Goal: Transaction & Acquisition: Book appointment/travel/reservation

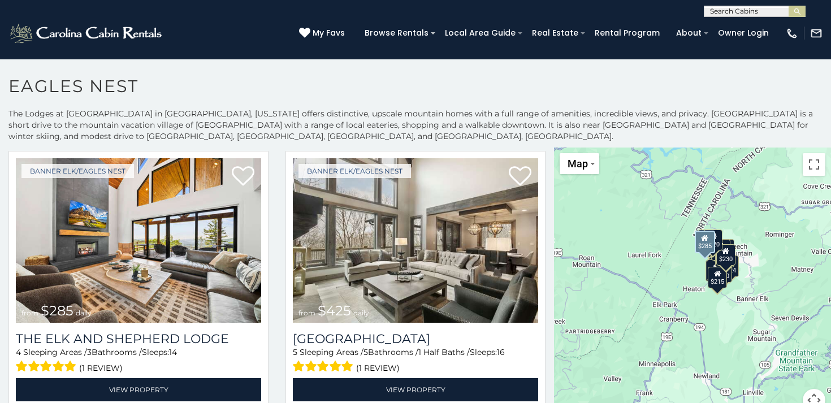
scroll to position [294, 0]
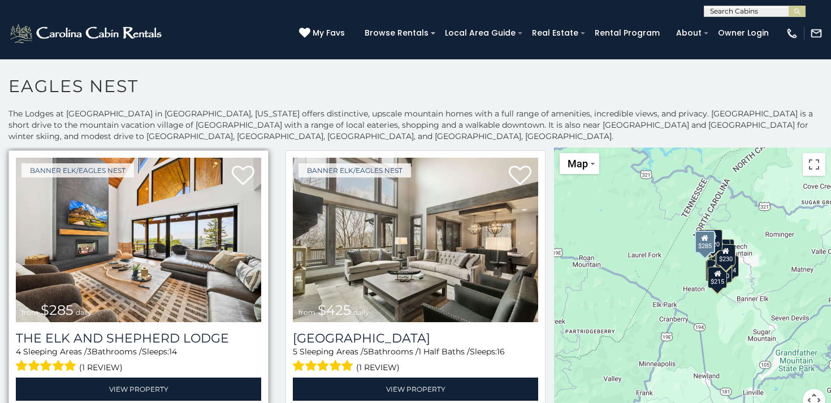
click at [200, 282] on img at bounding box center [138, 240] width 245 height 164
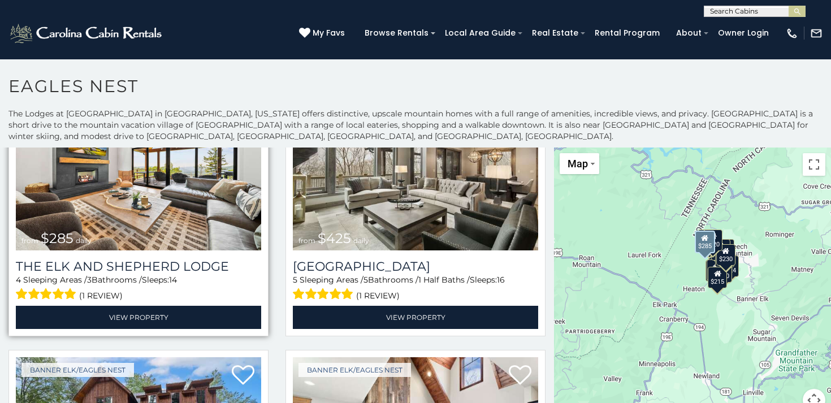
scroll to position [368, 0]
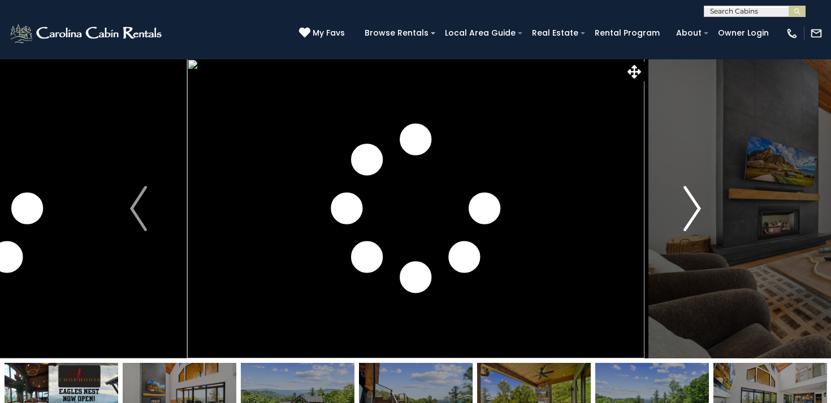
click at [693, 221] on img "Next" at bounding box center [692, 208] width 17 height 45
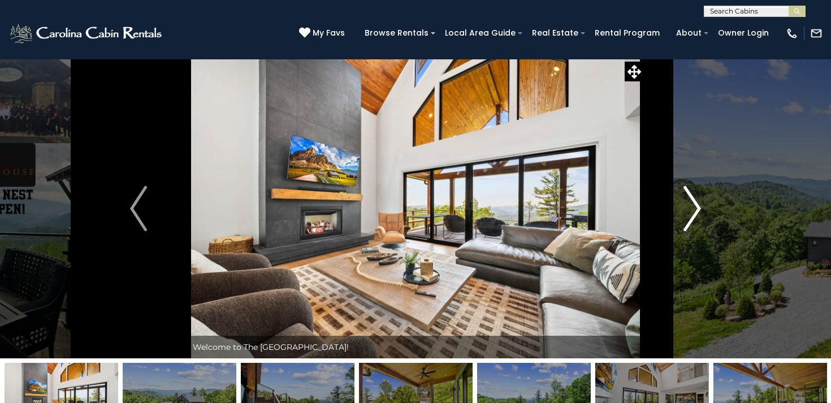
click at [693, 221] on img "Next" at bounding box center [692, 208] width 17 height 45
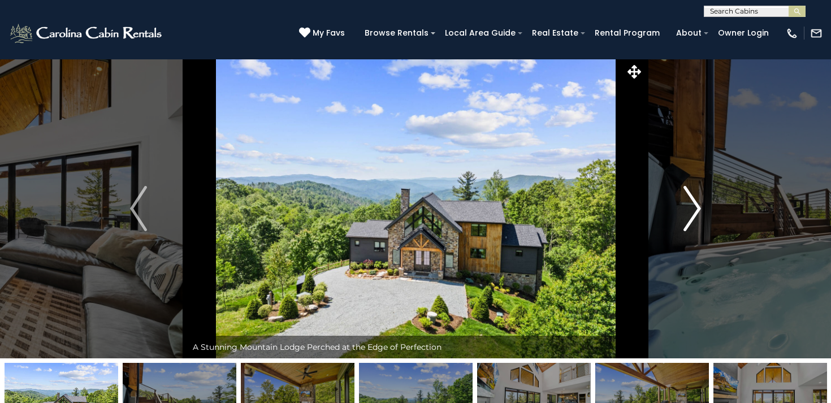
click at [693, 221] on img "Next" at bounding box center [692, 208] width 17 height 45
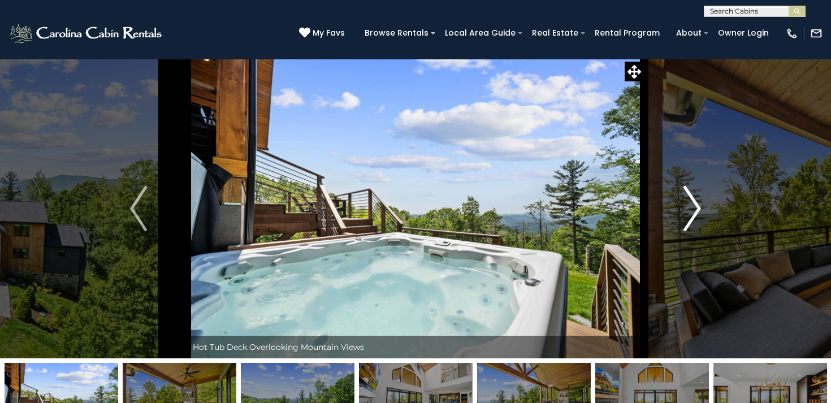
click at [693, 221] on img "Next" at bounding box center [692, 208] width 17 height 45
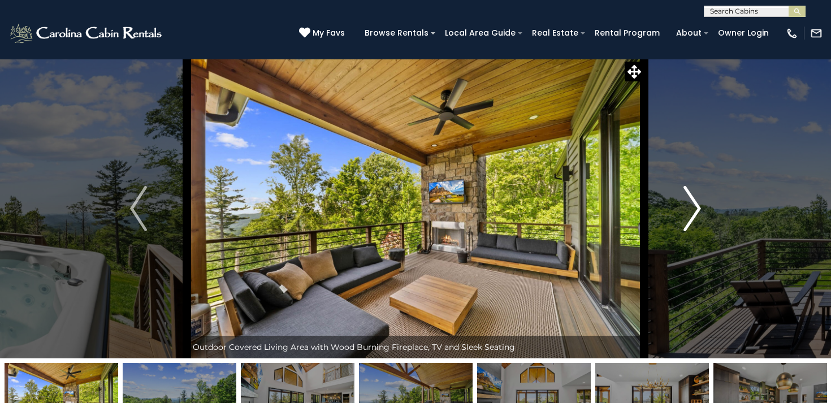
click at [693, 221] on img "Next" at bounding box center [692, 208] width 17 height 45
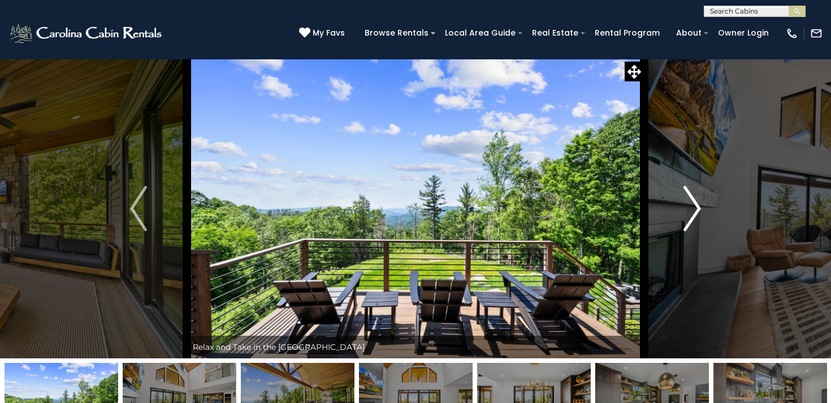
click at [692, 221] on img "Next" at bounding box center [692, 208] width 17 height 45
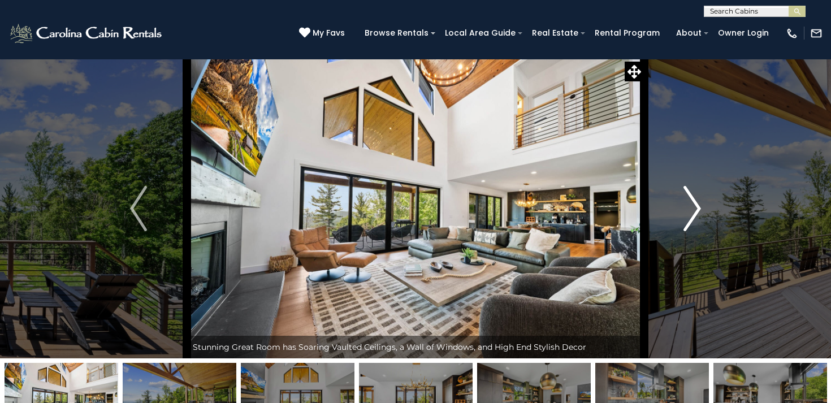
click at [692, 221] on img "Next" at bounding box center [692, 208] width 17 height 45
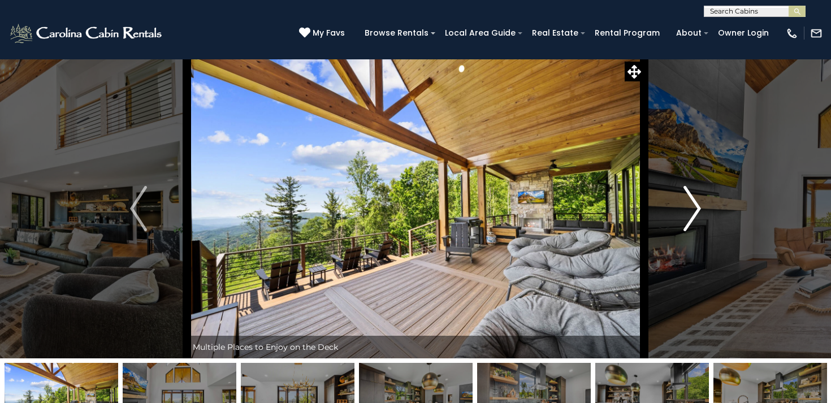
click at [692, 221] on img "Next" at bounding box center [692, 208] width 17 height 45
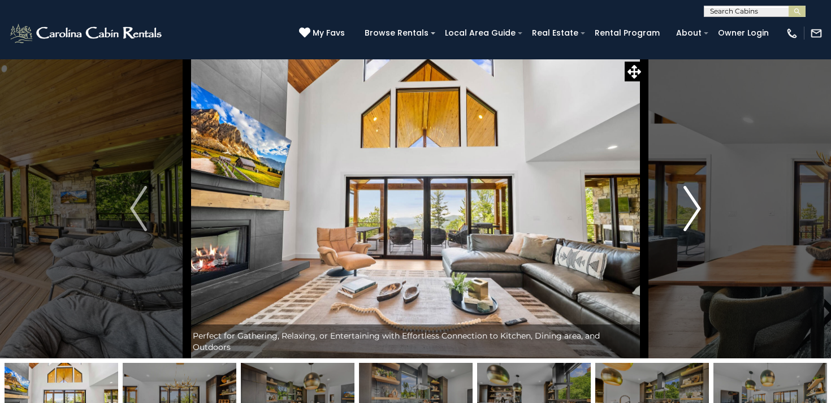
click at [692, 221] on img "Next" at bounding box center [692, 208] width 17 height 45
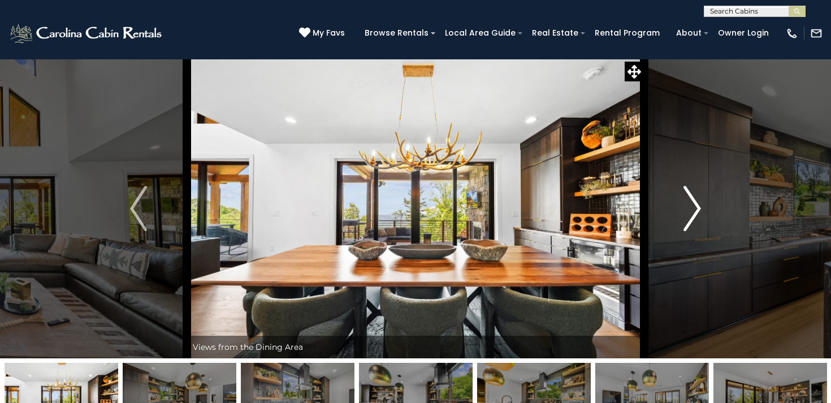
click at [692, 221] on img "Next" at bounding box center [692, 208] width 17 height 45
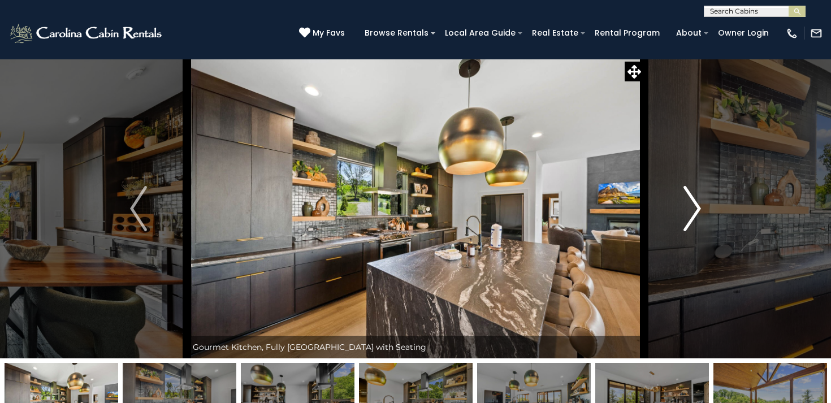
click at [692, 221] on img "Next" at bounding box center [692, 208] width 17 height 45
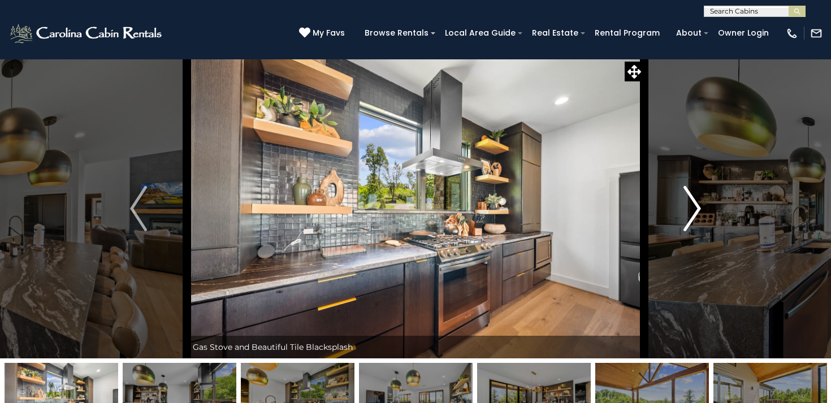
click at [692, 221] on img "Next" at bounding box center [692, 208] width 17 height 45
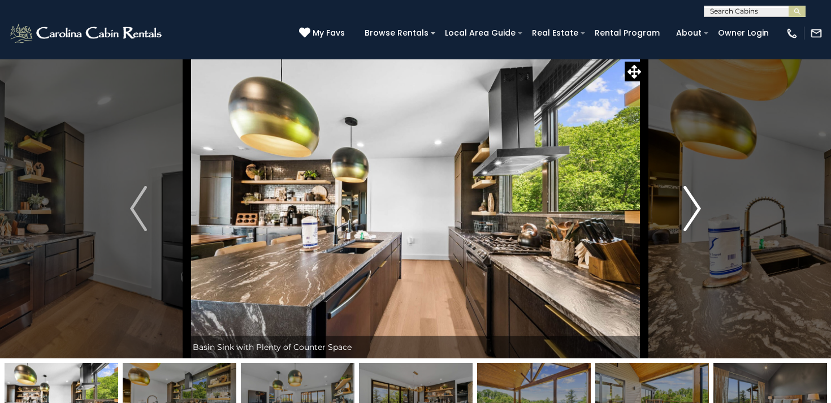
click at [692, 221] on img "Next" at bounding box center [692, 208] width 17 height 45
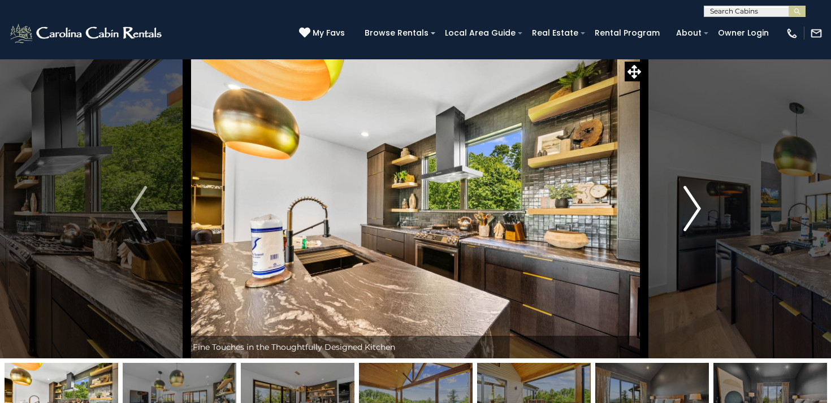
click at [692, 221] on img "Next" at bounding box center [692, 208] width 17 height 45
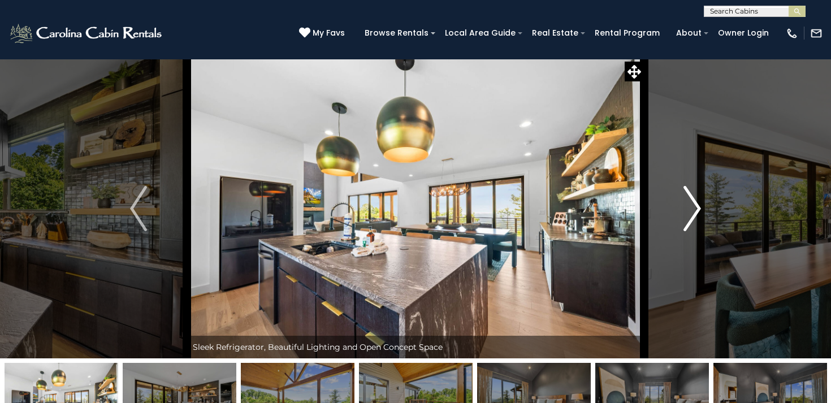
click at [692, 221] on img "Next" at bounding box center [692, 208] width 17 height 45
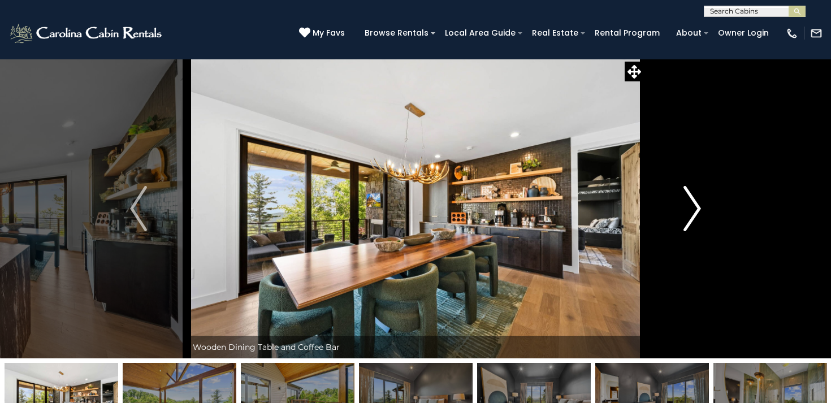
click at [692, 221] on img "Next" at bounding box center [692, 208] width 17 height 45
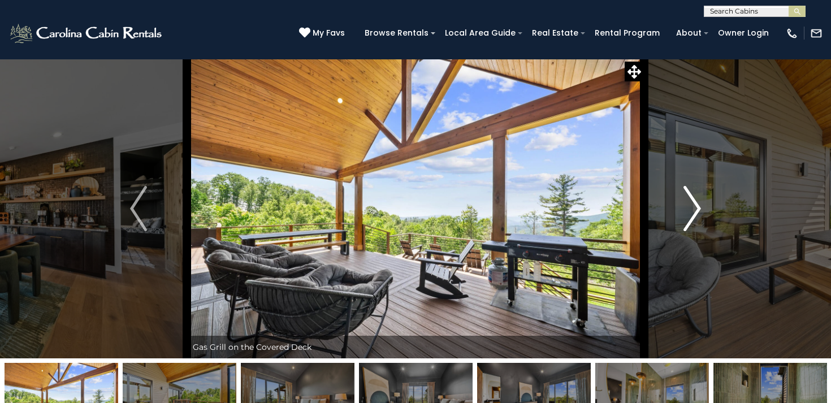
click at [692, 221] on img "Next" at bounding box center [692, 208] width 17 height 45
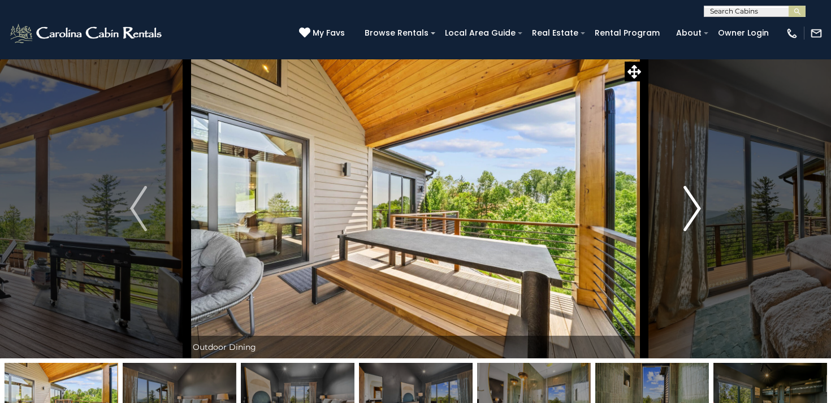
click at [692, 221] on img "Next" at bounding box center [692, 208] width 17 height 45
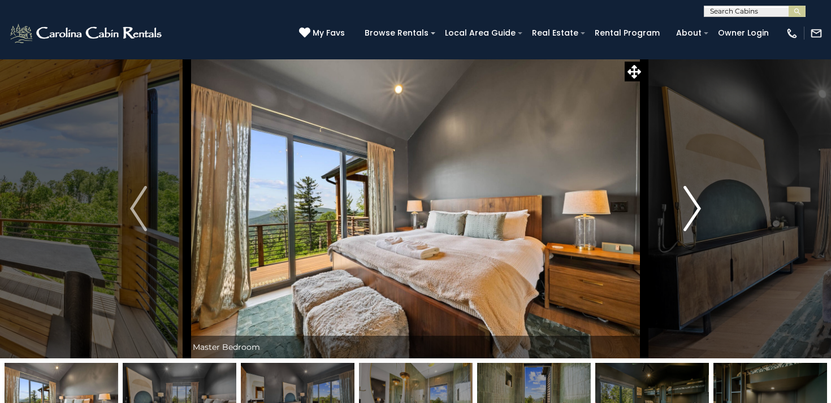
click at [692, 221] on img "Next" at bounding box center [692, 208] width 17 height 45
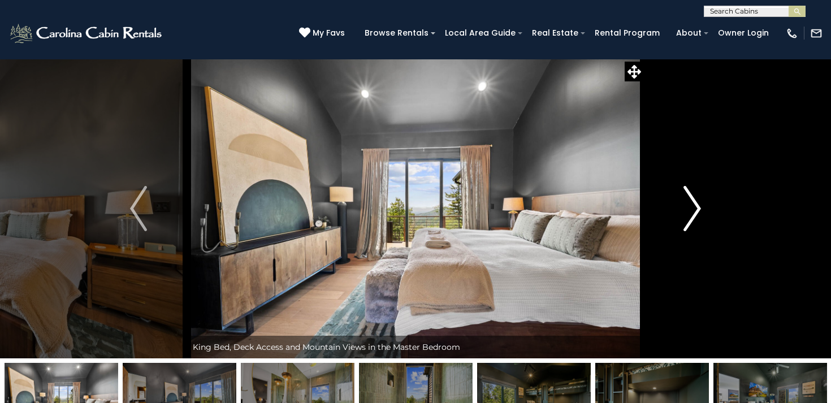
click at [692, 221] on img "Next" at bounding box center [692, 208] width 17 height 45
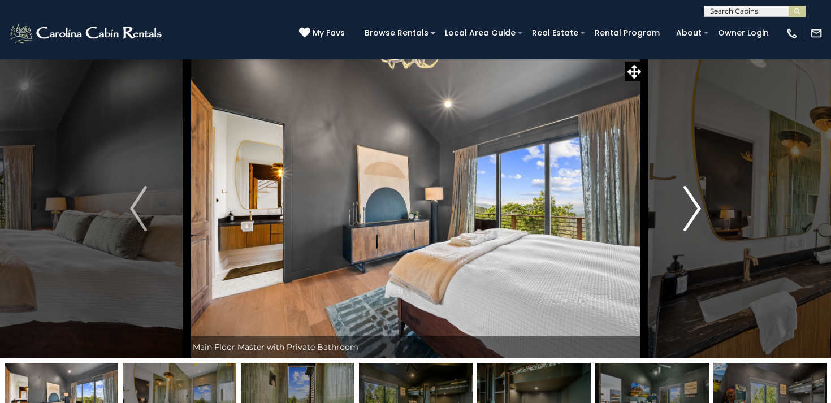
click at [692, 221] on img "Next" at bounding box center [692, 208] width 17 height 45
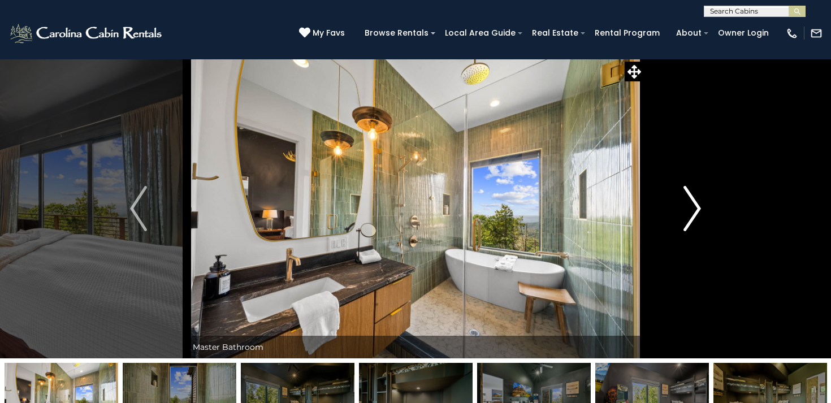
click at [692, 221] on img "Next" at bounding box center [692, 208] width 17 height 45
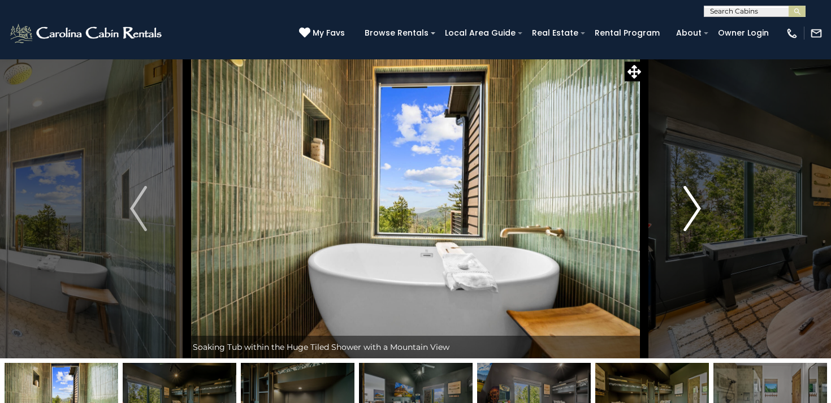
click at [692, 221] on img "Next" at bounding box center [692, 208] width 17 height 45
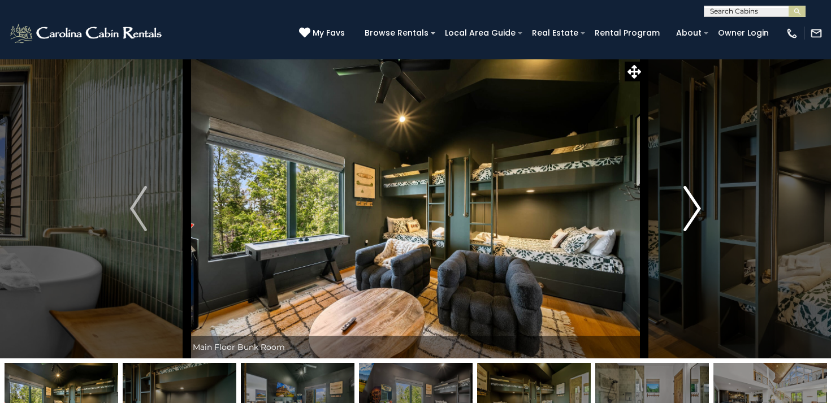
click at [692, 221] on img "Next" at bounding box center [692, 208] width 17 height 45
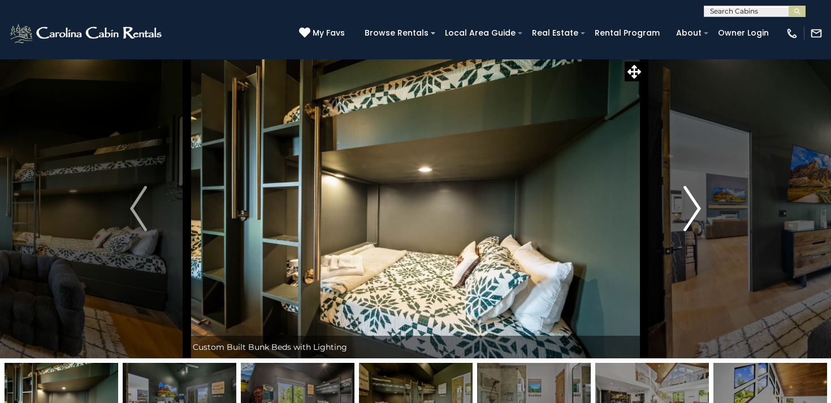
click at [692, 221] on img "Next" at bounding box center [692, 208] width 17 height 45
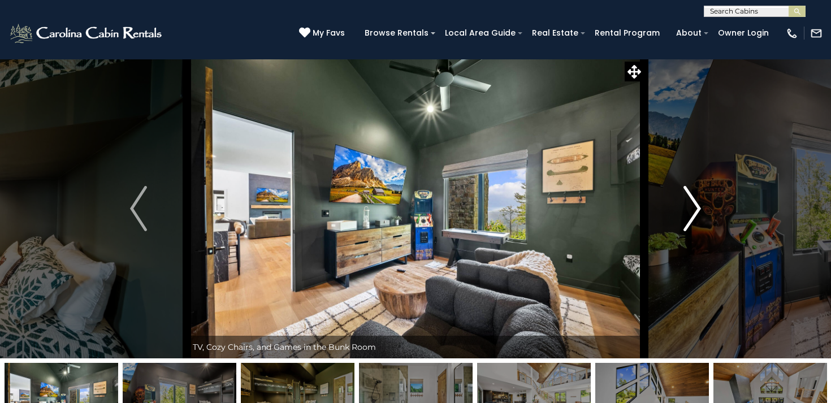
click at [692, 221] on img "Next" at bounding box center [692, 208] width 17 height 45
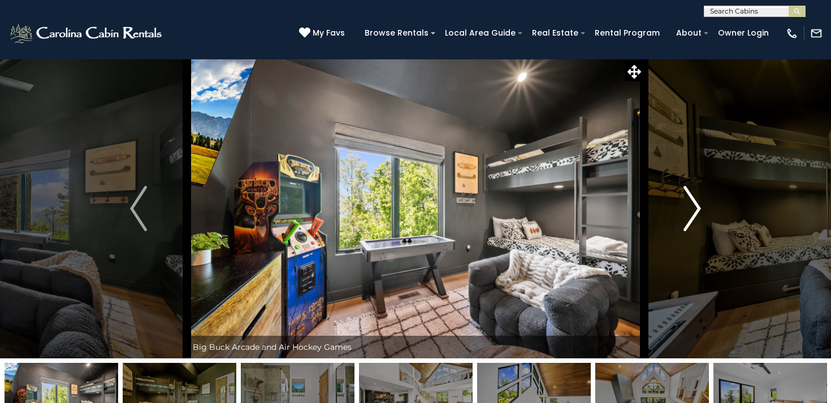
click at [692, 221] on img "Next" at bounding box center [692, 208] width 17 height 45
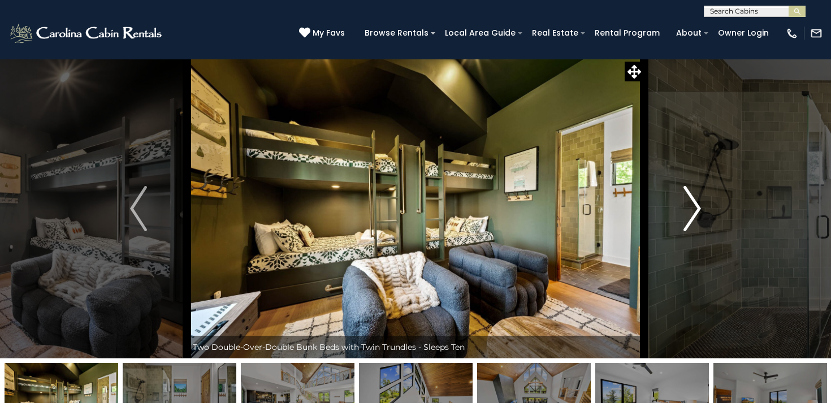
click at [692, 221] on img "Next" at bounding box center [692, 208] width 17 height 45
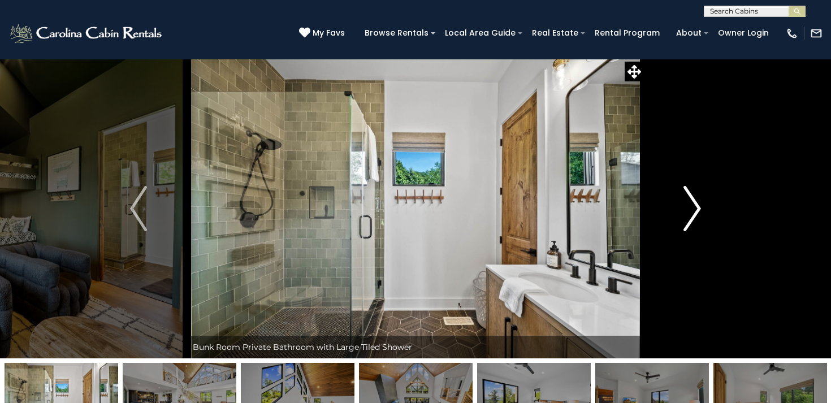
click at [692, 221] on img "Next" at bounding box center [692, 208] width 17 height 45
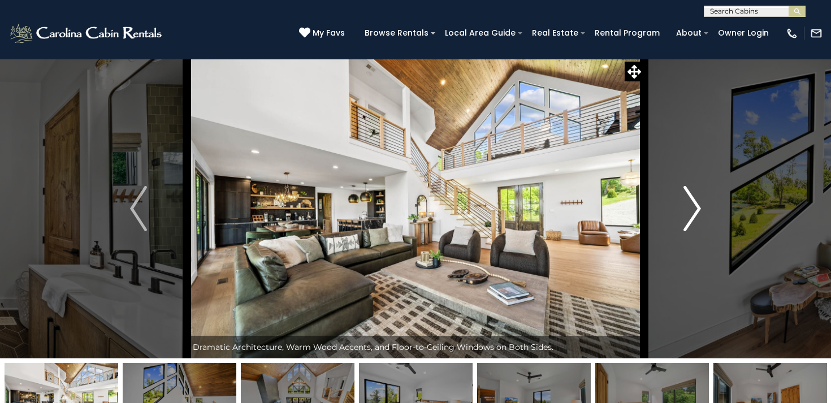
click at [692, 221] on img "Next" at bounding box center [692, 208] width 17 height 45
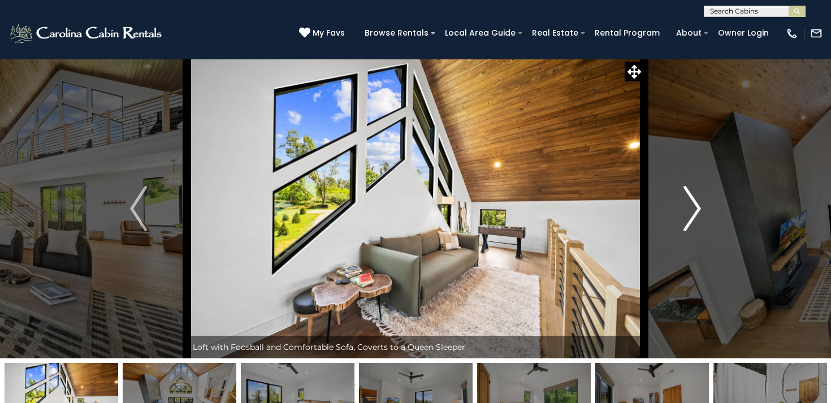
click at [692, 221] on img "Next" at bounding box center [692, 208] width 17 height 45
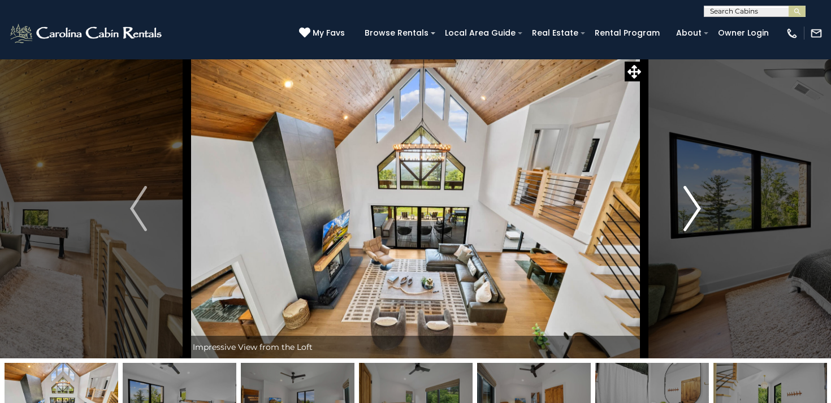
click at [692, 221] on img "Next" at bounding box center [692, 208] width 17 height 45
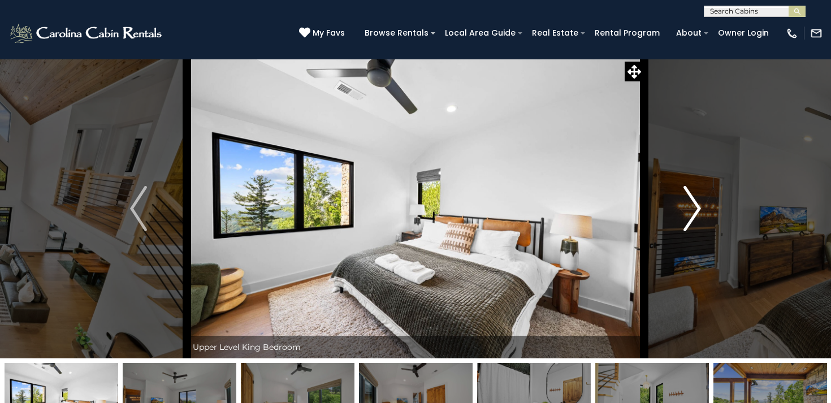
click at [692, 221] on img "Next" at bounding box center [692, 208] width 17 height 45
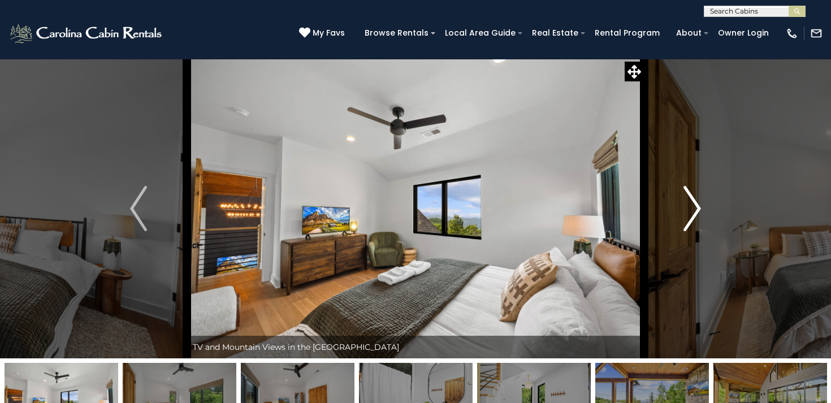
click at [692, 221] on img "Next" at bounding box center [692, 208] width 17 height 45
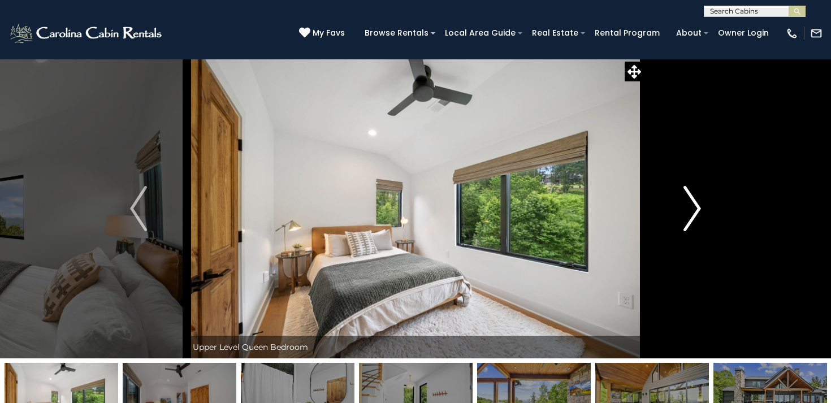
click at [692, 221] on img "Next" at bounding box center [692, 208] width 17 height 45
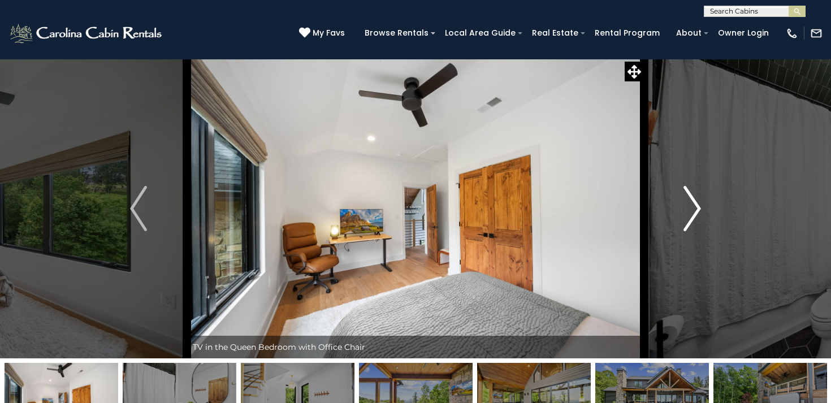
click at [692, 221] on img "Next" at bounding box center [692, 208] width 17 height 45
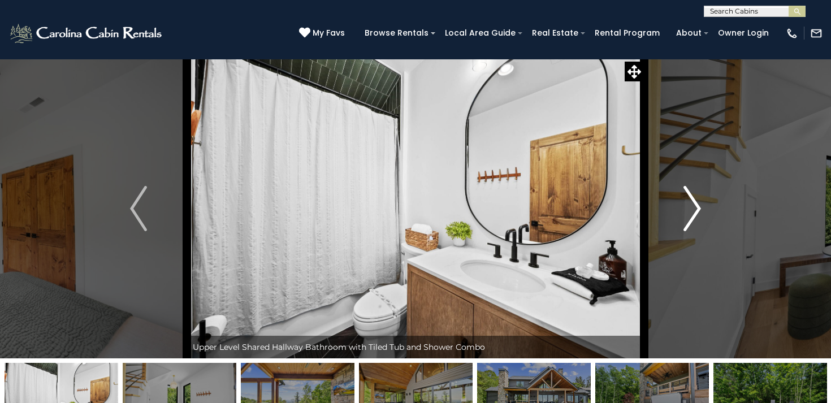
click at [692, 221] on img "Next" at bounding box center [692, 208] width 17 height 45
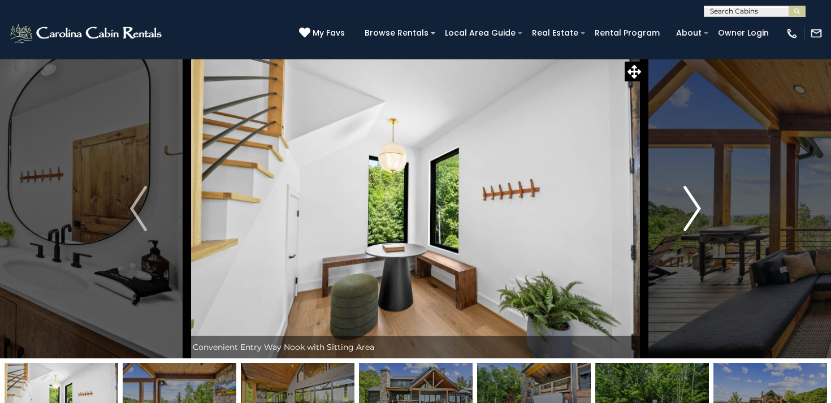
click at [692, 221] on img "Next" at bounding box center [692, 208] width 17 height 45
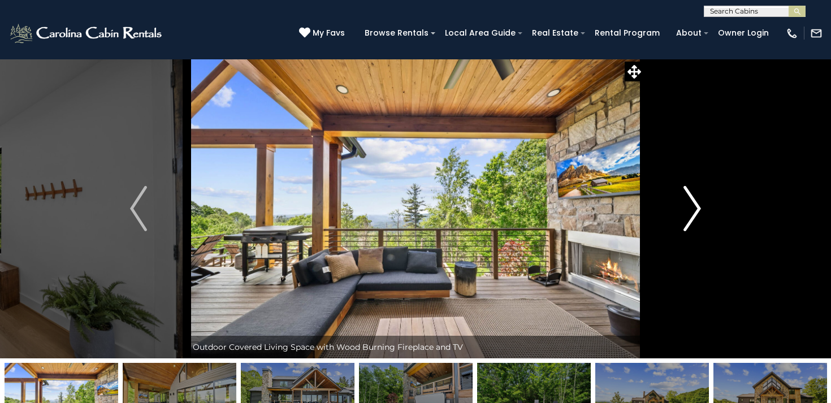
click at [692, 221] on img "Next" at bounding box center [692, 208] width 17 height 45
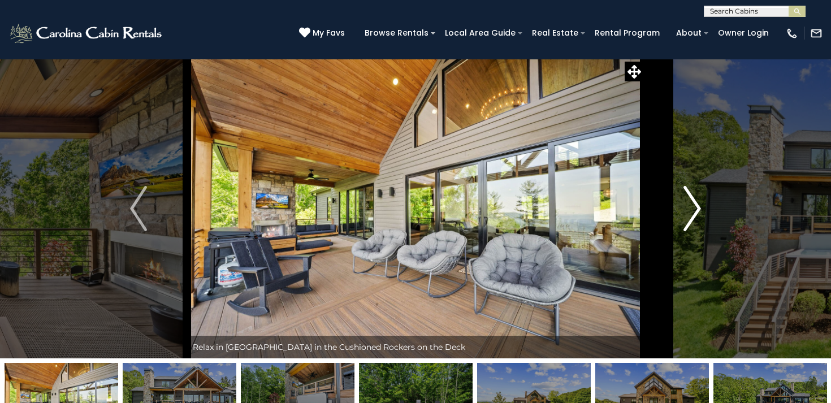
click at [692, 221] on img "Next" at bounding box center [692, 208] width 17 height 45
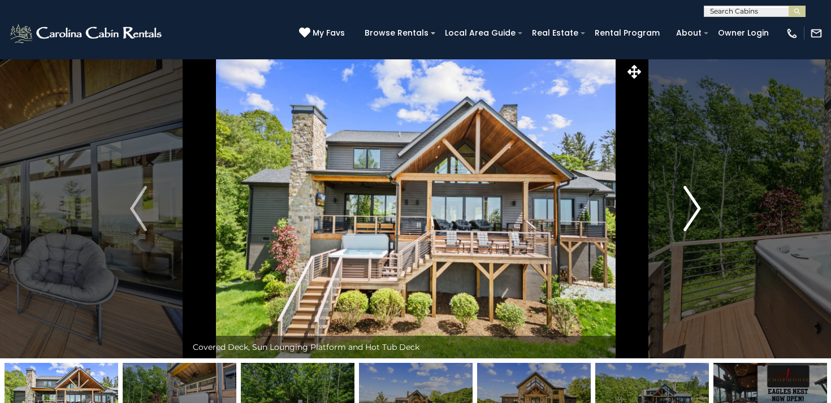
click at [692, 221] on img "Next" at bounding box center [692, 208] width 17 height 45
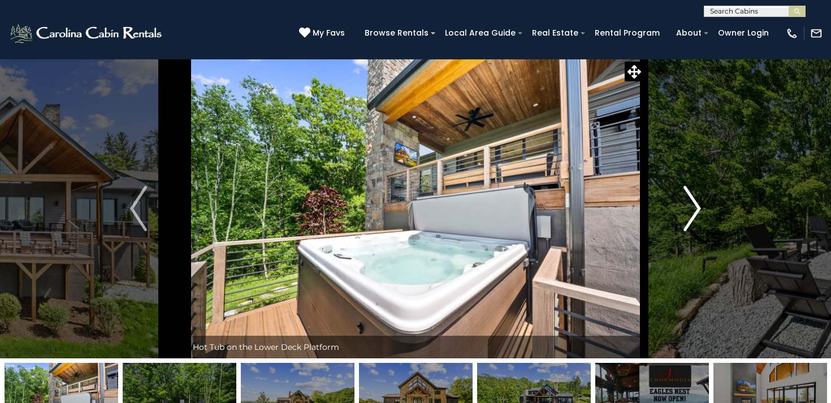
click at [692, 221] on img "Next" at bounding box center [692, 208] width 17 height 45
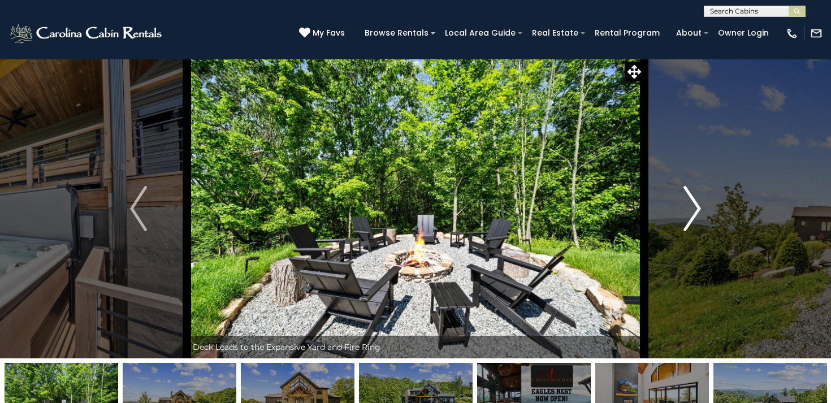
click at [692, 221] on img "Next" at bounding box center [692, 208] width 17 height 45
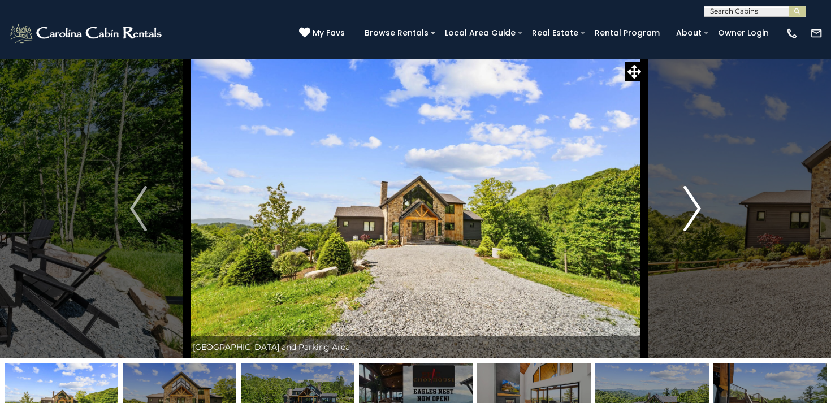
click at [692, 221] on img "Next" at bounding box center [692, 208] width 17 height 45
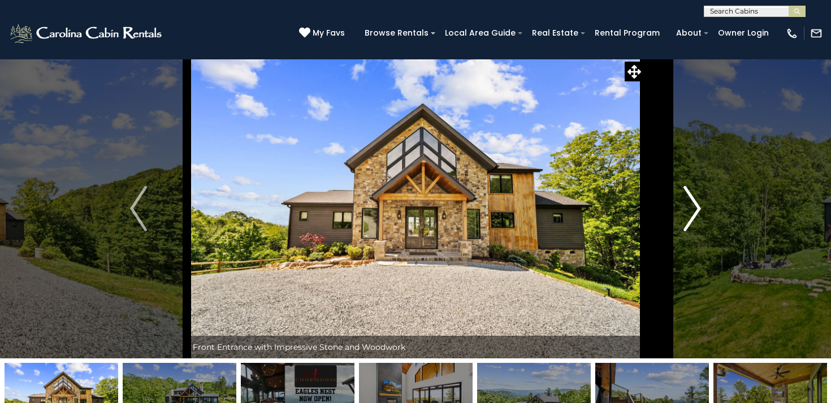
click at [692, 221] on img "Next" at bounding box center [692, 208] width 17 height 45
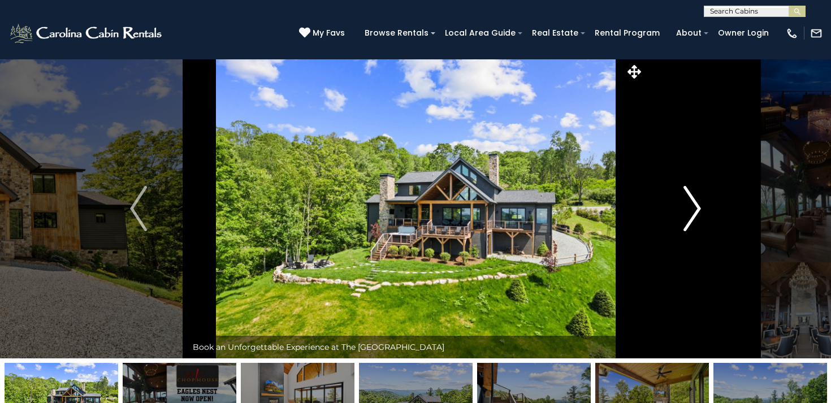
click at [692, 221] on img "Next" at bounding box center [692, 208] width 17 height 45
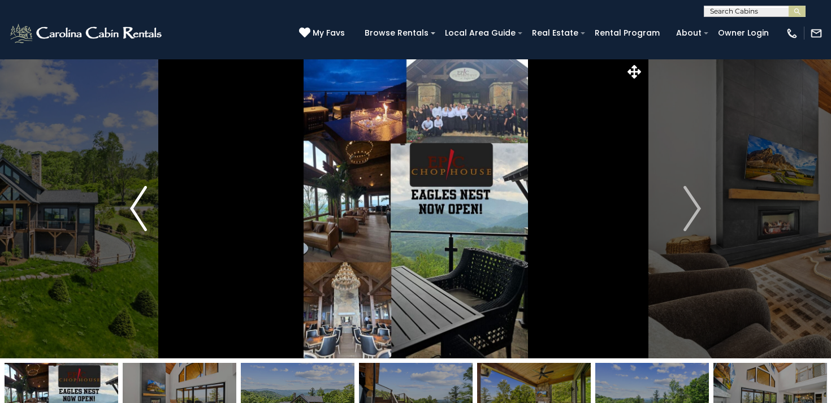
click at [138, 128] on button "Previous" at bounding box center [138, 208] width 97 height 299
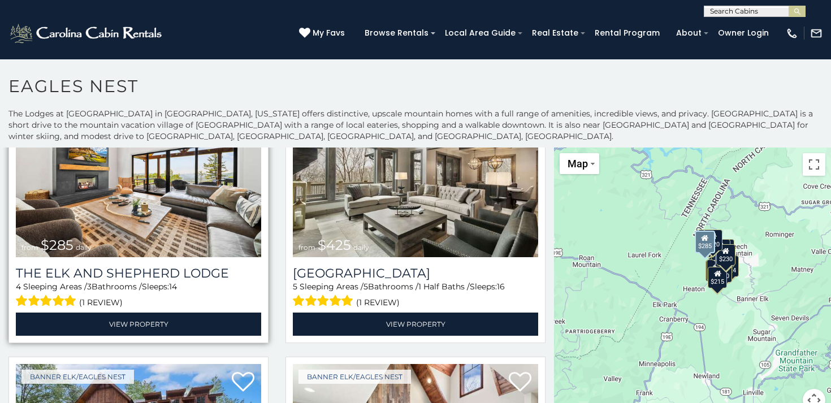
scroll to position [360, 0]
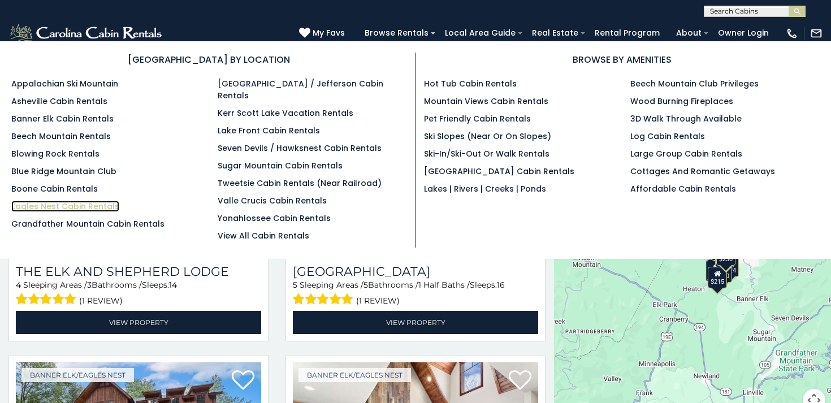
click at [98, 206] on link "Eagles Nest Cabin Rentals" at bounding box center [65, 206] width 108 height 11
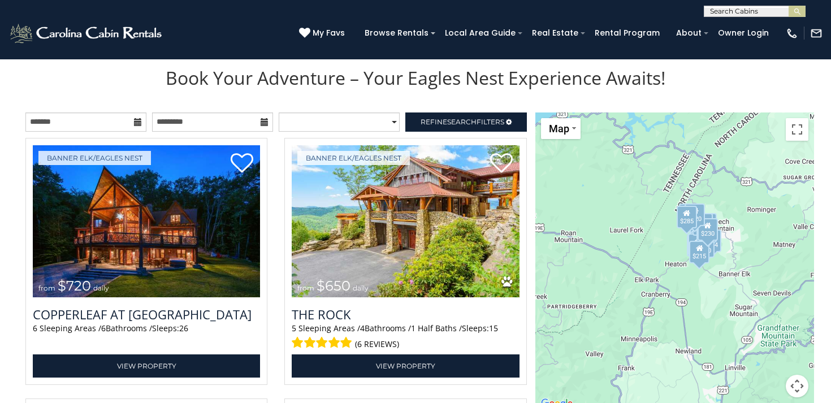
scroll to position [1180, 0]
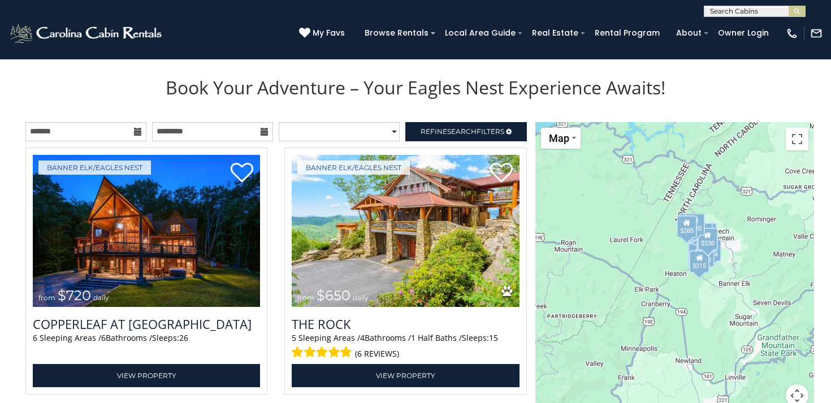
click at [140, 131] on icon at bounding box center [138, 132] width 8 height 8
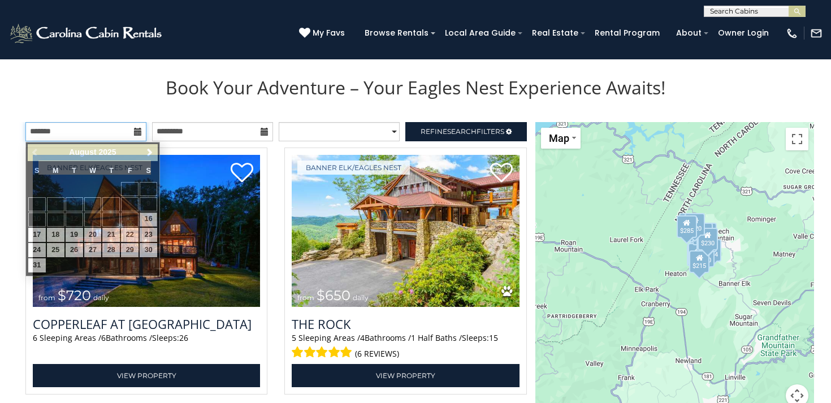
click at [132, 129] on input "text" at bounding box center [85, 131] width 121 height 19
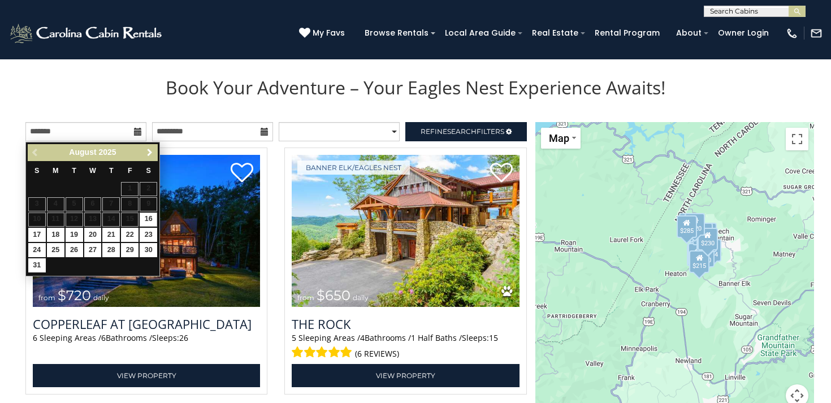
click at [147, 154] on span "Next" at bounding box center [149, 152] width 9 height 9
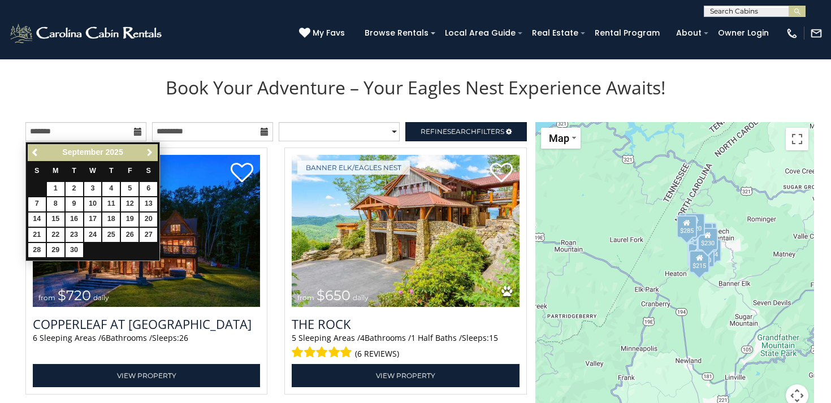
click at [147, 154] on span "Next" at bounding box center [149, 152] width 9 height 9
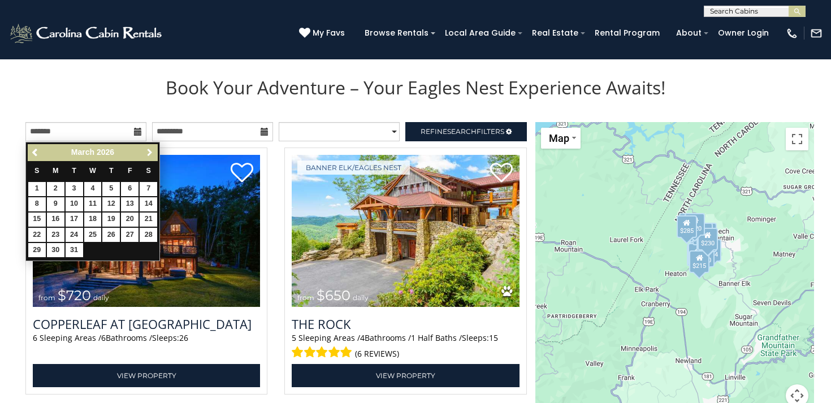
click at [147, 154] on span "Next" at bounding box center [149, 152] width 9 height 9
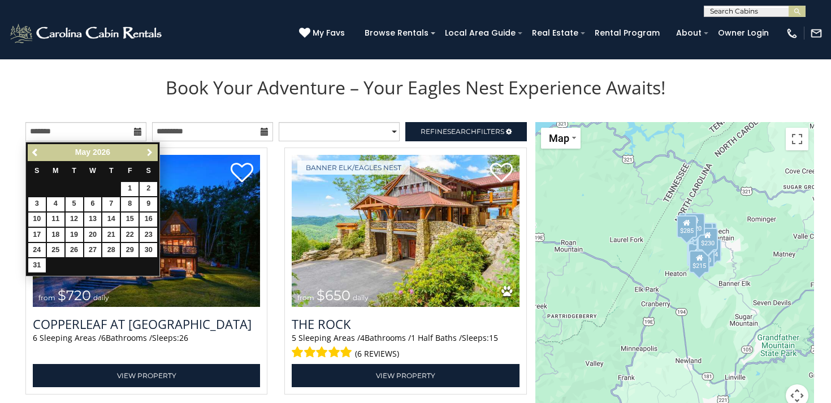
click at [148, 154] on span "Next" at bounding box center [149, 152] width 9 height 9
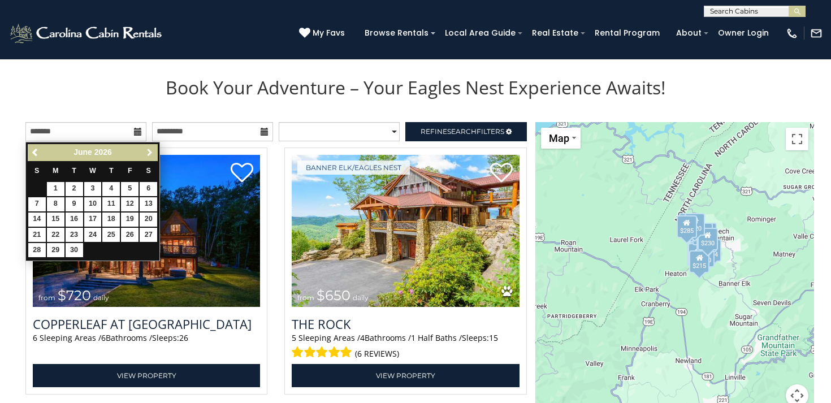
click at [148, 153] on span "Next" at bounding box center [149, 152] width 9 height 9
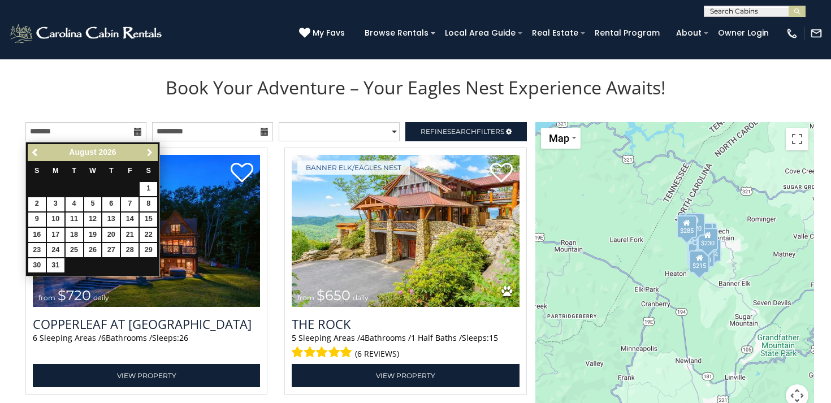
click at [148, 153] on span "Next" at bounding box center [149, 152] width 9 height 9
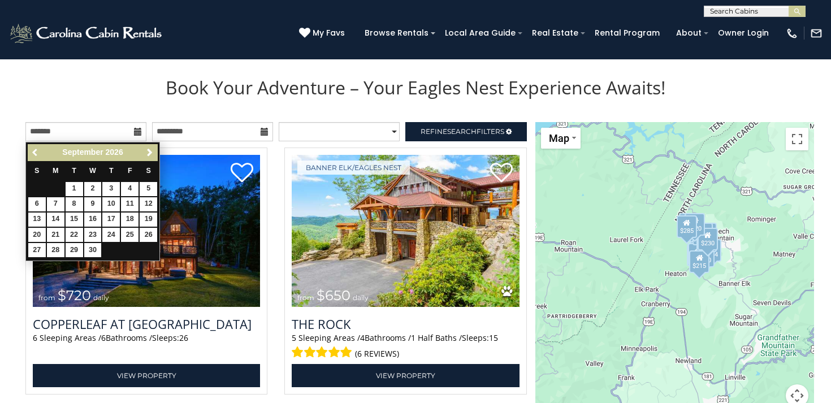
click at [34, 153] on span "Previous" at bounding box center [35, 152] width 9 height 9
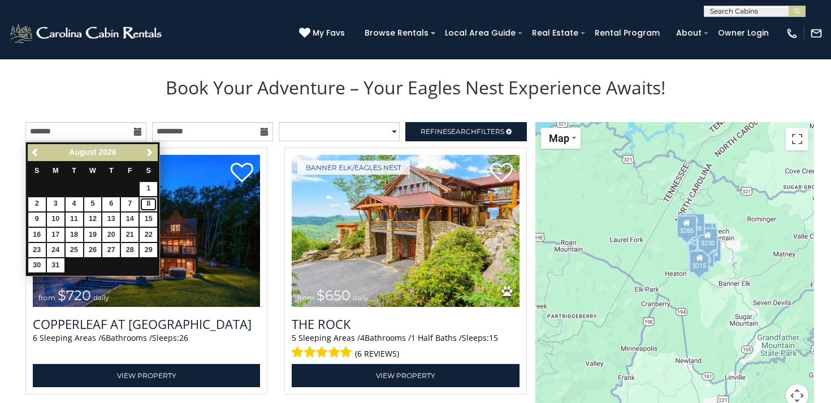
click at [150, 204] on link "8" at bounding box center [149, 204] width 18 height 14
type input "**********"
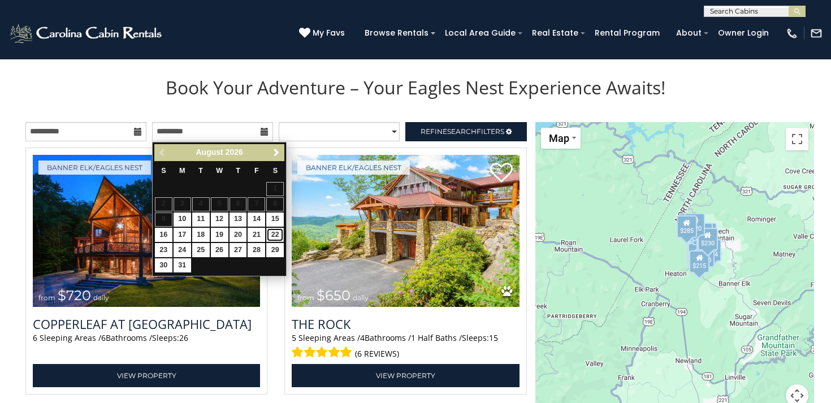
click at [277, 233] on link "22" at bounding box center [275, 235] width 18 height 14
type input "**********"
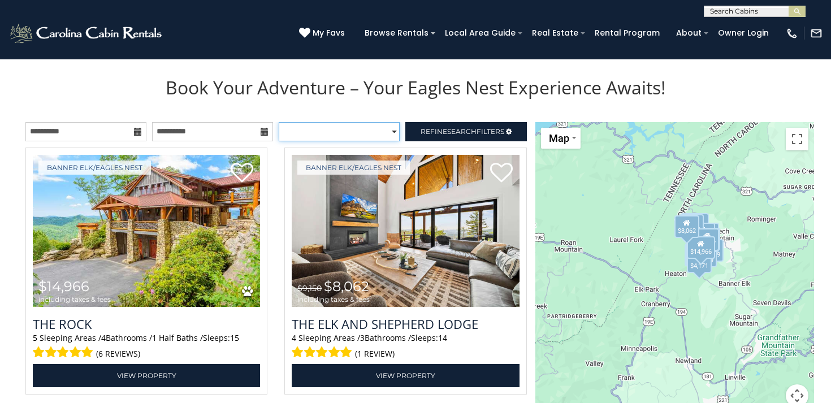
click at [367, 135] on select "**********" at bounding box center [339, 131] width 121 height 19
select select "**********"
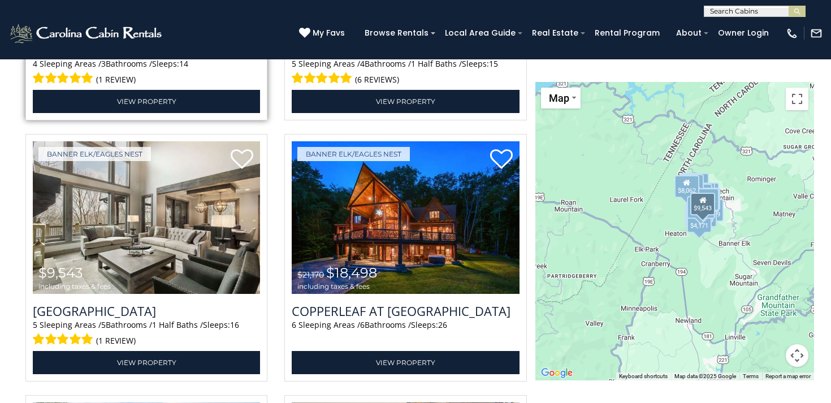
scroll to position [1460, 0]
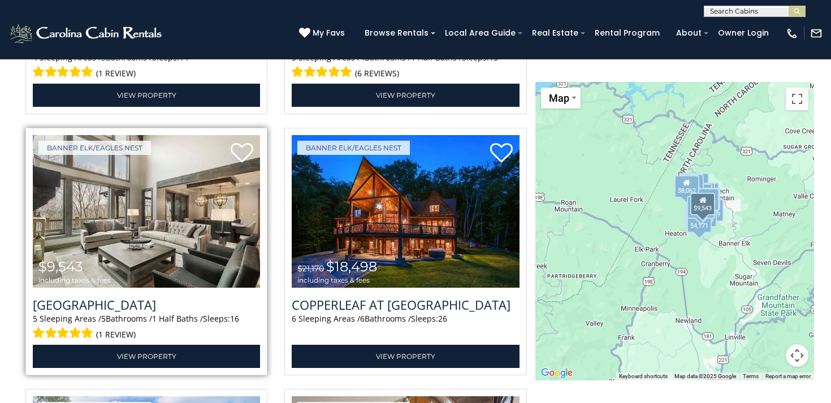
click at [160, 240] on img at bounding box center [146, 211] width 227 height 153
click at [177, 225] on img at bounding box center [146, 211] width 227 height 153
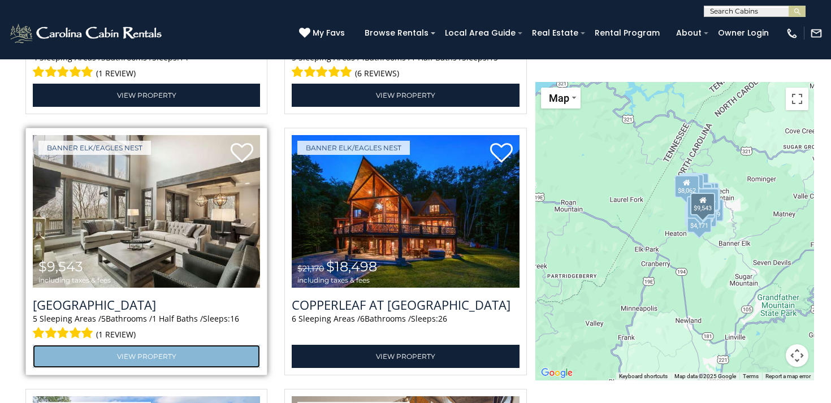
click at [145, 353] on link "View Property" at bounding box center [146, 356] width 227 height 23
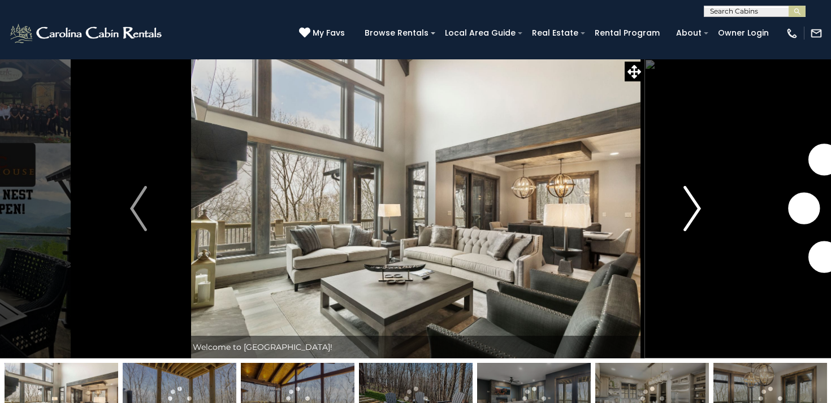
click at [694, 212] on img "Next" at bounding box center [692, 208] width 17 height 45
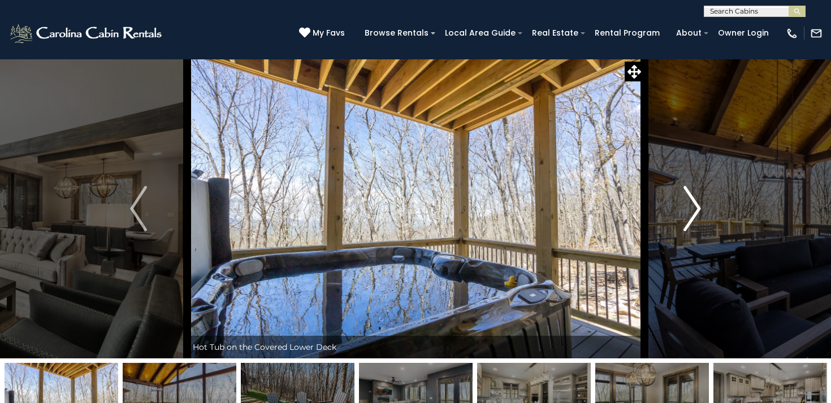
click at [694, 201] on img "Next" at bounding box center [692, 208] width 17 height 45
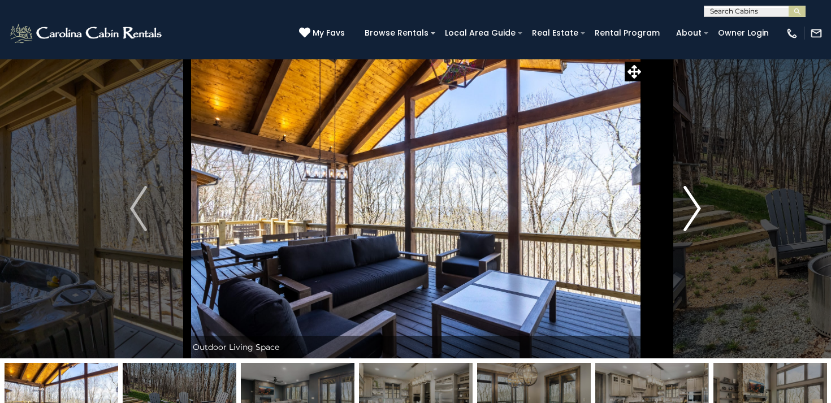
click at [694, 201] on img "Next" at bounding box center [692, 208] width 17 height 45
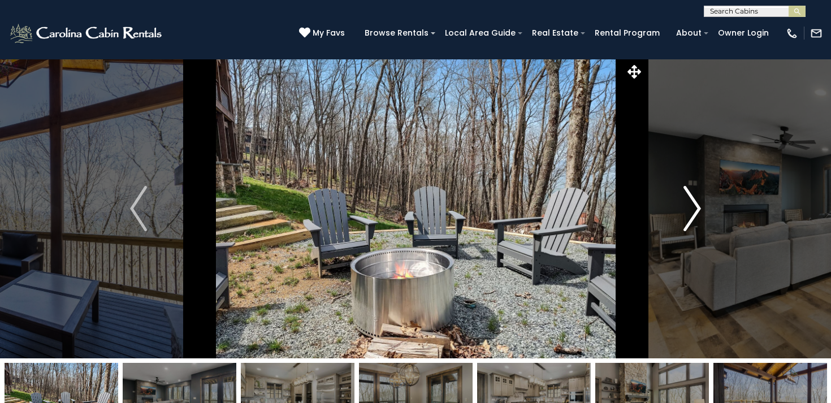
click at [694, 201] on img "Next" at bounding box center [692, 208] width 17 height 45
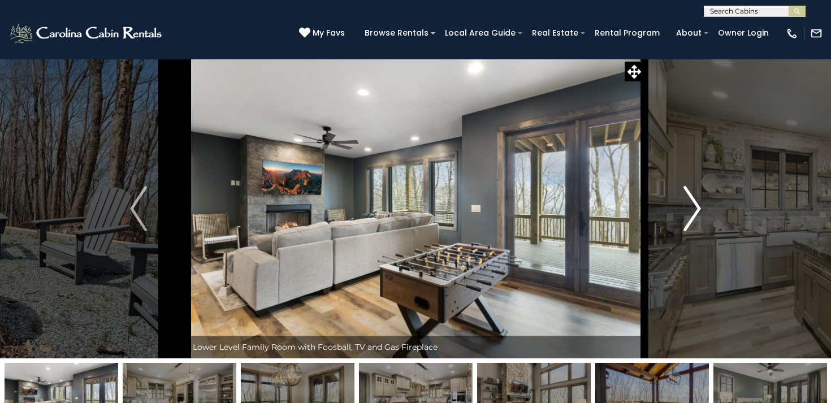
click at [694, 201] on img "Next" at bounding box center [692, 208] width 17 height 45
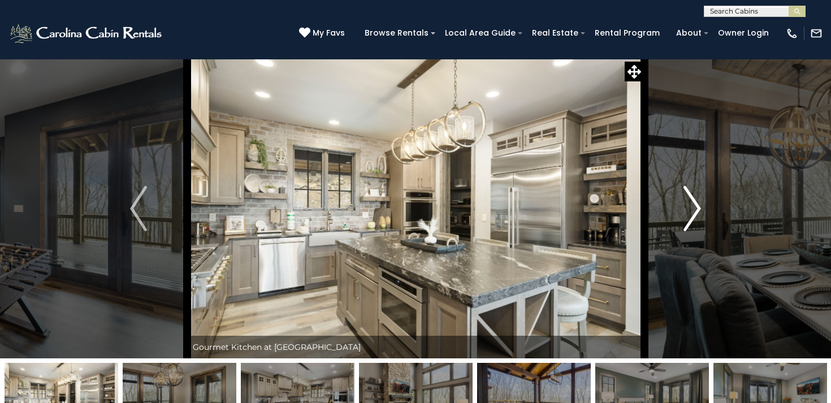
click at [694, 201] on img "Next" at bounding box center [692, 208] width 17 height 45
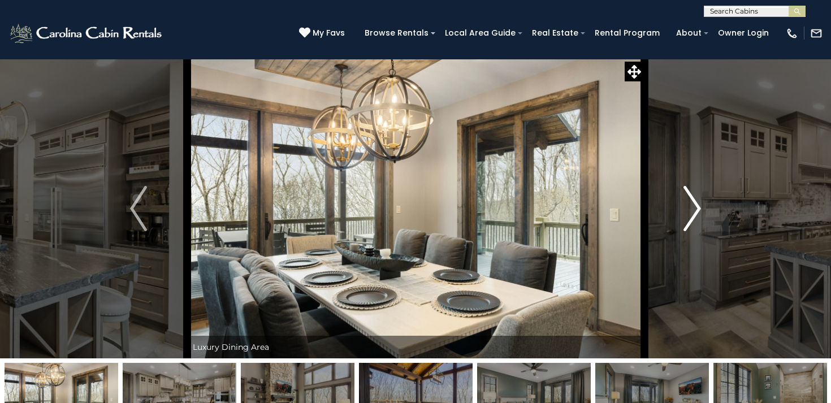
click at [694, 201] on img "Next" at bounding box center [692, 208] width 17 height 45
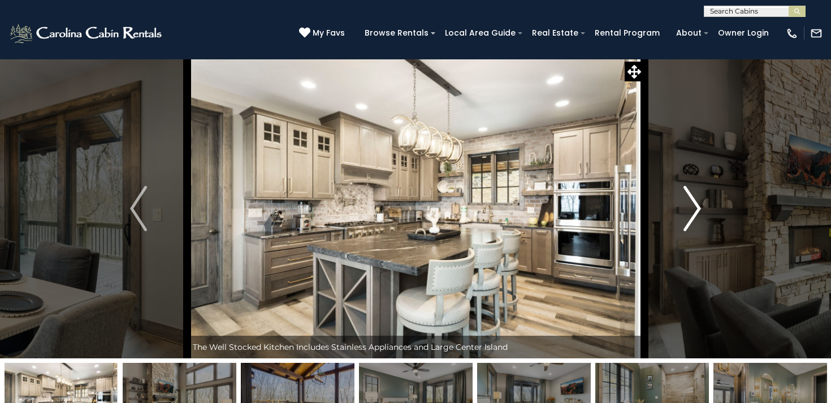
click at [694, 201] on img "Next" at bounding box center [692, 208] width 17 height 45
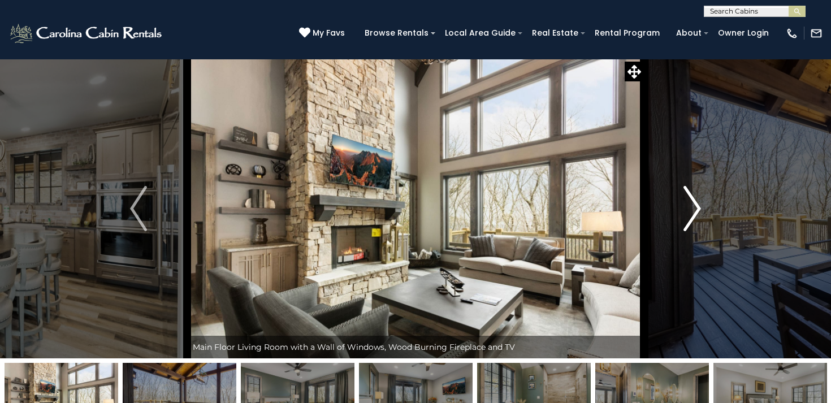
click at [694, 201] on img "Next" at bounding box center [692, 208] width 17 height 45
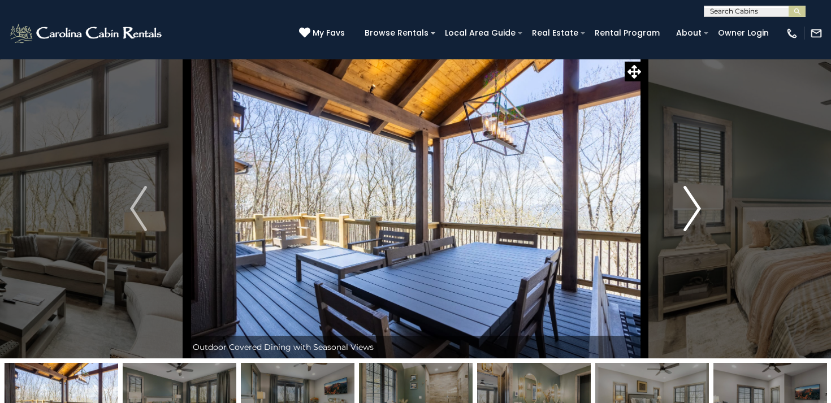
click at [694, 201] on img "Next" at bounding box center [692, 208] width 17 height 45
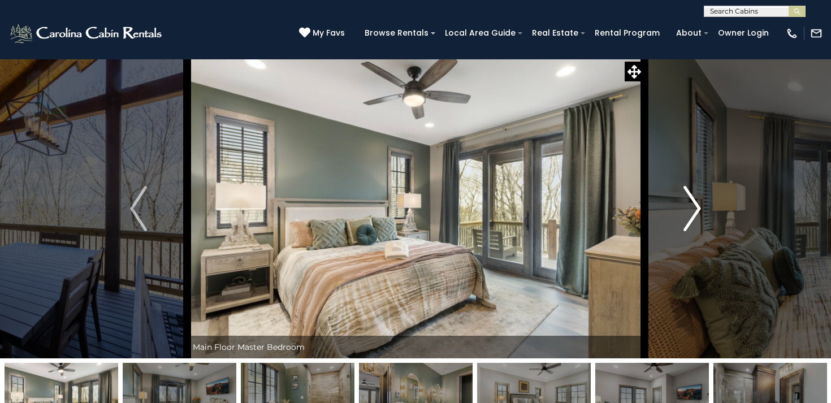
click at [694, 201] on img "Next" at bounding box center [692, 208] width 17 height 45
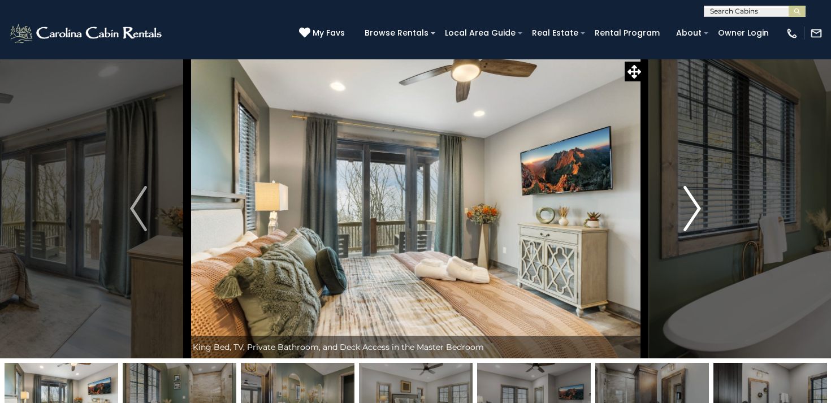
click at [694, 201] on img "Next" at bounding box center [692, 208] width 17 height 45
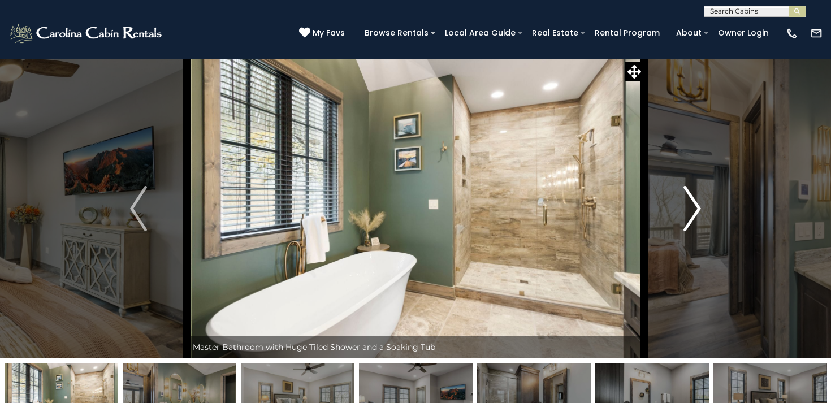
click at [694, 201] on img "Next" at bounding box center [692, 208] width 17 height 45
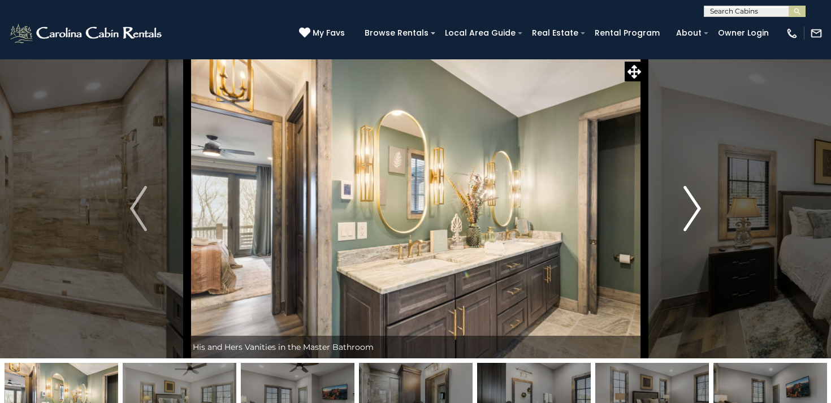
click at [694, 201] on img "Next" at bounding box center [692, 208] width 17 height 45
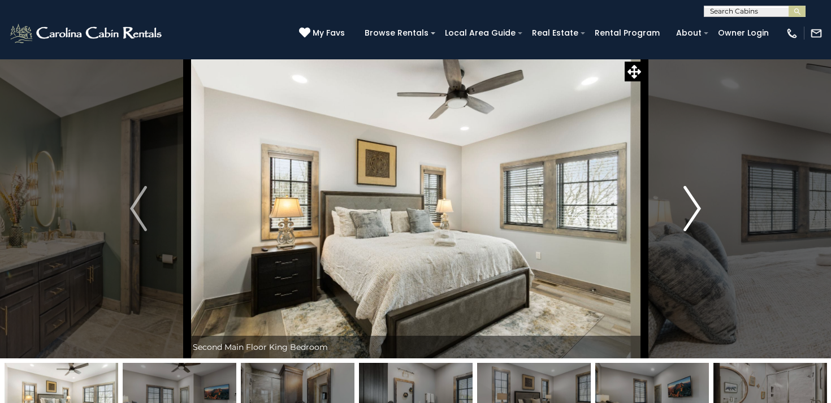
click at [694, 201] on img "Next" at bounding box center [692, 208] width 17 height 45
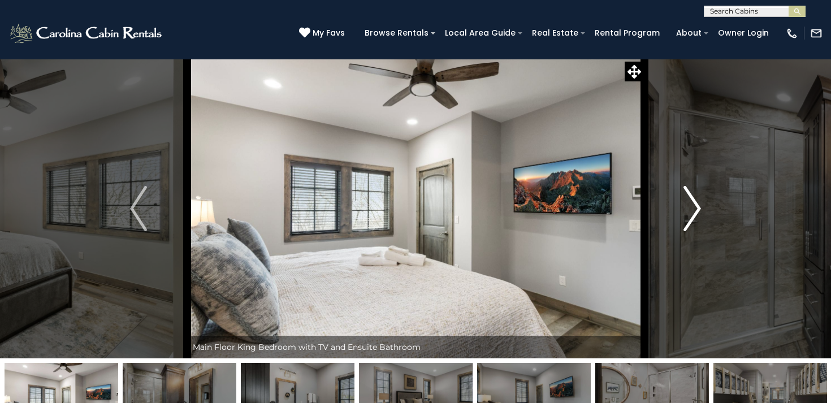
click at [694, 201] on img "Next" at bounding box center [692, 208] width 17 height 45
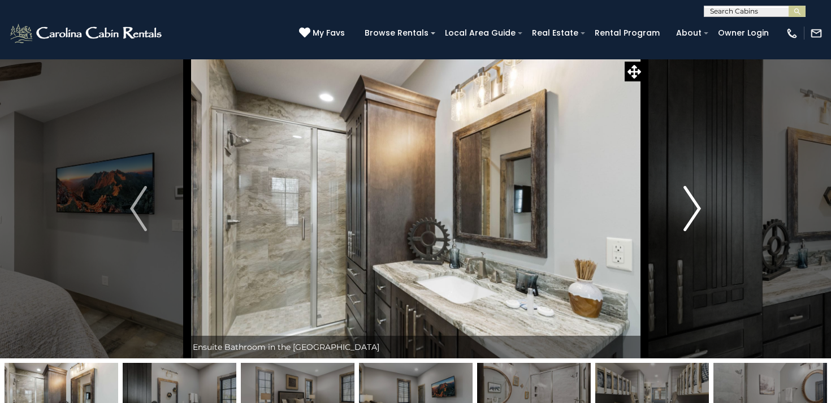
click at [694, 201] on img "Next" at bounding box center [692, 208] width 17 height 45
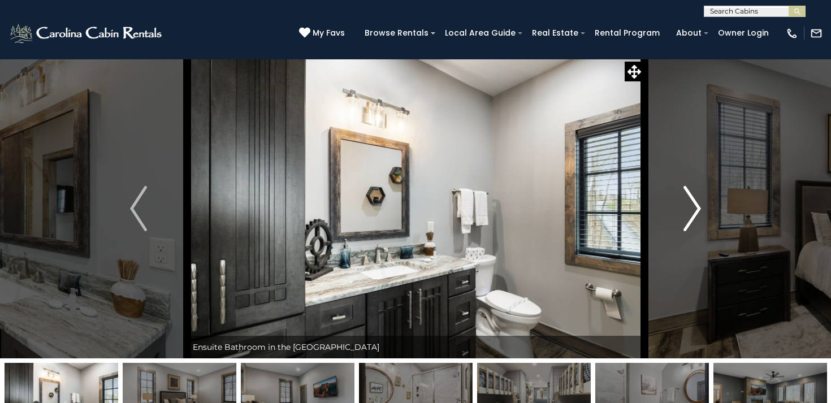
click at [694, 201] on img "Next" at bounding box center [692, 208] width 17 height 45
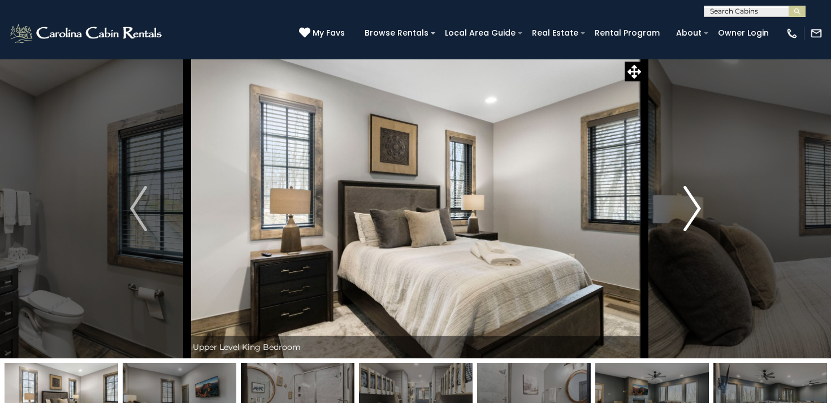
click at [694, 201] on img "Next" at bounding box center [692, 208] width 17 height 45
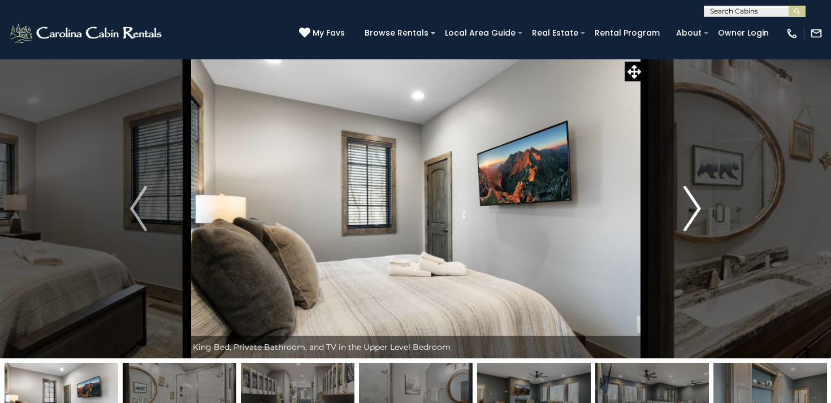
click at [694, 201] on img "Next" at bounding box center [692, 208] width 17 height 45
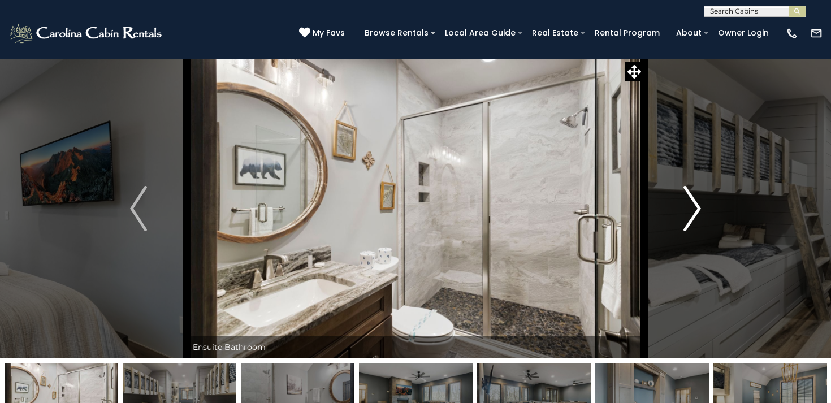
click at [695, 202] on img "Next" at bounding box center [692, 208] width 17 height 45
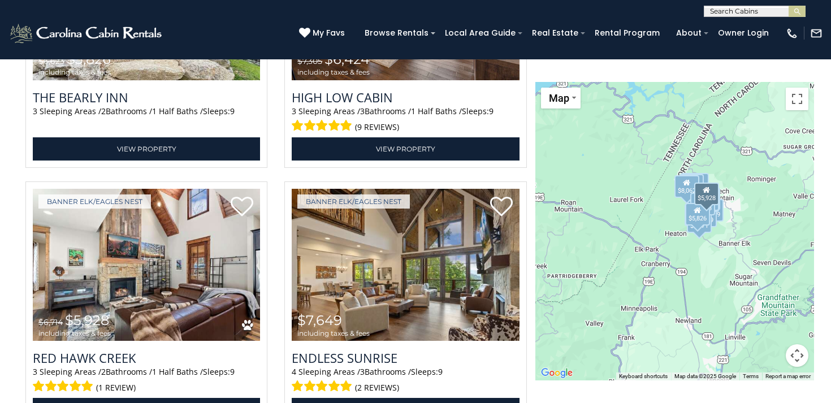
scroll to position [1931, 0]
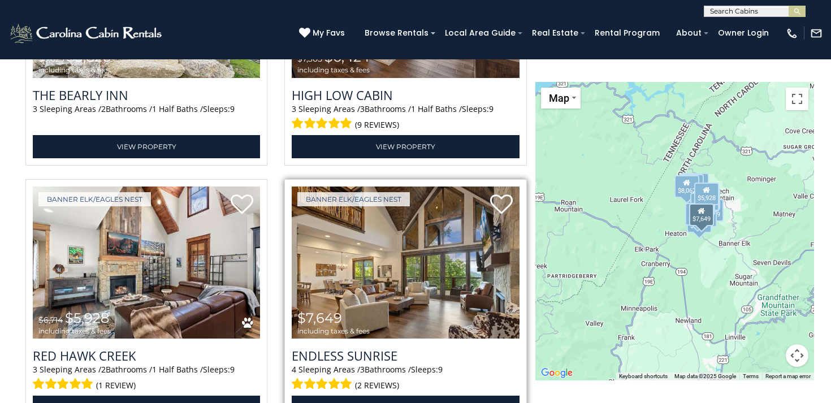
click at [376, 263] on img at bounding box center [405, 262] width 227 height 153
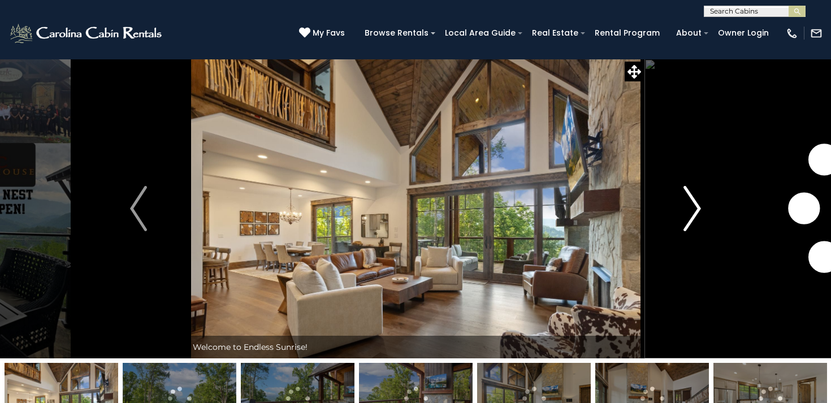
click at [690, 217] on img "Next" at bounding box center [692, 208] width 17 height 45
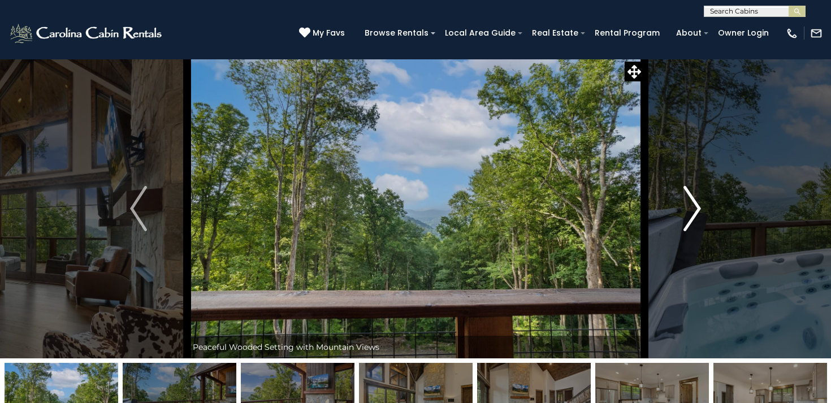
click at [690, 214] on img "Next" at bounding box center [692, 208] width 17 height 45
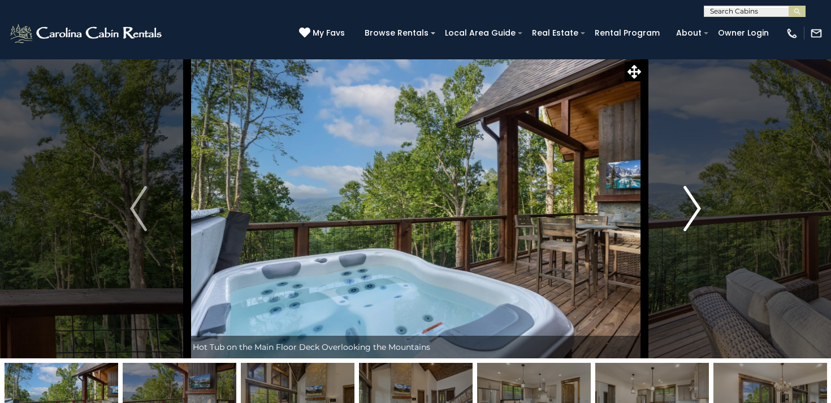
click at [690, 214] on img "Next" at bounding box center [692, 208] width 17 height 45
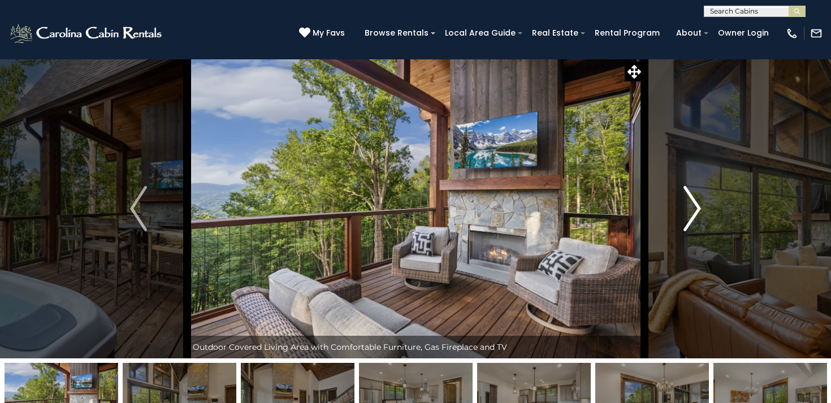
click at [690, 213] on img "Next" at bounding box center [692, 208] width 17 height 45
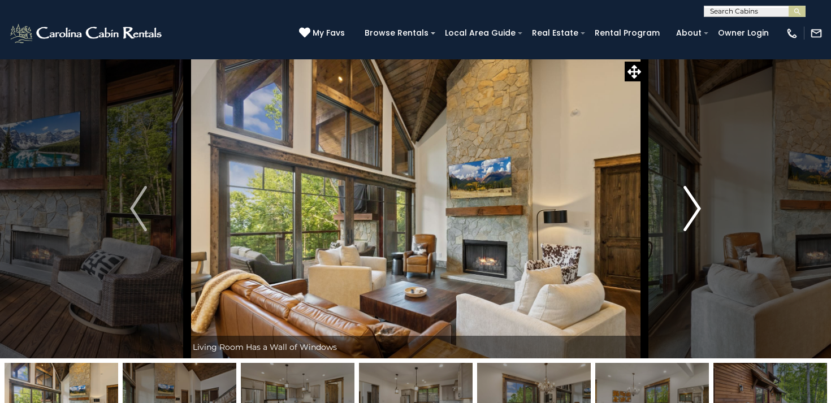
click at [690, 212] on img "Next" at bounding box center [692, 208] width 17 height 45
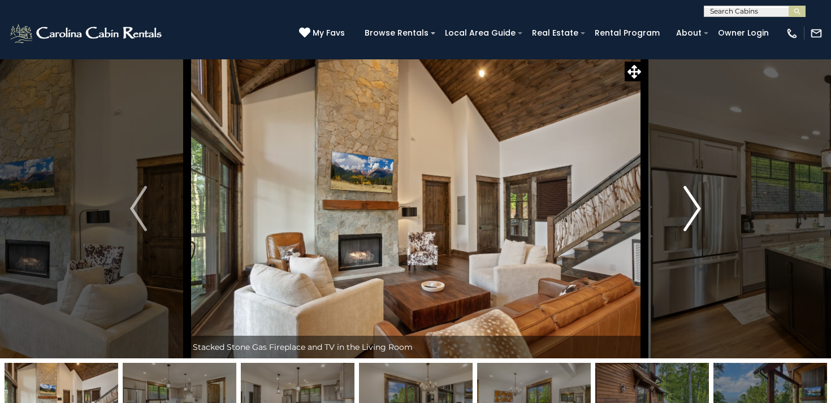
click at [690, 212] on img "Next" at bounding box center [692, 208] width 17 height 45
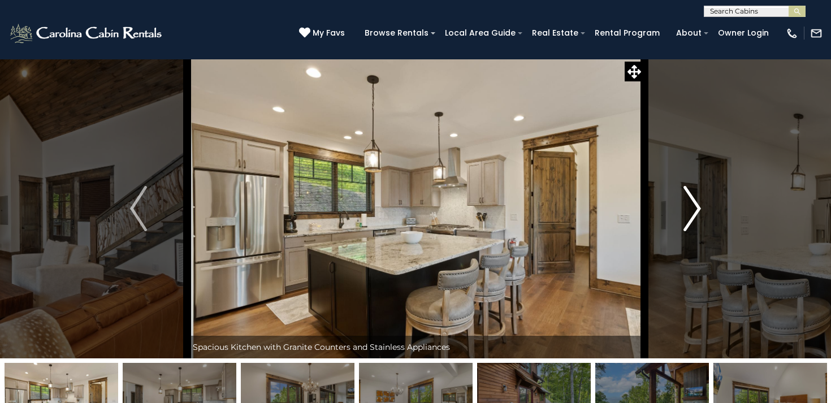
click at [690, 212] on img "Next" at bounding box center [692, 208] width 17 height 45
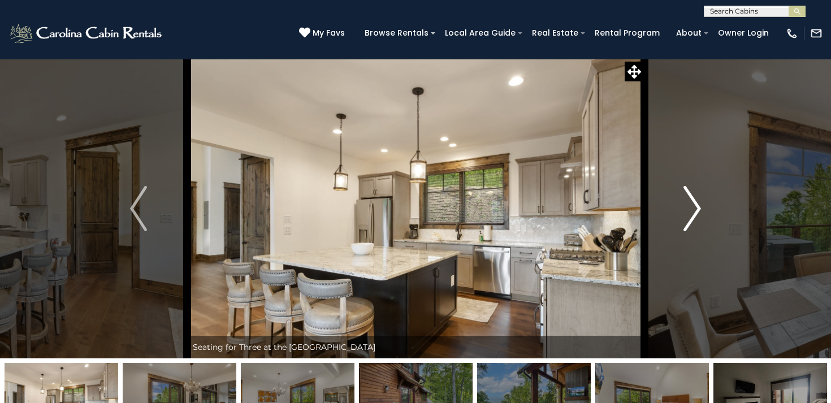
click at [690, 211] on img "Next" at bounding box center [692, 208] width 17 height 45
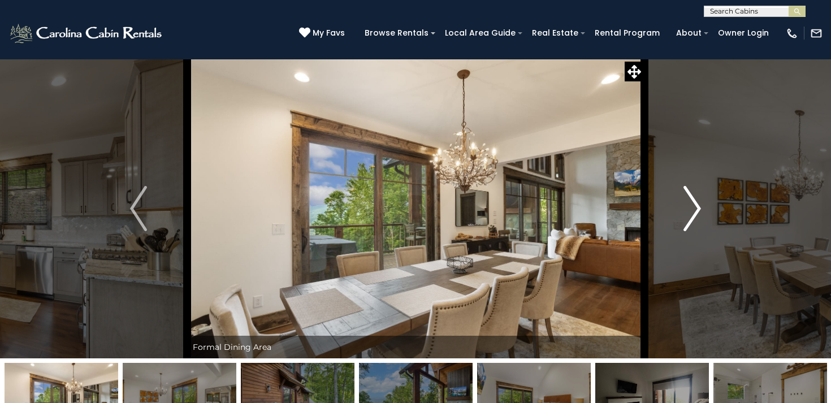
click at [690, 211] on img "Next" at bounding box center [692, 208] width 17 height 45
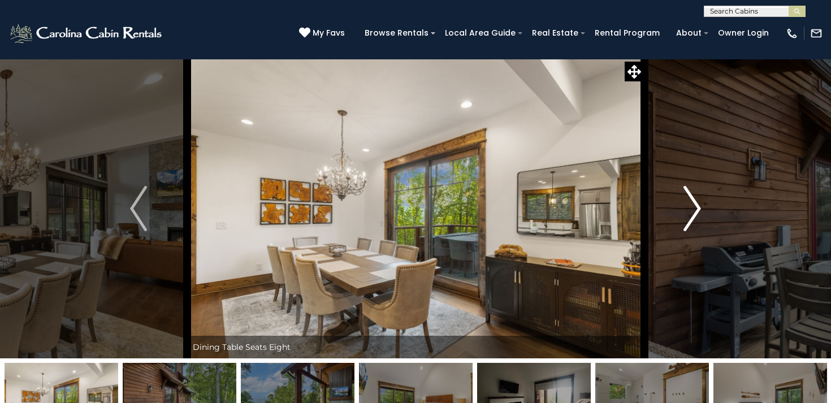
click at [690, 212] on img "Next" at bounding box center [692, 208] width 17 height 45
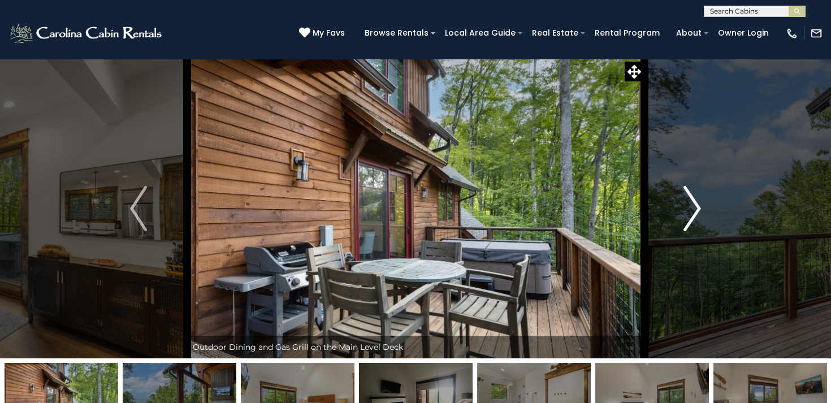
click at [690, 211] on img "Next" at bounding box center [692, 208] width 17 height 45
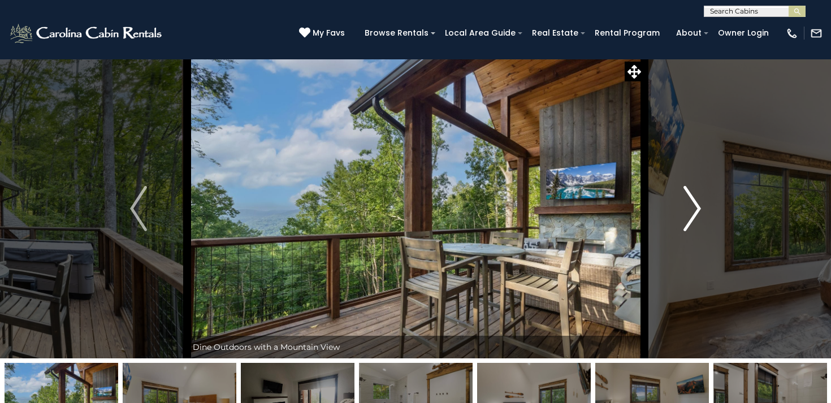
click at [690, 211] on img "Next" at bounding box center [692, 208] width 17 height 45
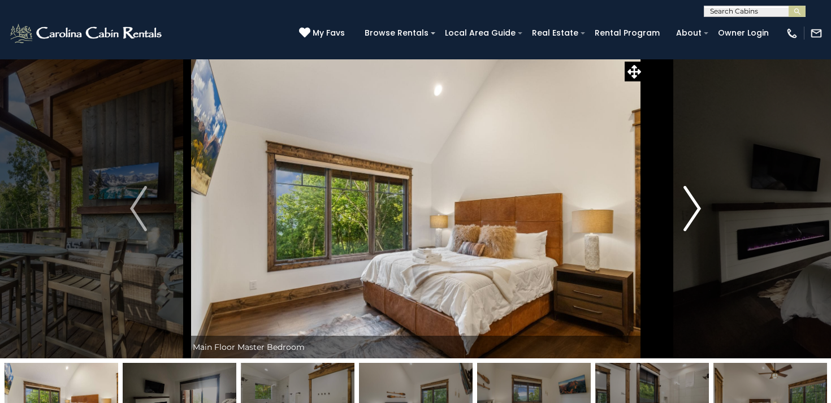
click at [690, 211] on img "Next" at bounding box center [692, 208] width 17 height 45
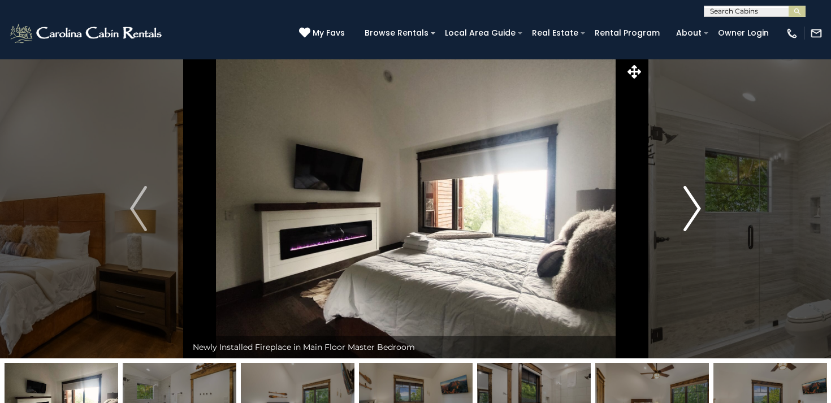
click at [690, 211] on img "Next" at bounding box center [692, 208] width 17 height 45
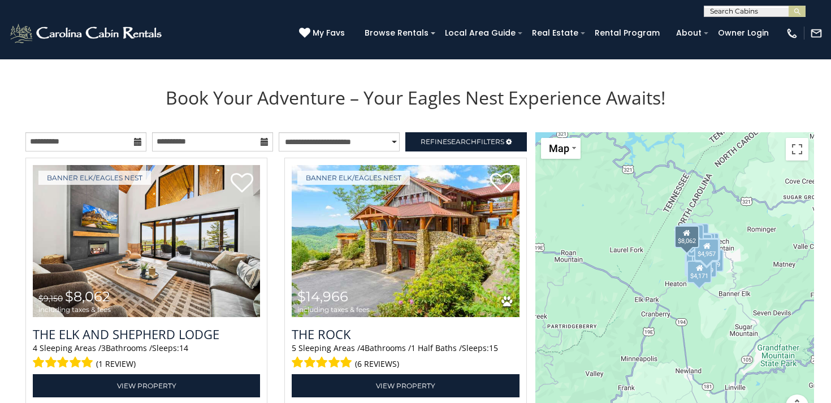
scroll to position [1173, 0]
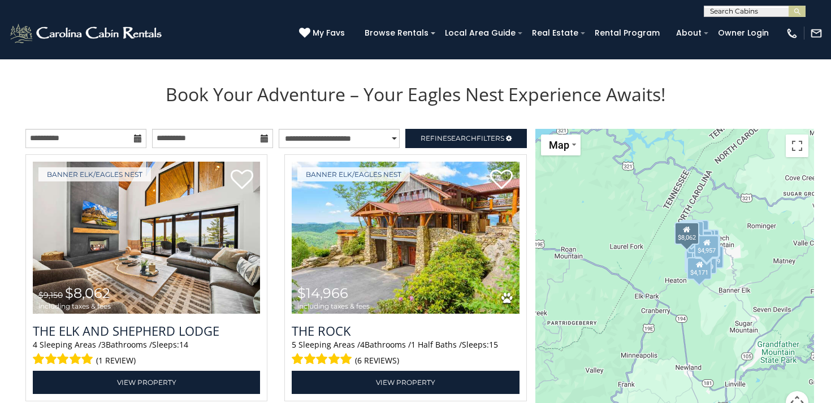
click at [155, 253] on img at bounding box center [146, 238] width 227 height 153
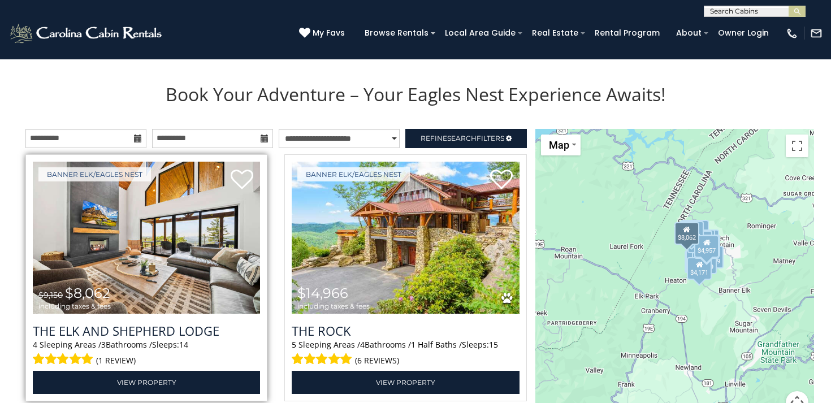
click at [151, 251] on img at bounding box center [146, 238] width 227 height 153
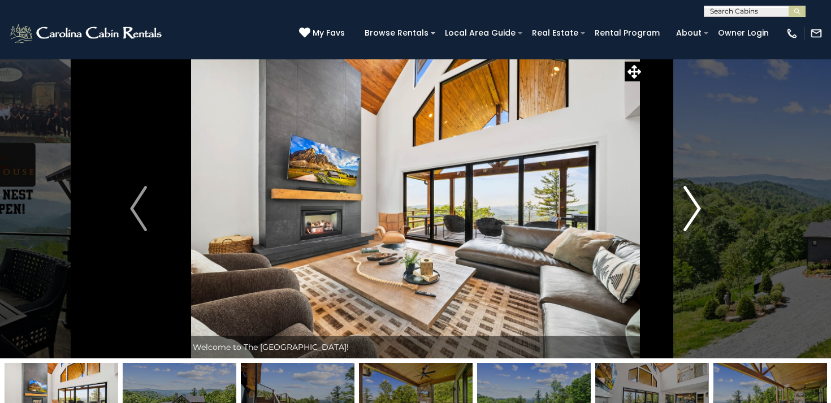
click at [690, 213] on img "Next" at bounding box center [692, 208] width 17 height 45
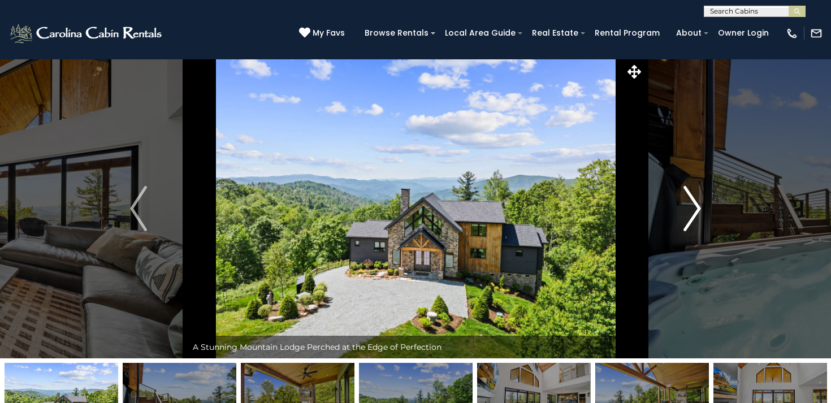
click at [690, 213] on img "Next" at bounding box center [692, 208] width 17 height 45
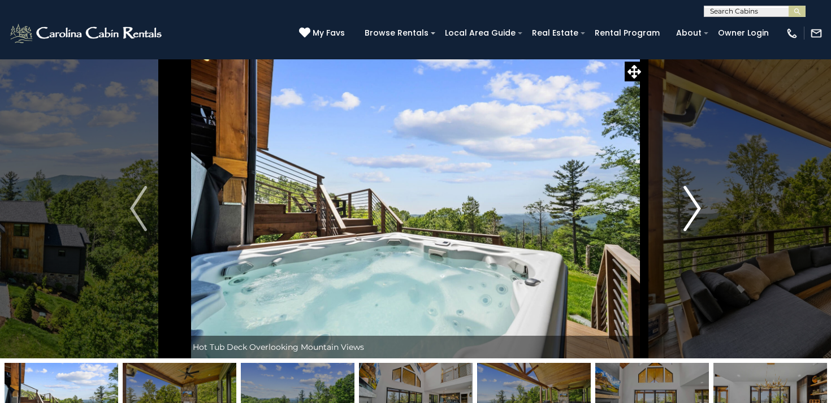
click at [690, 212] on img "Next" at bounding box center [692, 208] width 17 height 45
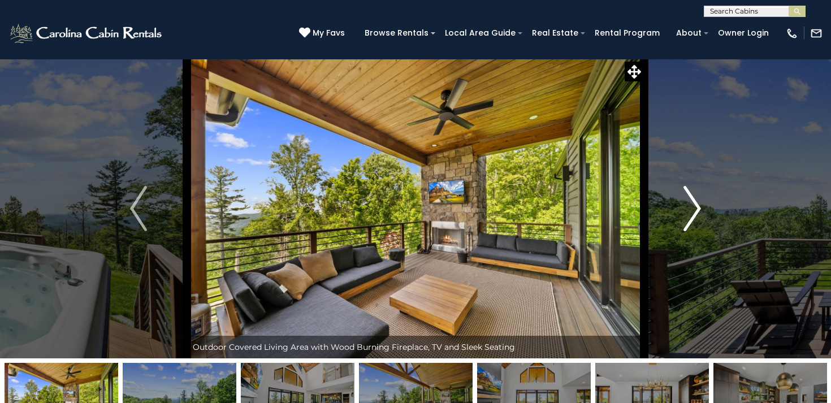
click at [690, 212] on img "Next" at bounding box center [692, 208] width 17 height 45
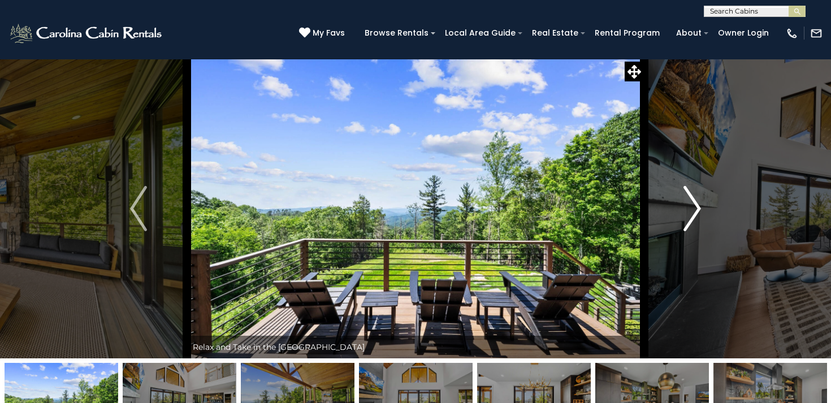
click at [690, 212] on img "Next" at bounding box center [692, 208] width 17 height 45
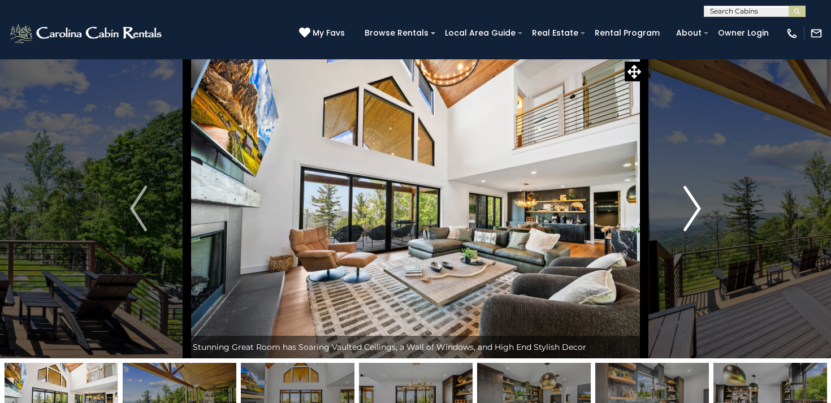
click at [690, 212] on img "Next" at bounding box center [692, 208] width 17 height 45
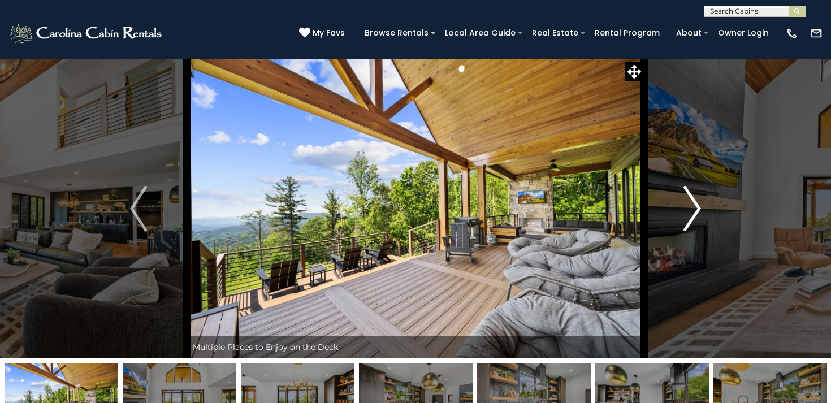
click at [690, 212] on img "Next" at bounding box center [692, 208] width 17 height 45
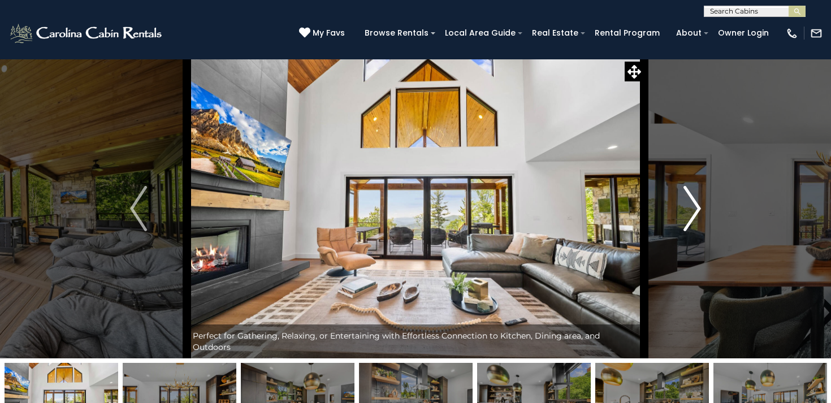
click at [690, 212] on img "Next" at bounding box center [692, 208] width 17 height 45
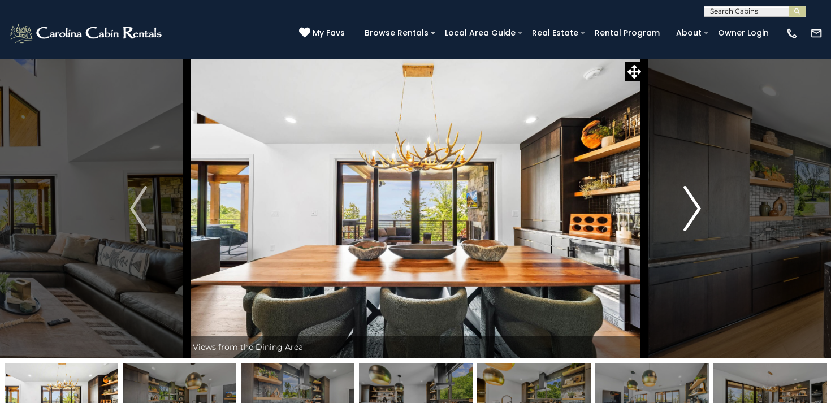
click at [690, 212] on img "Next" at bounding box center [692, 208] width 17 height 45
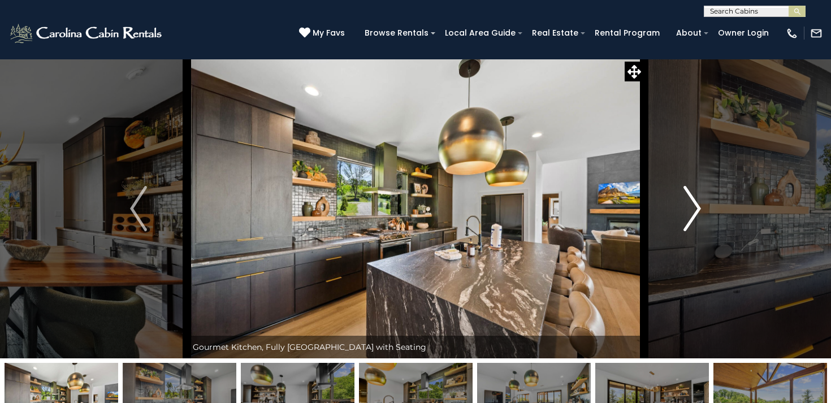
click at [690, 212] on img "Next" at bounding box center [692, 208] width 17 height 45
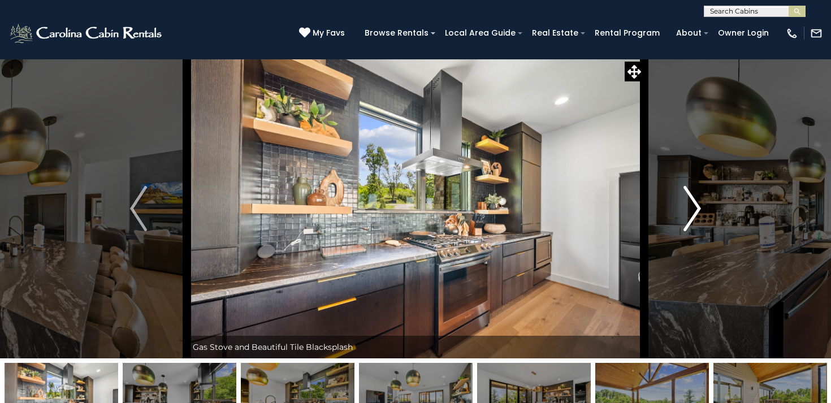
click at [690, 212] on img "Next" at bounding box center [692, 208] width 17 height 45
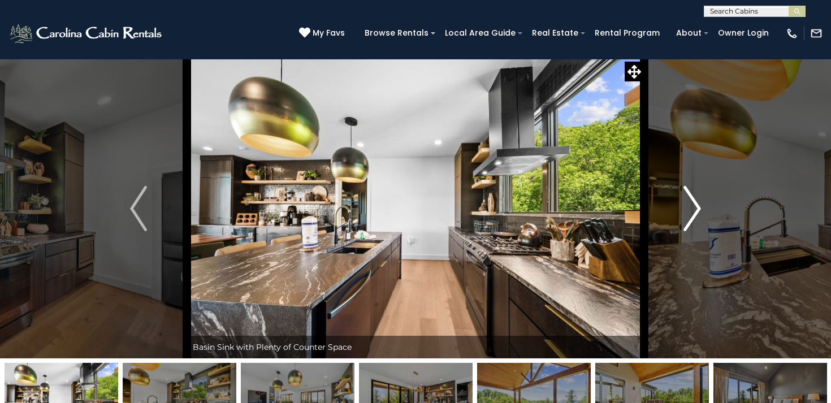
click at [690, 212] on img "Next" at bounding box center [692, 208] width 17 height 45
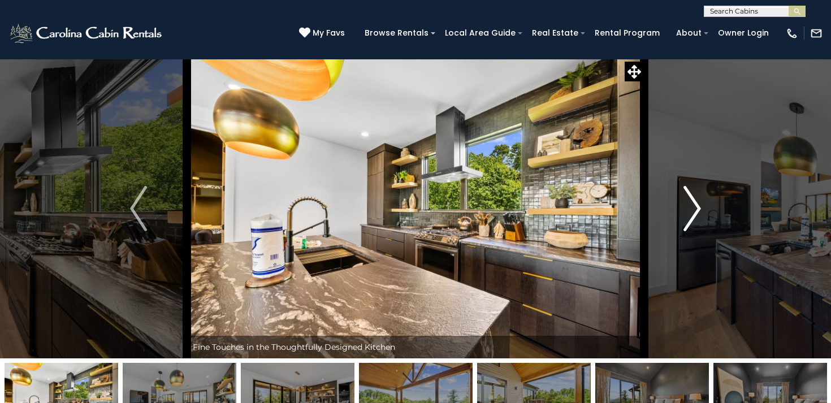
click at [690, 212] on img "Next" at bounding box center [692, 208] width 17 height 45
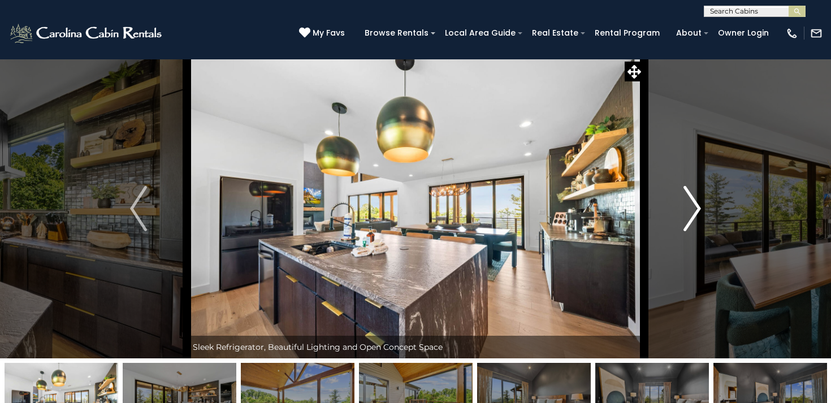
click at [690, 212] on img "Next" at bounding box center [692, 208] width 17 height 45
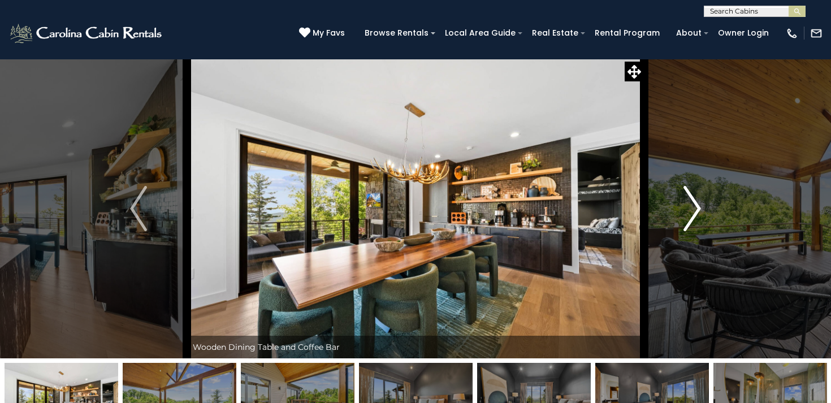
click at [690, 212] on img "Next" at bounding box center [692, 208] width 17 height 45
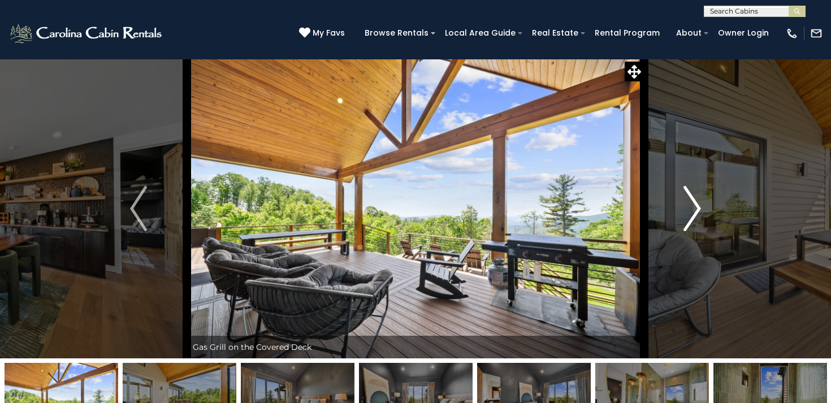
click at [690, 212] on img "Next" at bounding box center [692, 208] width 17 height 45
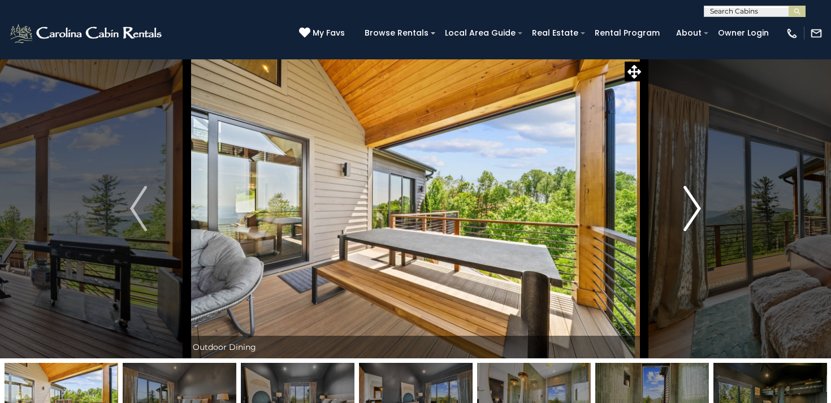
click at [690, 212] on img "Next" at bounding box center [692, 208] width 17 height 45
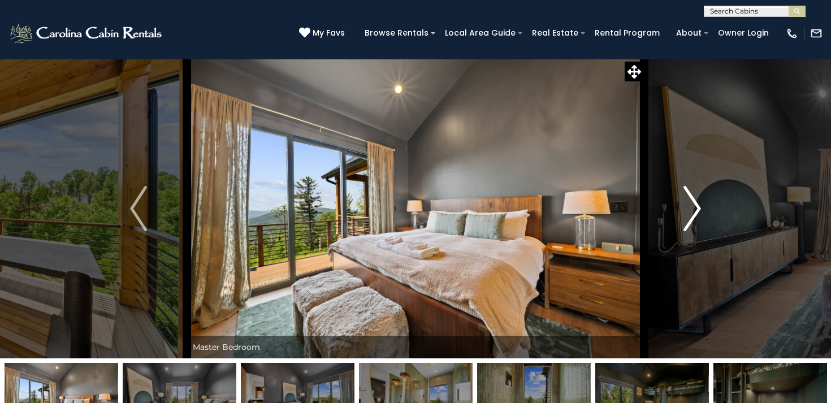
click at [690, 212] on img "Next" at bounding box center [692, 208] width 17 height 45
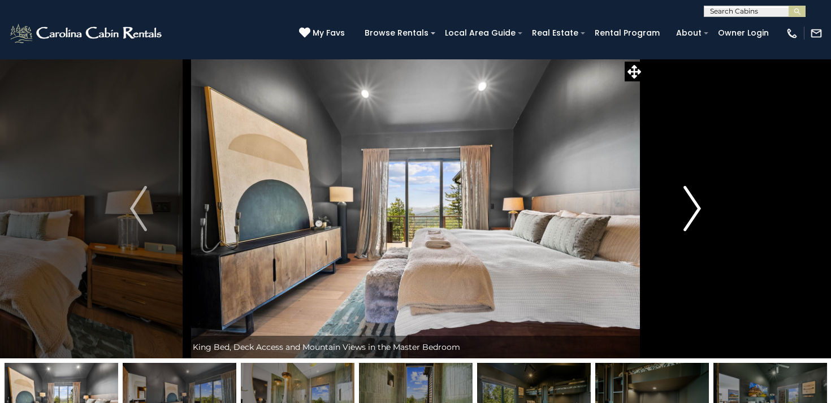
click at [690, 212] on img "Next" at bounding box center [692, 208] width 17 height 45
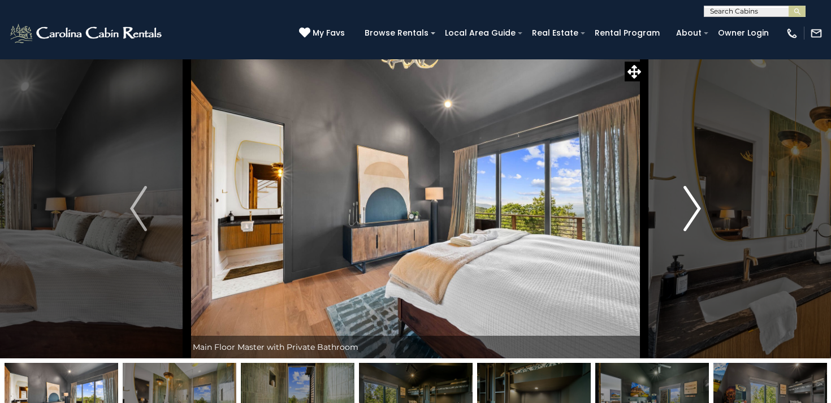
click at [690, 212] on img "Next" at bounding box center [692, 208] width 17 height 45
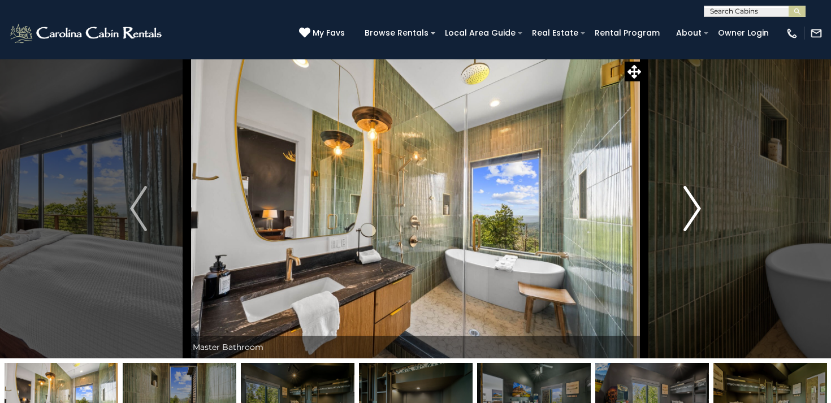
click at [690, 212] on img "Next" at bounding box center [692, 208] width 17 height 45
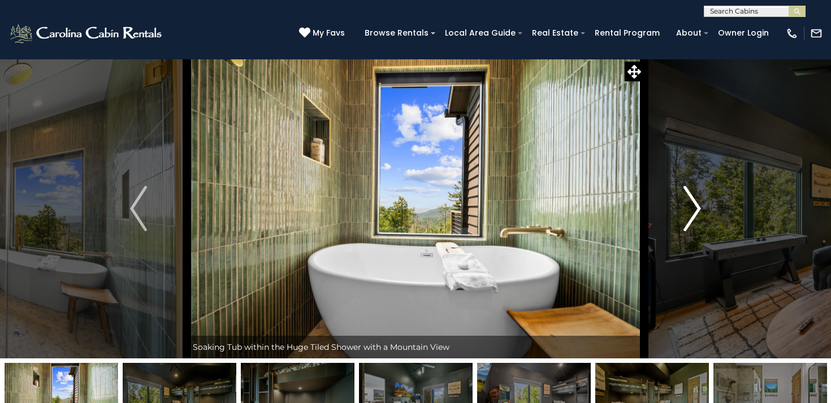
click at [690, 212] on img "Next" at bounding box center [692, 208] width 17 height 45
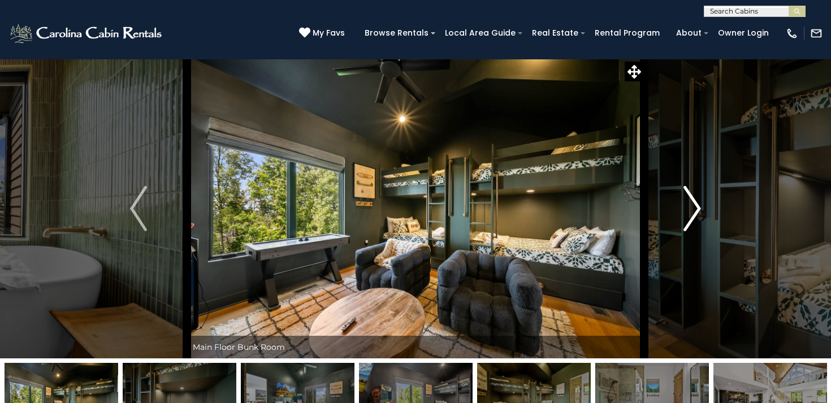
click at [693, 211] on img "Next" at bounding box center [692, 208] width 17 height 45
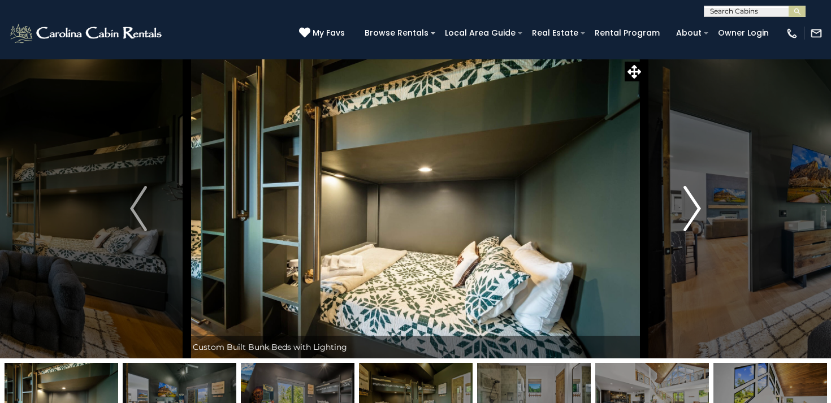
click at [693, 211] on img "Next" at bounding box center [692, 208] width 17 height 45
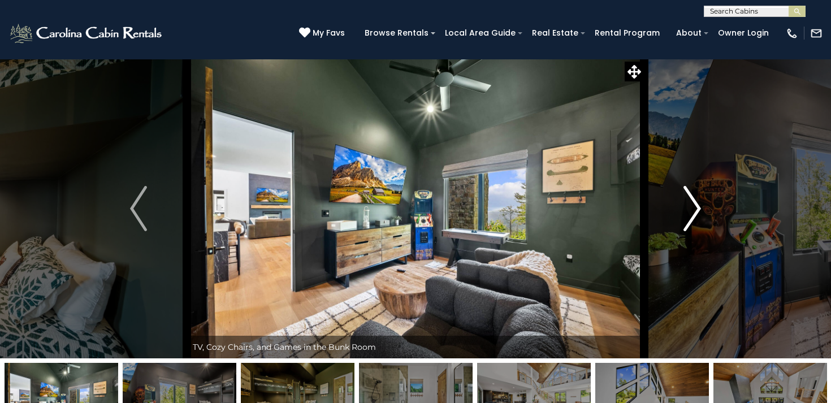
click at [693, 211] on img "Next" at bounding box center [692, 208] width 17 height 45
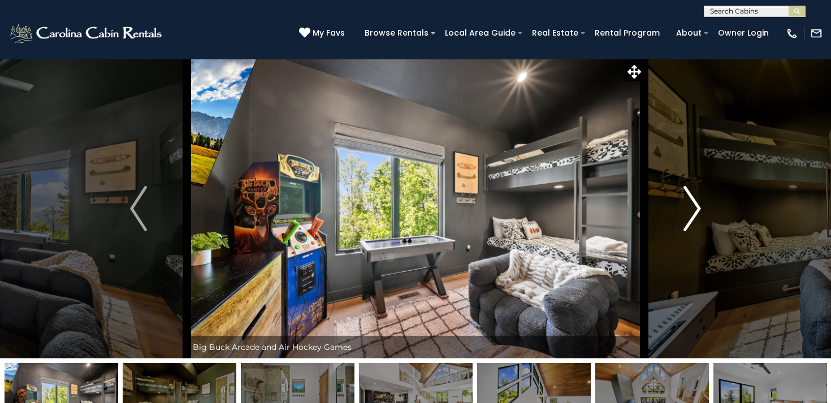
click at [693, 211] on img "Next" at bounding box center [692, 208] width 17 height 45
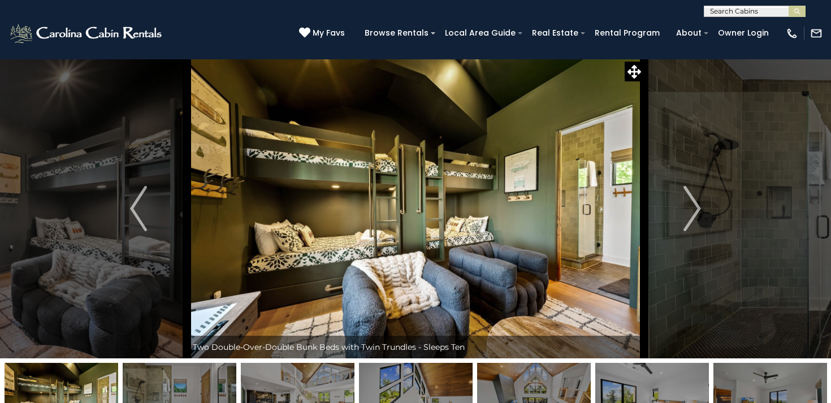
scroll to position [1, 0]
click at [82, 388] on img at bounding box center [62, 397] width 114 height 71
click at [80, 387] on img at bounding box center [62, 397] width 114 height 71
click at [133, 210] on img "Previous" at bounding box center [138, 207] width 17 height 45
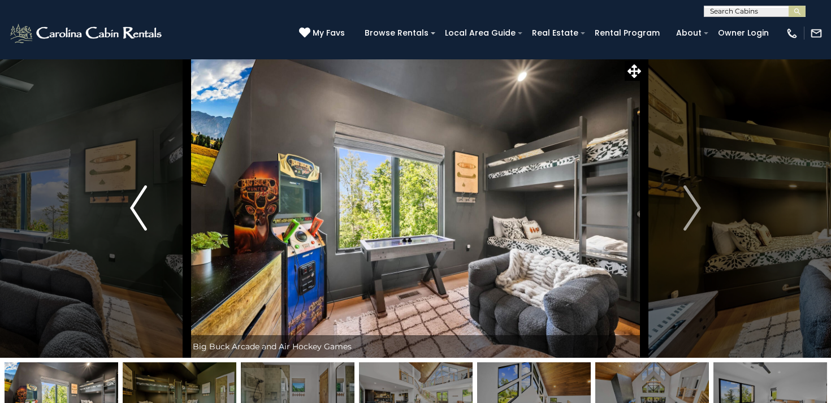
click at [133, 210] on img "Previous" at bounding box center [138, 207] width 17 height 45
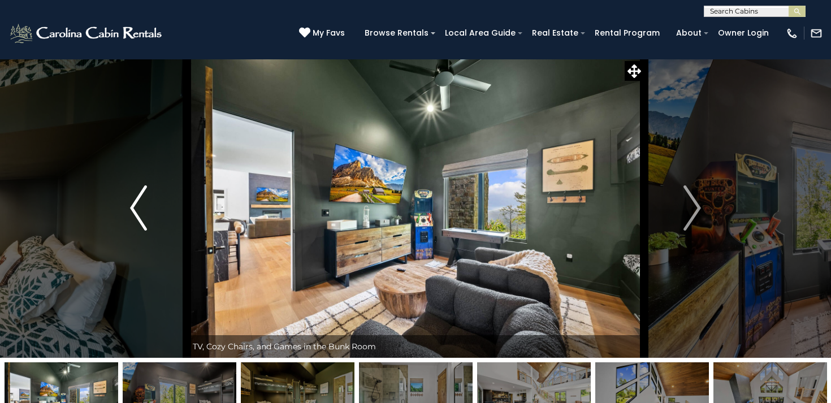
click at [133, 210] on img "Previous" at bounding box center [138, 207] width 17 height 45
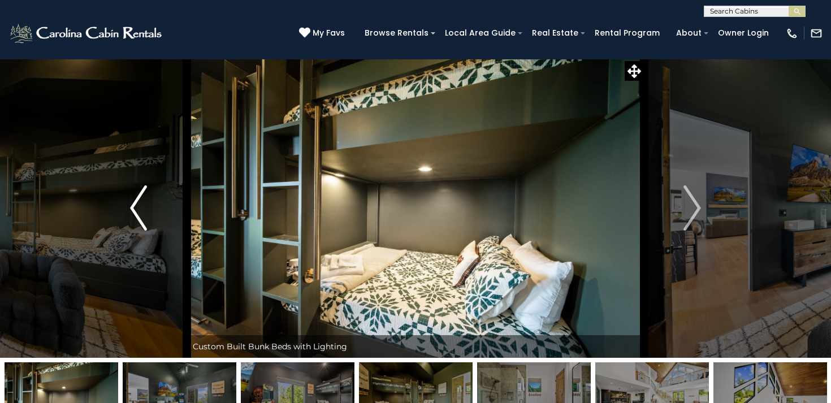
click at [133, 210] on img "Previous" at bounding box center [138, 207] width 17 height 45
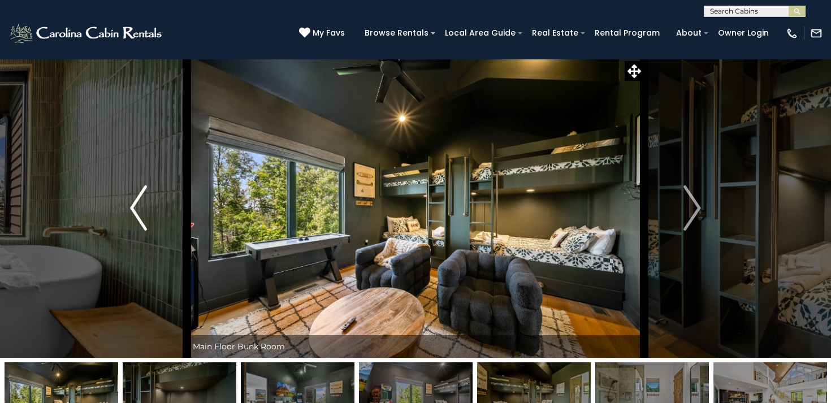
click at [133, 210] on img "Previous" at bounding box center [138, 207] width 17 height 45
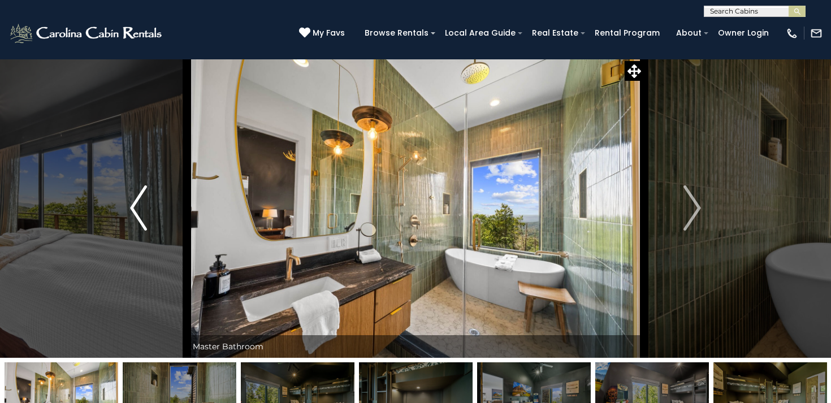
click at [133, 210] on img "Previous" at bounding box center [138, 207] width 17 height 45
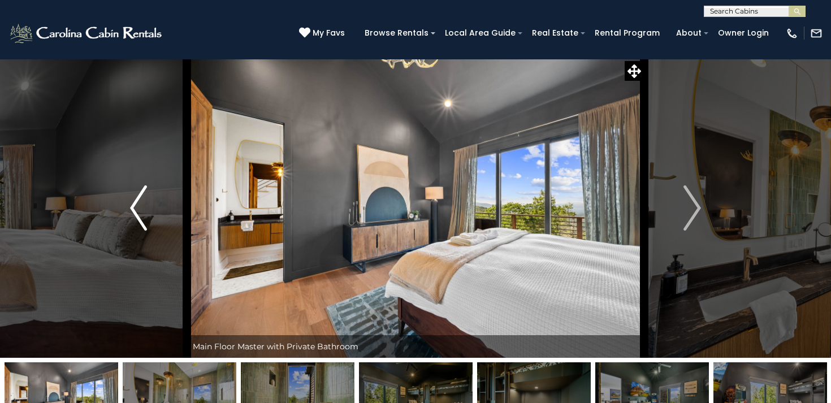
click at [133, 210] on img "Previous" at bounding box center [138, 207] width 17 height 45
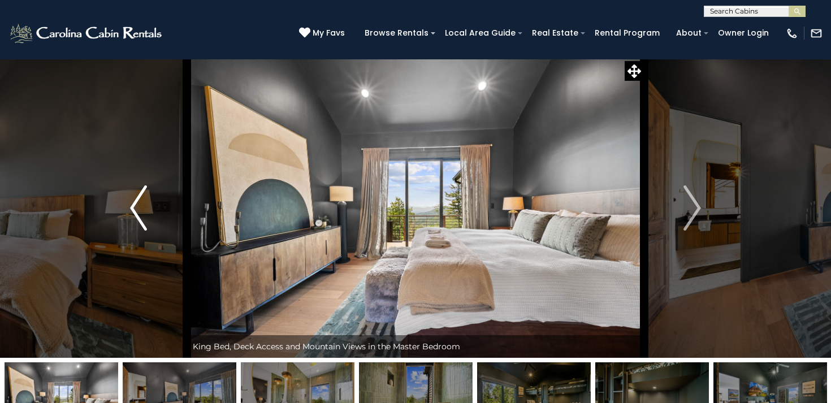
click at [133, 210] on img "Previous" at bounding box center [138, 207] width 17 height 45
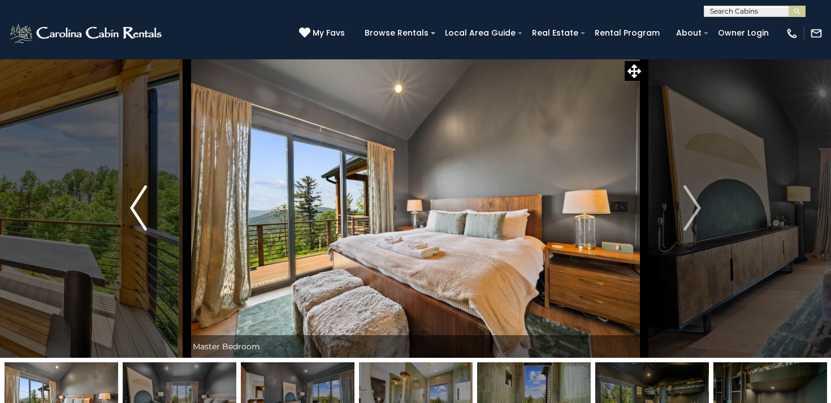
click at [133, 210] on img "Previous" at bounding box center [138, 207] width 17 height 45
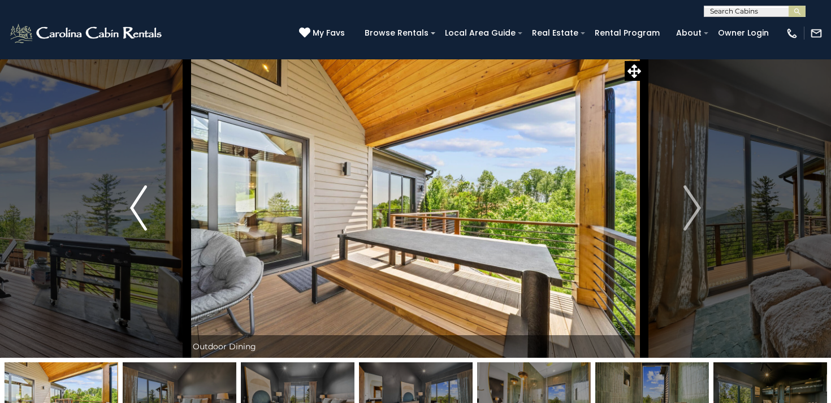
click at [133, 210] on img "Previous" at bounding box center [138, 207] width 17 height 45
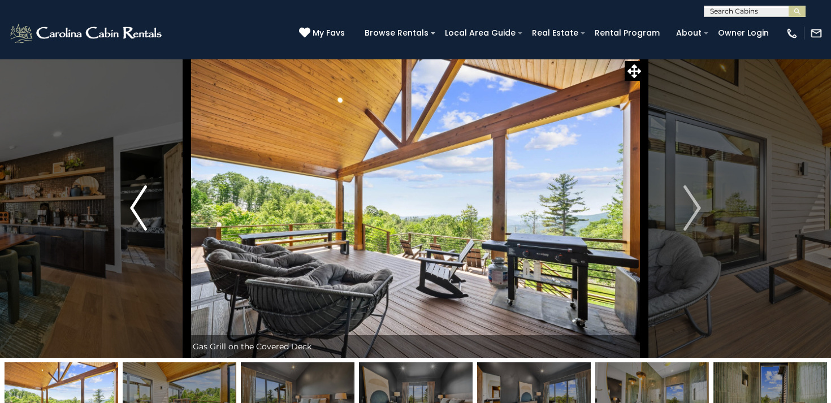
click at [133, 210] on img "Previous" at bounding box center [138, 207] width 17 height 45
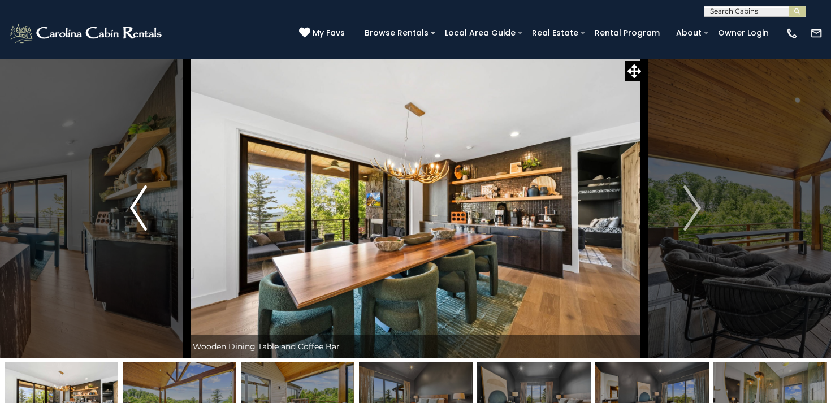
click at [133, 210] on img "Previous" at bounding box center [138, 207] width 17 height 45
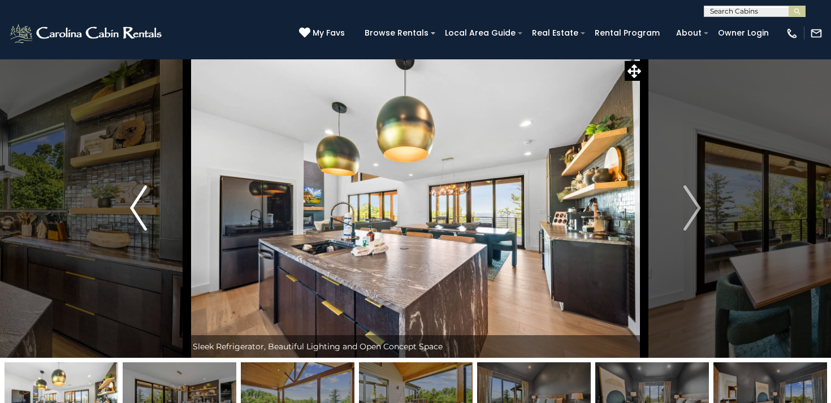
click at [133, 210] on img "Previous" at bounding box center [138, 207] width 17 height 45
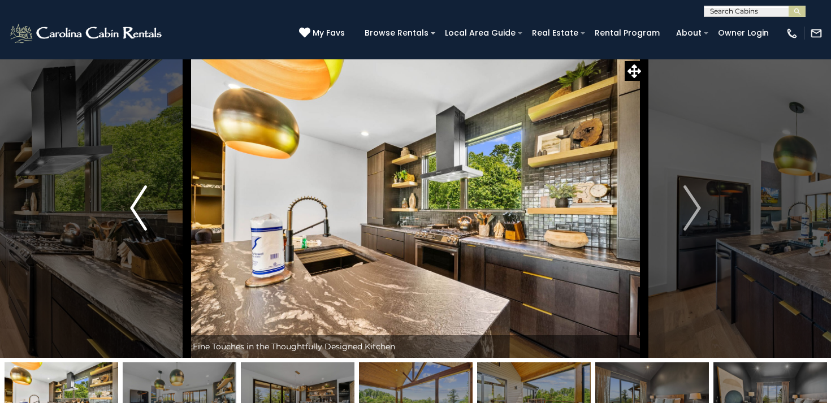
click at [133, 210] on img "Previous" at bounding box center [138, 207] width 17 height 45
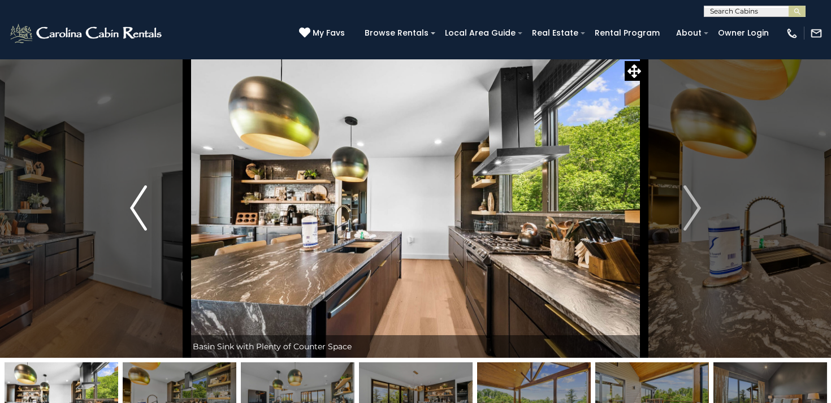
click at [133, 210] on img "Previous" at bounding box center [138, 207] width 17 height 45
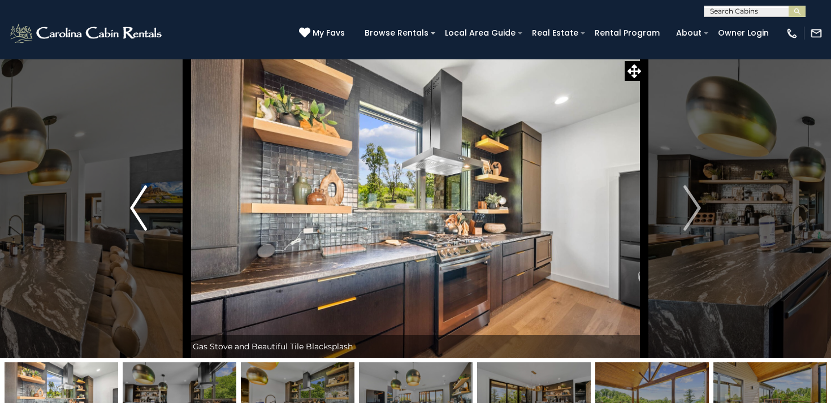
click at [134, 210] on img "Previous" at bounding box center [138, 207] width 17 height 45
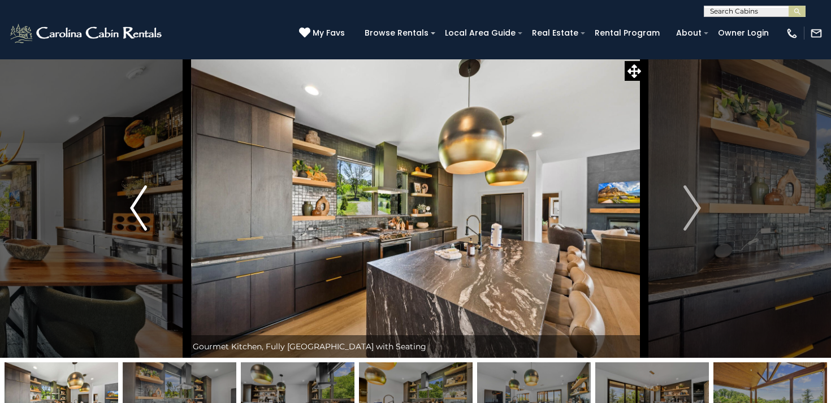
click at [134, 210] on img "Previous" at bounding box center [138, 207] width 17 height 45
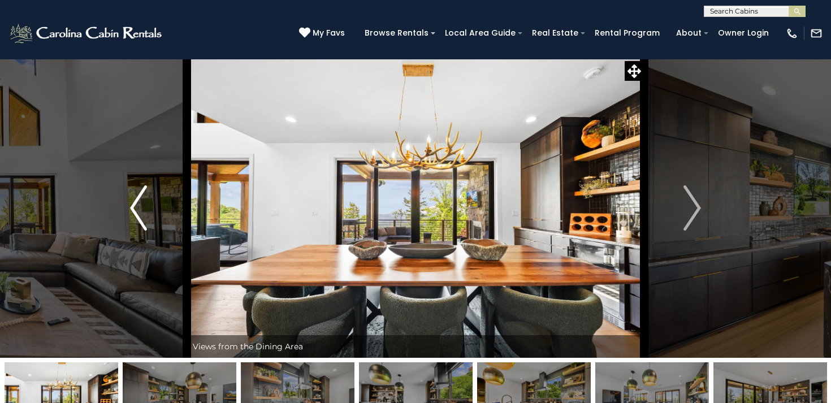
click at [134, 210] on img "Previous" at bounding box center [138, 207] width 17 height 45
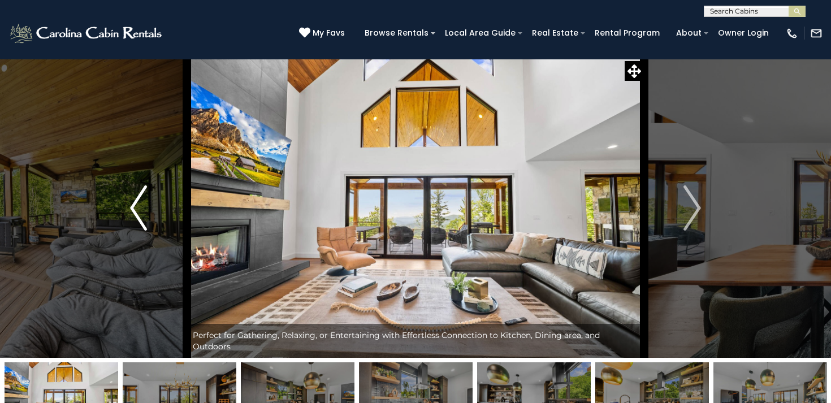
click at [134, 210] on img "Previous" at bounding box center [138, 207] width 17 height 45
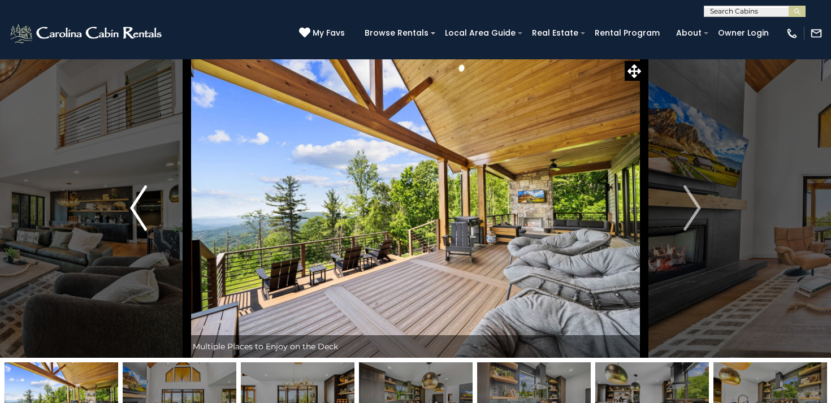
click at [134, 210] on img "Previous" at bounding box center [138, 207] width 17 height 45
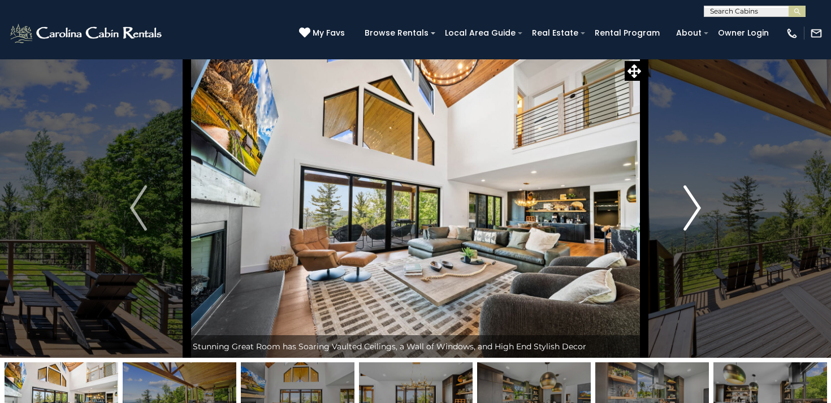
click at [688, 205] on img "Next" at bounding box center [692, 207] width 17 height 45
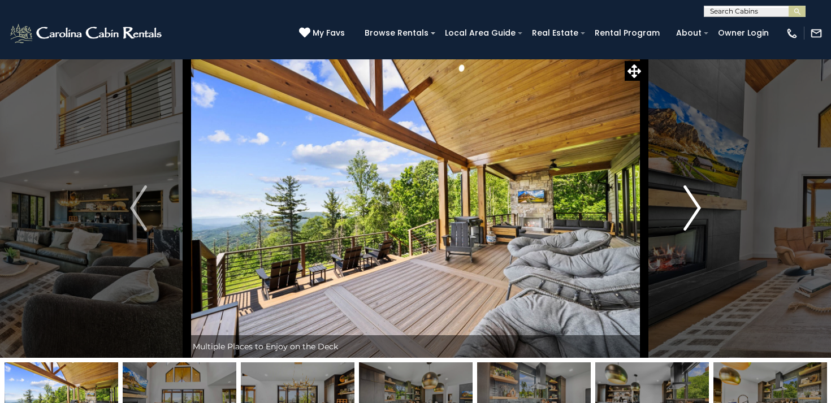
click at [688, 205] on img "Next" at bounding box center [692, 207] width 17 height 45
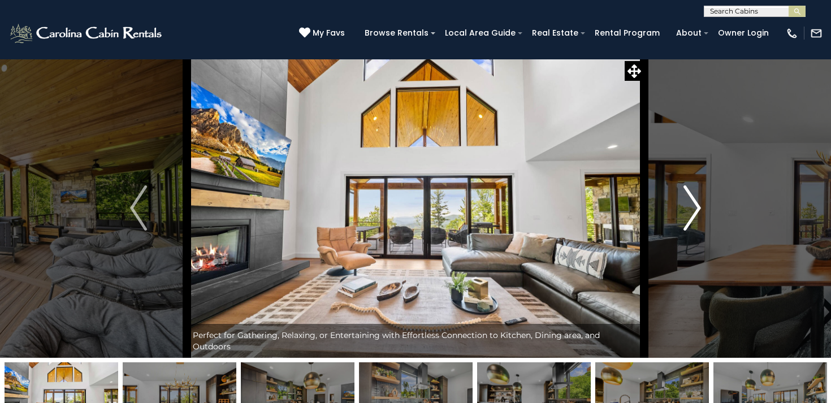
click at [688, 205] on img "Next" at bounding box center [692, 207] width 17 height 45
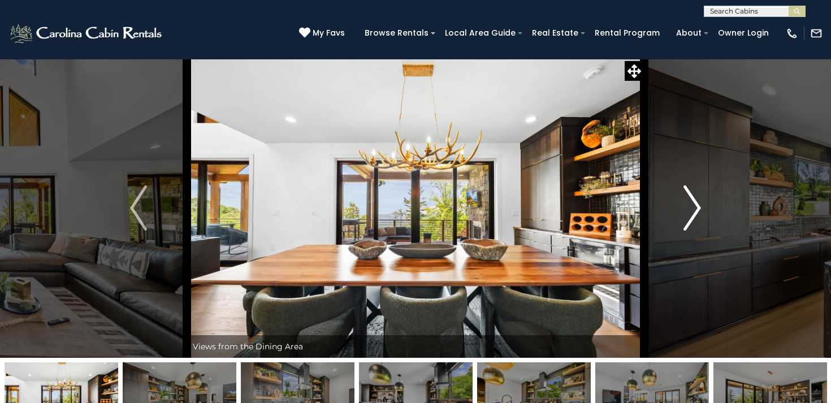
click at [688, 205] on img "Next" at bounding box center [692, 207] width 17 height 45
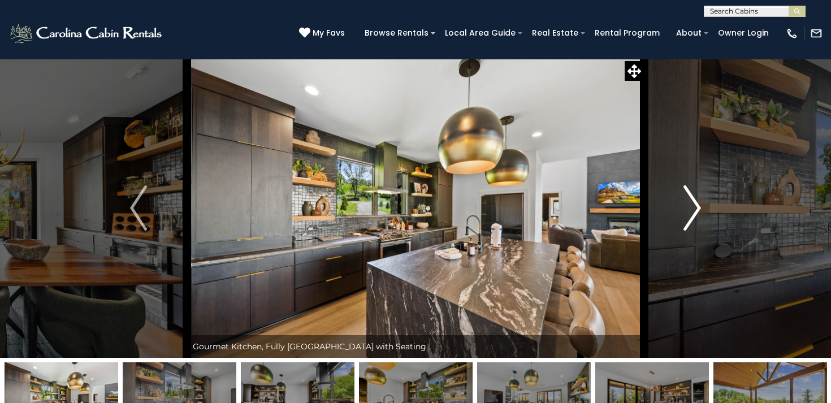
click at [688, 205] on img "Next" at bounding box center [692, 207] width 17 height 45
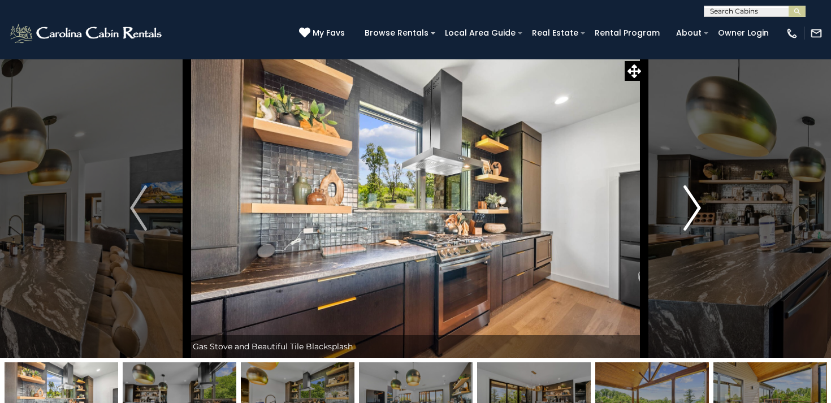
click at [688, 205] on img "Next" at bounding box center [692, 207] width 17 height 45
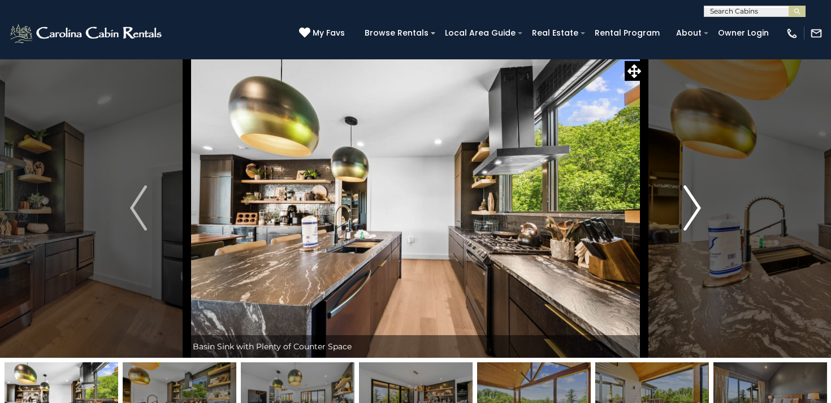
click at [688, 206] on img "Next" at bounding box center [692, 207] width 17 height 45
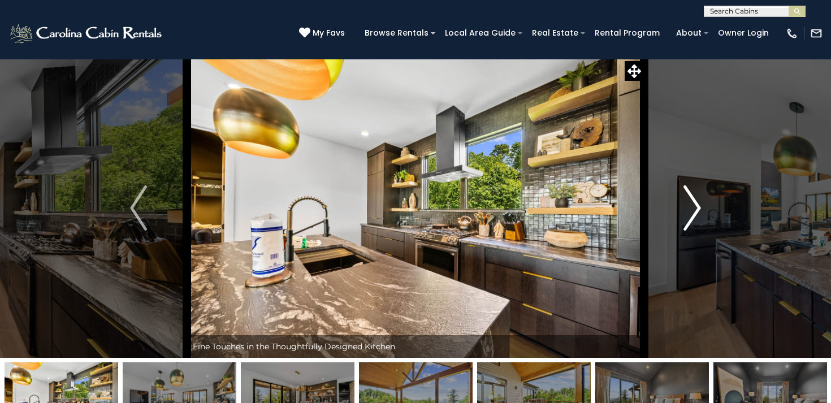
click at [689, 205] on img "Next" at bounding box center [692, 207] width 17 height 45
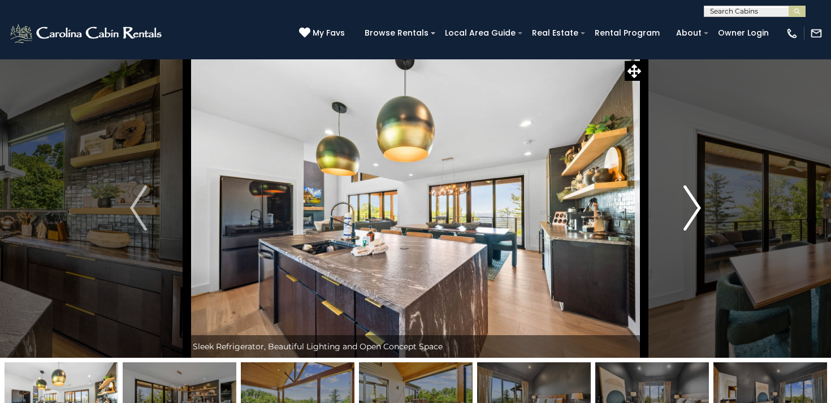
click at [689, 205] on img "Next" at bounding box center [692, 207] width 17 height 45
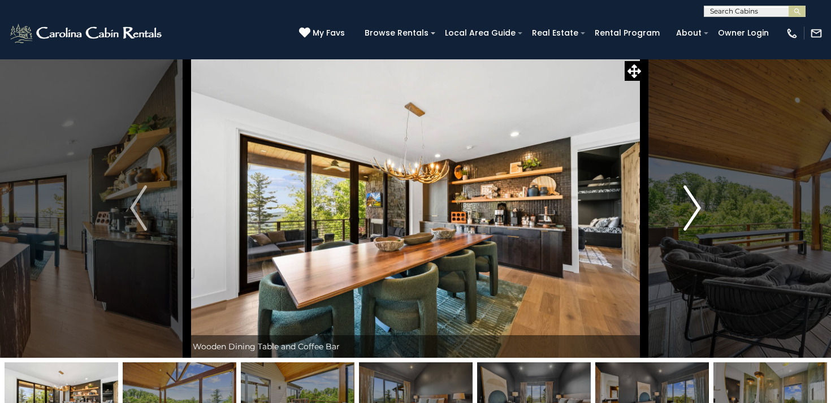
click at [689, 205] on img "Next" at bounding box center [692, 207] width 17 height 45
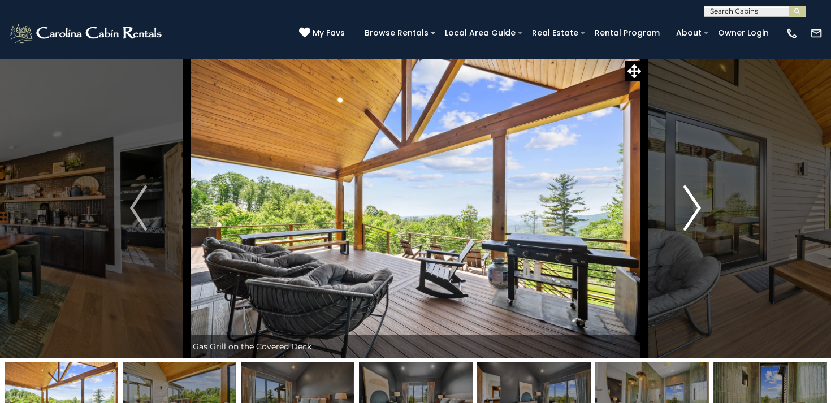
click at [689, 205] on img "Next" at bounding box center [692, 207] width 17 height 45
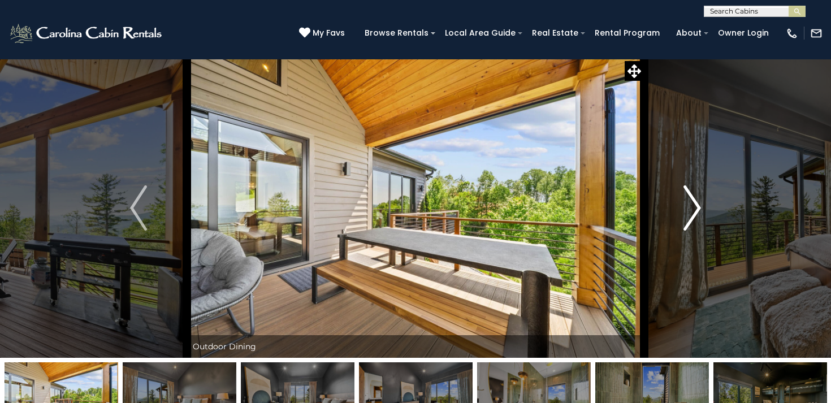
click at [689, 205] on img "Next" at bounding box center [692, 207] width 17 height 45
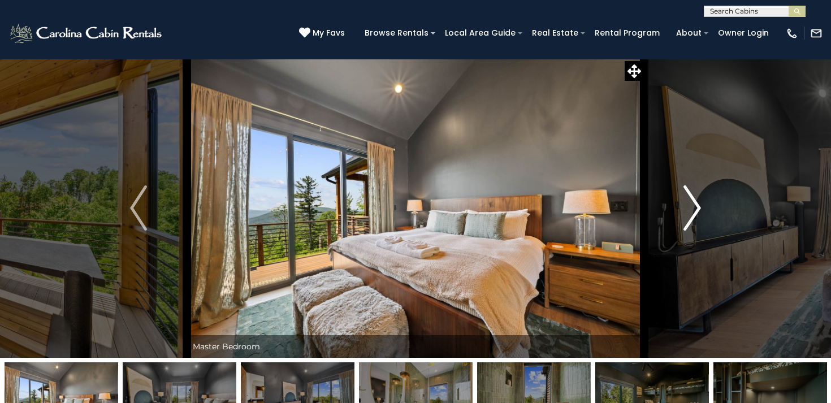
click at [689, 205] on img "Next" at bounding box center [692, 207] width 17 height 45
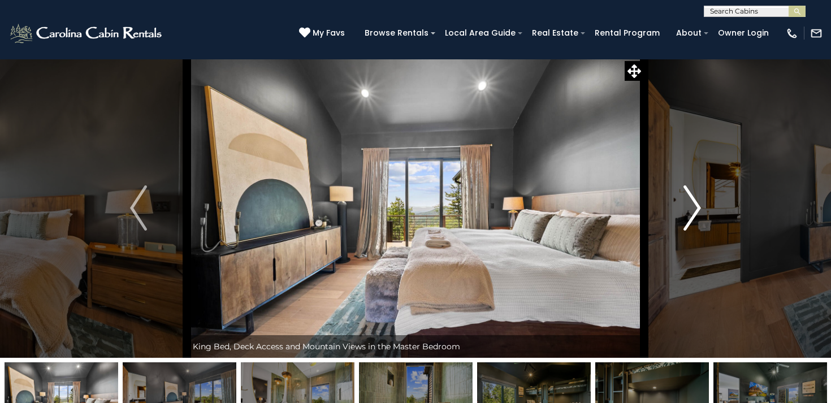
click at [689, 205] on img "Next" at bounding box center [692, 207] width 17 height 45
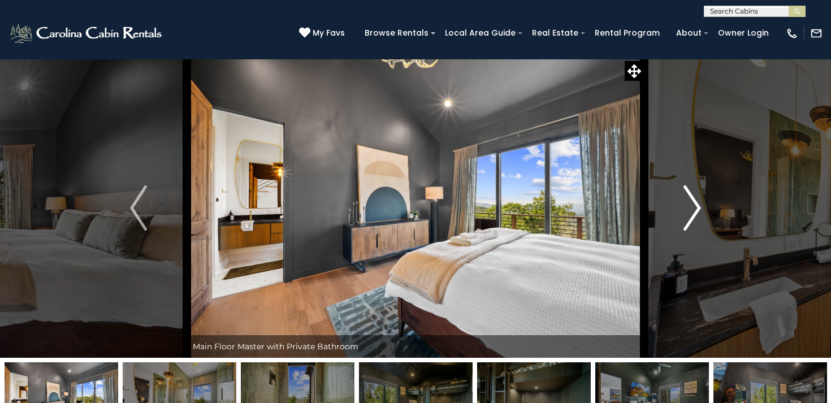
click at [689, 205] on img "Next" at bounding box center [692, 207] width 17 height 45
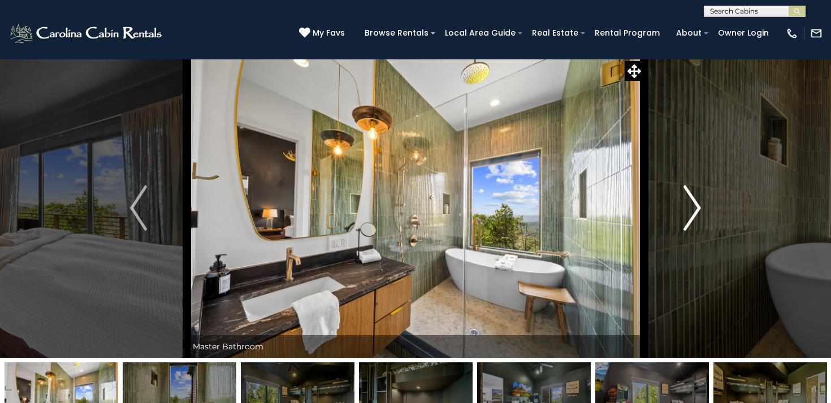
click at [689, 205] on img "Next" at bounding box center [692, 207] width 17 height 45
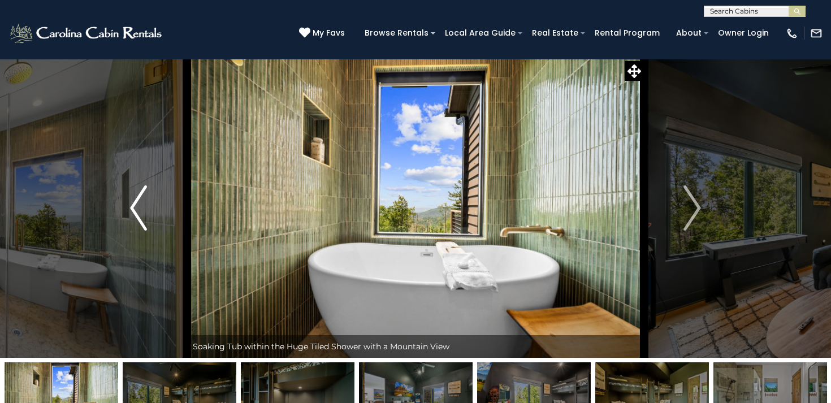
click at [149, 205] on button "Previous" at bounding box center [138, 207] width 97 height 299
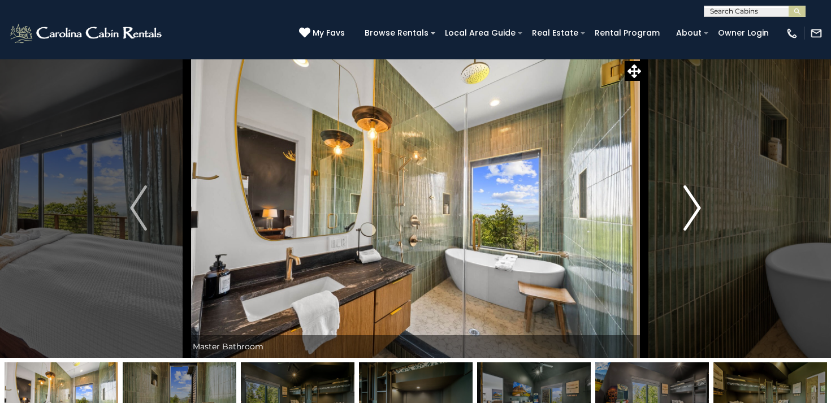
click at [689, 209] on img "Next" at bounding box center [692, 207] width 17 height 45
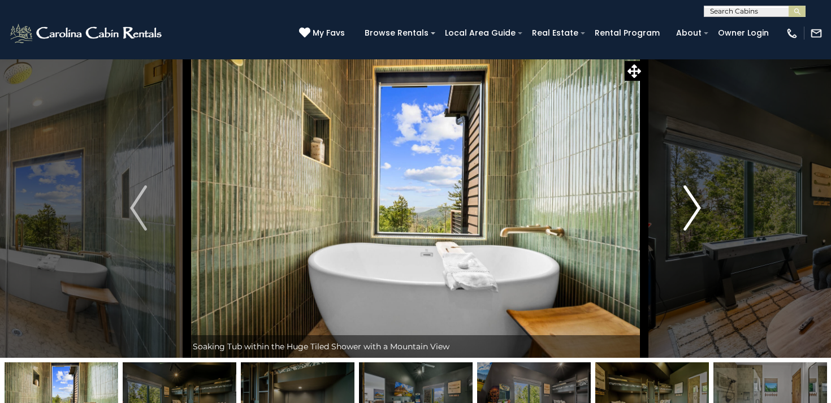
click at [689, 209] on img "Next" at bounding box center [692, 207] width 17 height 45
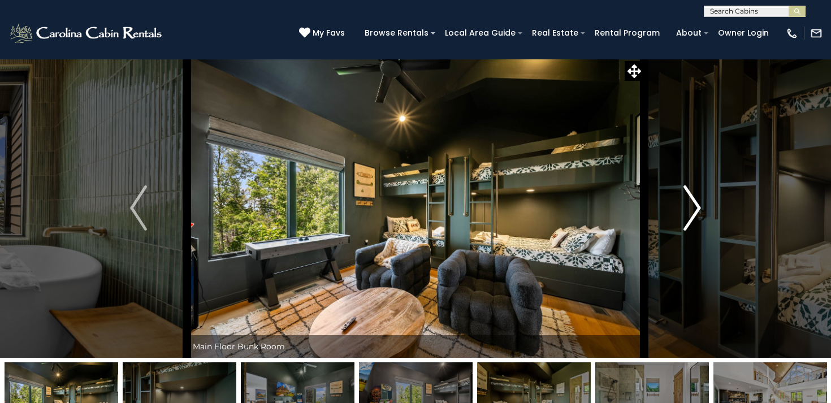
click at [689, 209] on img "Next" at bounding box center [692, 207] width 17 height 45
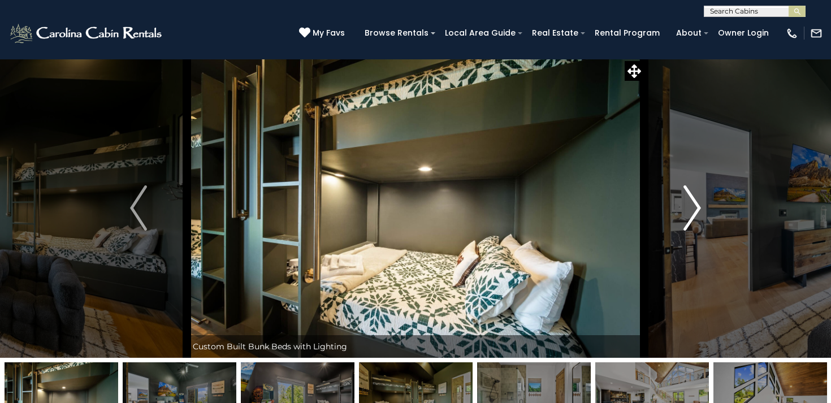
click at [689, 209] on img "Next" at bounding box center [692, 207] width 17 height 45
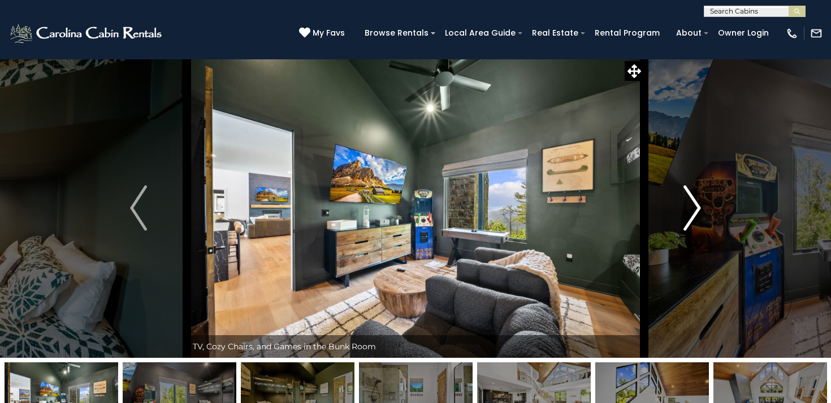
click at [689, 209] on img "Next" at bounding box center [692, 207] width 17 height 45
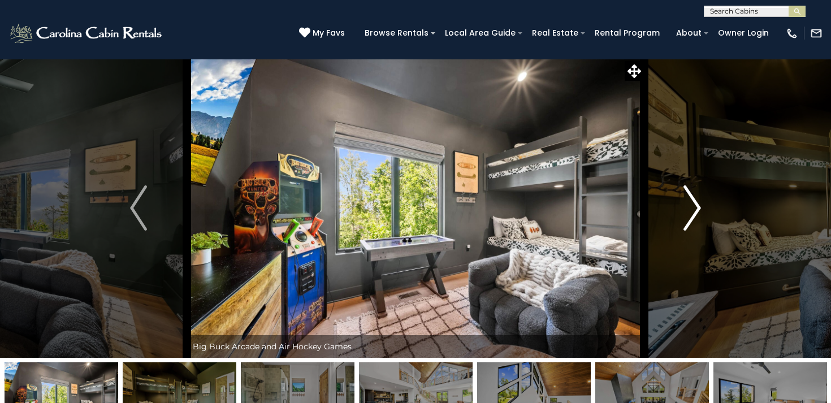
click at [689, 209] on img "Next" at bounding box center [692, 207] width 17 height 45
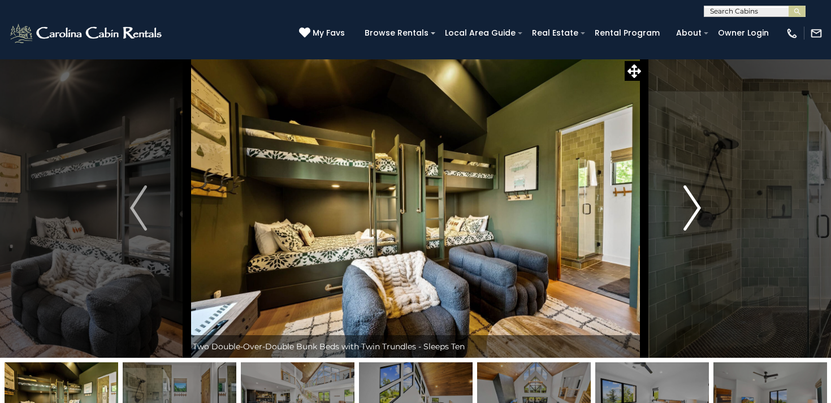
click at [689, 209] on img "Next" at bounding box center [692, 207] width 17 height 45
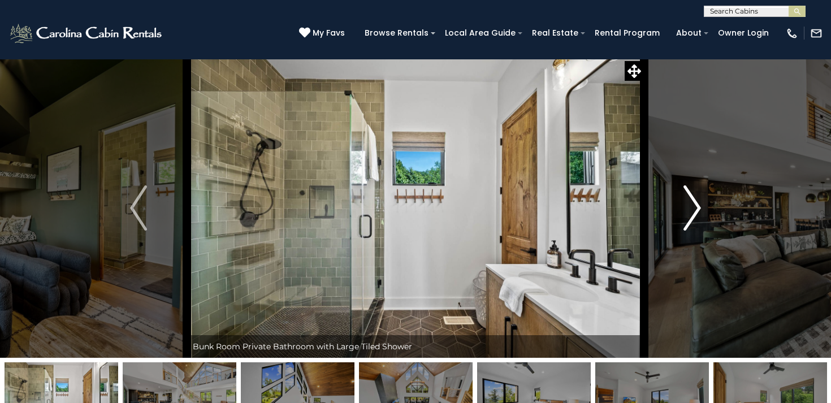
click at [689, 209] on img "Next" at bounding box center [692, 207] width 17 height 45
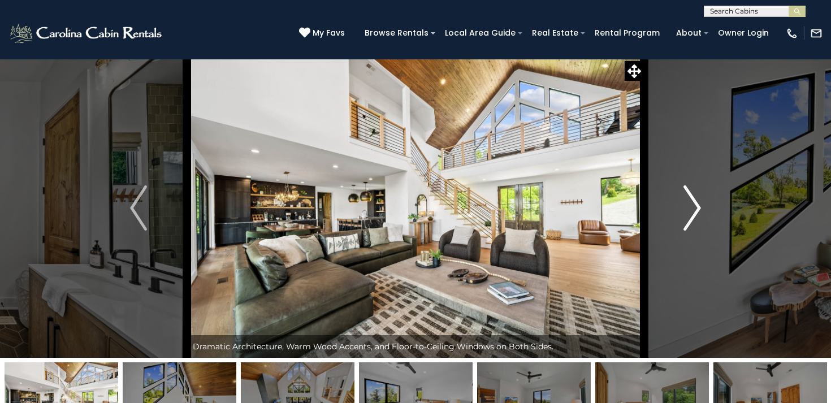
click at [689, 208] on img "Next" at bounding box center [692, 207] width 17 height 45
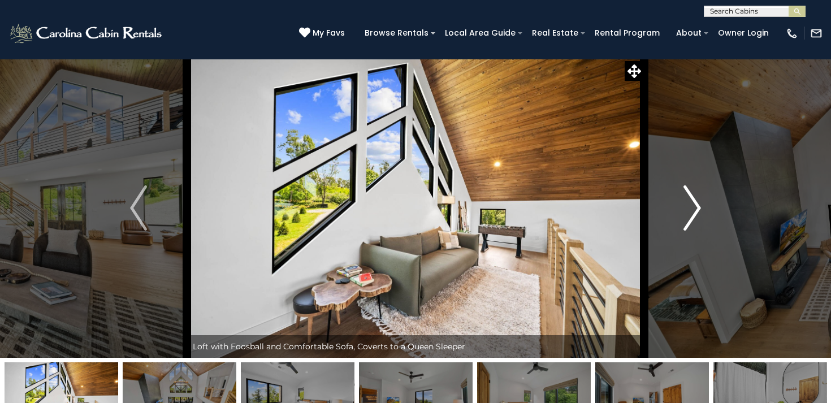
click at [689, 208] on img "Next" at bounding box center [692, 207] width 17 height 45
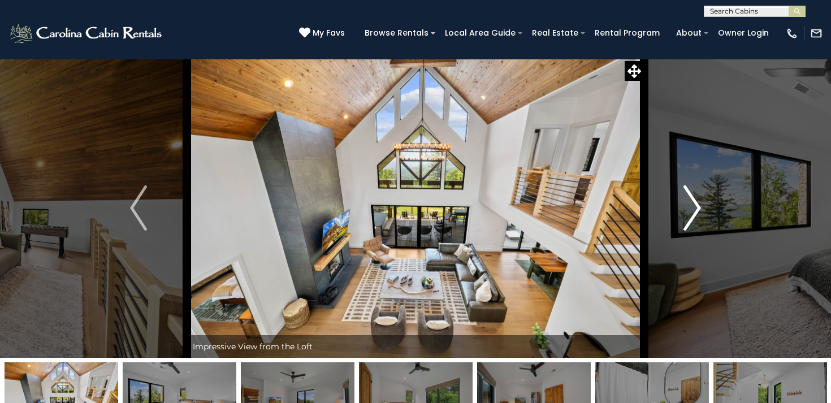
click at [689, 208] on img "Next" at bounding box center [692, 207] width 17 height 45
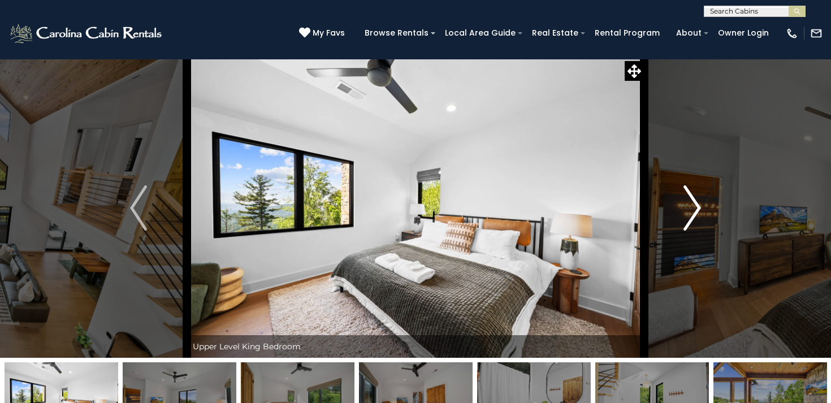
click at [689, 208] on img "Next" at bounding box center [692, 207] width 17 height 45
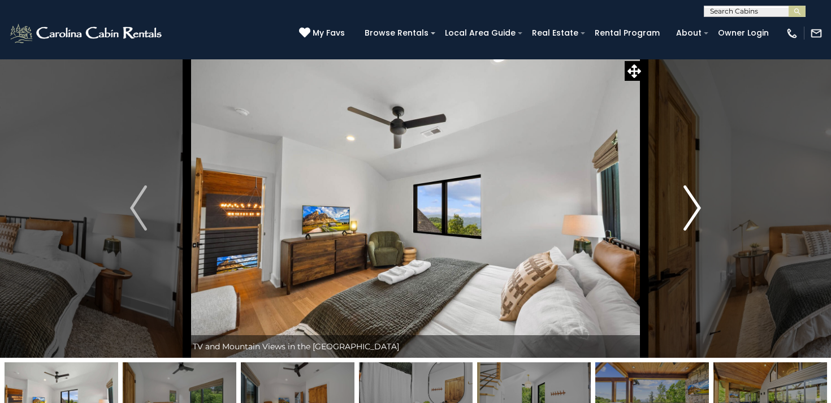
click at [689, 208] on img "Next" at bounding box center [692, 207] width 17 height 45
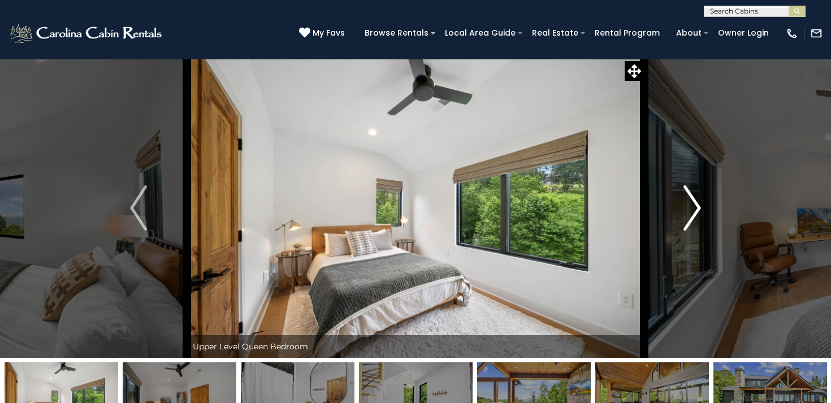
click at [689, 208] on img "Next" at bounding box center [692, 207] width 17 height 45
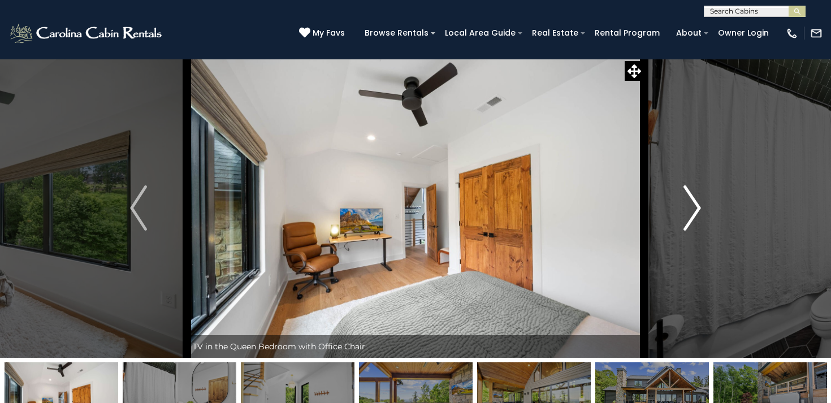
click at [689, 208] on img "Next" at bounding box center [692, 207] width 17 height 45
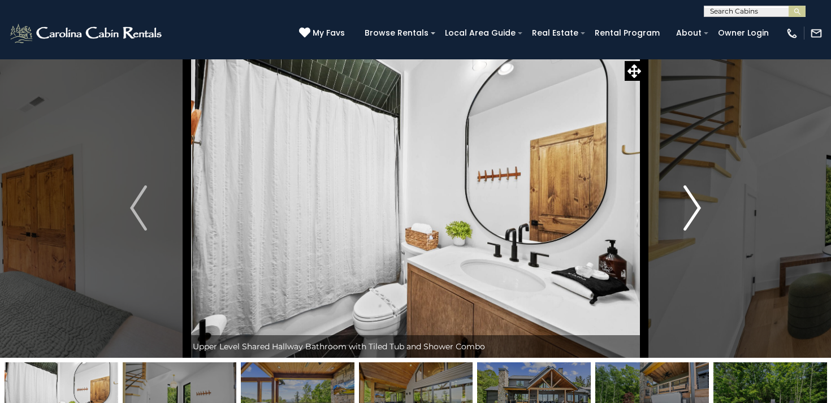
click at [689, 219] on img "Next" at bounding box center [692, 207] width 17 height 45
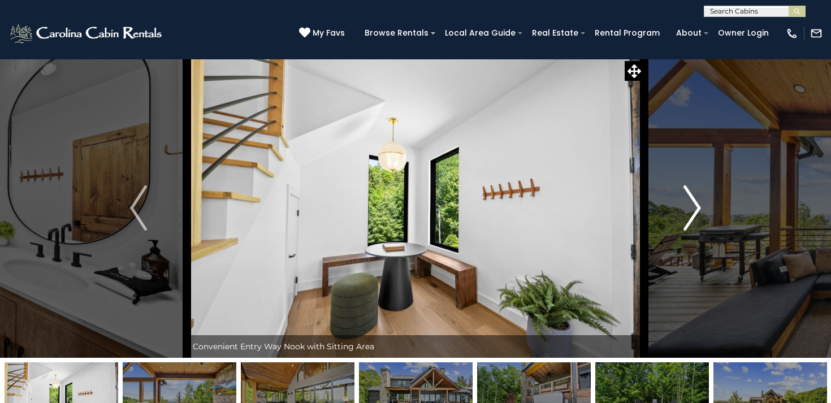
click at [689, 219] on img "Next" at bounding box center [692, 207] width 17 height 45
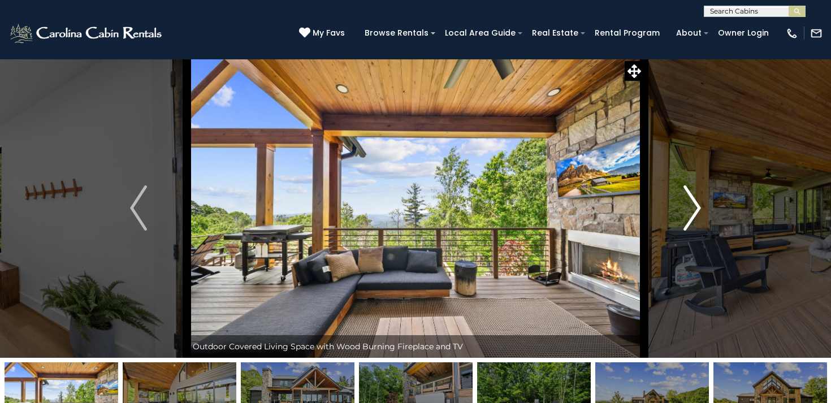
click at [689, 219] on img "Next" at bounding box center [692, 207] width 17 height 45
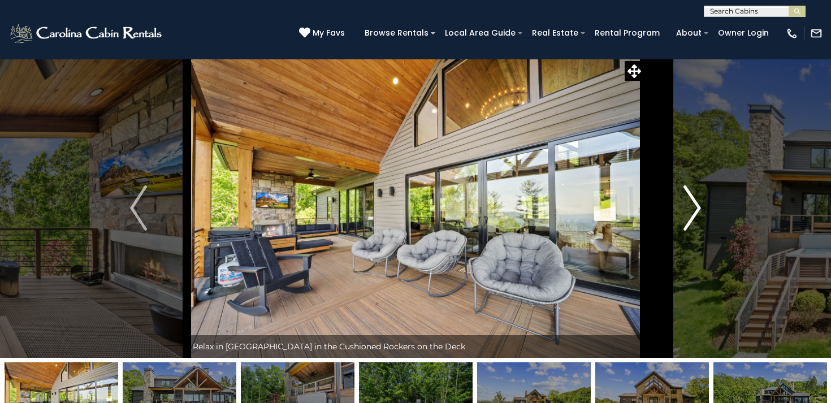
click at [689, 219] on img "Next" at bounding box center [692, 207] width 17 height 45
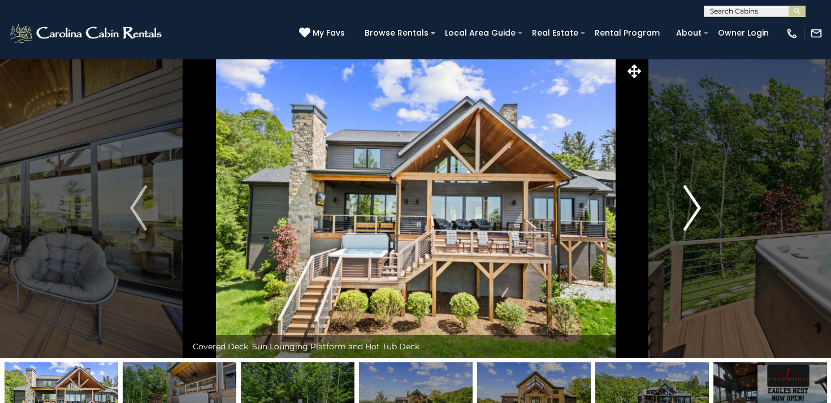
click at [689, 219] on img "Next" at bounding box center [692, 207] width 17 height 45
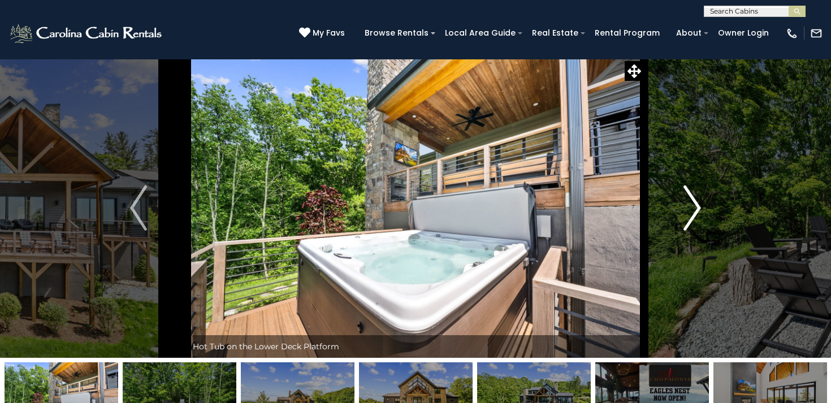
click at [689, 220] on img "Next" at bounding box center [692, 207] width 17 height 45
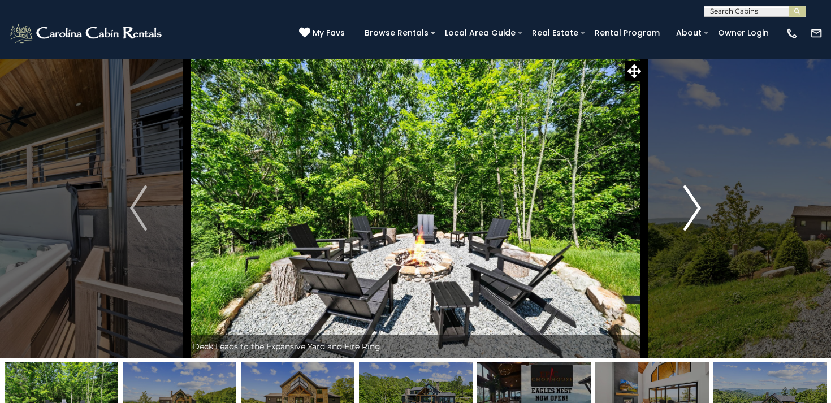
click at [689, 220] on img "Next" at bounding box center [692, 207] width 17 height 45
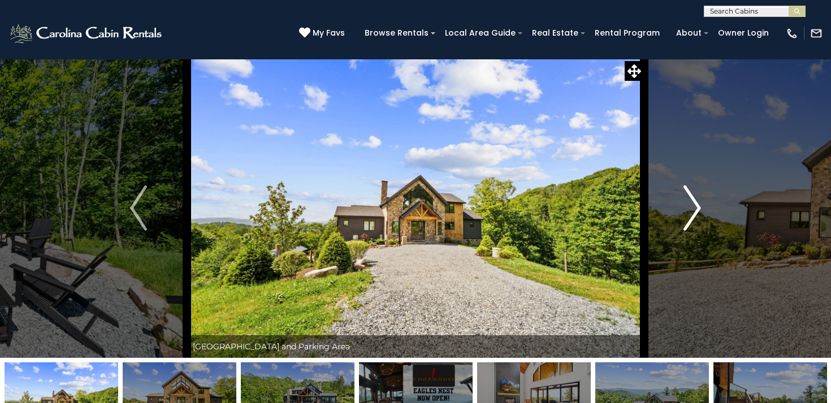
click at [689, 220] on img "Next" at bounding box center [692, 207] width 17 height 45
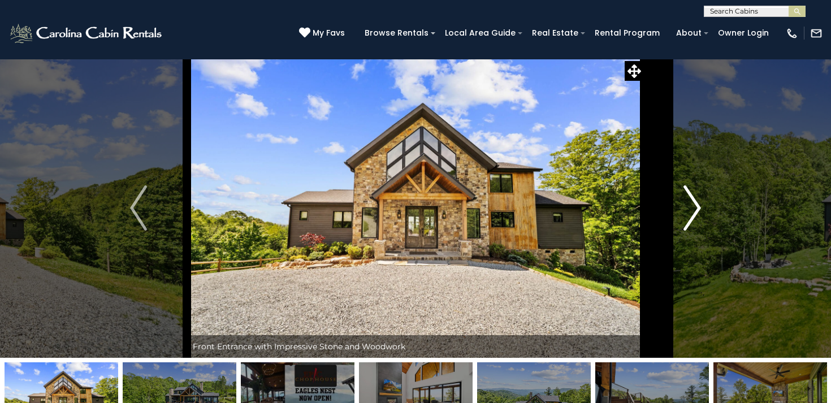
click at [689, 220] on img "Next" at bounding box center [692, 207] width 17 height 45
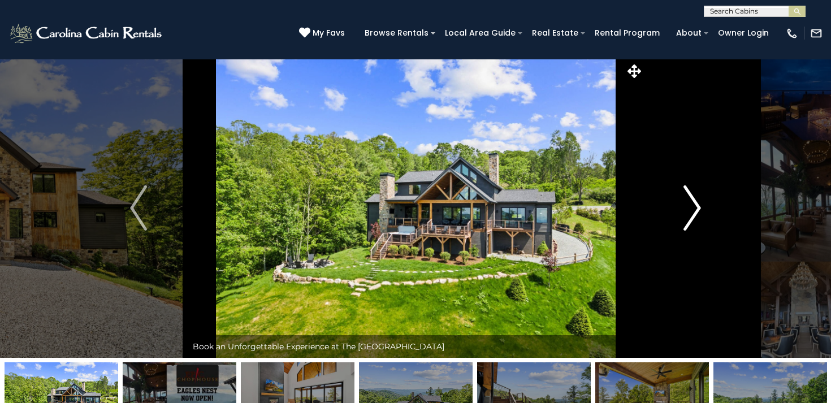
click at [689, 220] on img "Next" at bounding box center [692, 207] width 17 height 45
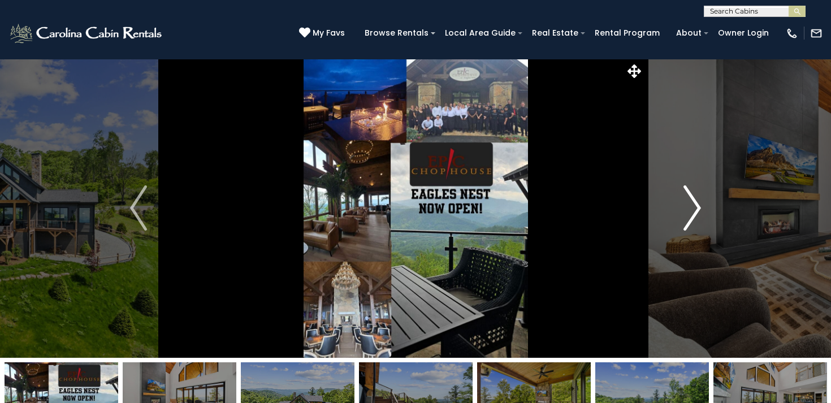
click at [689, 220] on img "Next" at bounding box center [692, 207] width 17 height 45
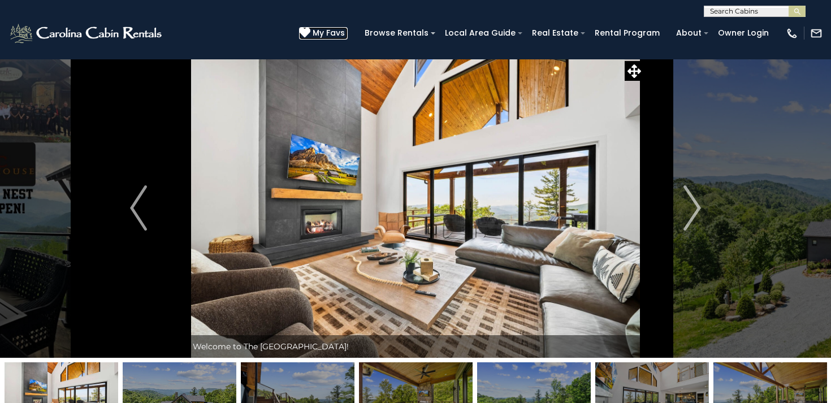
click at [310, 32] on icon at bounding box center [304, 32] width 11 height 11
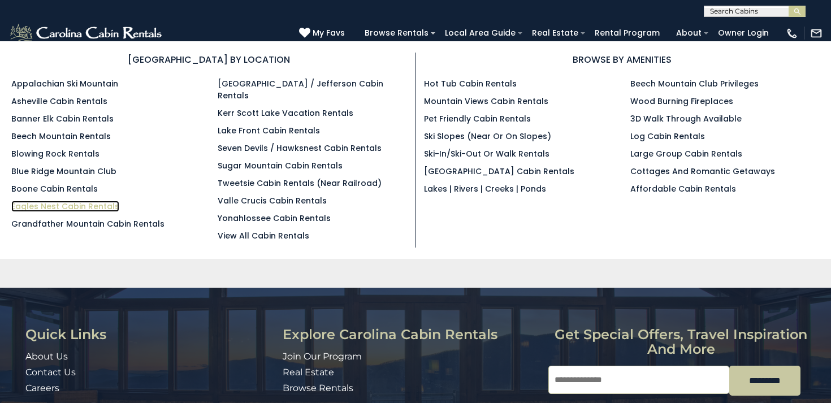
click at [81, 205] on link "Eagles Nest Cabin Rentals" at bounding box center [65, 206] width 108 height 11
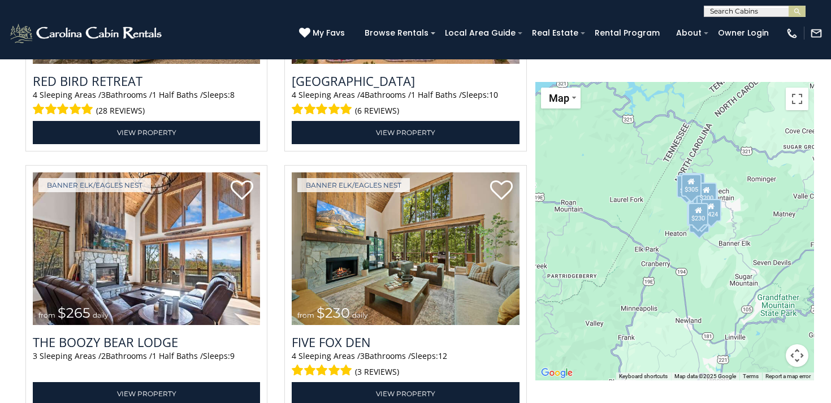
scroll to position [2990, 0]
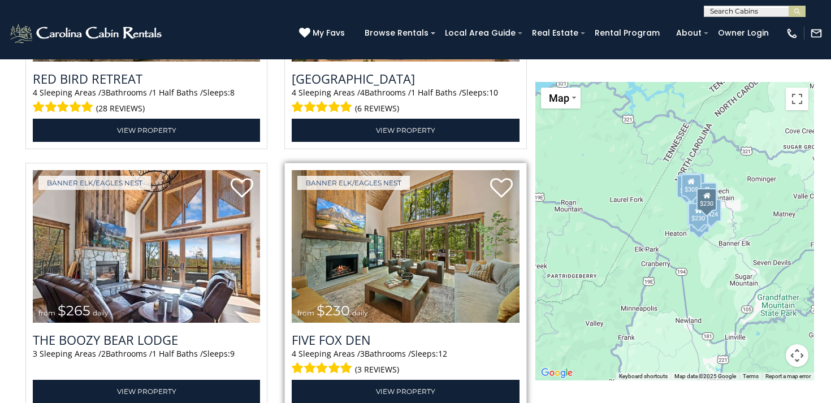
click at [405, 240] on img at bounding box center [405, 246] width 227 height 153
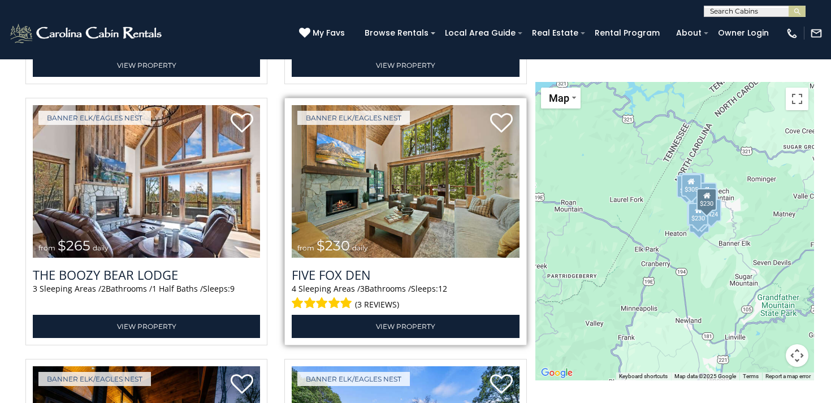
scroll to position [3066, 0]
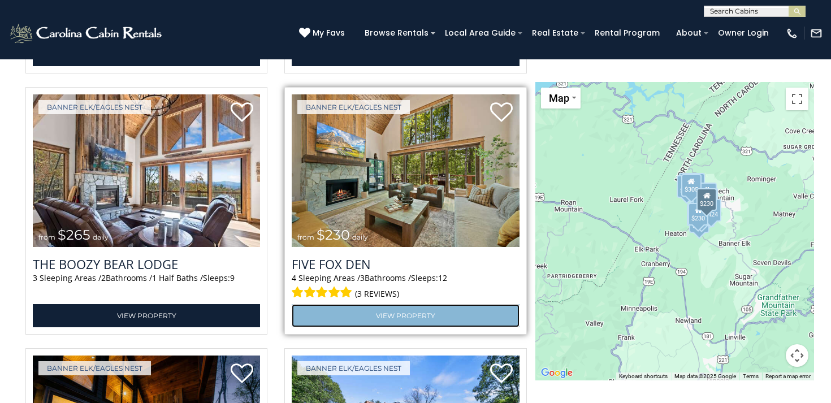
click at [416, 312] on link "View Property" at bounding box center [405, 315] width 227 height 23
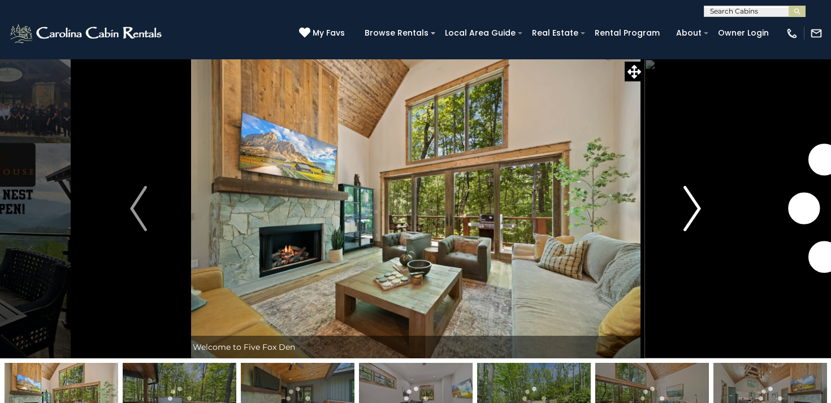
click at [696, 209] on img "Next" at bounding box center [692, 208] width 17 height 45
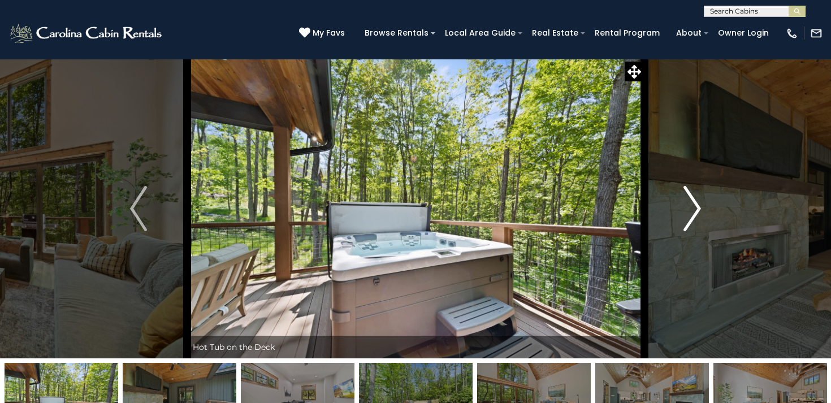
click at [696, 209] on img "Next" at bounding box center [692, 208] width 17 height 45
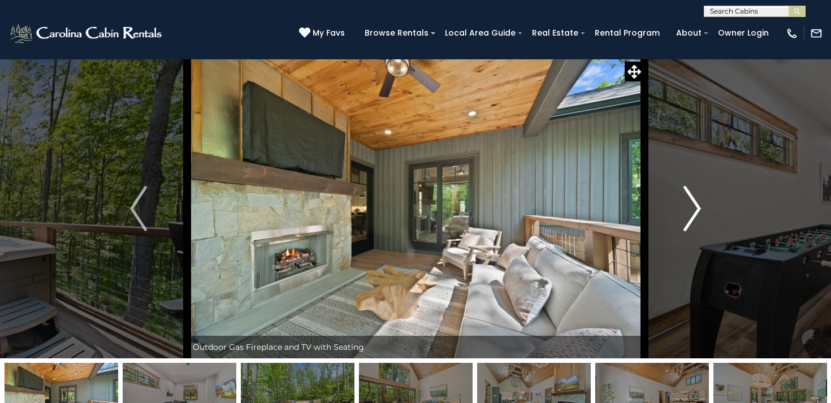
click at [696, 209] on img "Next" at bounding box center [692, 208] width 17 height 45
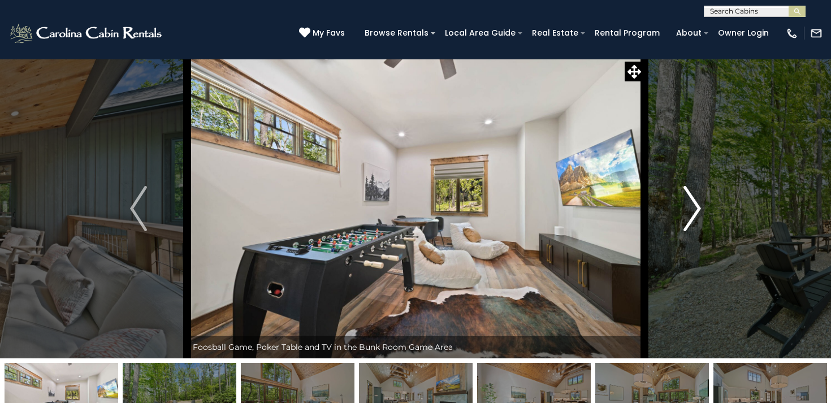
click at [696, 209] on img "Next" at bounding box center [692, 208] width 17 height 45
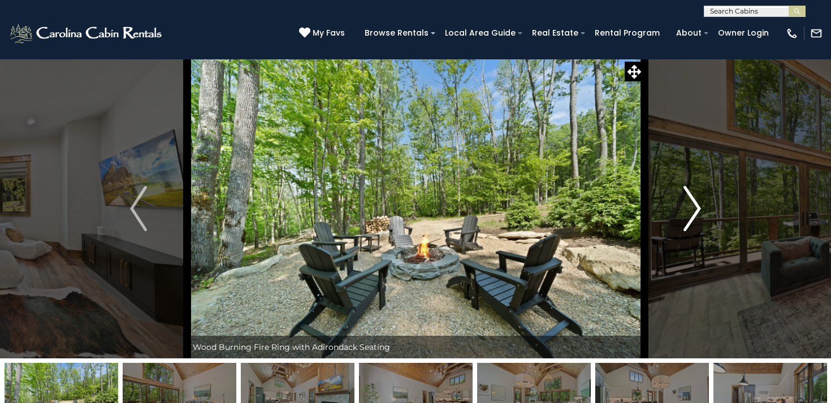
click at [696, 209] on img "Next" at bounding box center [692, 208] width 17 height 45
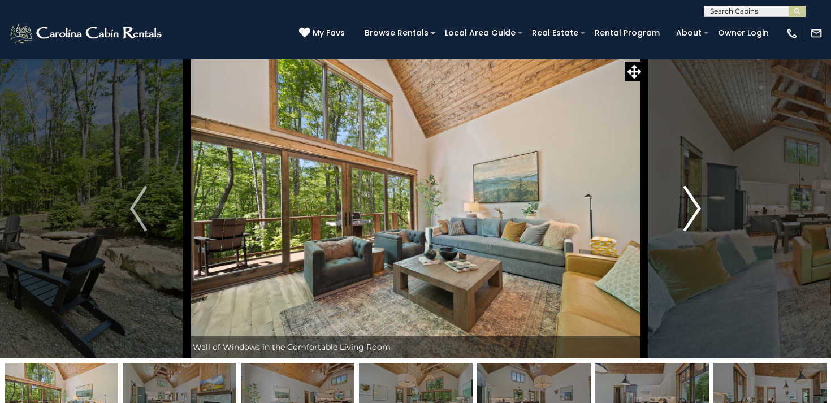
click at [696, 209] on img "Next" at bounding box center [692, 208] width 17 height 45
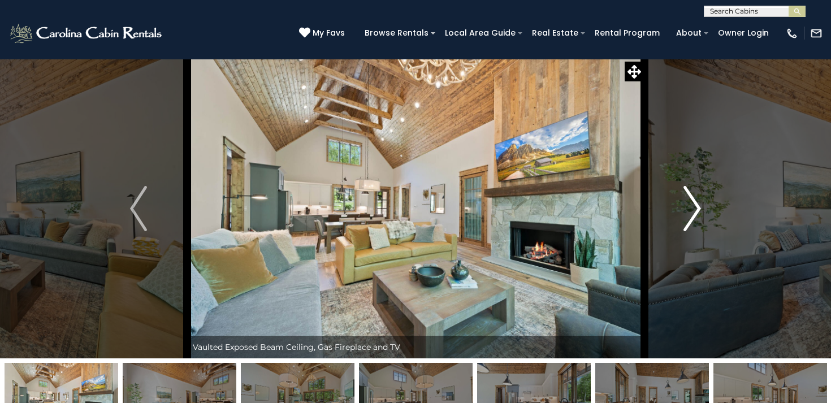
click at [696, 209] on img "Next" at bounding box center [692, 208] width 17 height 45
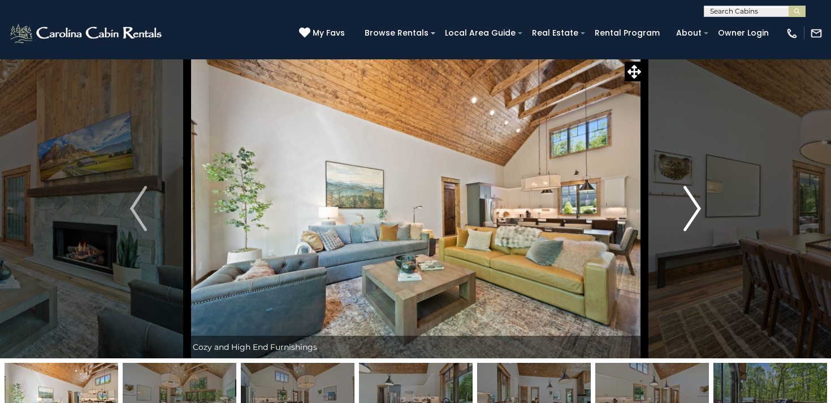
click at [696, 209] on img "Next" at bounding box center [692, 208] width 17 height 45
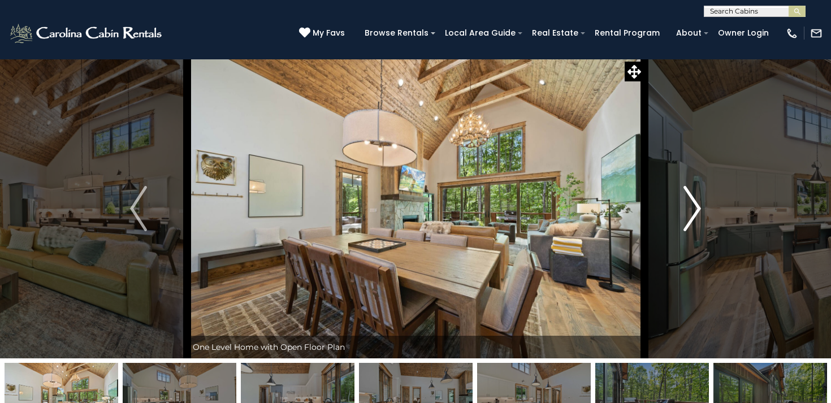
click at [696, 209] on img "Next" at bounding box center [692, 208] width 17 height 45
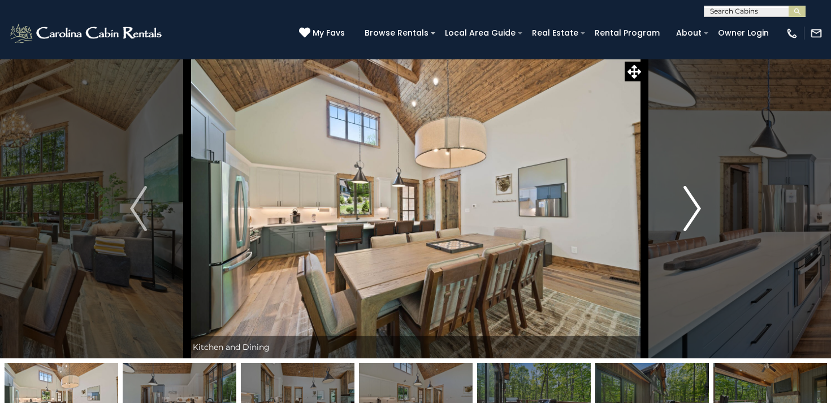
click at [696, 209] on img "Next" at bounding box center [692, 208] width 17 height 45
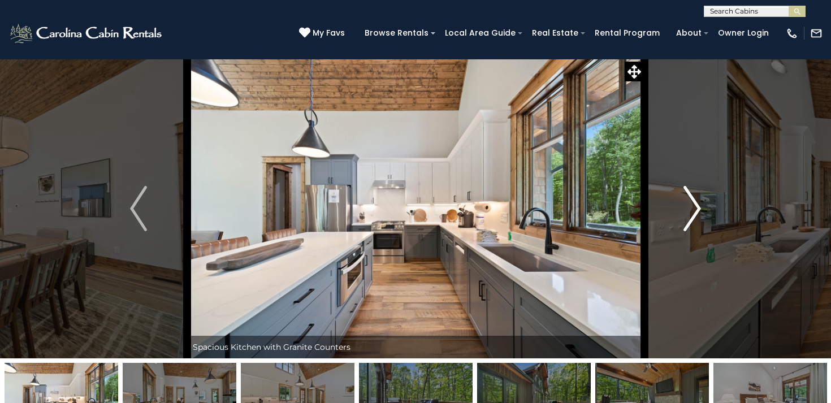
click at [696, 209] on img "Next" at bounding box center [692, 208] width 17 height 45
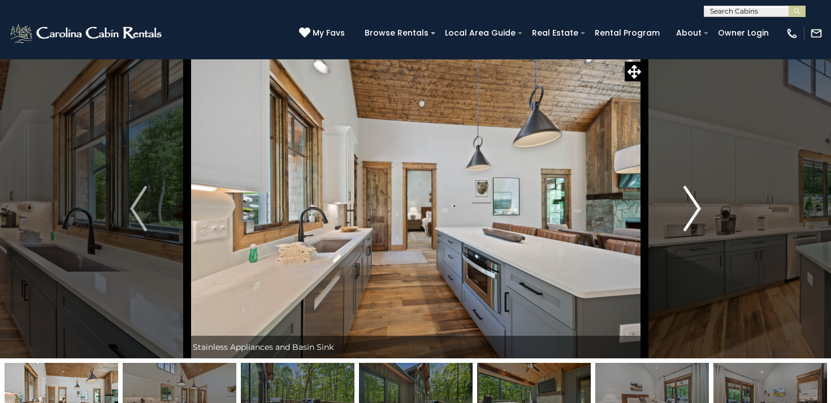
click at [696, 209] on img "Next" at bounding box center [692, 208] width 17 height 45
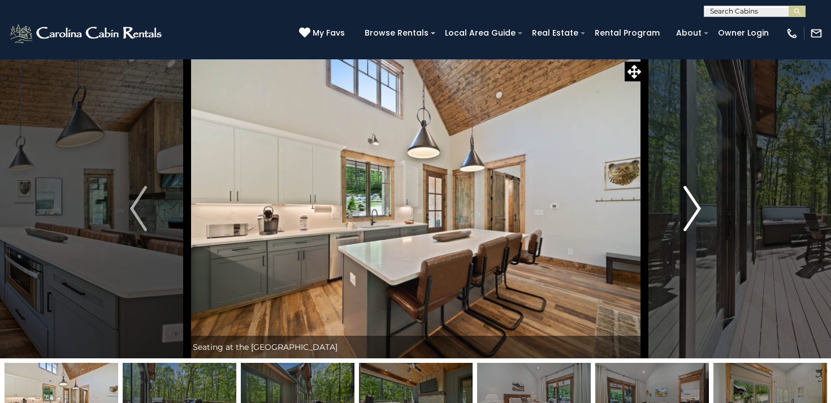
click at [696, 209] on img "Next" at bounding box center [692, 208] width 17 height 45
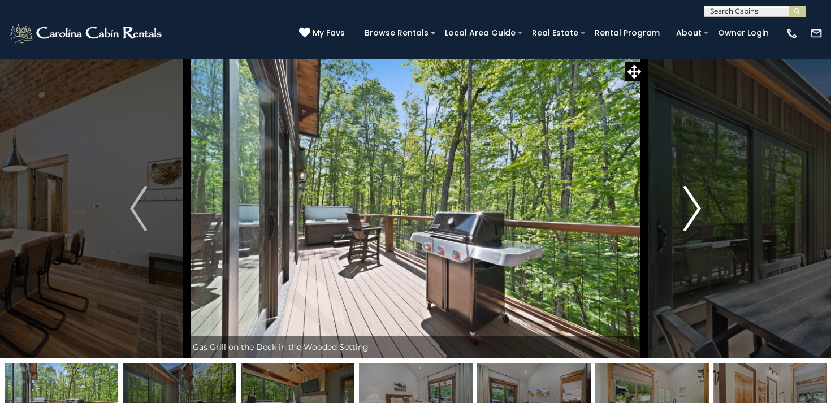
click at [696, 209] on img "Next" at bounding box center [692, 208] width 17 height 45
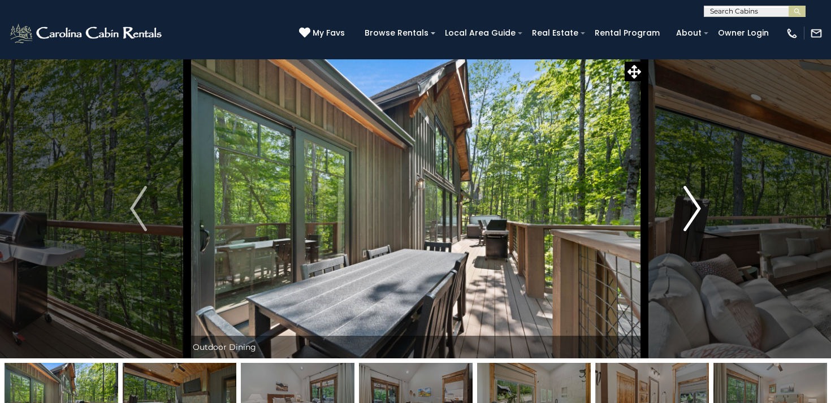
click at [696, 209] on img "Next" at bounding box center [692, 208] width 17 height 45
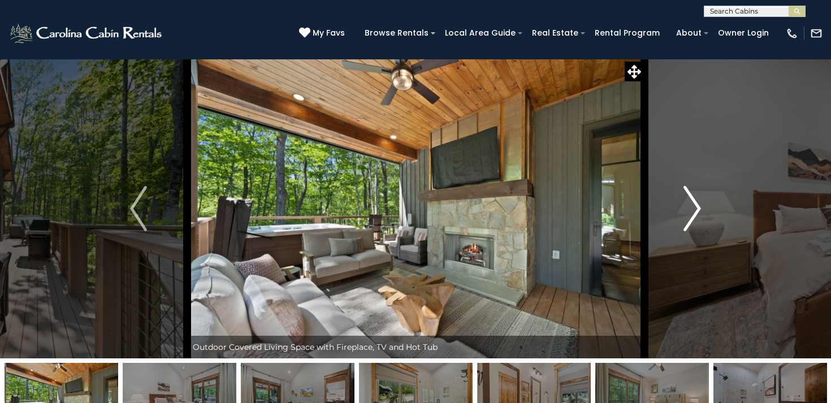
click at [696, 209] on img "Next" at bounding box center [692, 208] width 17 height 45
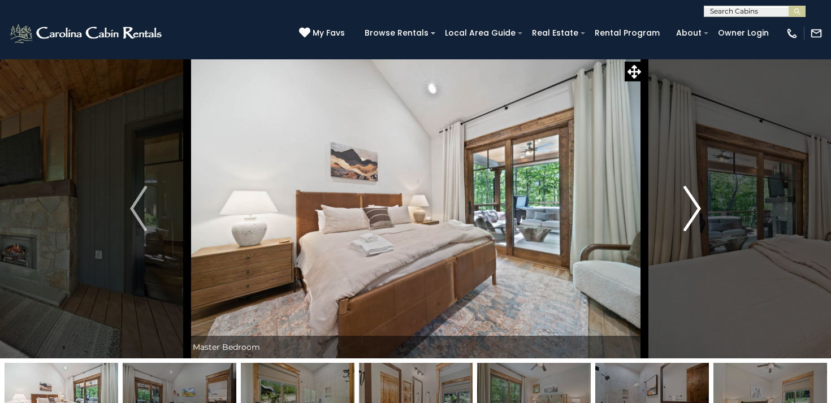
click at [696, 209] on img "Next" at bounding box center [692, 208] width 17 height 45
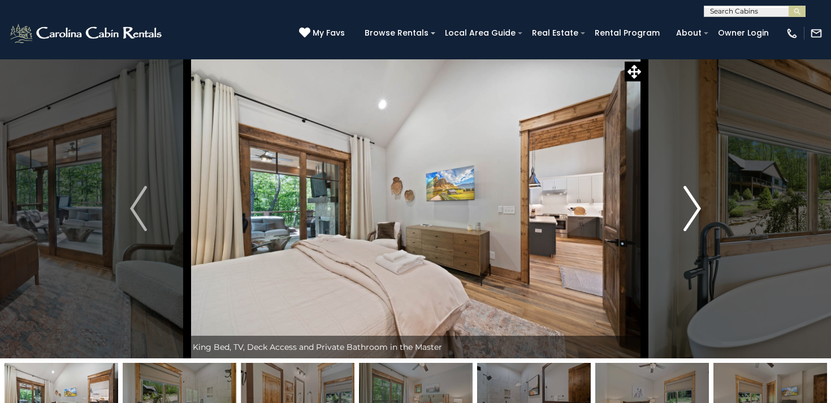
click at [696, 209] on img "Next" at bounding box center [692, 208] width 17 height 45
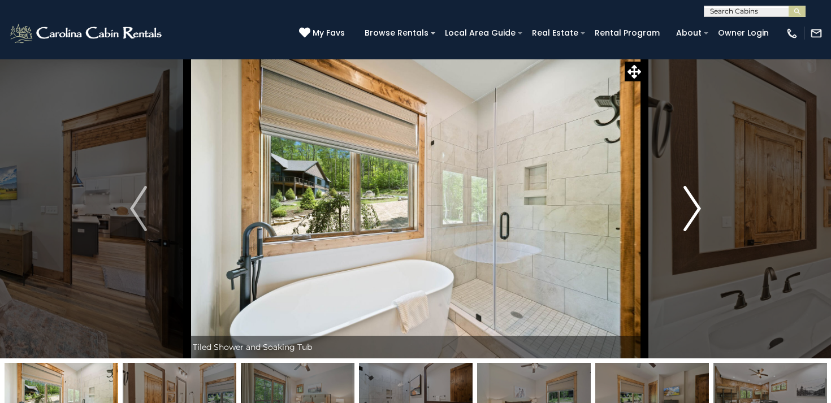
click at [696, 209] on img "Next" at bounding box center [692, 208] width 17 height 45
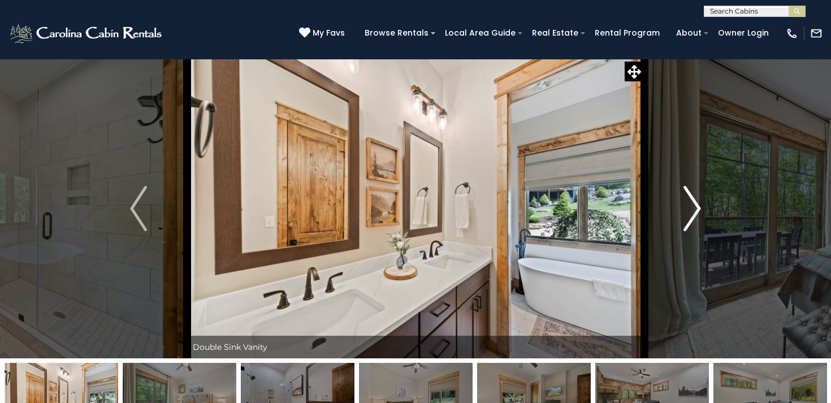
click at [696, 209] on img "Next" at bounding box center [692, 208] width 17 height 45
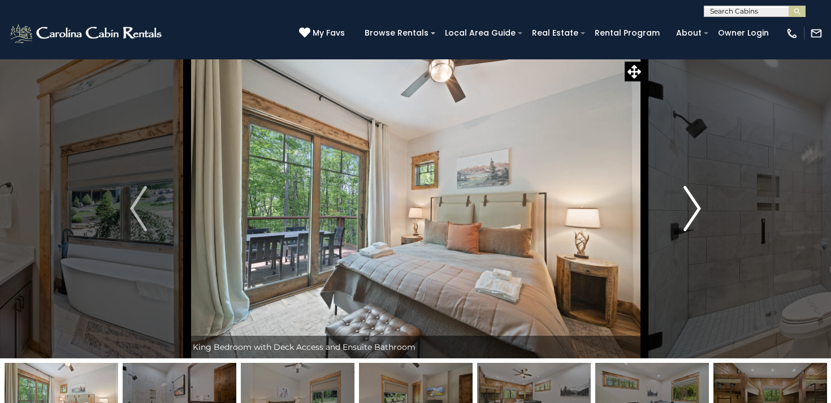
click at [696, 209] on img "Next" at bounding box center [692, 208] width 17 height 45
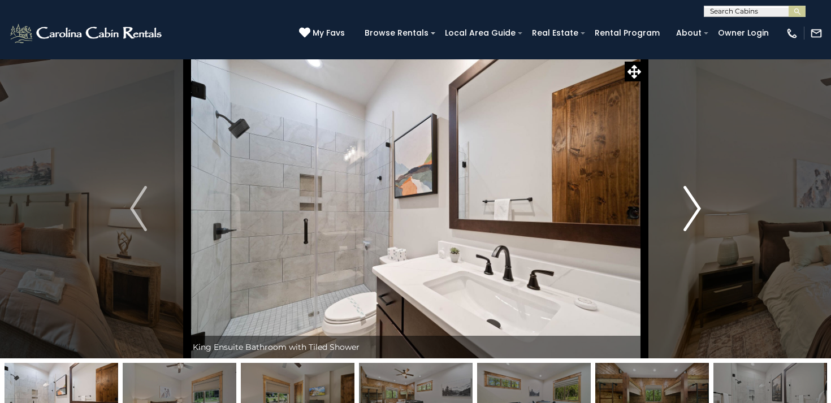
click at [696, 209] on img "Next" at bounding box center [692, 208] width 17 height 45
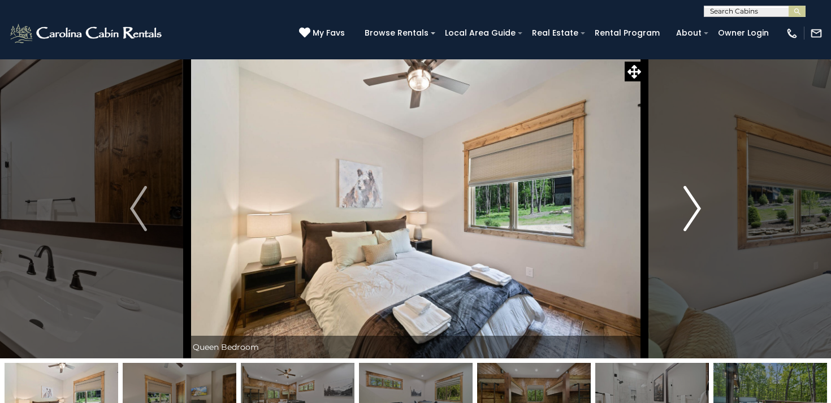
click at [696, 209] on img "Next" at bounding box center [692, 208] width 17 height 45
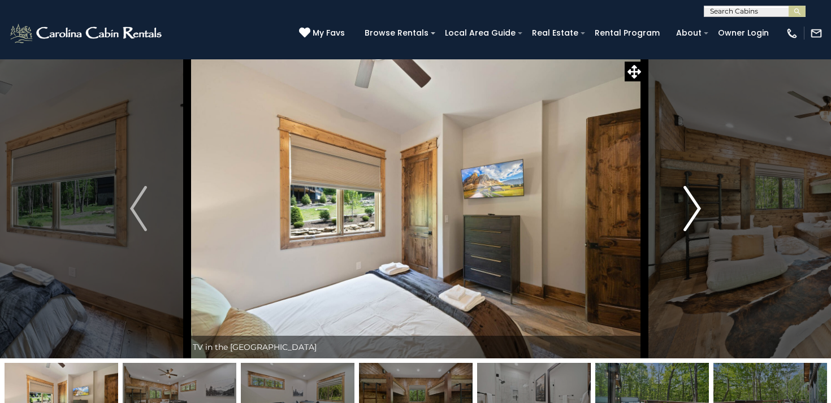
click at [696, 209] on img "Next" at bounding box center [692, 208] width 17 height 45
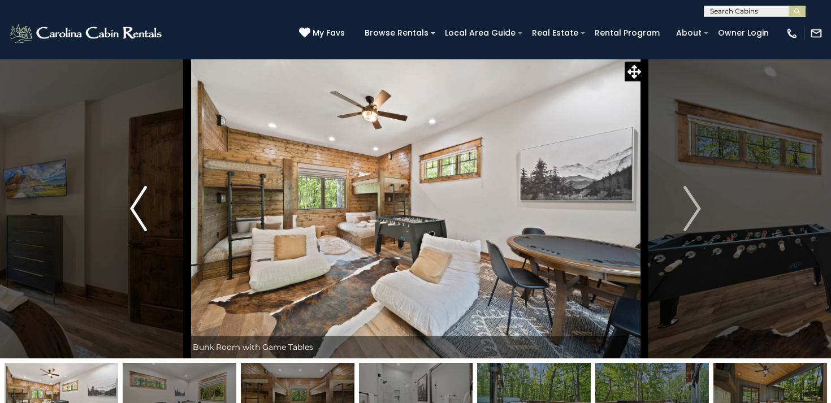
click at [140, 203] on img "Previous" at bounding box center [138, 208] width 17 height 45
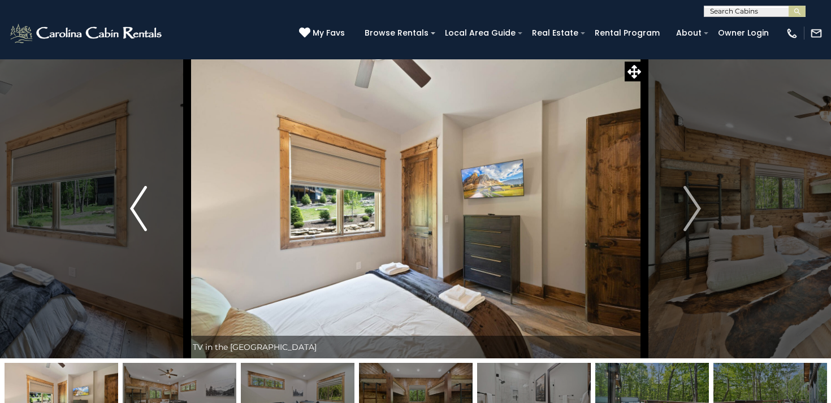
click at [140, 203] on img "Previous" at bounding box center [138, 208] width 17 height 45
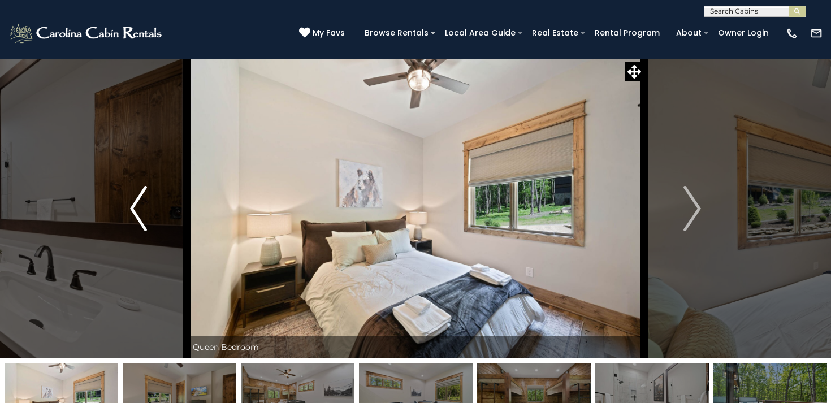
click at [140, 203] on img "Previous" at bounding box center [138, 208] width 17 height 45
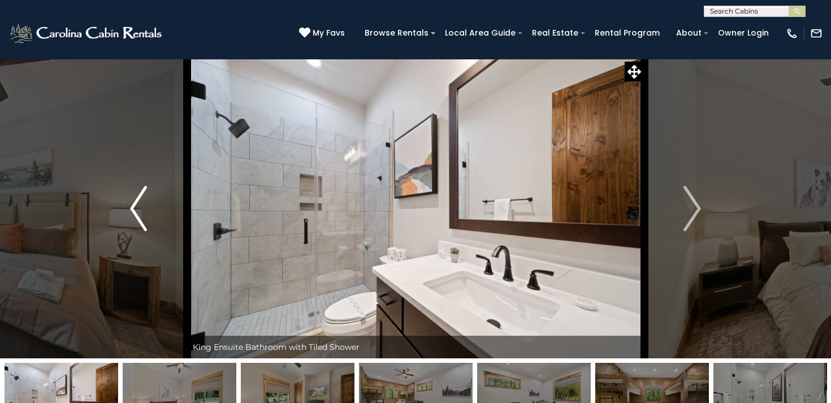
click at [140, 203] on img "Previous" at bounding box center [138, 208] width 17 height 45
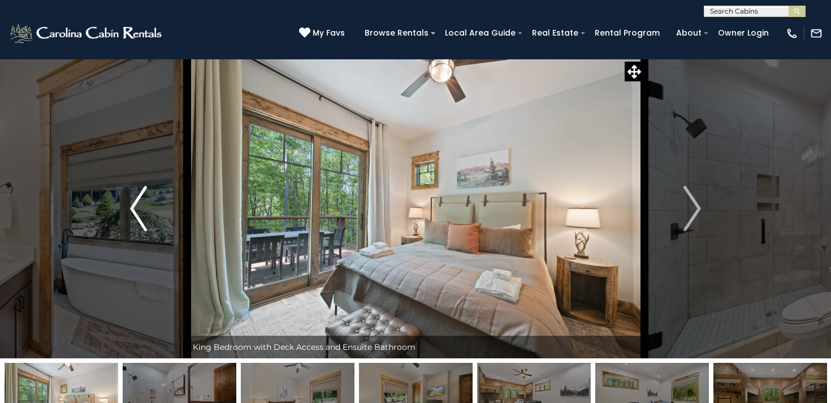
click at [140, 203] on img "Previous" at bounding box center [138, 208] width 17 height 45
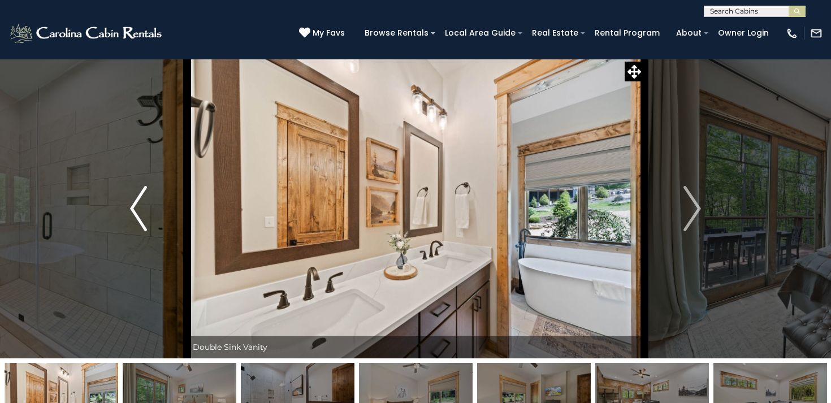
click at [140, 203] on img "Previous" at bounding box center [138, 208] width 17 height 45
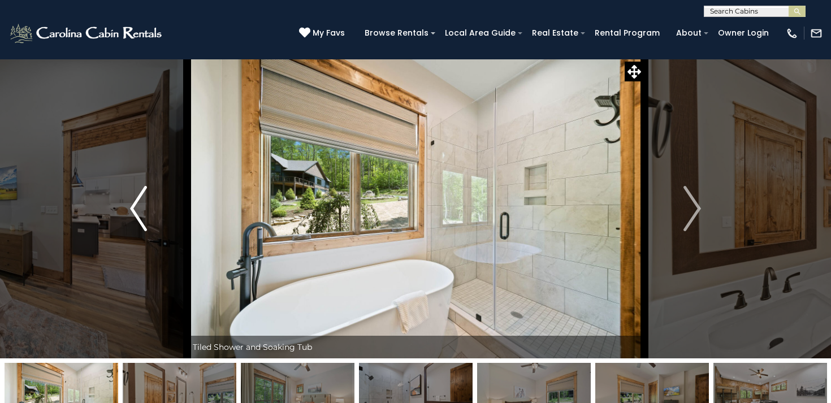
click at [140, 203] on img "Previous" at bounding box center [138, 208] width 17 height 45
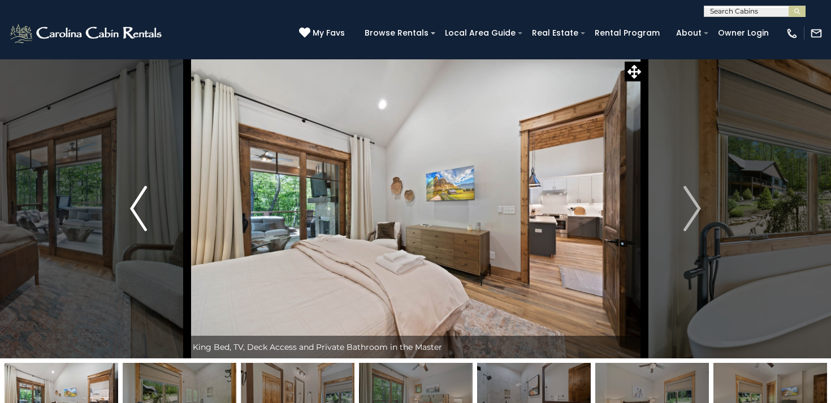
click at [140, 203] on img "Previous" at bounding box center [138, 208] width 17 height 45
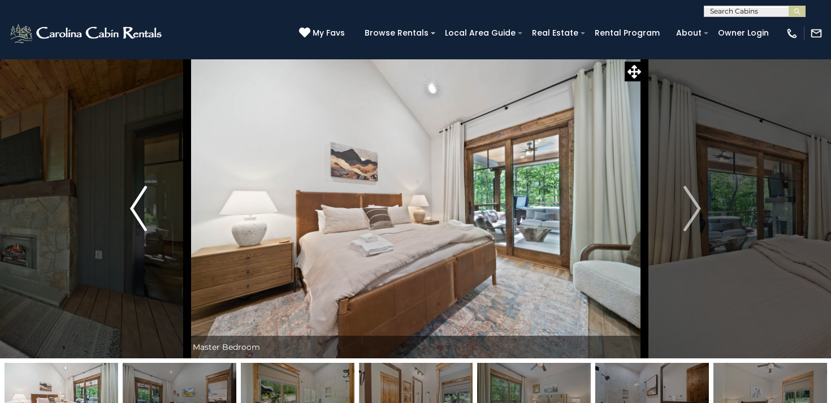
click at [140, 203] on img "Previous" at bounding box center [138, 208] width 17 height 45
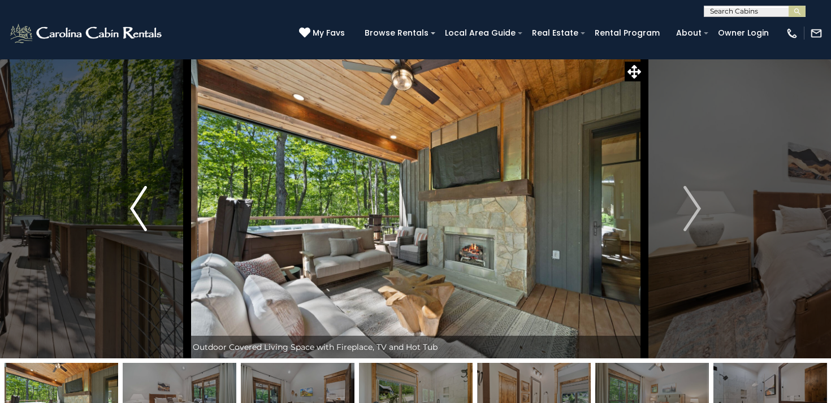
click at [140, 203] on img "Previous" at bounding box center [138, 208] width 17 height 45
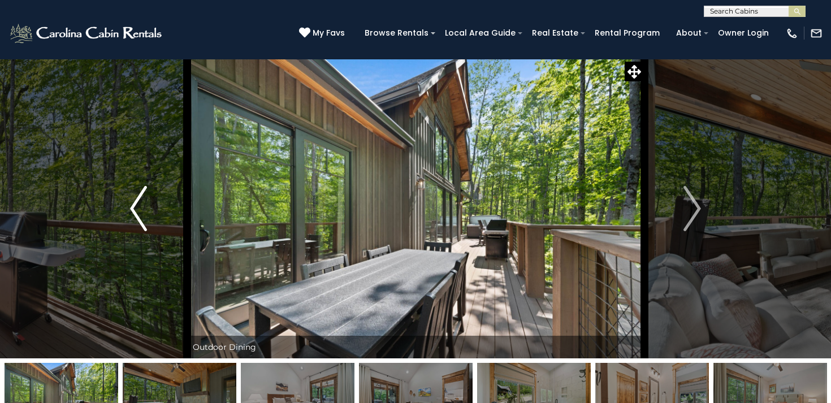
click at [140, 203] on img "Previous" at bounding box center [138, 208] width 17 height 45
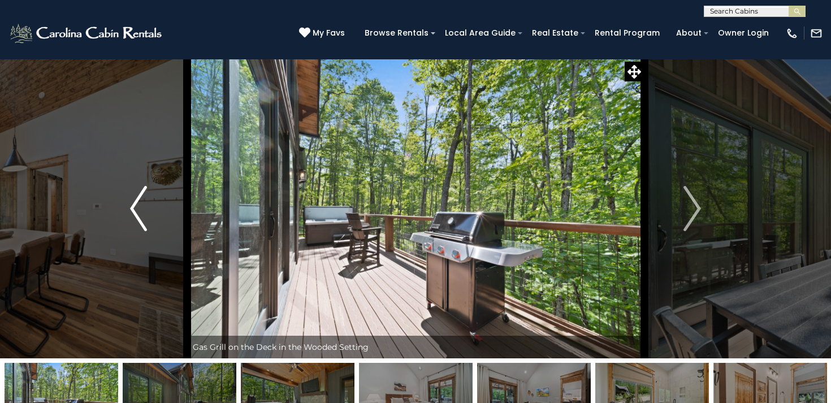
click at [140, 203] on img "Previous" at bounding box center [138, 208] width 17 height 45
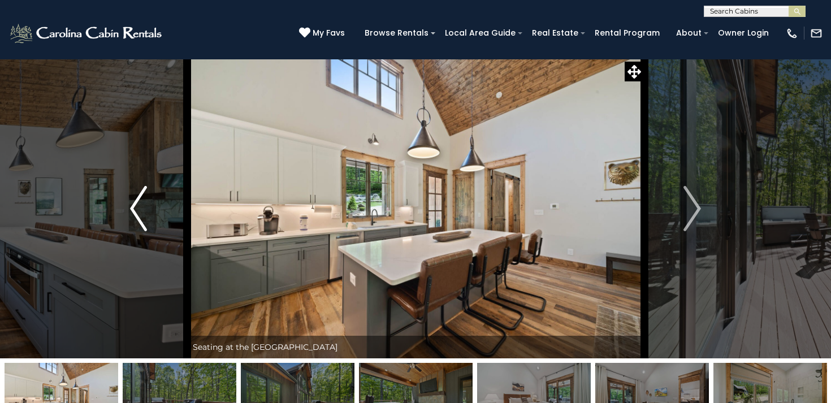
click at [140, 203] on img "Previous" at bounding box center [138, 208] width 17 height 45
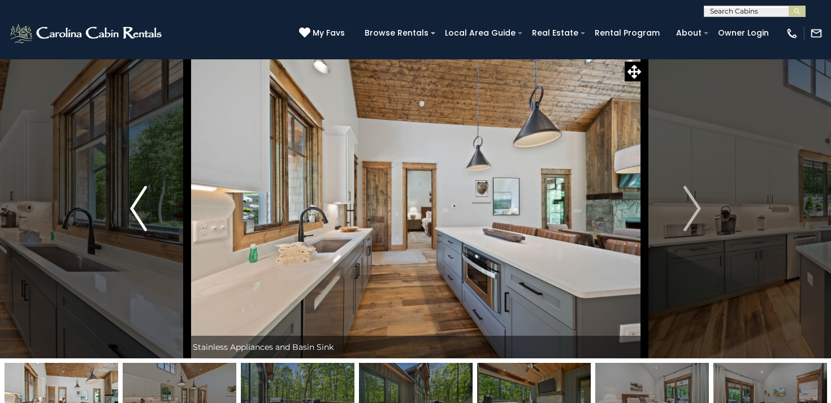
click at [140, 203] on img "Previous" at bounding box center [138, 208] width 17 height 45
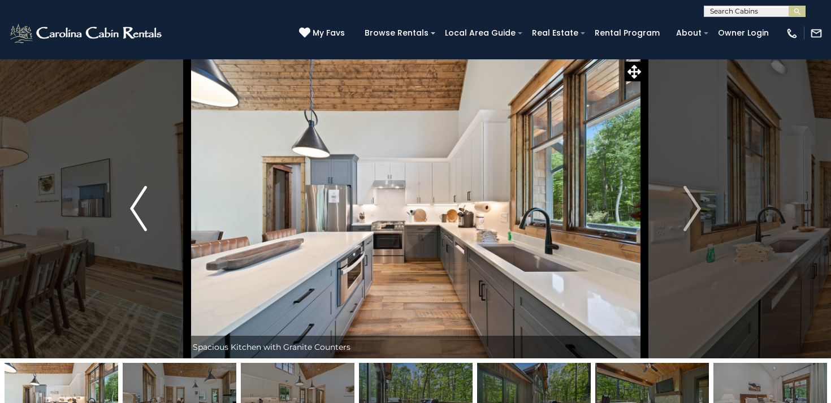
click at [140, 203] on img "Previous" at bounding box center [138, 208] width 17 height 45
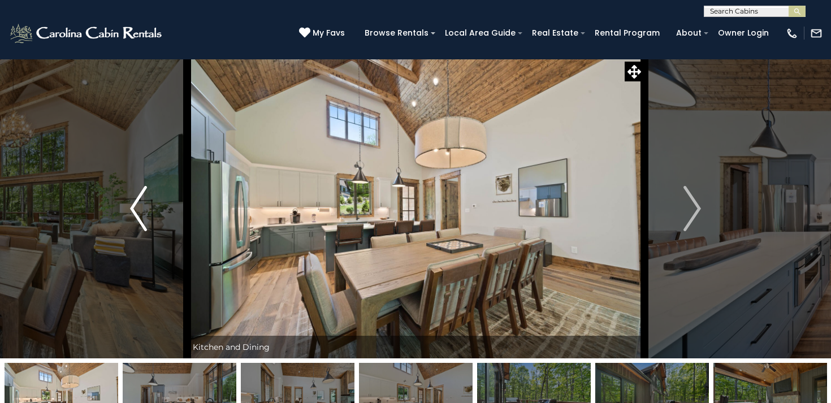
click at [140, 203] on img "Previous" at bounding box center [138, 208] width 17 height 45
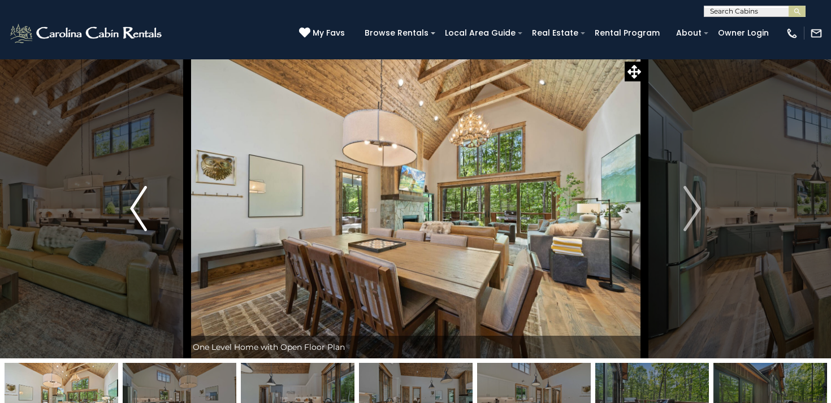
click at [140, 203] on img "Previous" at bounding box center [138, 208] width 17 height 45
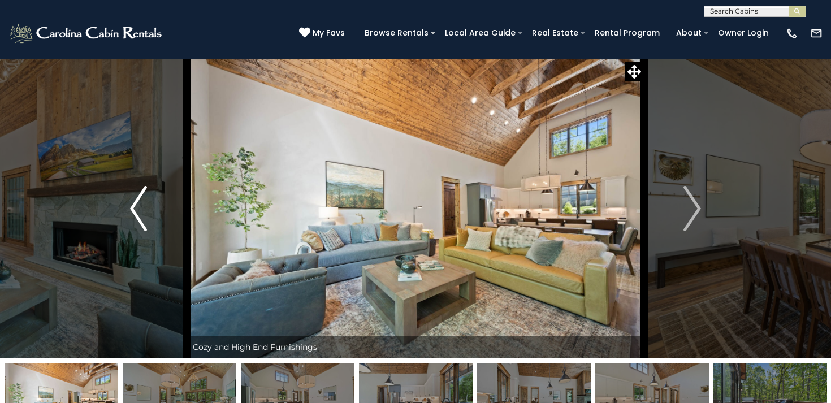
click at [140, 203] on img "Previous" at bounding box center [138, 208] width 17 height 45
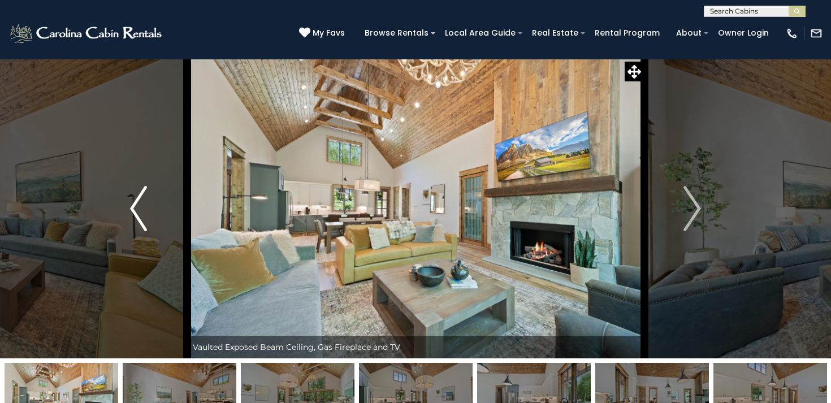
click at [140, 203] on img "Previous" at bounding box center [138, 208] width 17 height 45
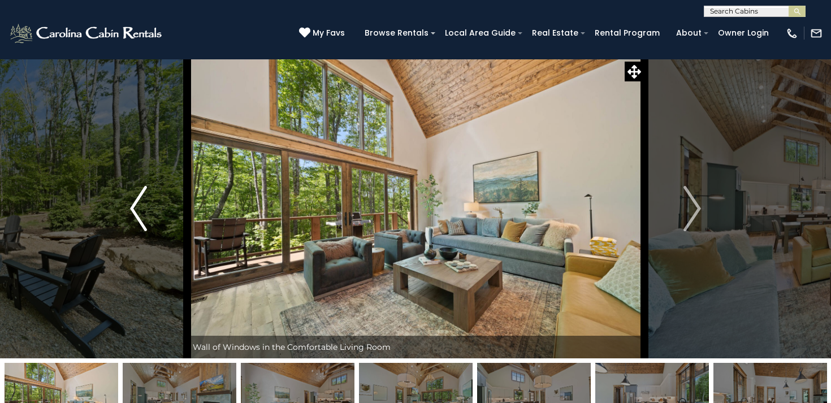
click at [140, 203] on img "Previous" at bounding box center [138, 208] width 17 height 45
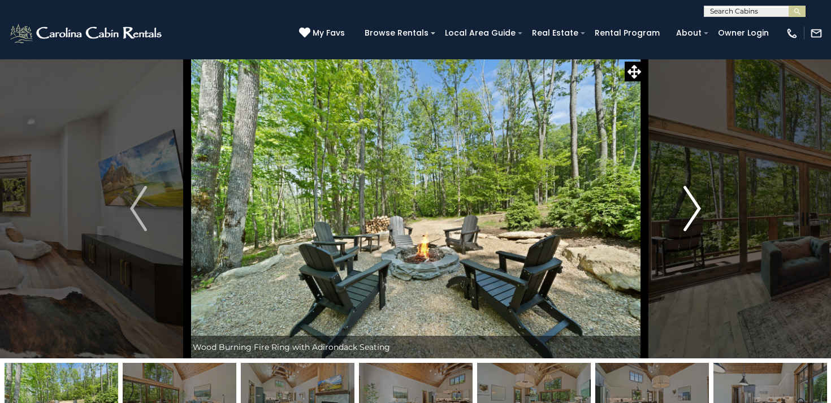
click at [689, 211] on img "Next" at bounding box center [692, 208] width 17 height 45
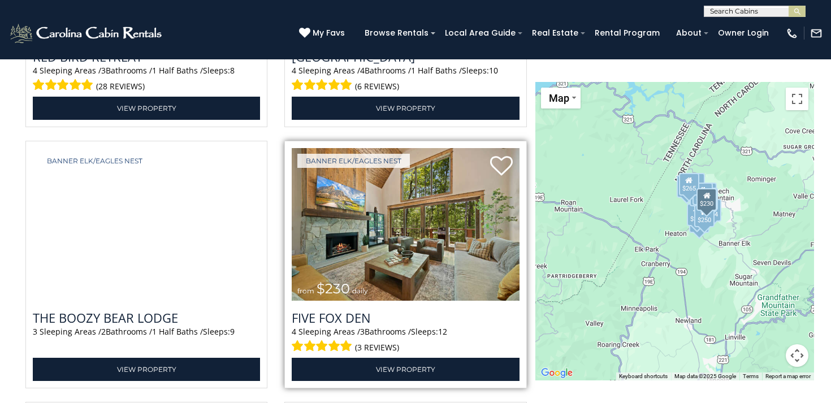
scroll to position [3014, 0]
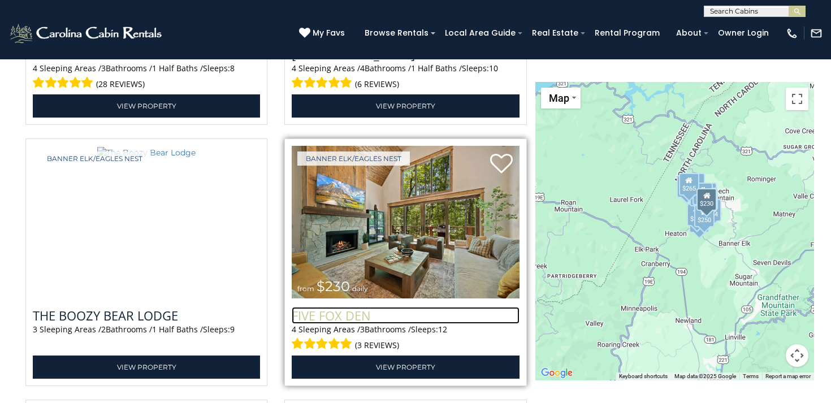
click at [440, 319] on h3 "Five Fox Den" at bounding box center [405, 315] width 227 height 17
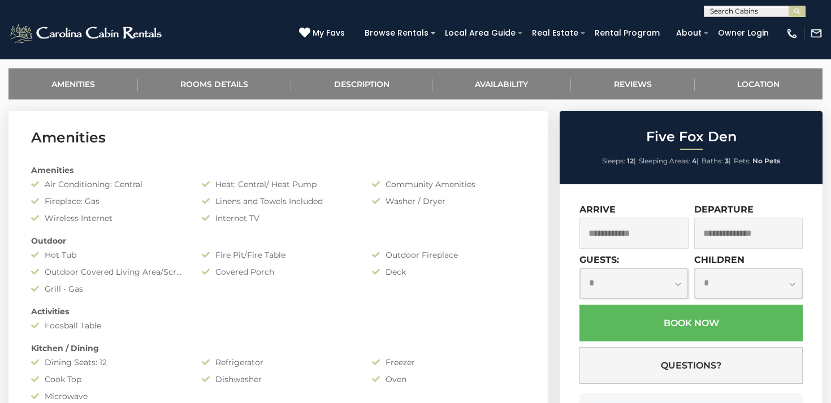
scroll to position [450, 0]
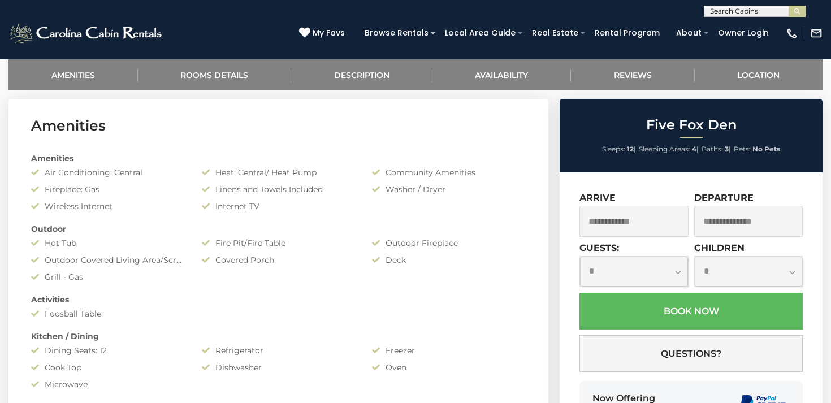
click at [620, 219] on input "text" at bounding box center [633, 221] width 109 height 31
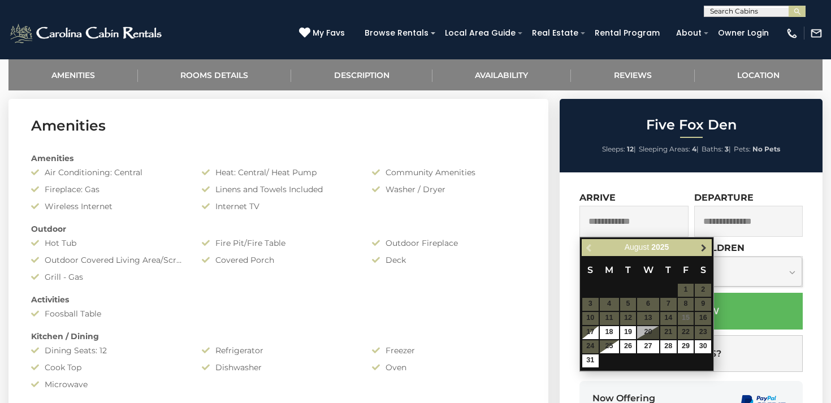
click at [702, 247] on span "Next" at bounding box center [703, 247] width 9 height 9
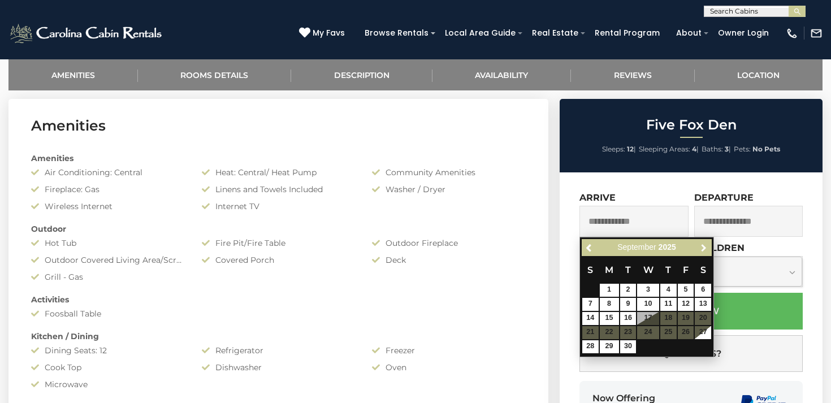
click at [702, 247] on span "Next" at bounding box center [703, 247] width 9 height 9
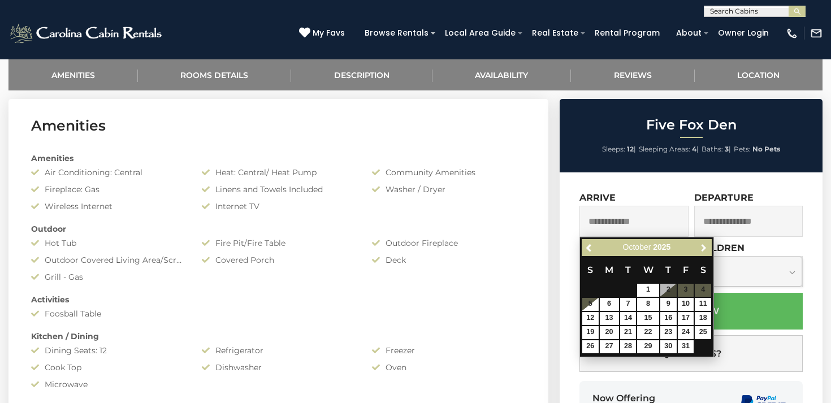
click at [702, 247] on span "Next" at bounding box center [703, 247] width 9 height 9
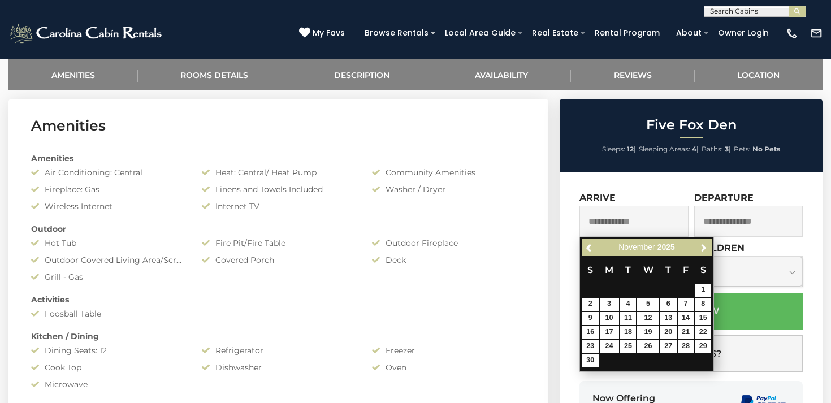
click at [702, 247] on span "Next" at bounding box center [703, 247] width 9 height 9
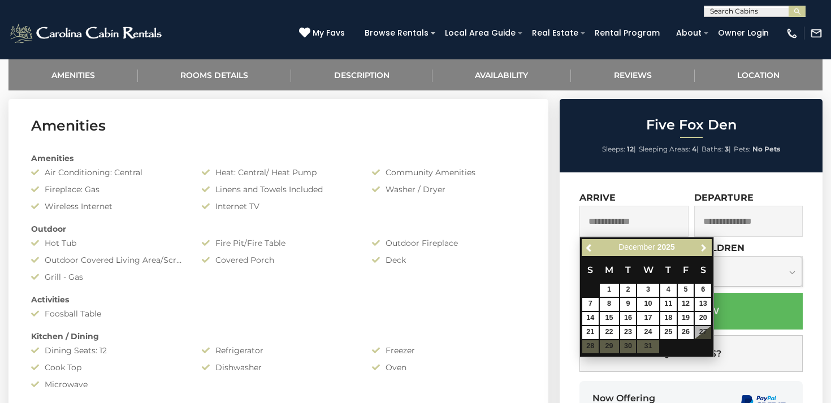
click at [702, 247] on span "Next" at bounding box center [703, 247] width 9 height 9
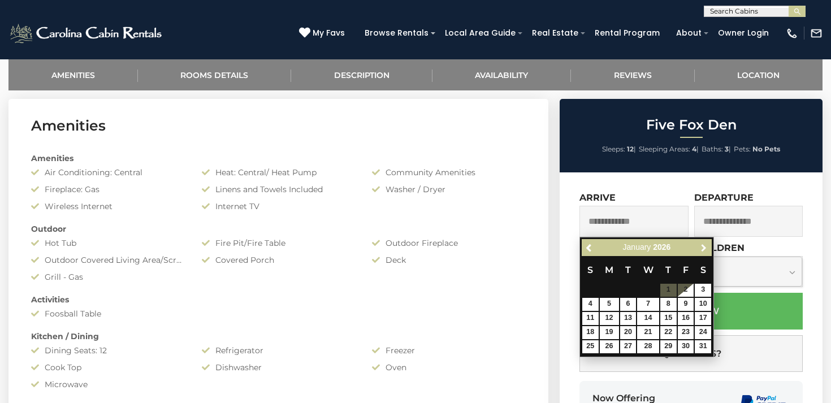
click at [702, 247] on span "Next" at bounding box center [703, 247] width 9 height 9
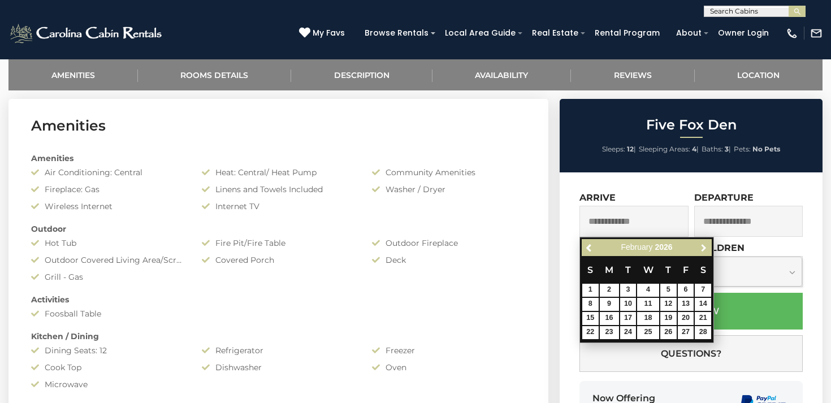
click at [702, 247] on span "Next" at bounding box center [703, 247] width 9 height 9
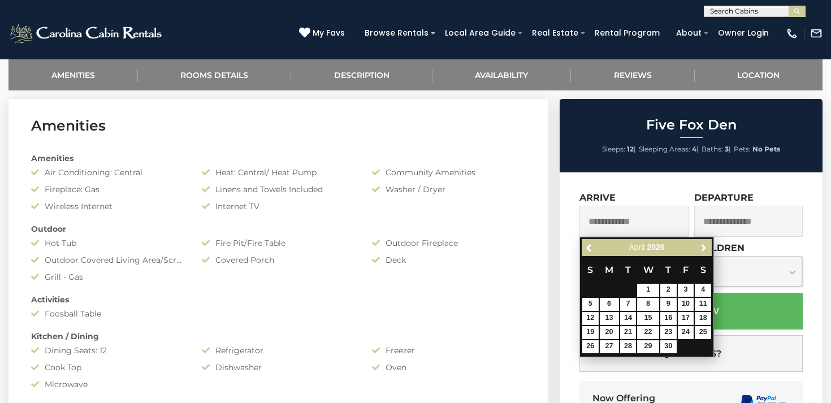
click at [702, 247] on span "Next" at bounding box center [703, 247] width 9 height 9
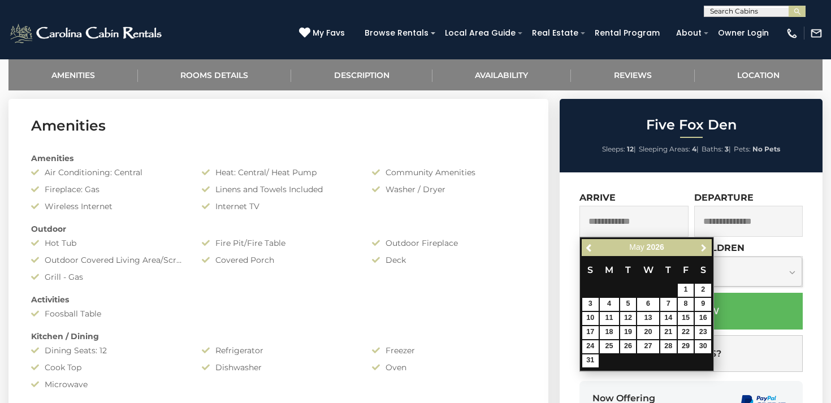
click at [702, 247] on span "Next" at bounding box center [703, 247] width 9 height 9
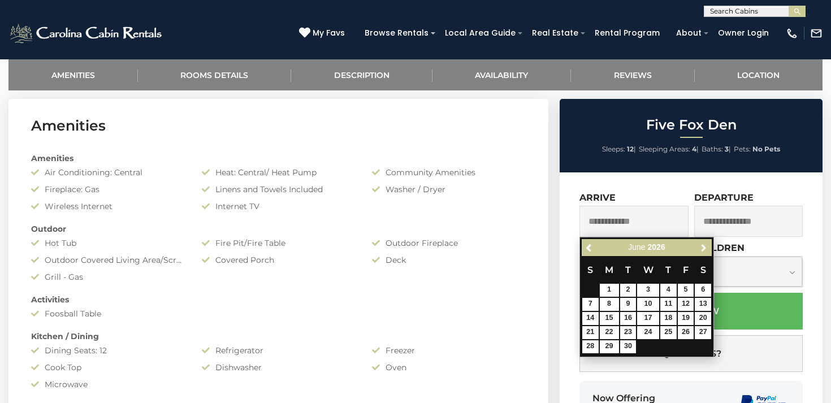
click at [702, 247] on span "Next" at bounding box center [703, 247] width 9 height 9
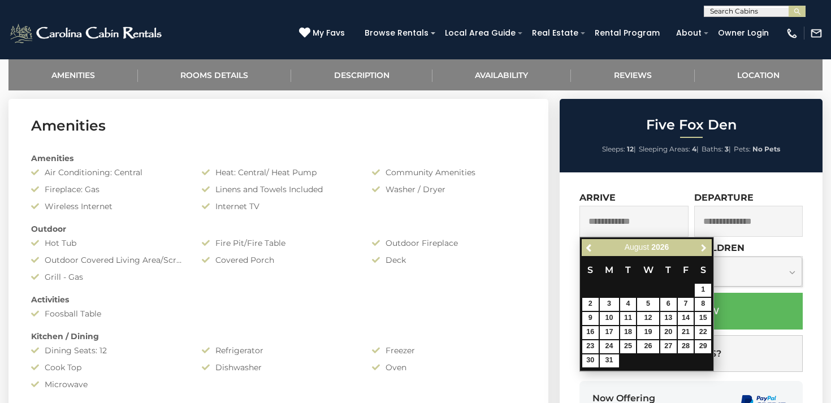
click at [702, 247] on span "Next" at bounding box center [703, 247] width 9 height 9
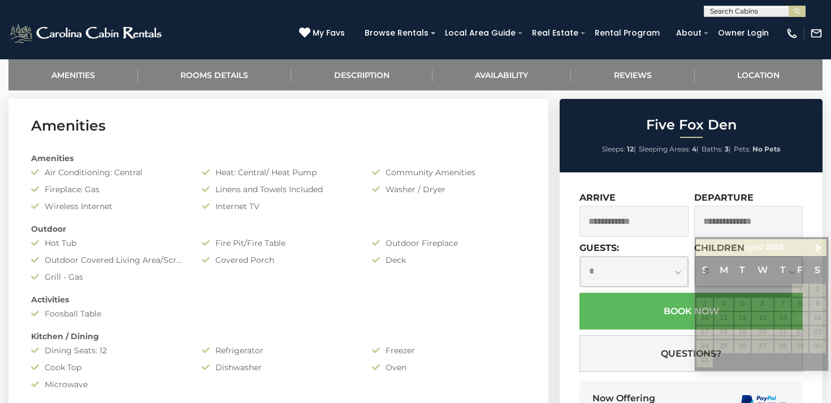
click at [703, 289] on span at bounding box center [703, 291] width 9 height 5
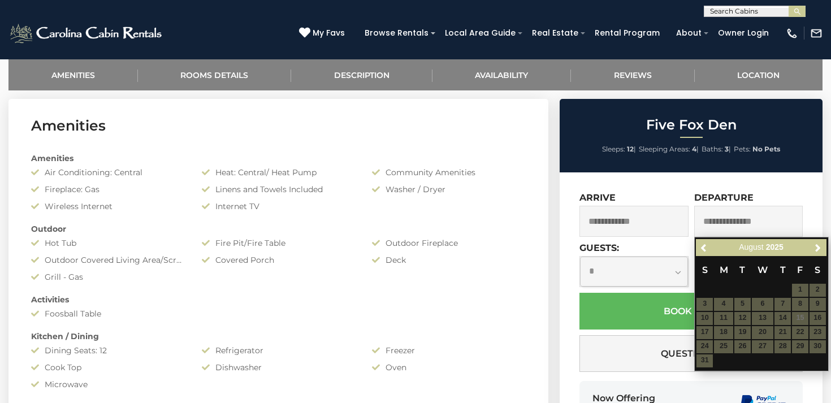
click at [661, 224] on input "text" at bounding box center [633, 221] width 109 height 31
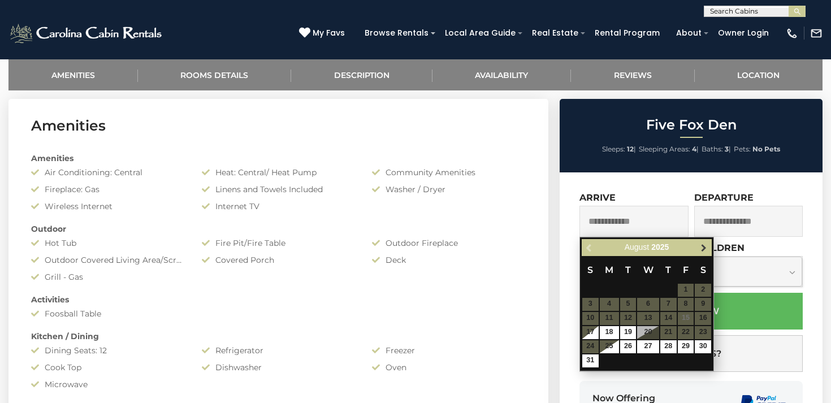
click at [703, 247] on span "Next" at bounding box center [703, 247] width 9 height 9
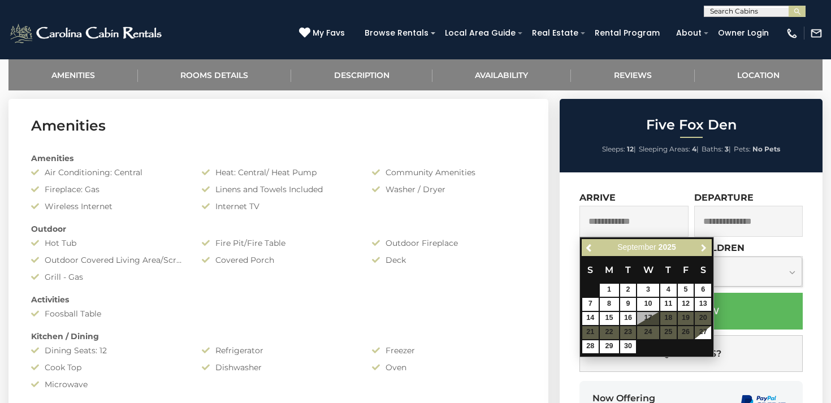
click at [703, 247] on span "Next" at bounding box center [703, 247] width 9 height 9
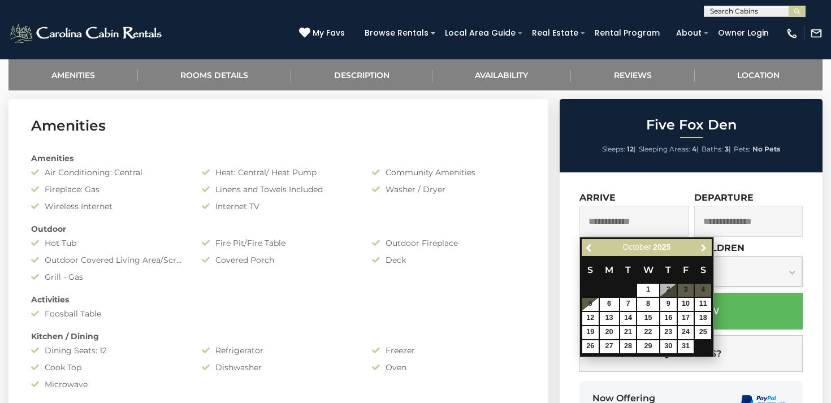
click at [703, 247] on span "Next" at bounding box center [703, 247] width 9 height 9
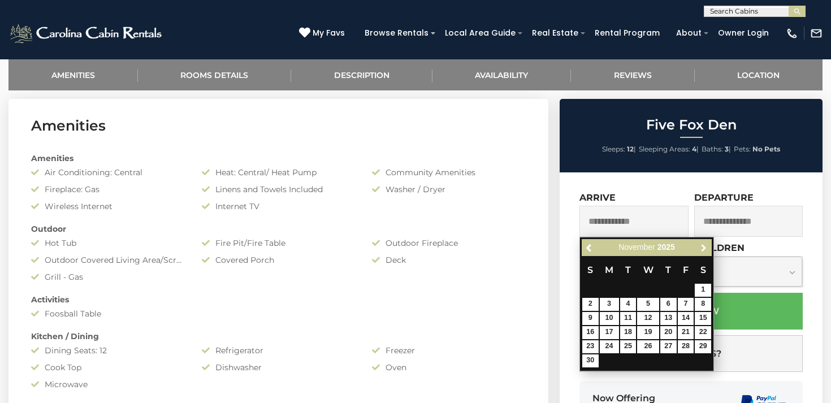
click at [703, 247] on span "Next" at bounding box center [703, 247] width 9 height 9
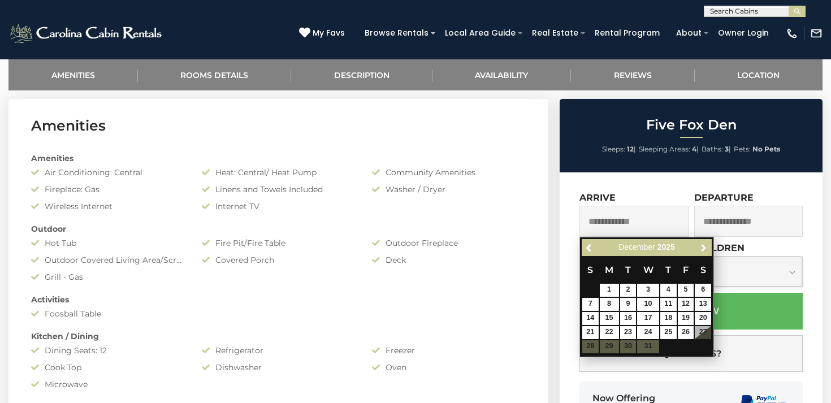
click at [703, 247] on span "Next" at bounding box center [703, 247] width 9 height 9
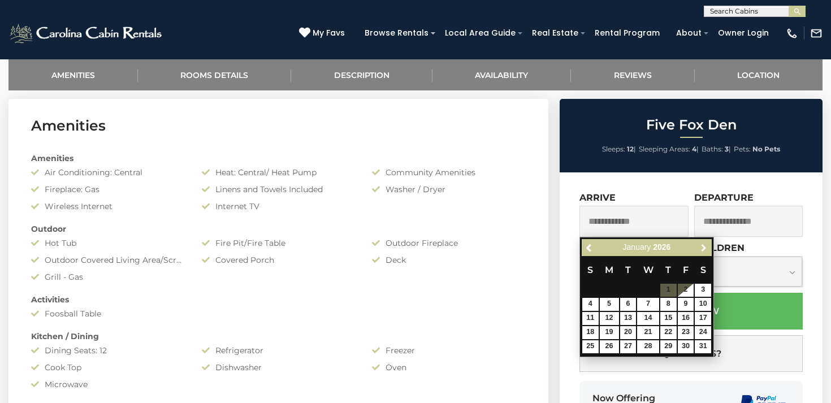
click at [703, 247] on span "Next" at bounding box center [703, 247] width 9 height 9
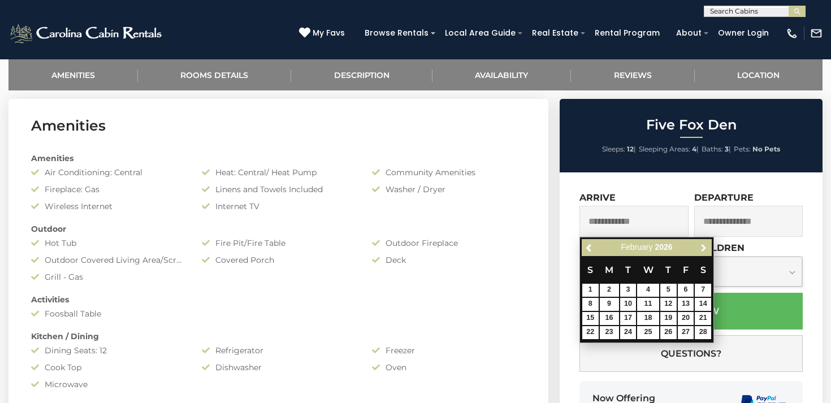
click at [703, 247] on span "Next" at bounding box center [703, 247] width 9 height 9
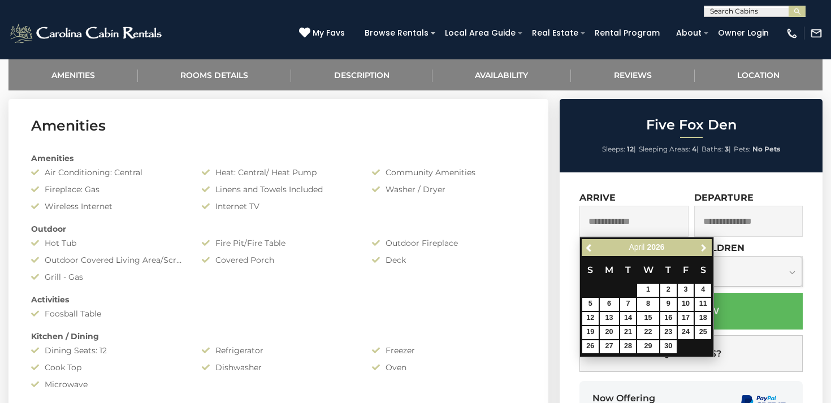
click at [703, 247] on span "Next" at bounding box center [703, 247] width 9 height 9
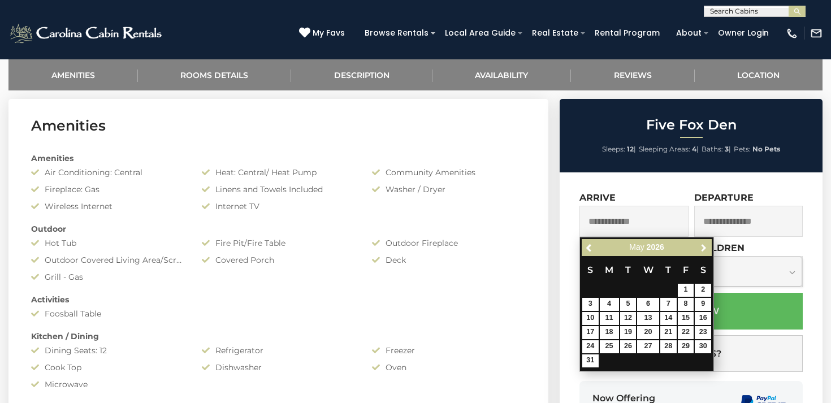
click at [703, 247] on span "Next" at bounding box center [703, 247] width 9 height 9
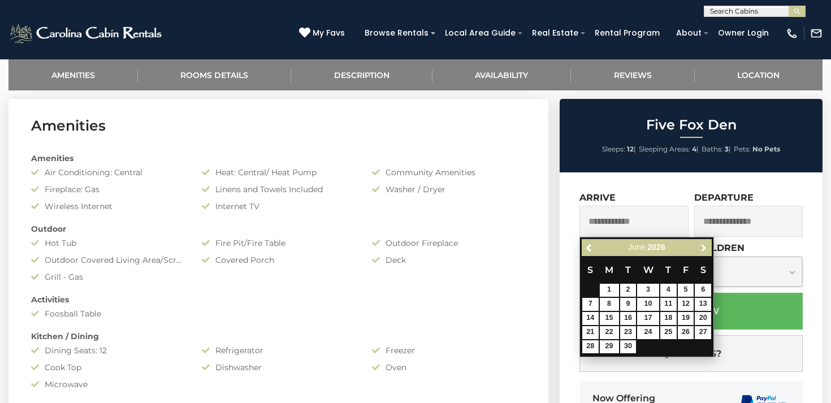
click at [703, 247] on span "Next" at bounding box center [703, 247] width 9 height 9
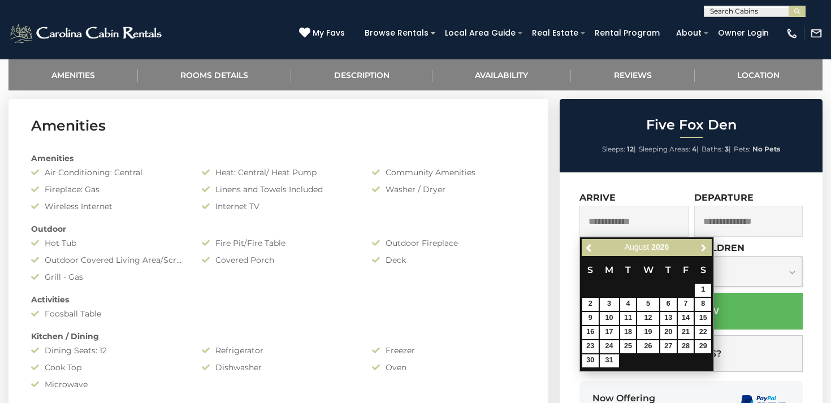
click at [703, 247] on span "Next" at bounding box center [703, 247] width 9 height 9
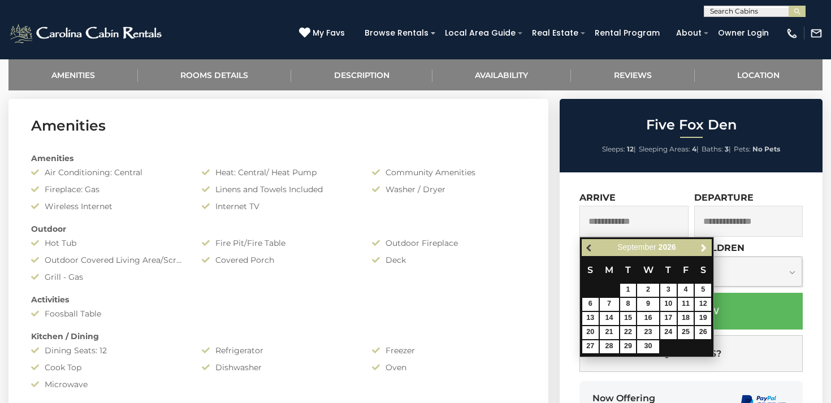
click at [590, 253] on link "Previous" at bounding box center [590, 248] width 14 height 14
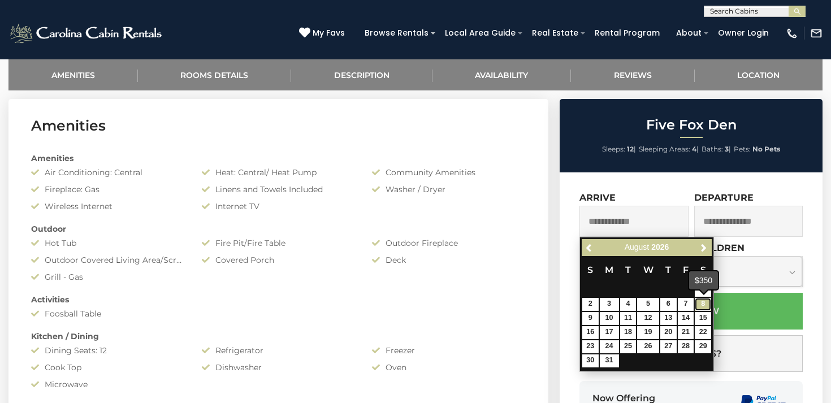
click at [697, 301] on link "8" at bounding box center [702, 304] width 16 height 13
type input "**********"
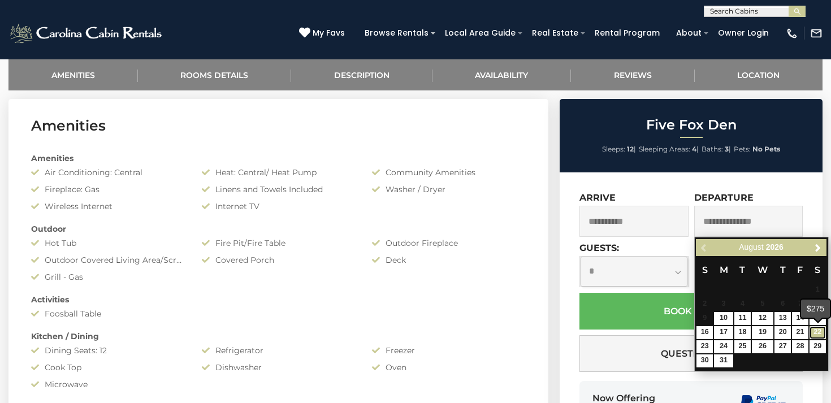
click at [815, 329] on link "22" at bounding box center [817, 332] width 16 height 13
type input "**********"
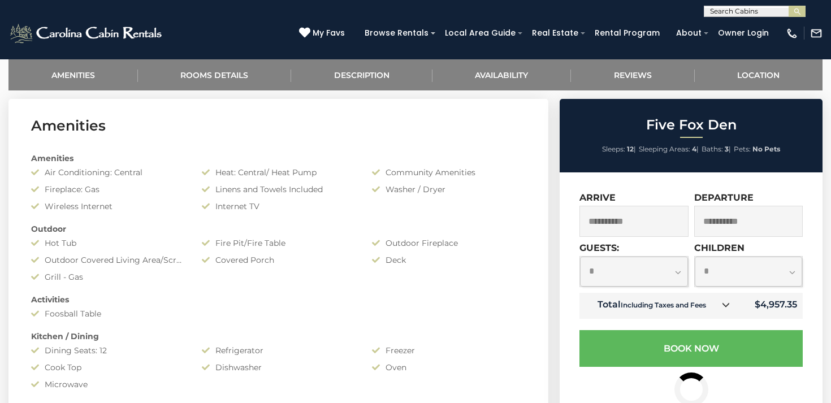
click at [677, 271] on select "**********" at bounding box center [634, 272] width 108 height 30
select select "*"
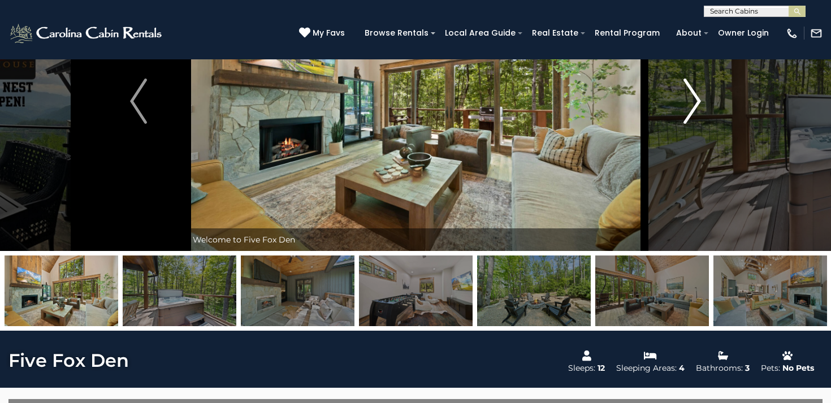
scroll to position [0, 0]
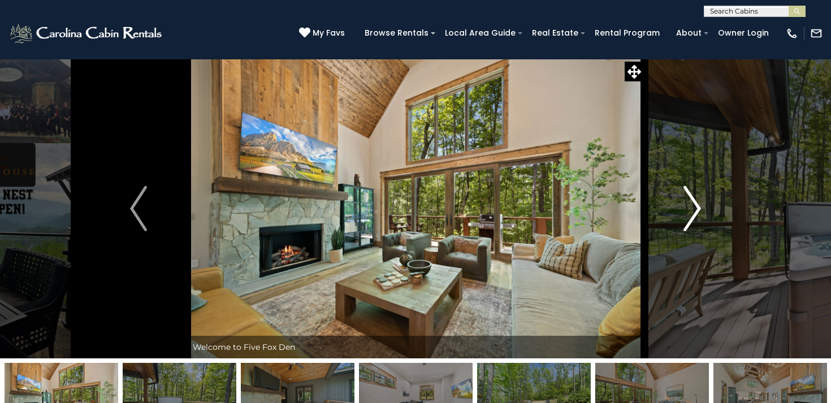
click at [698, 216] on img "Next" at bounding box center [692, 208] width 17 height 45
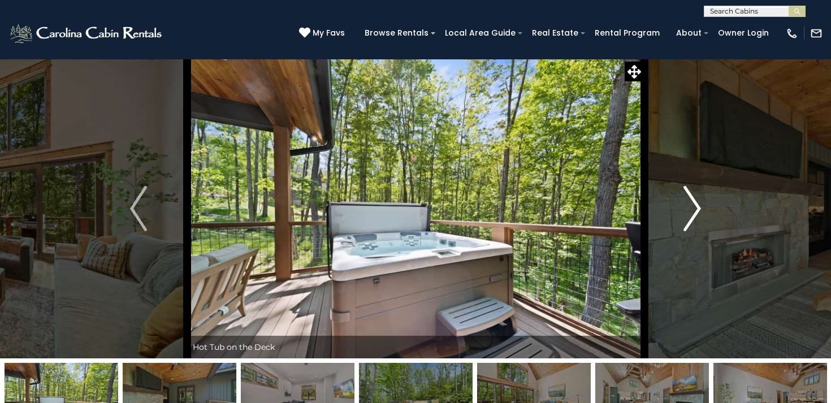
click at [698, 216] on img "Next" at bounding box center [692, 208] width 17 height 45
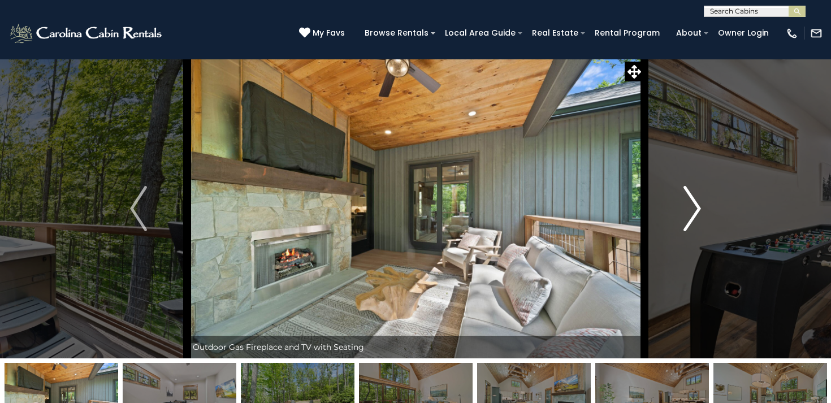
click at [698, 216] on img "Next" at bounding box center [692, 208] width 17 height 45
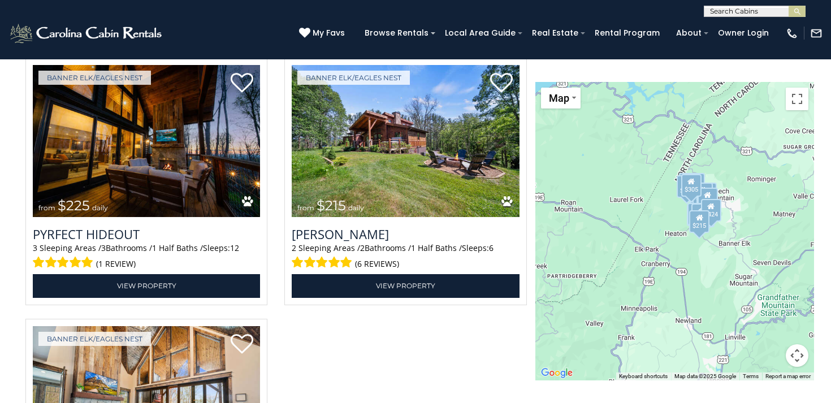
scroll to position [3355, 0]
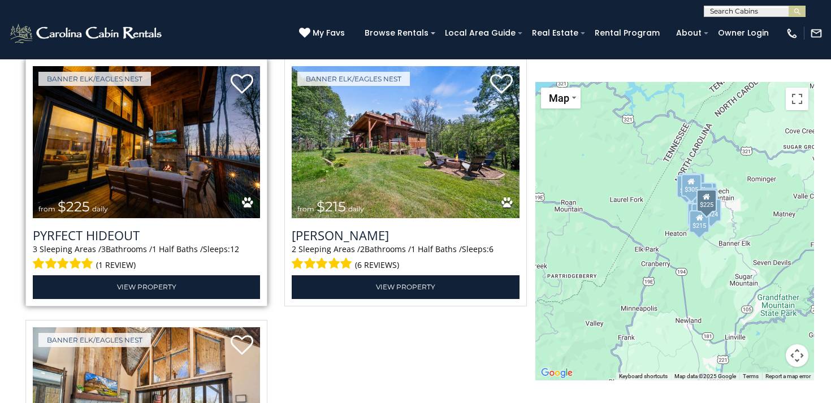
click at [200, 182] on img at bounding box center [146, 142] width 227 height 153
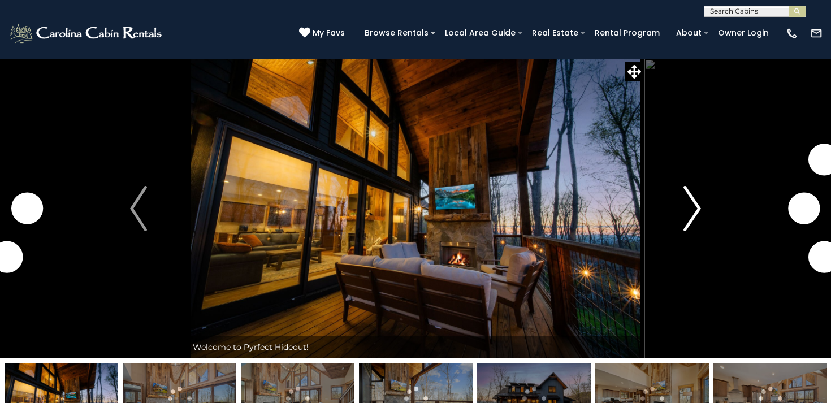
click at [688, 211] on img "Next" at bounding box center [692, 208] width 17 height 45
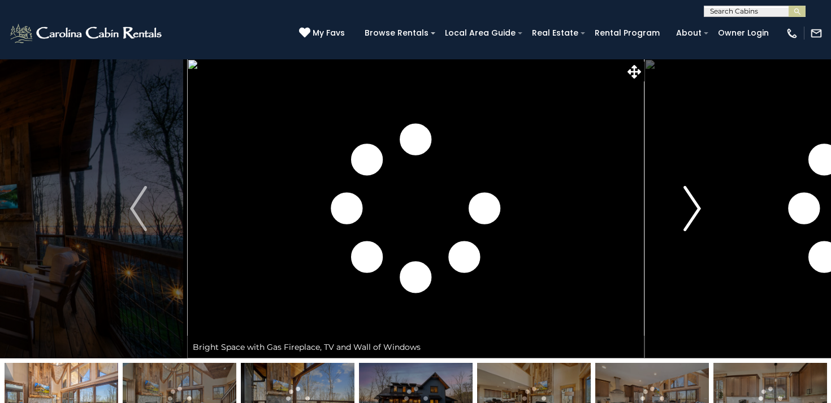
click at [688, 211] on img "Next" at bounding box center [692, 208] width 17 height 45
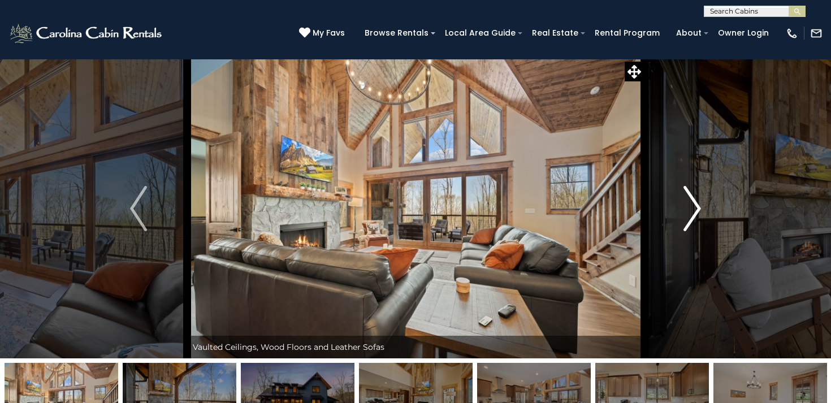
click at [688, 211] on img "Next" at bounding box center [692, 208] width 17 height 45
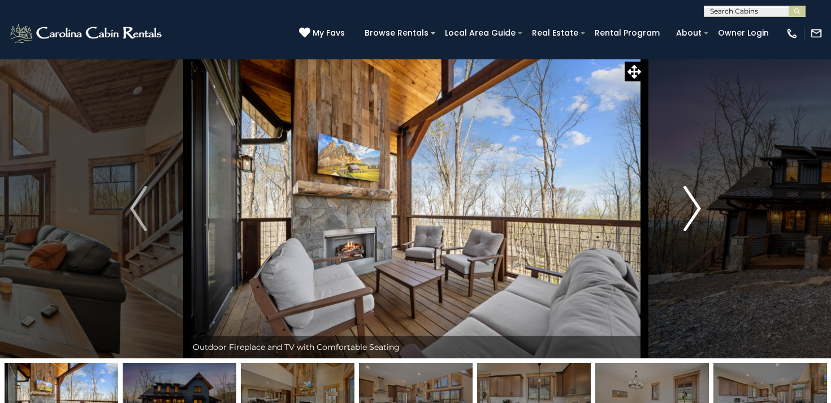
click at [688, 211] on img "Next" at bounding box center [692, 208] width 17 height 45
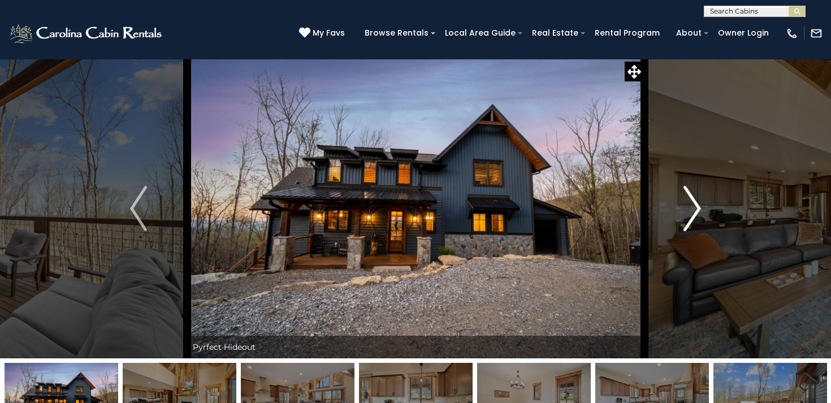
click at [688, 211] on img "Next" at bounding box center [692, 208] width 17 height 45
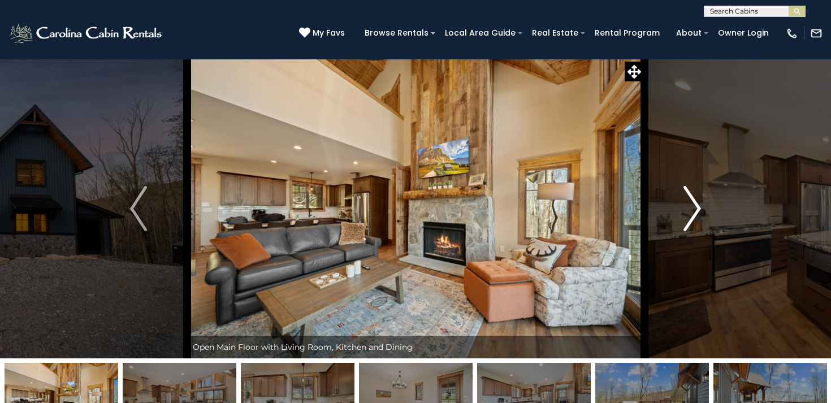
click at [689, 211] on img "Next" at bounding box center [692, 208] width 17 height 45
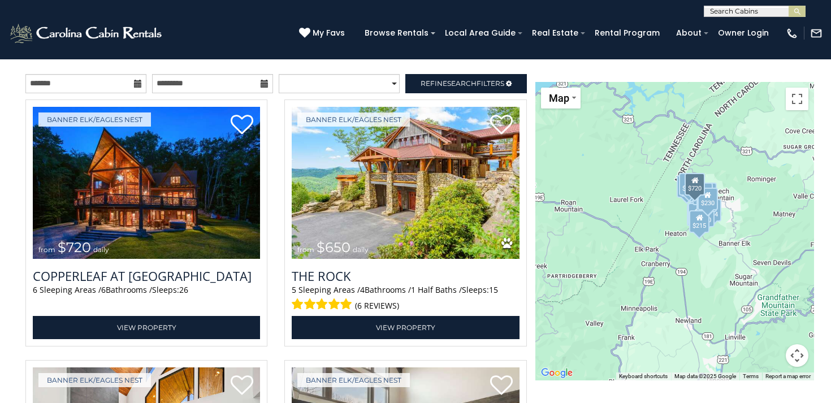
scroll to position [1232, 0]
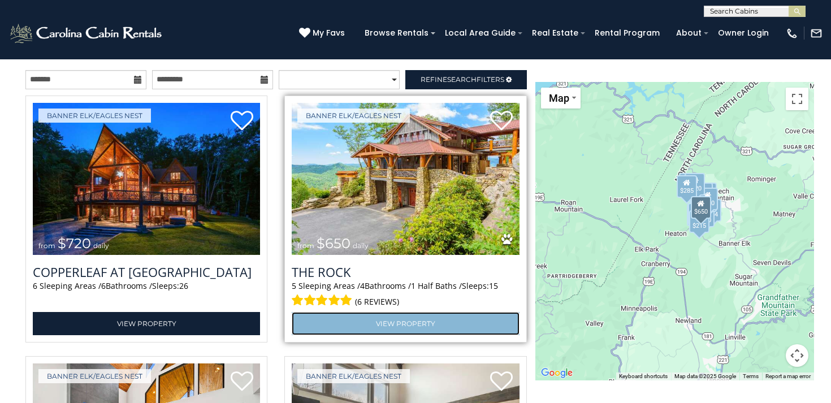
click at [403, 327] on link "View Property" at bounding box center [405, 323] width 227 height 23
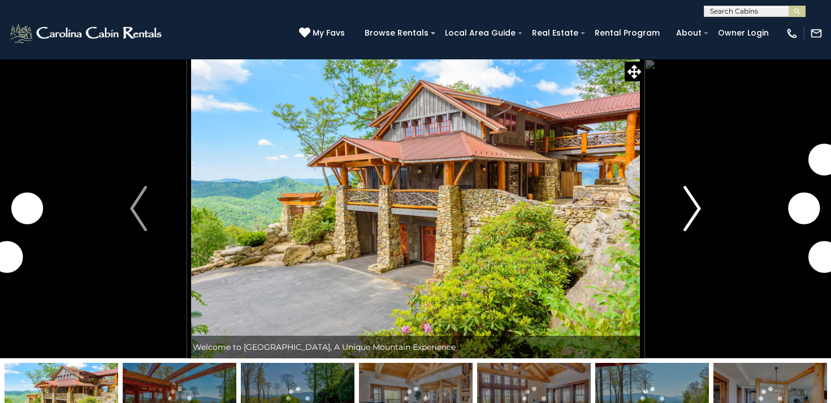
click at [686, 210] on img "Next" at bounding box center [692, 208] width 17 height 45
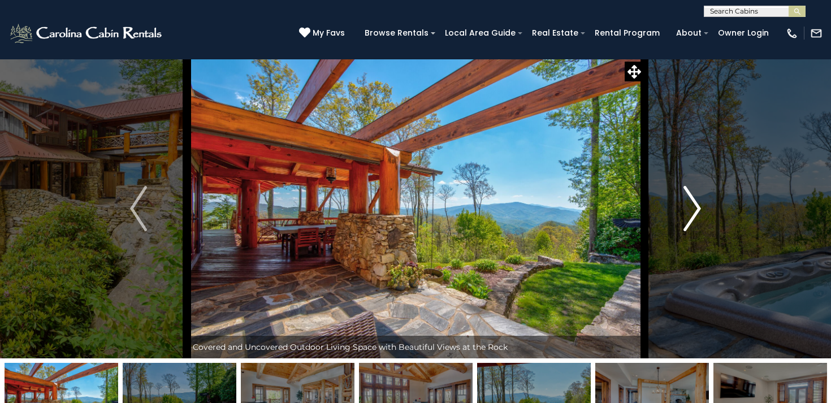
click at [688, 209] on img "Next" at bounding box center [692, 208] width 17 height 45
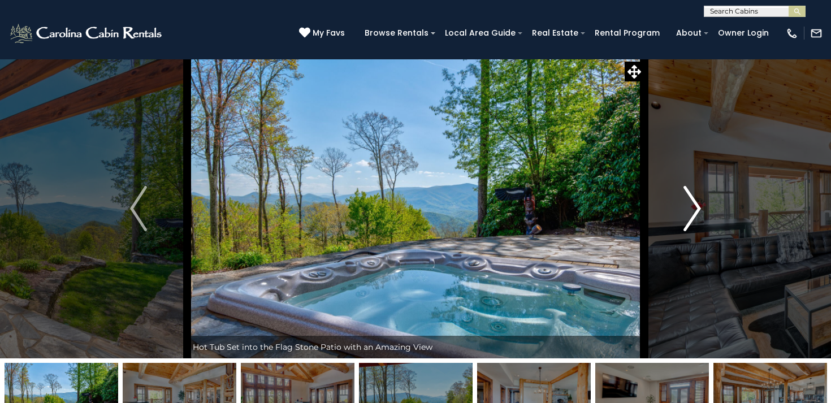
click at [688, 209] on img "Next" at bounding box center [692, 208] width 17 height 45
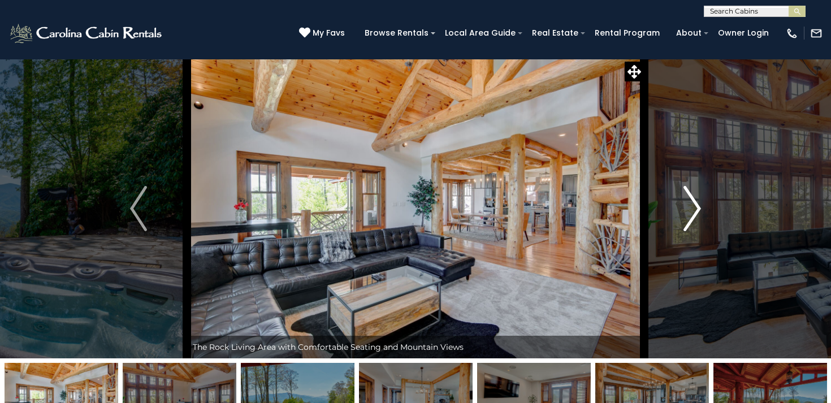
click at [688, 209] on img "Next" at bounding box center [692, 208] width 17 height 45
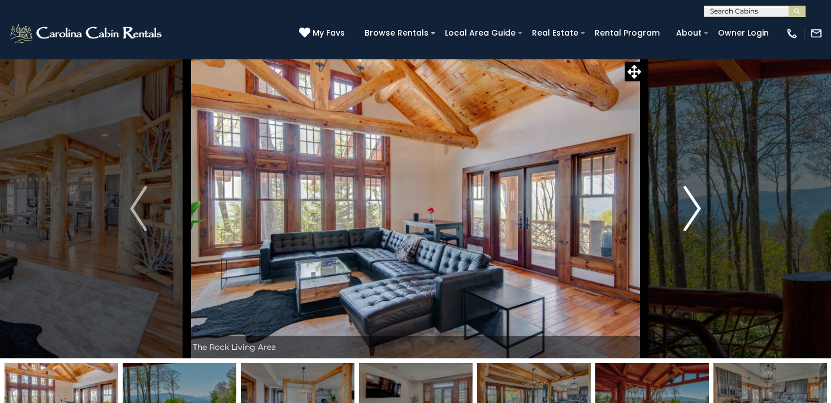
click at [688, 209] on img "Next" at bounding box center [692, 208] width 17 height 45
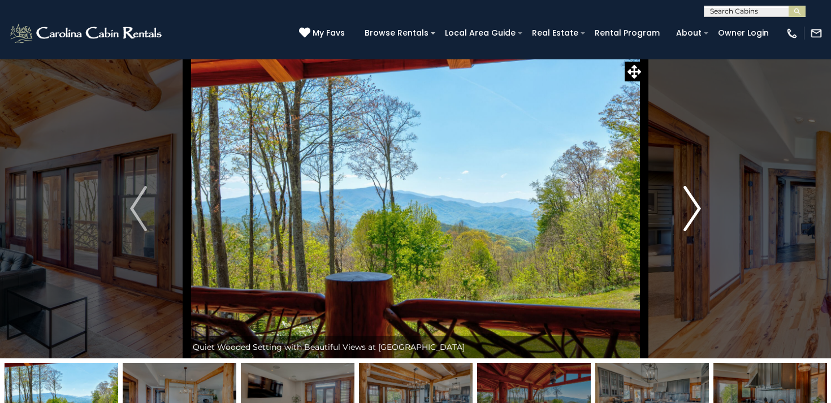
click at [688, 209] on img "Next" at bounding box center [692, 208] width 17 height 45
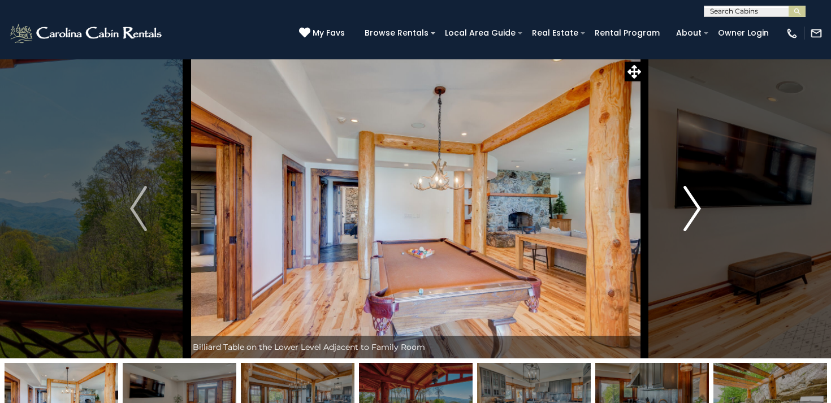
click at [688, 209] on img "Next" at bounding box center [692, 208] width 17 height 45
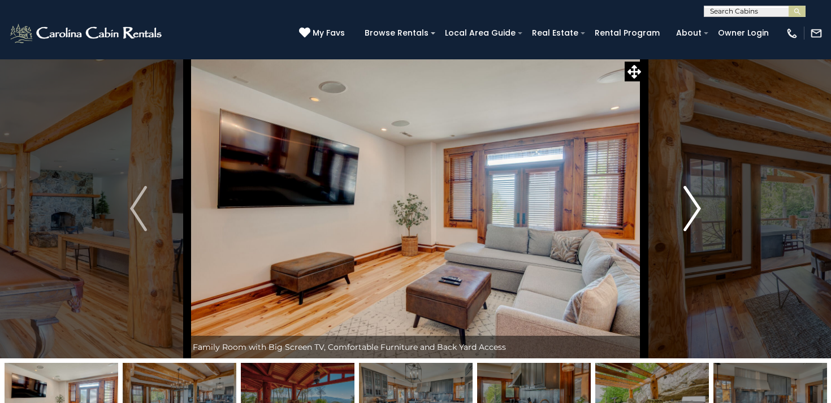
click at [688, 209] on img "Next" at bounding box center [692, 208] width 17 height 45
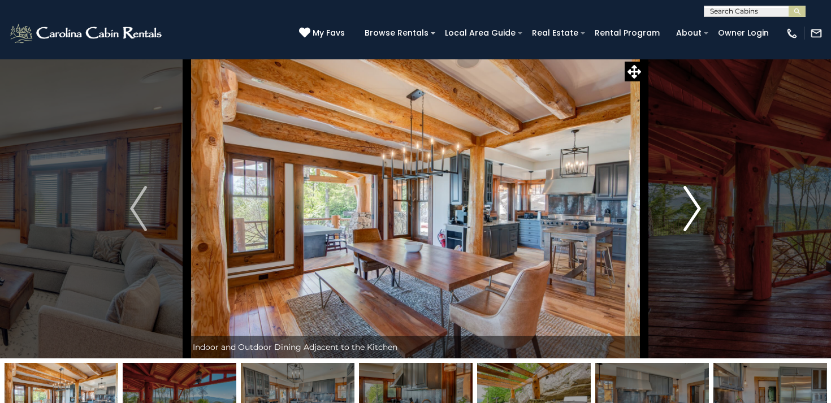
click at [688, 209] on img "Next" at bounding box center [692, 208] width 17 height 45
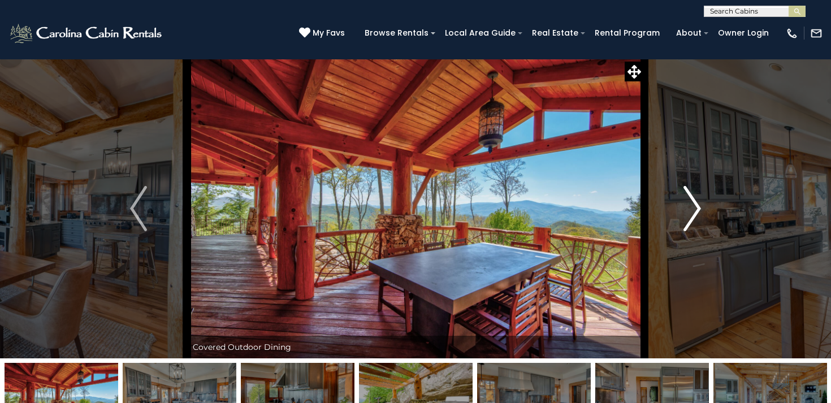
click at [688, 209] on img "Next" at bounding box center [692, 208] width 17 height 45
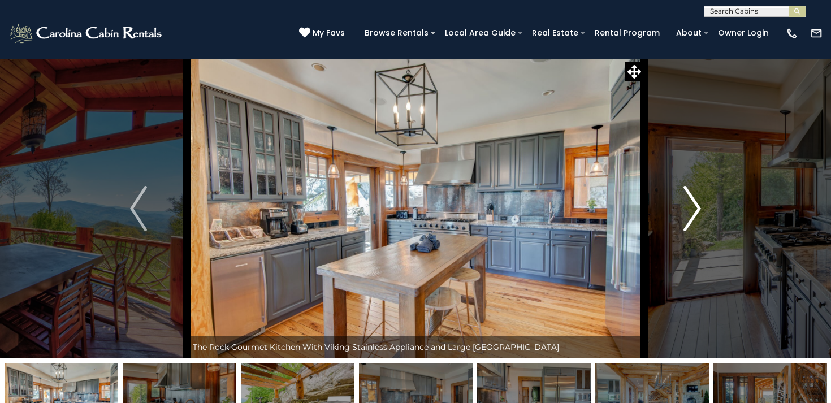
click at [688, 209] on img "Next" at bounding box center [692, 208] width 17 height 45
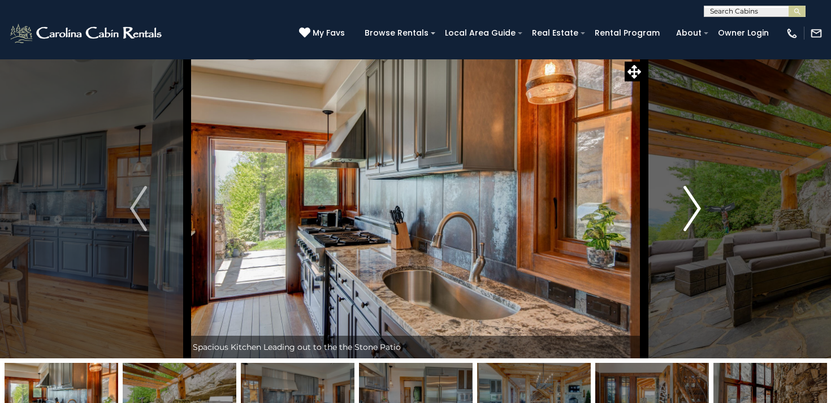
click at [688, 209] on img "Next" at bounding box center [692, 208] width 17 height 45
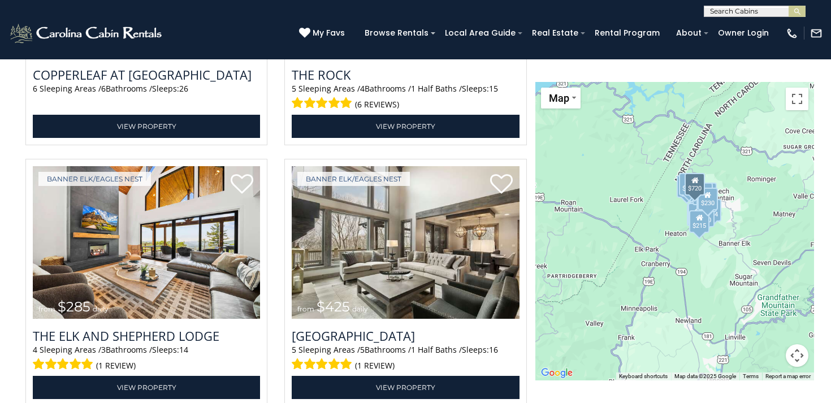
scroll to position [1434, 0]
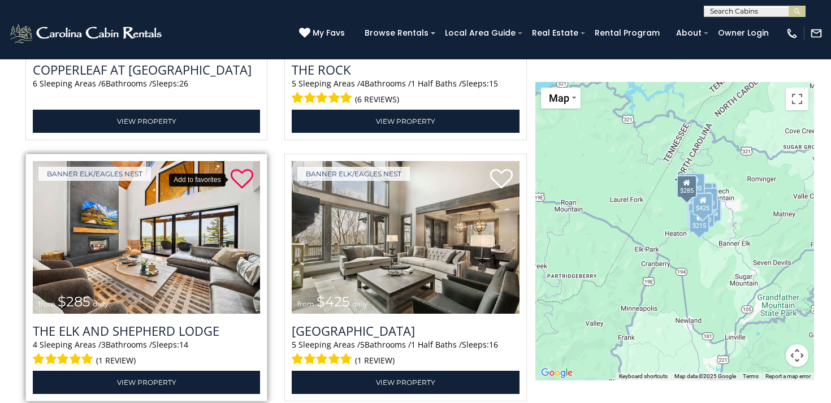
click at [244, 180] on icon at bounding box center [242, 179] width 23 height 23
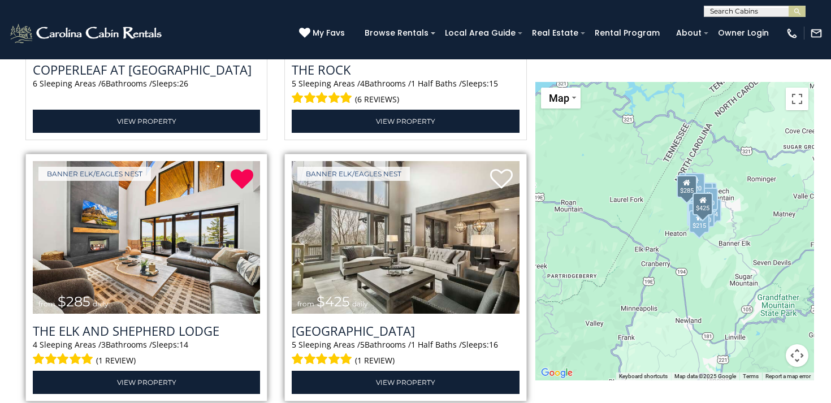
click at [385, 228] on img at bounding box center [405, 237] width 227 height 153
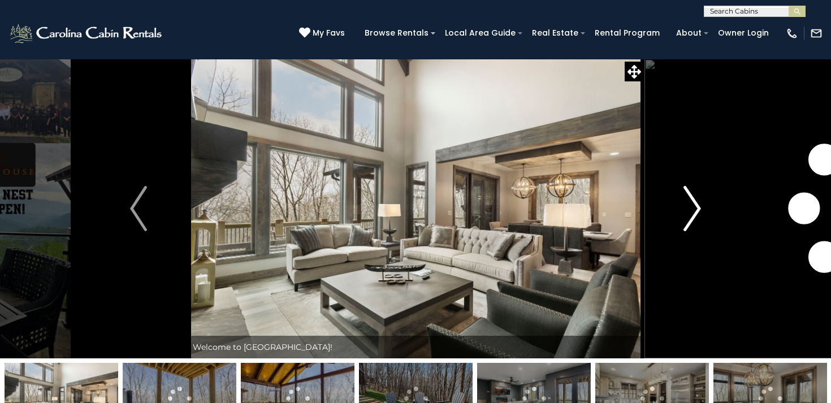
click at [693, 212] on img "Next" at bounding box center [692, 208] width 17 height 45
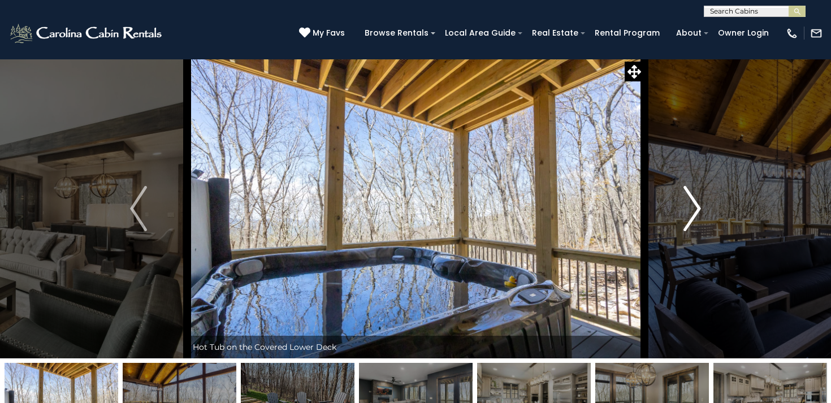
click at [693, 212] on img "Next" at bounding box center [692, 208] width 17 height 45
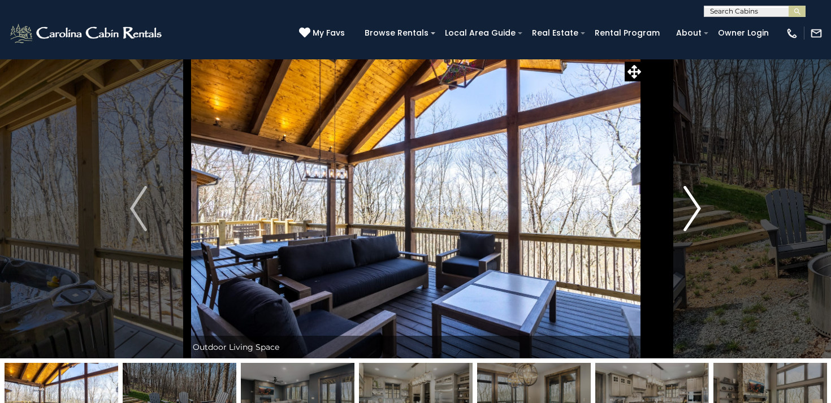
click at [693, 212] on img "Next" at bounding box center [692, 208] width 17 height 45
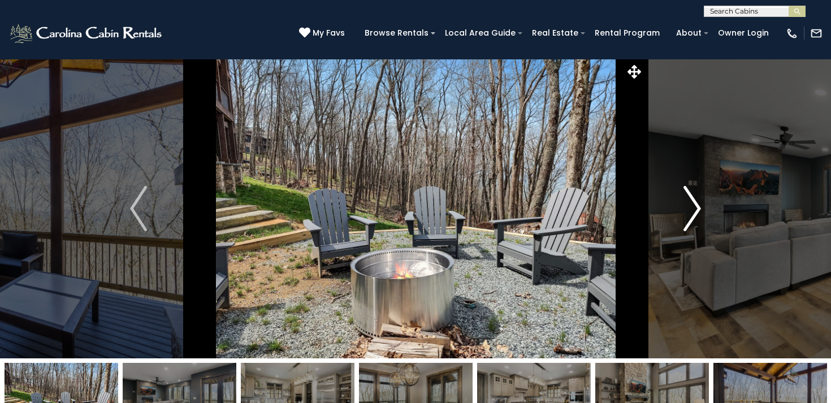
click at [693, 212] on img "Next" at bounding box center [692, 208] width 17 height 45
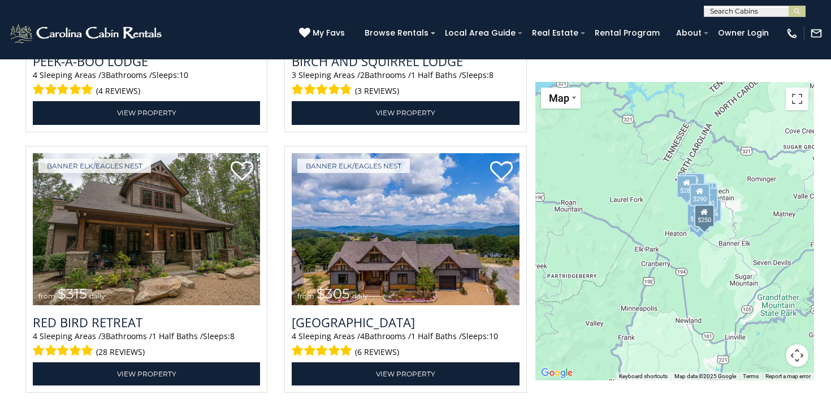
scroll to position [2750, 0]
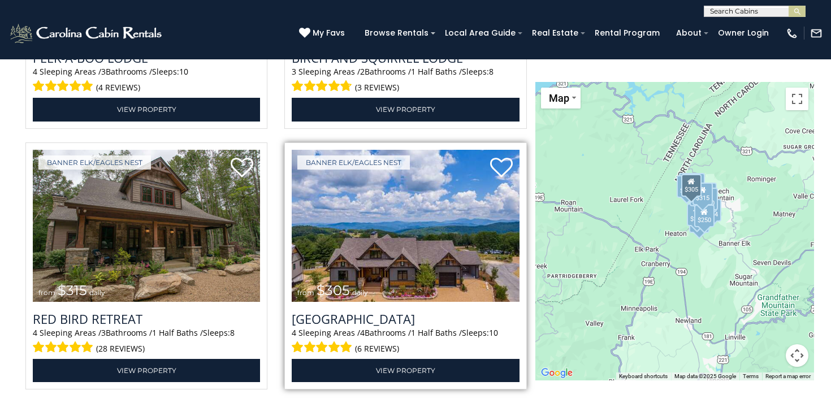
click at [409, 237] on img at bounding box center [405, 226] width 227 height 153
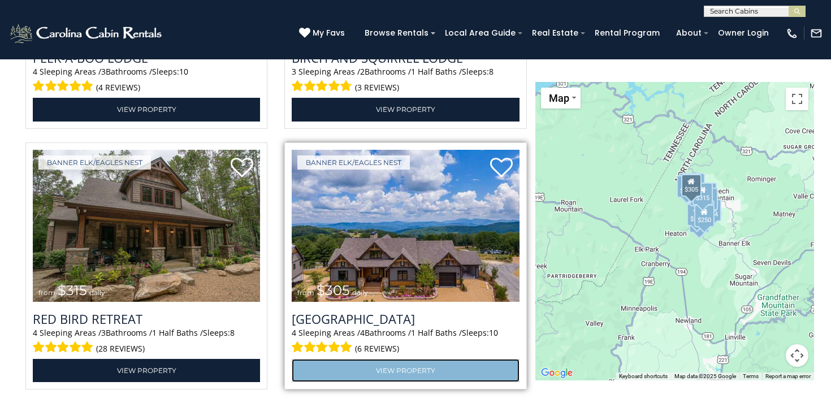
click at [397, 368] on link "View Property" at bounding box center [405, 370] width 227 height 23
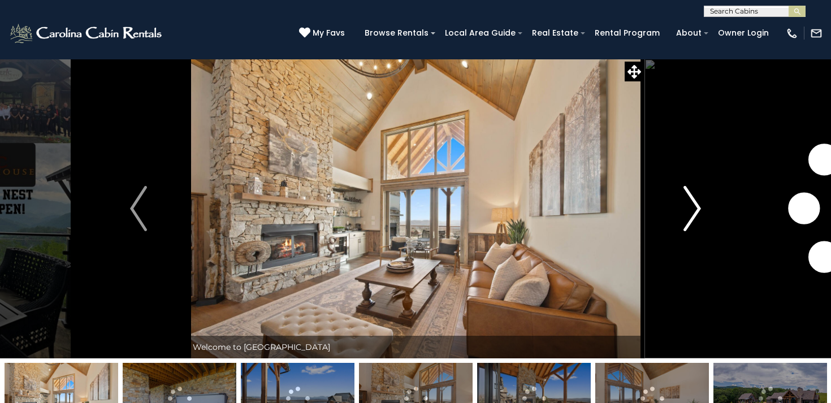
click at [682, 206] on button "Next" at bounding box center [692, 208] width 97 height 299
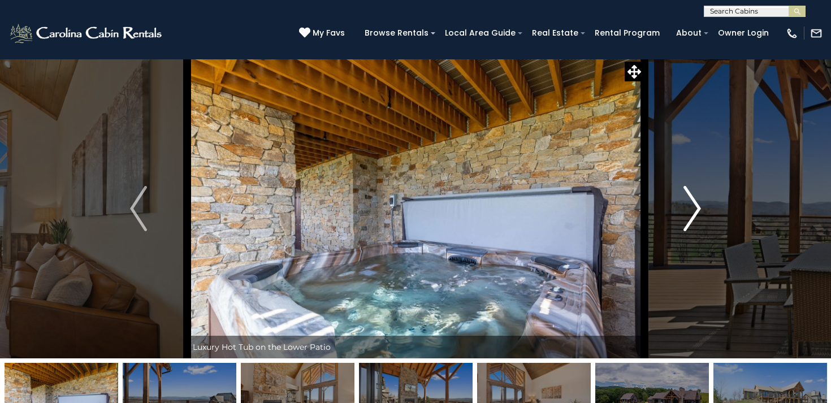
click at [691, 206] on img "Next" at bounding box center [692, 208] width 17 height 45
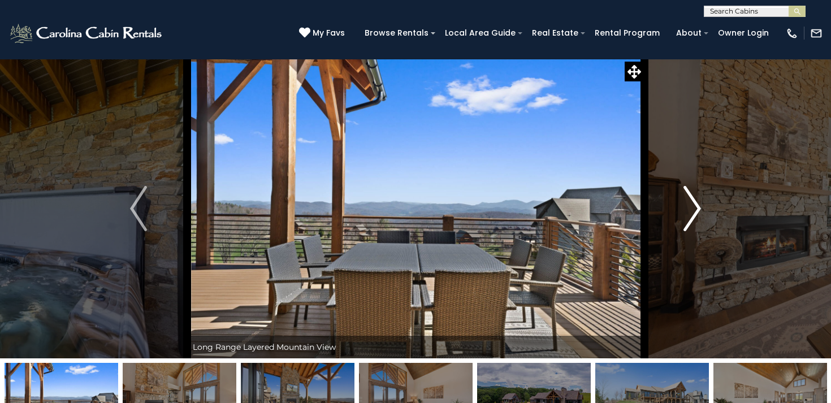
click at [691, 206] on img "Next" at bounding box center [692, 208] width 17 height 45
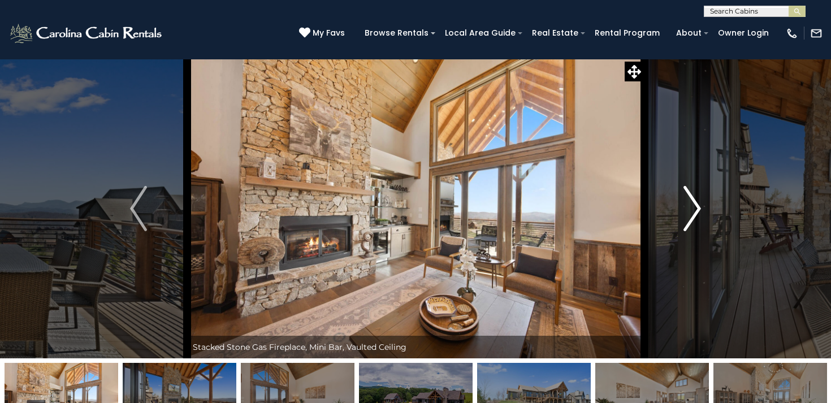
click at [691, 206] on img "Next" at bounding box center [692, 208] width 17 height 45
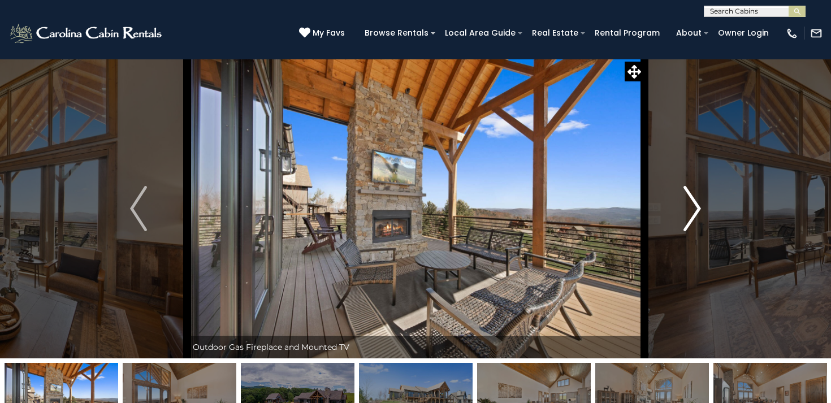
click at [691, 206] on img "Next" at bounding box center [692, 208] width 17 height 45
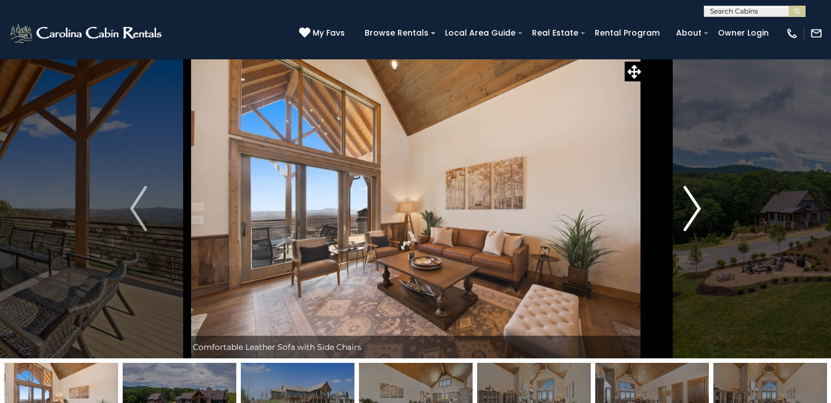
click at [691, 206] on img "Next" at bounding box center [692, 208] width 17 height 45
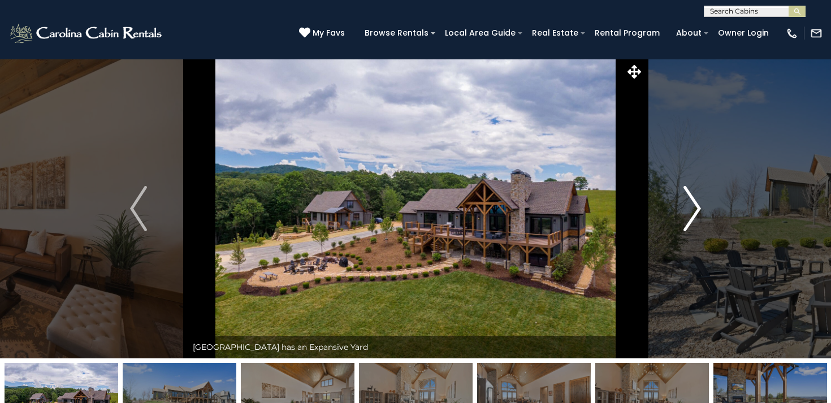
click at [691, 206] on img "Next" at bounding box center [692, 208] width 17 height 45
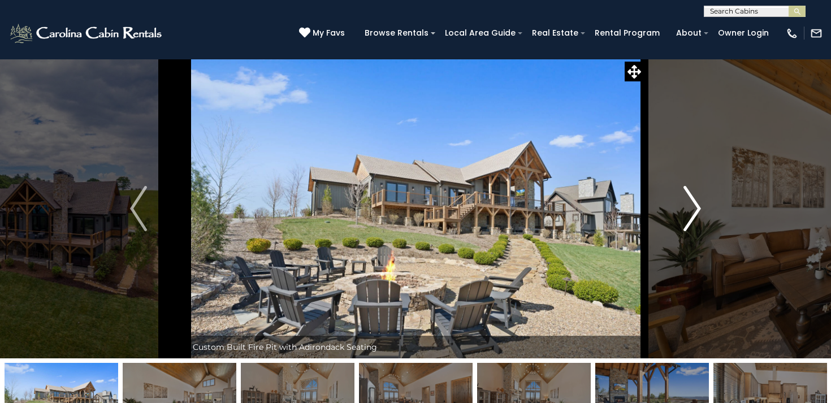
click at [694, 216] on img "Next" at bounding box center [692, 208] width 17 height 45
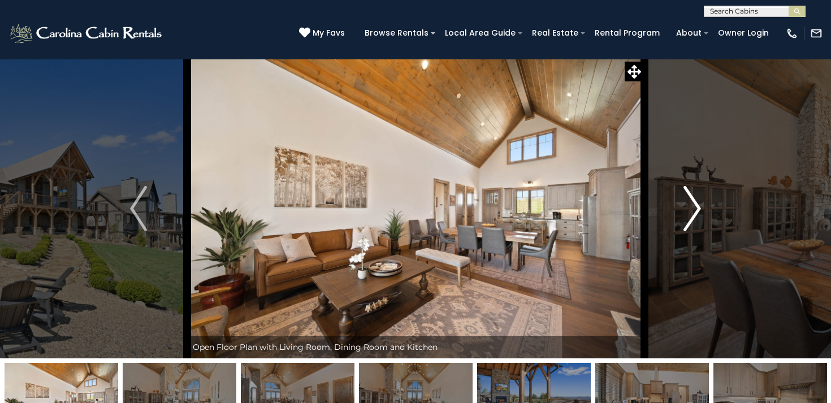
click at [694, 215] on img "Next" at bounding box center [692, 208] width 17 height 45
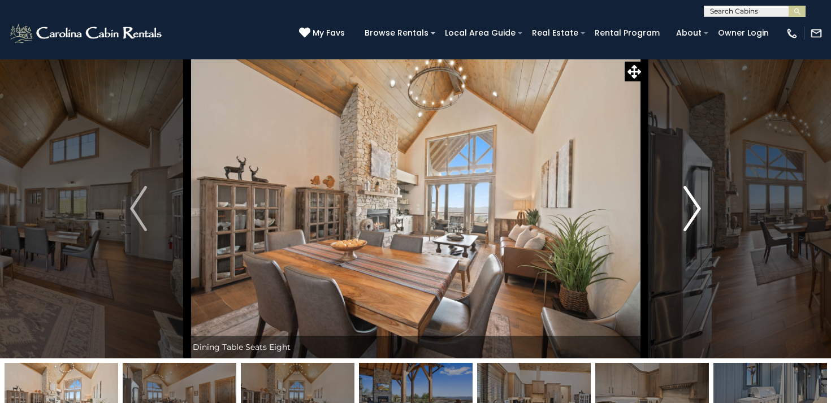
click at [694, 215] on img "Next" at bounding box center [692, 208] width 17 height 45
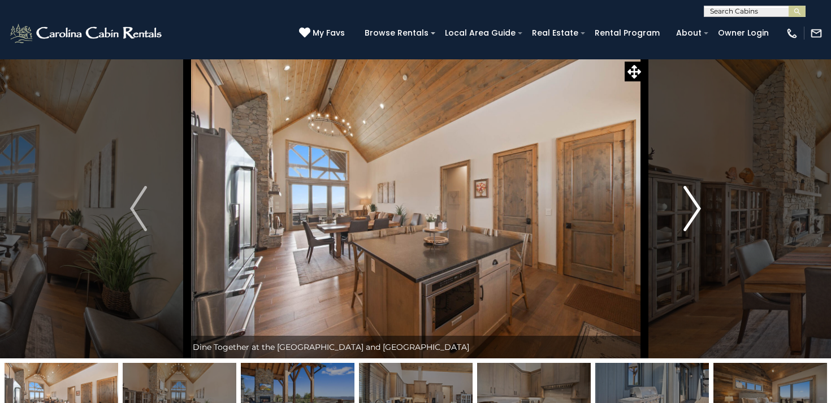
click at [694, 215] on img "Next" at bounding box center [692, 208] width 17 height 45
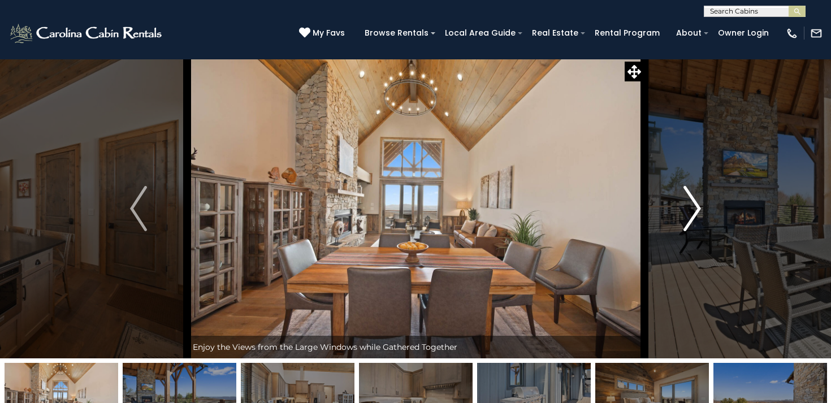
click at [694, 215] on img "Next" at bounding box center [692, 208] width 17 height 45
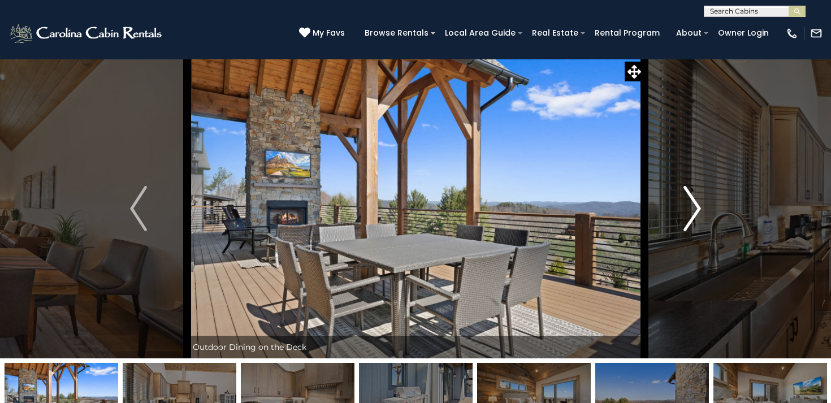
click at [694, 215] on img "Next" at bounding box center [692, 208] width 17 height 45
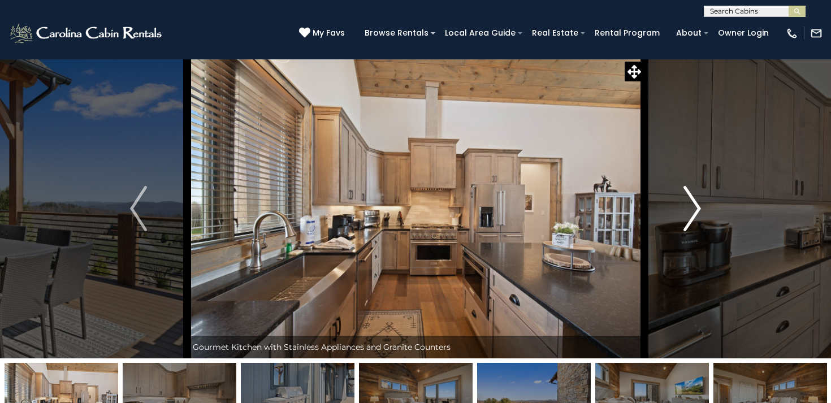
click at [694, 215] on img "Next" at bounding box center [692, 208] width 17 height 45
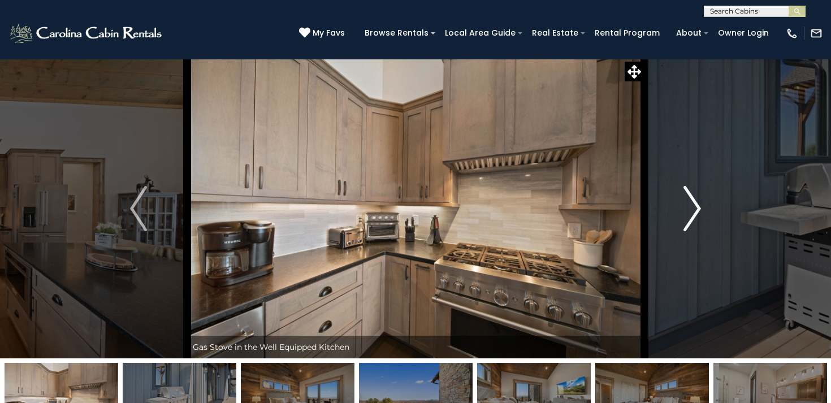
click at [694, 215] on img "Next" at bounding box center [692, 208] width 17 height 45
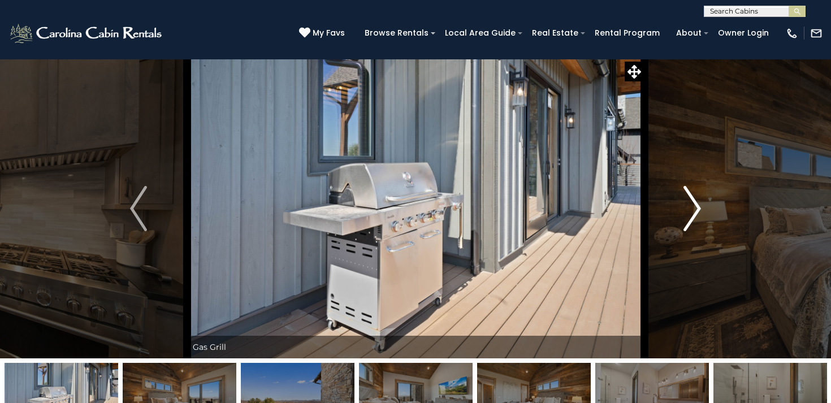
click at [694, 215] on img "Next" at bounding box center [692, 208] width 17 height 45
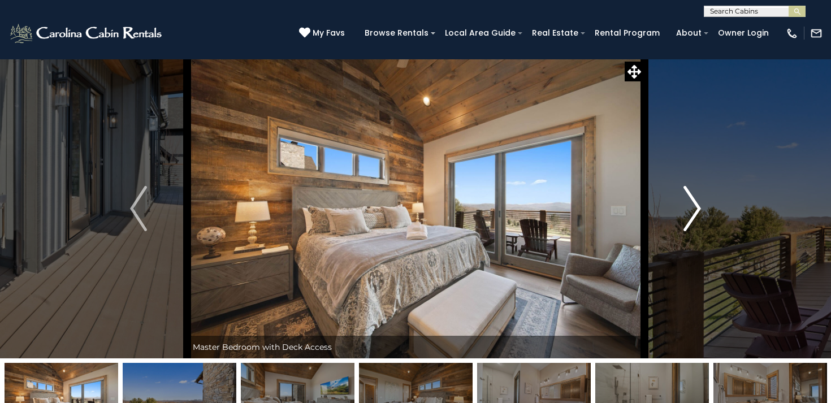
click at [694, 215] on img "Next" at bounding box center [692, 208] width 17 height 45
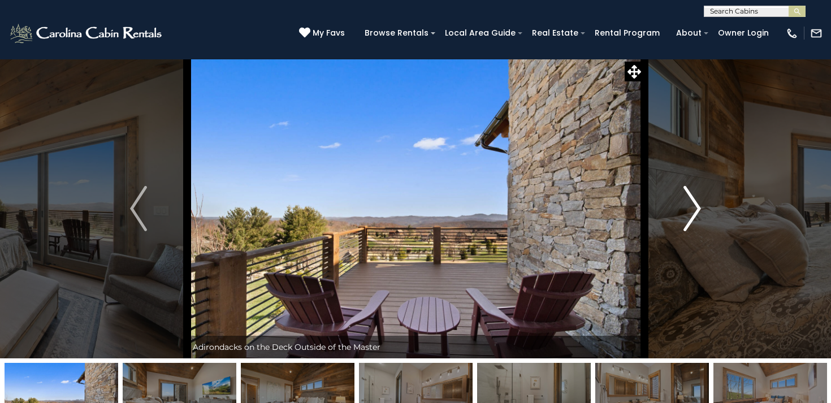
click at [694, 215] on img "Next" at bounding box center [692, 208] width 17 height 45
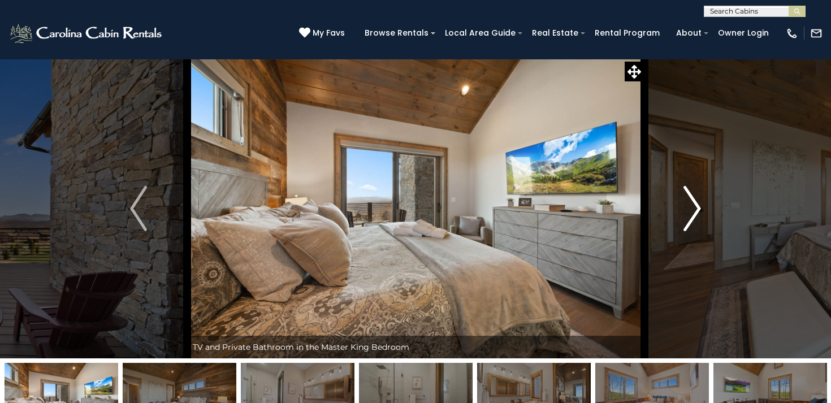
click at [694, 215] on img "Next" at bounding box center [692, 208] width 17 height 45
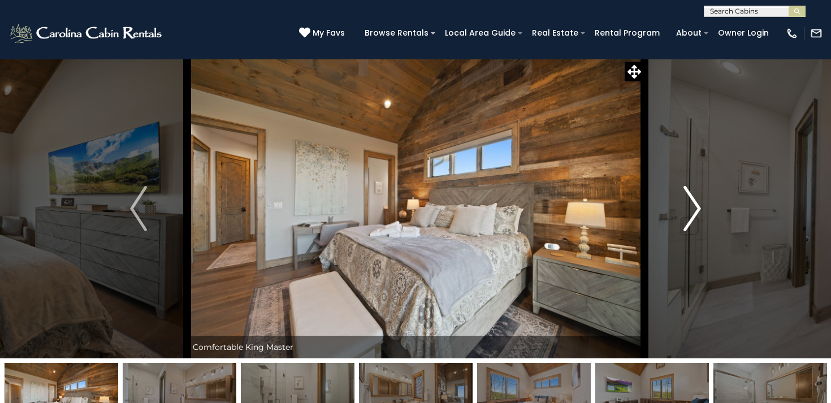
click at [694, 215] on img "Next" at bounding box center [692, 208] width 17 height 45
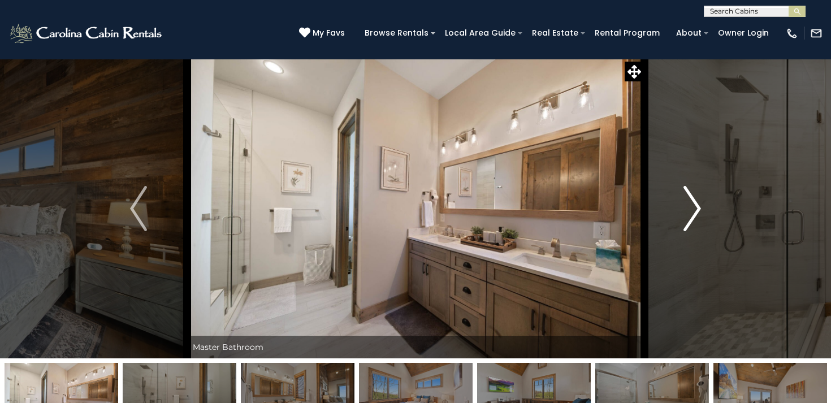
click at [694, 215] on img "Next" at bounding box center [692, 208] width 17 height 45
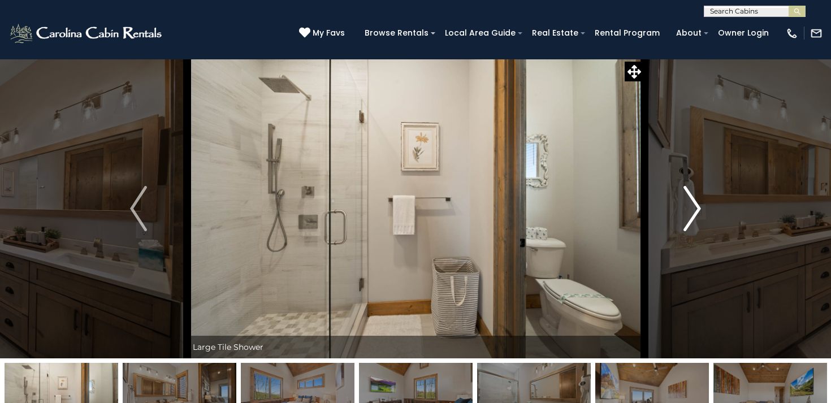
click at [694, 215] on img "Next" at bounding box center [692, 208] width 17 height 45
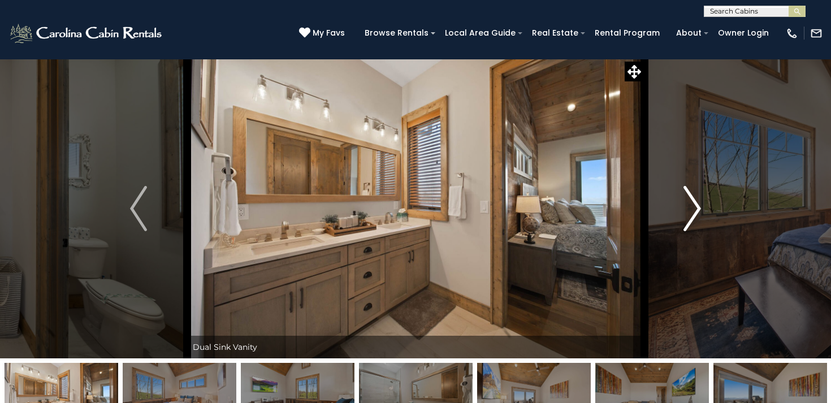
click at [694, 215] on img "Next" at bounding box center [692, 208] width 17 height 45
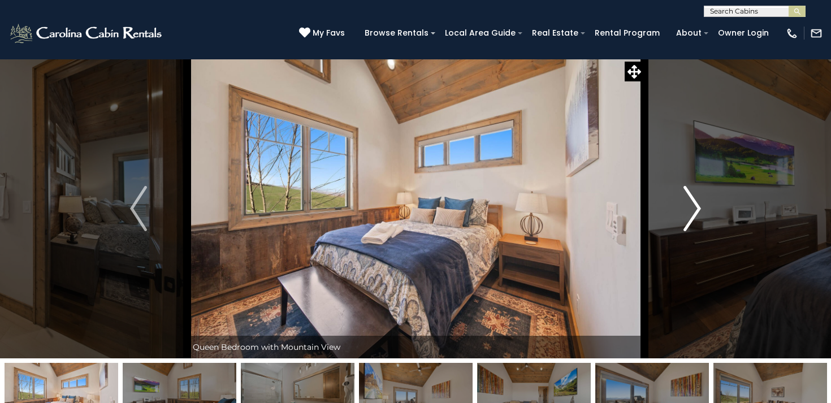
click at [694, 215] on img "Next" at bounding box center [692, 208] width 17 height 45
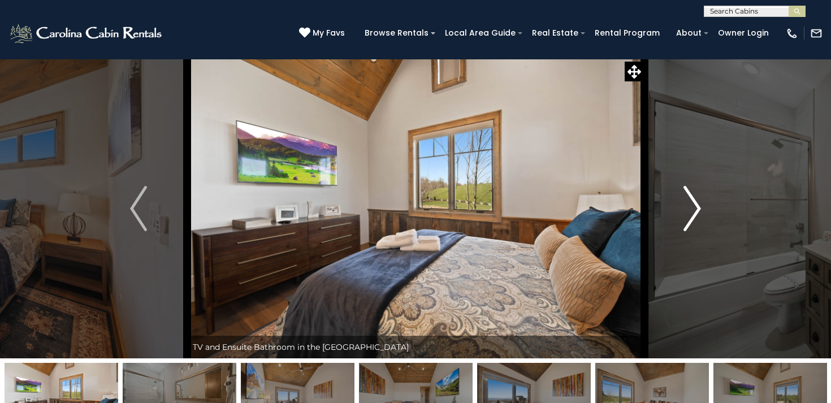
click at [694, 215] on img "Next" at bounding box center [692, 208] width 17 height 45
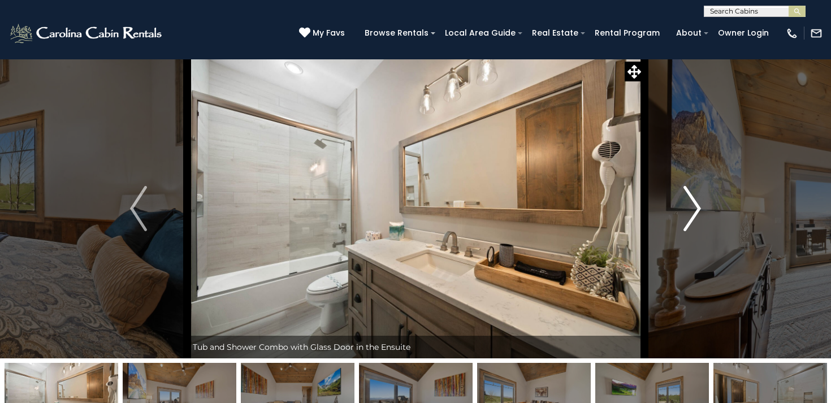
click at [694, 215] on img "Next" at bounding box center [692, 208] width 17 height 45
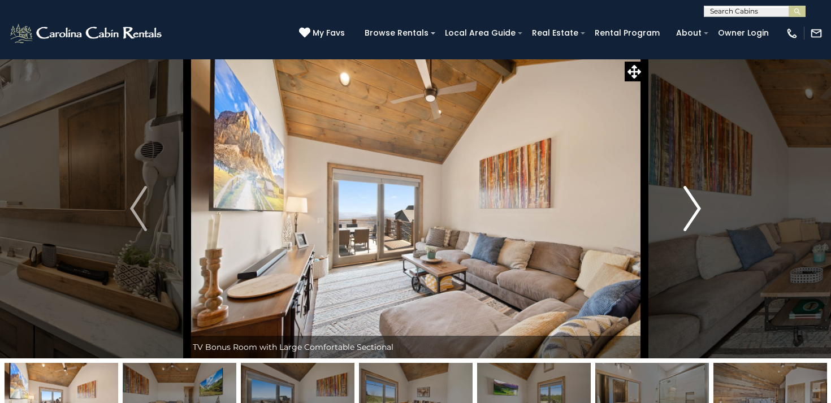
click at [694, 215] on img "Next" at bounding box center [692, 208] width 17 height 45
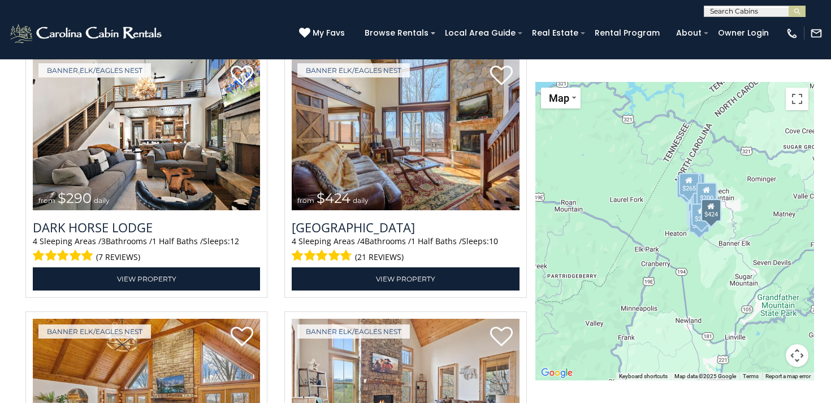
scroll to position [2321, 0]
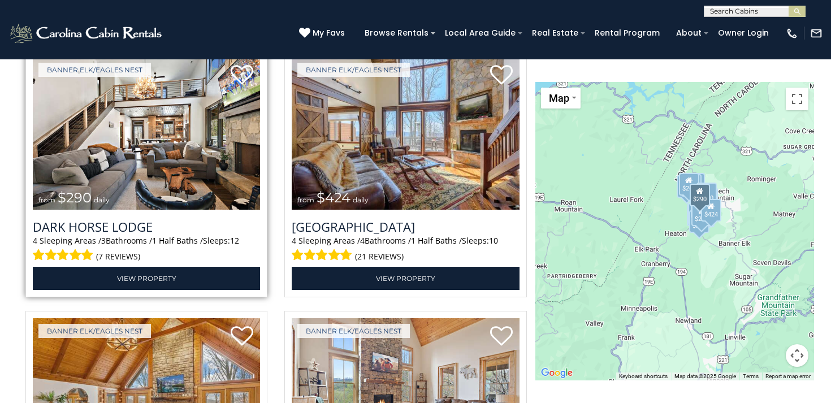
click at [233, 180] on img at bounding box center [146, 133] width 227 height 153
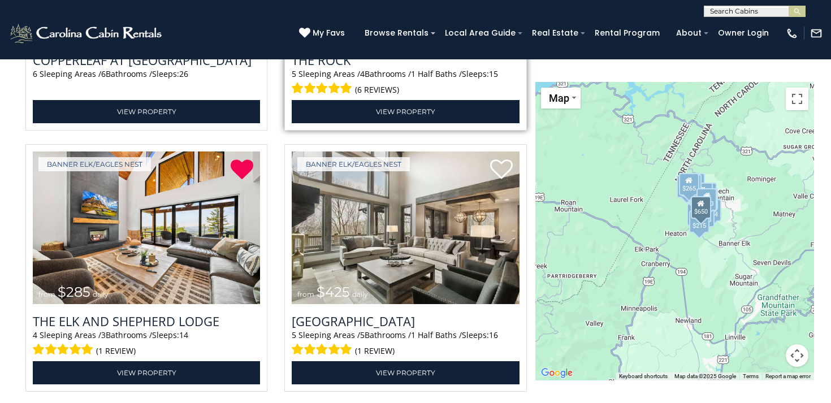
scroll to position [1460, 0]
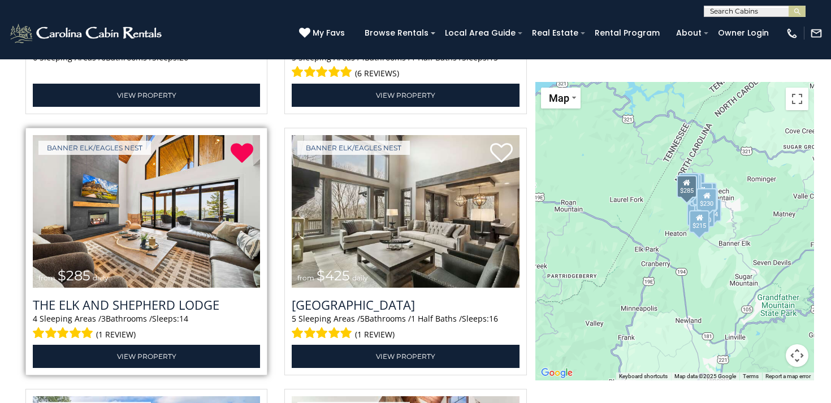
click at [87, 333] on span at bounding box center [63, 333] width 61 height 18
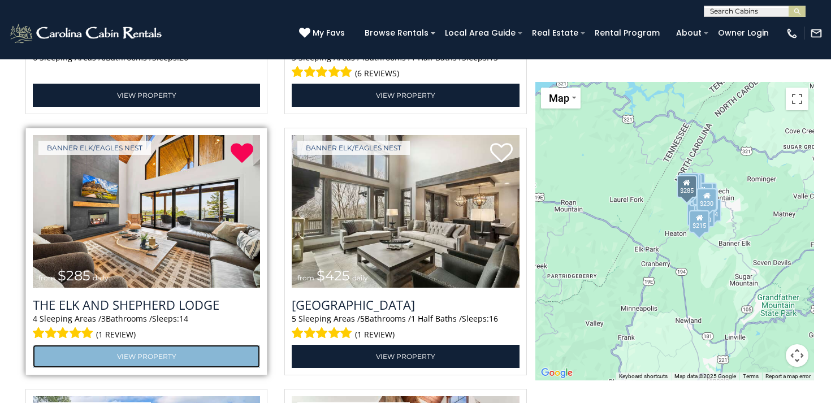
click at [126, 353] on link "View Property" at bounding box center [146, 356] width 227 height 23
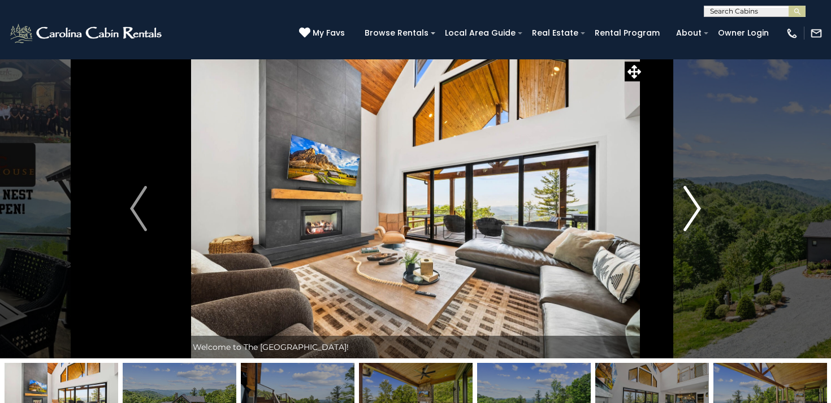
click at [692, 206] on img "Next" at bounding box center [692, 208] width 17 height 45
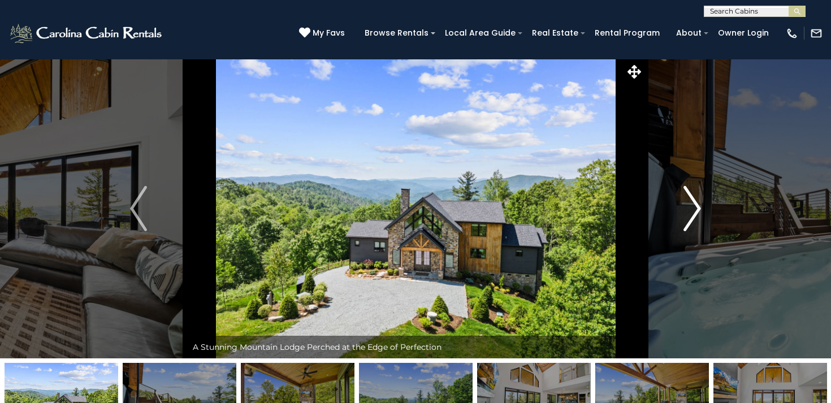
click at [692, 205] on img "Next" at bounding box center [692, 208] width 17 height 45
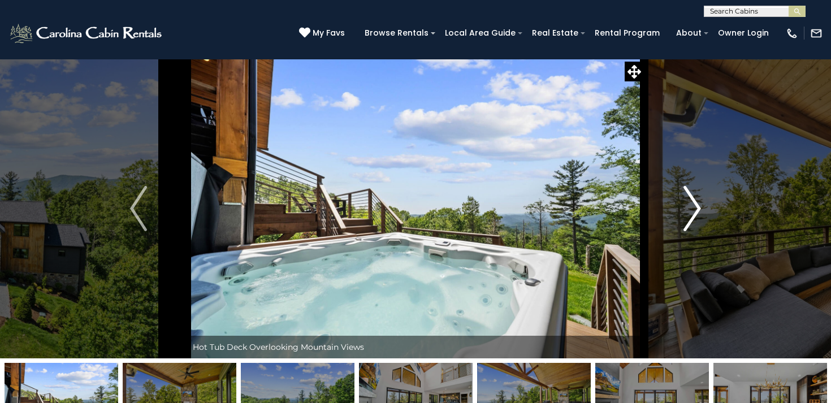
click at [692, 205] on img "Next" at bounding box center [692, 208] width 17 height 45
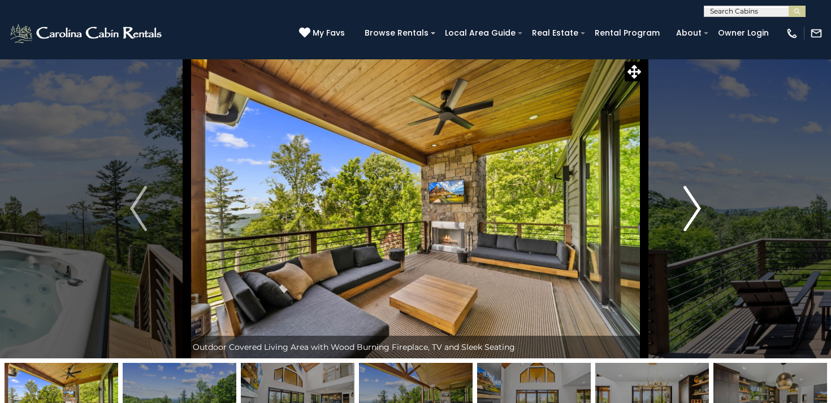
click at [692, 205] on img "Next" at bounding box center [692, 208] width 17 height 45
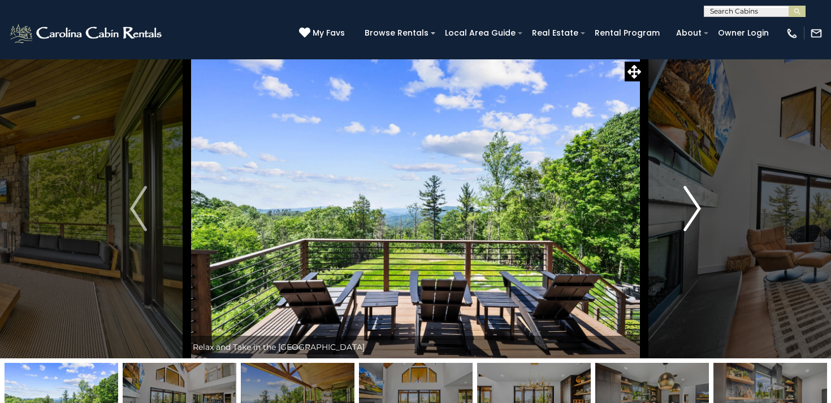
click at [692, 205] on img "Next" at bounding box center [692, 208] width 17 height 45
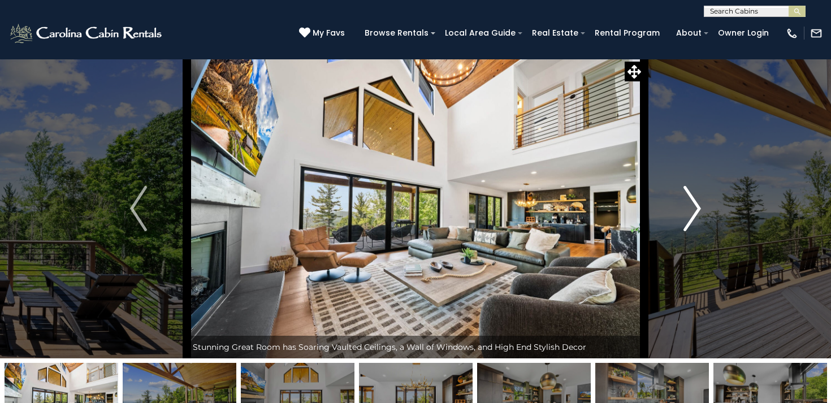
click at [692, 205] on img "Next" at bounding box center [692, 208] width 17 height 45
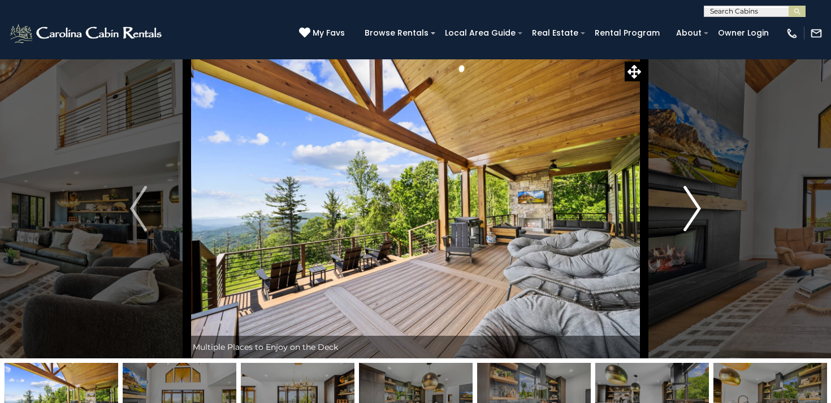
click at [688, 210] on img "Next" at bounding box center [692, 208] width 17 height 45
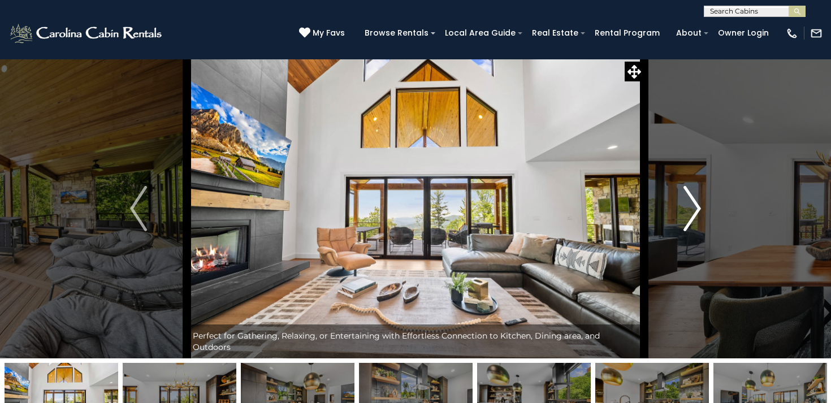
click at [688, 210] on img "Next" at bounding box center [692, 208] width 17 height 45
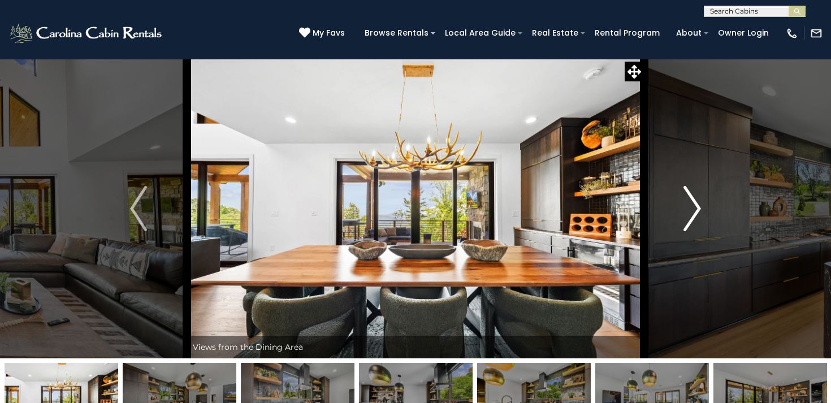
click at [688, 210] on img "Next" at bounding box center [692, 208] width 17 height 45
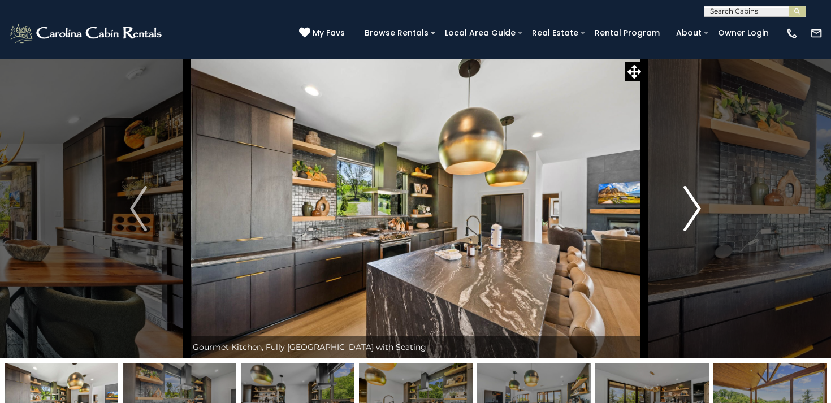
click at [688, 210] on img "Next" at bounding box center [692, 208] width 17 height 45
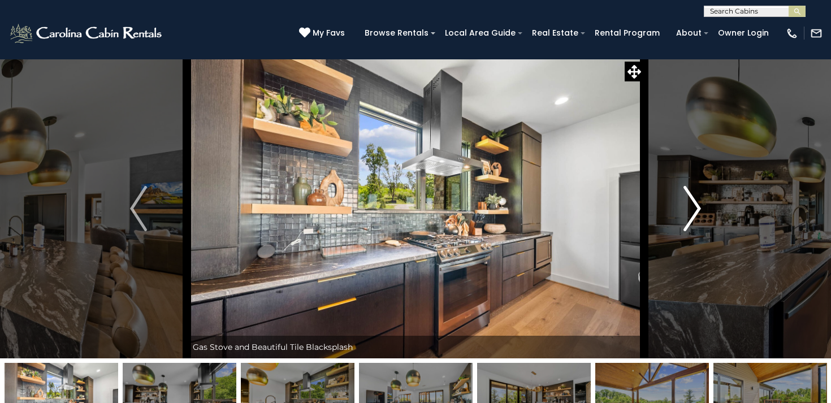
click at [688, 210] on img "Next" at bounding box center [692, 208] width 17 height 45
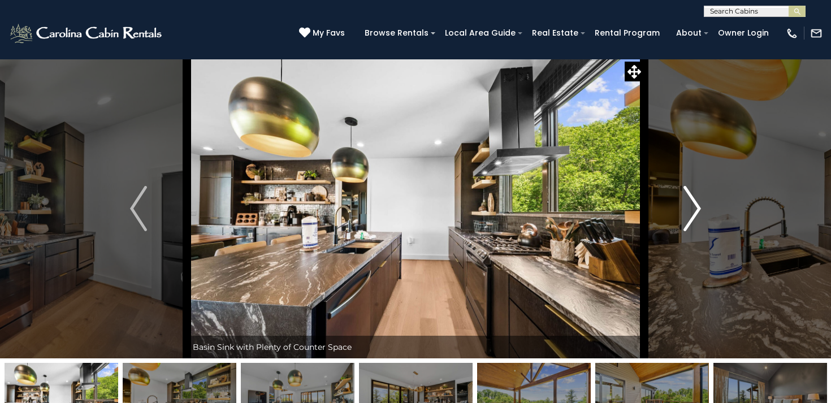
click at [688, 211] on img "Next" at bounding box center [692, 208] width 17 height 45
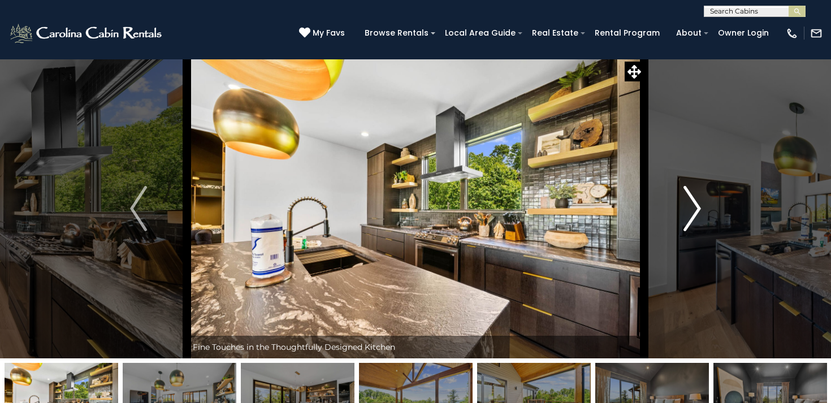
click at [688, 211] on img "Next" at bounding box center [692, 208] width 17 height 45
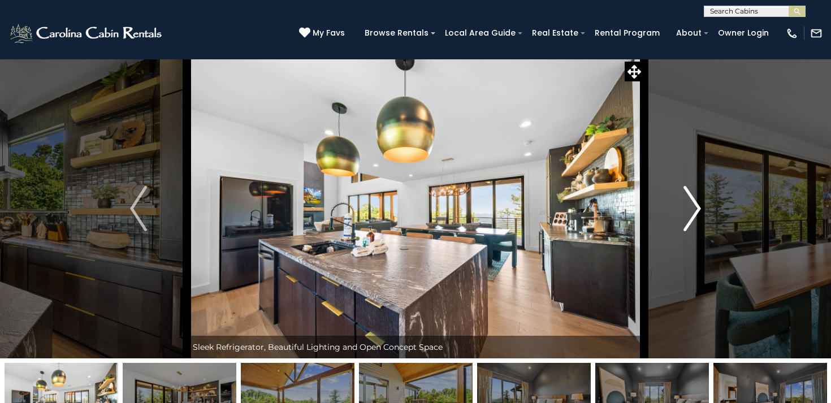
click at [688, 211] on img "Next" at bounding box center [692, 208] width 17 height 45
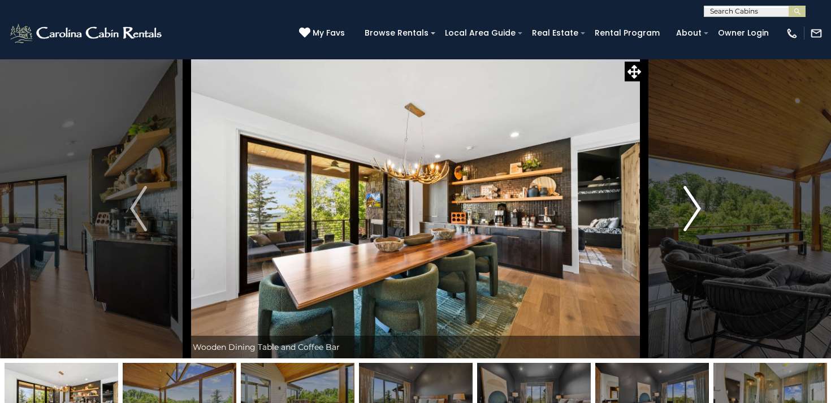
click at [688, 210] on img "Next" at bounding box center [692, 208] width 17 height 45
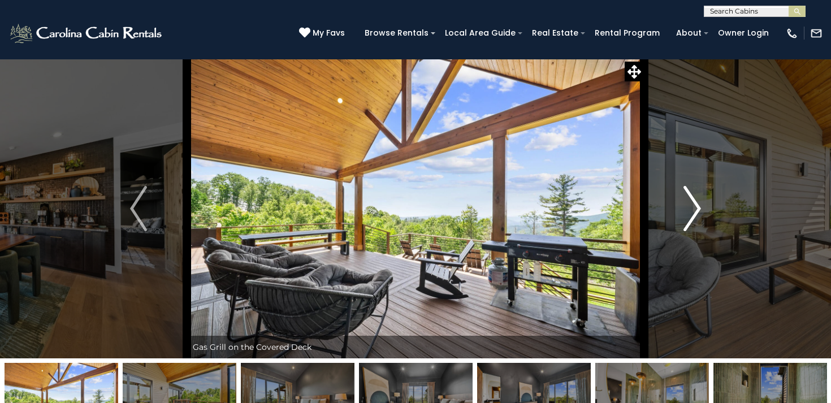
click at [694, 216] on img "Next" at bounding box center [692, 208] width 17 height 45
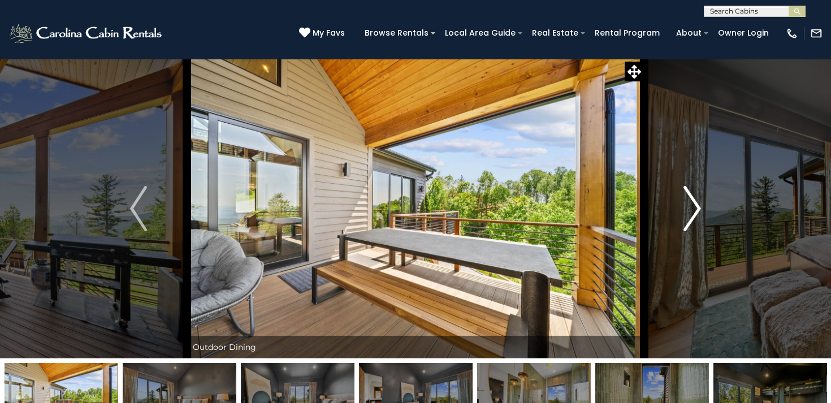
click at [694, 216] on img "Next" at bounding box center [692, 208] width 17 height 45
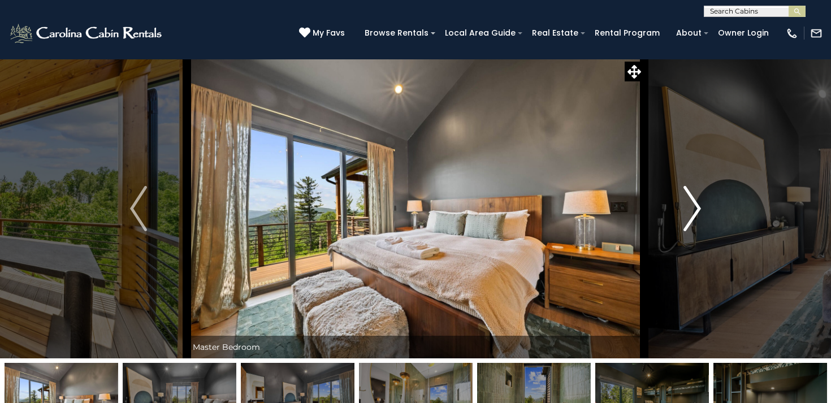
click at [694, 216] on img "Next" at bounding box center [692, 208] width 17 height 45
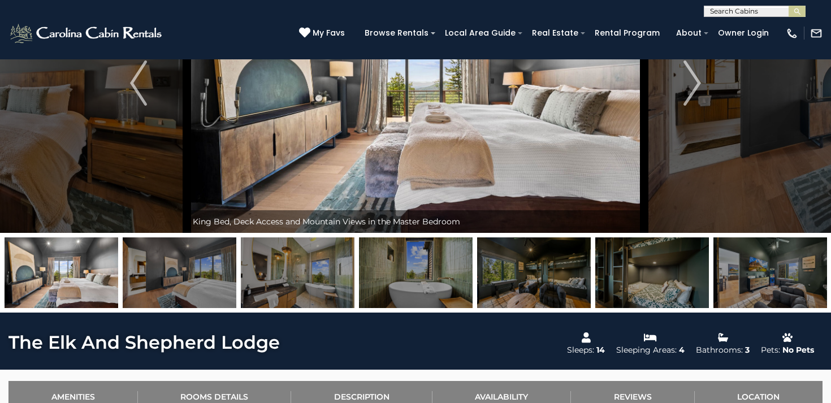
scroll to position [68, 0]
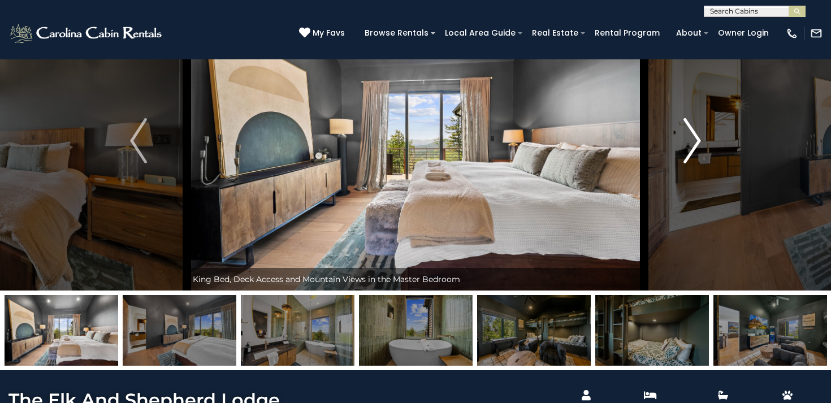
click at [685, 142] on img "Next" at bounding box center [692, 140] width 17 height 45
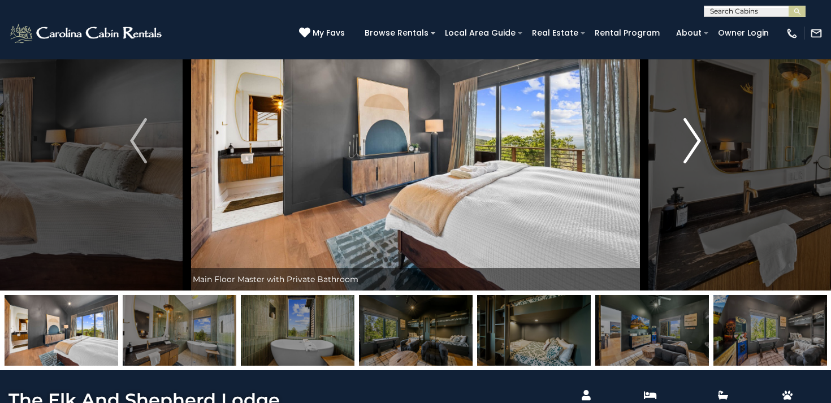
click at [685, 142] on img "Next" at bounding box center [692, 140] width 17 height 45
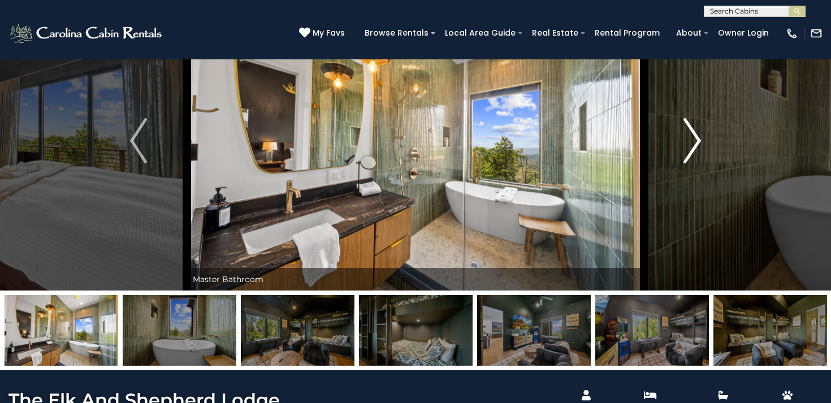
click at [685, 142] on img "Next" at bounding box center [692, 140] width 17 height 45
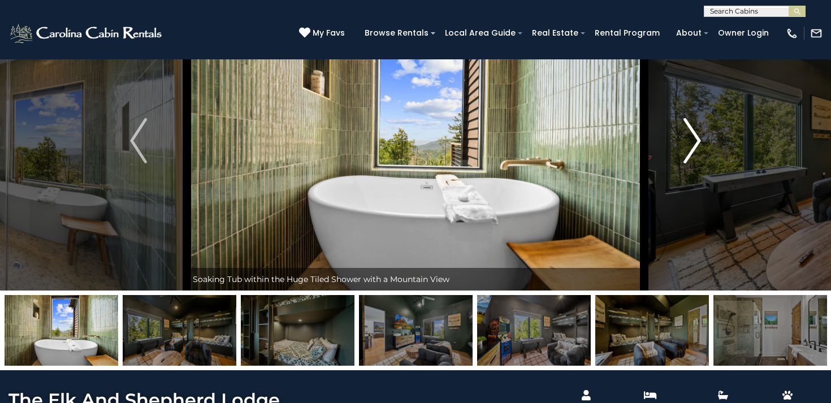
click at [685, 142] on img "Next" at bounding box center [692, 140] width 17 height 45
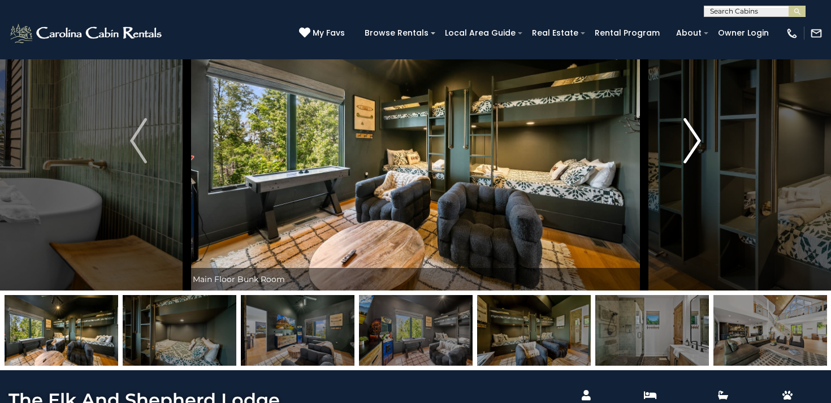
click at [685, 142] on img "Next" at bounding box center [692, 140] width 17 height 45
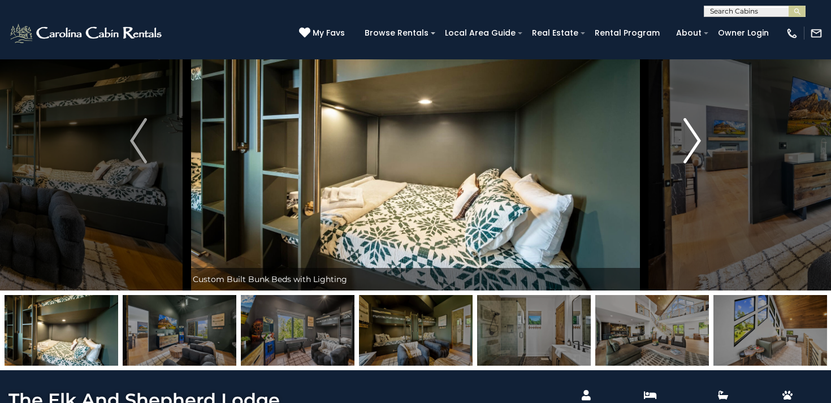
click at [685, 142] on img "Next" at bounding box center [692, 140] width 17 height 45
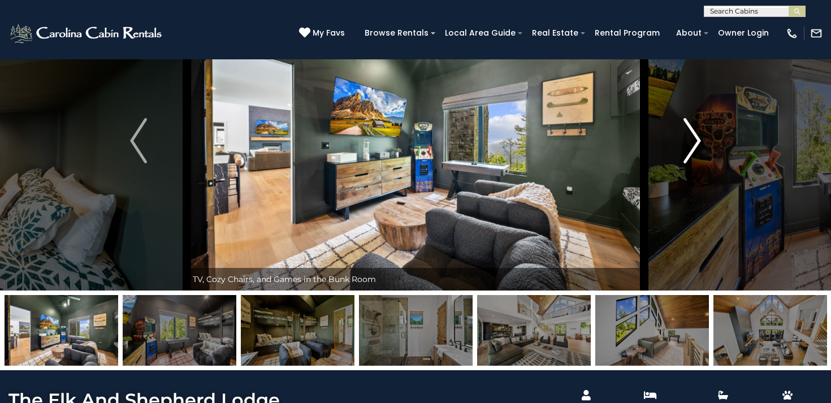
click at [685, 142] on img "Next" at bounding box center [692, 140] width 17 height 45
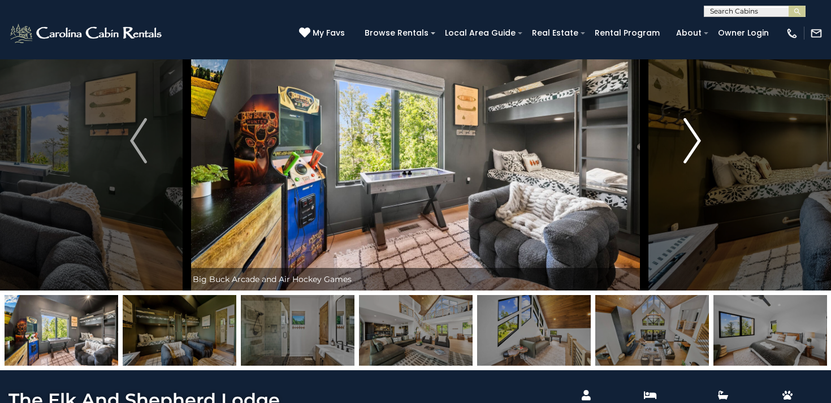
click at [685, 142] on img "Next" at bounding box center [692, 140] width 17 height 45
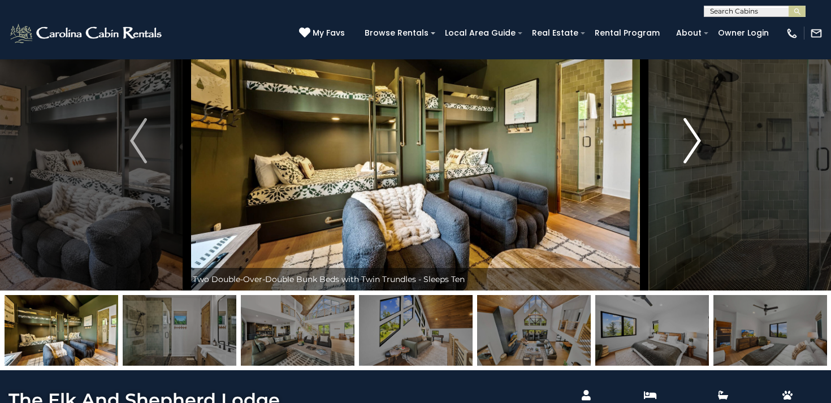
click at [685, 142] on img "Next" at bounding box center [692, 140] width 17 height 45
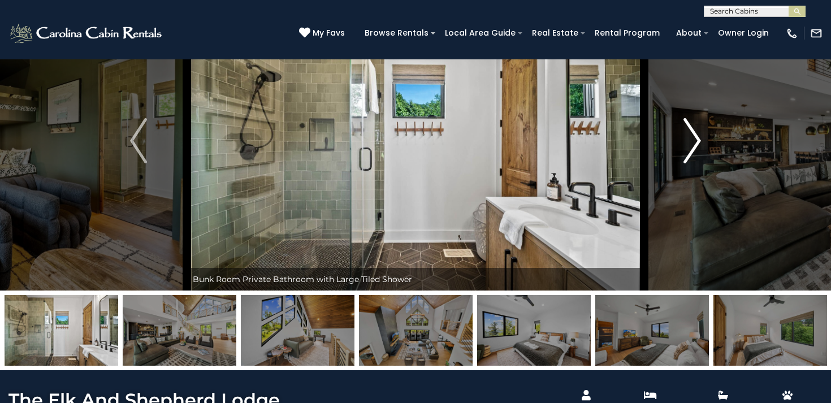
click at [685, 142] on img "Next" at bounding box center [692, 140] width 17 height 45
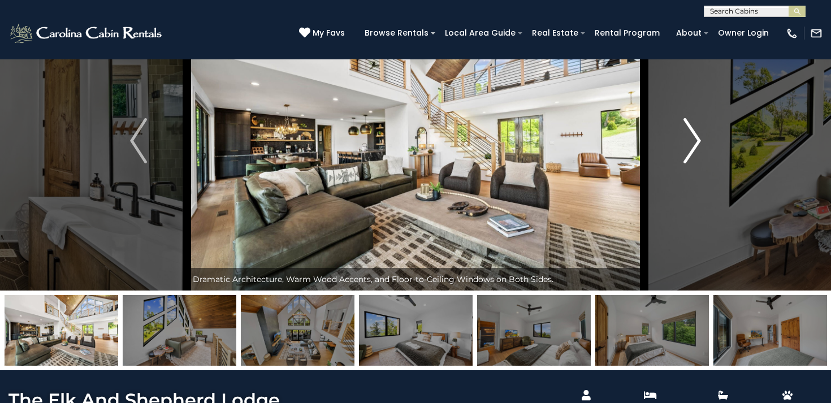
click at [685, 142] on img "Next" at bounding box center [692, 140] width 17 height 45
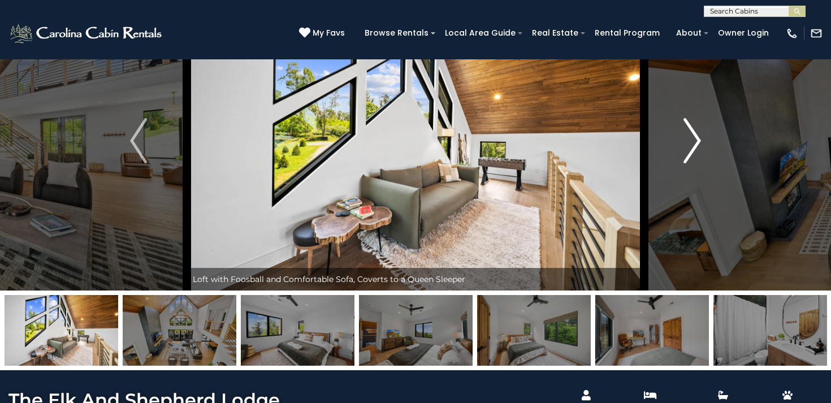
click at [685, 142] on img "Next" at bounding box center [692, 140] width 17 height 45
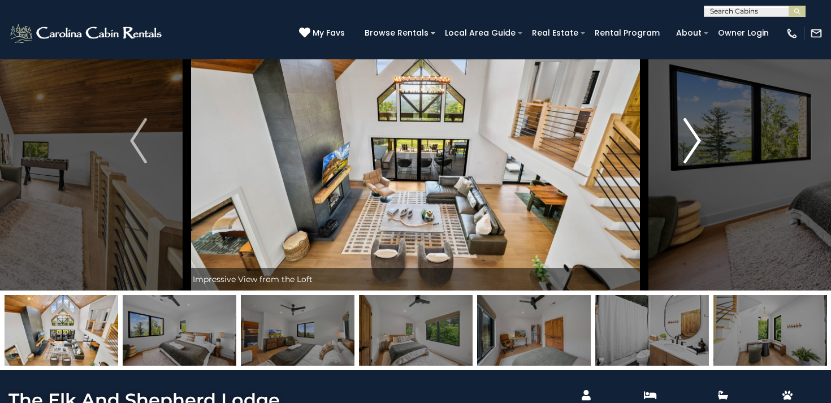
click at [685, 142] on img "Next" at bounding box center [692, 140] width 17 height 45
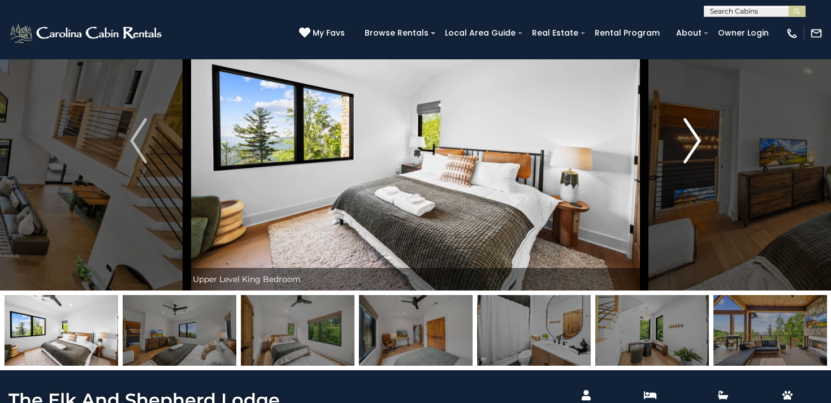
click at [685, 142] on img "Next" at bounding box center [692, 140] width 17 height 45
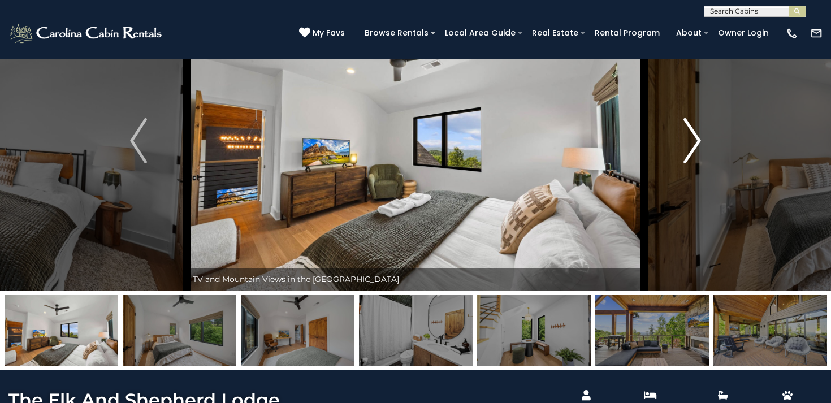
click at [685, 142] on img "Next" at bounding box center [692, 140] width 17 height 45
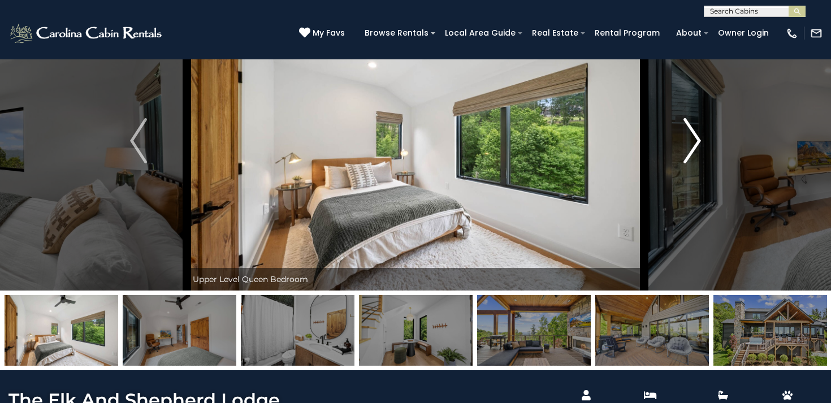
click at [685, 142] on img "Next" at bounding box center [692, 140] width 17 height 45
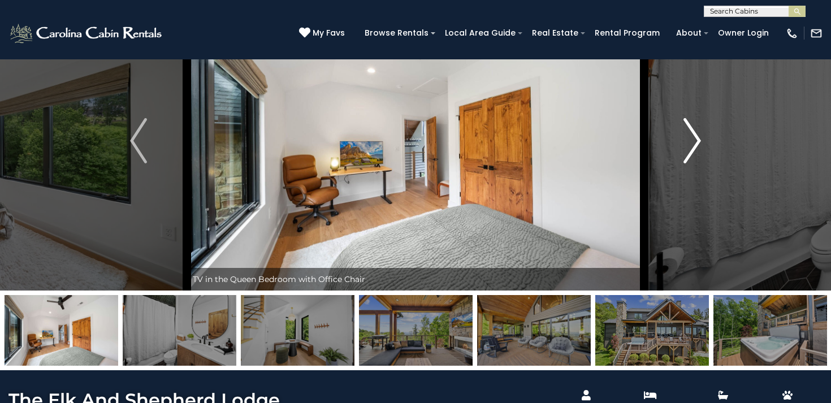
click at [685, 142] on img "Next" at bounding box center [692, 140] width 17 height 45
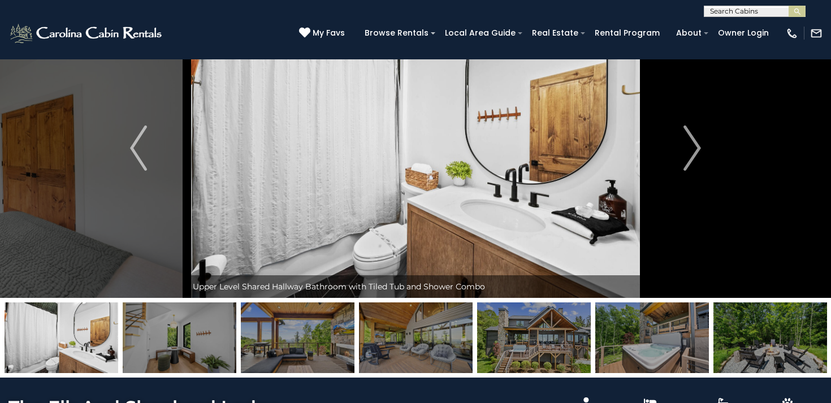
scroll to position [61, 0]
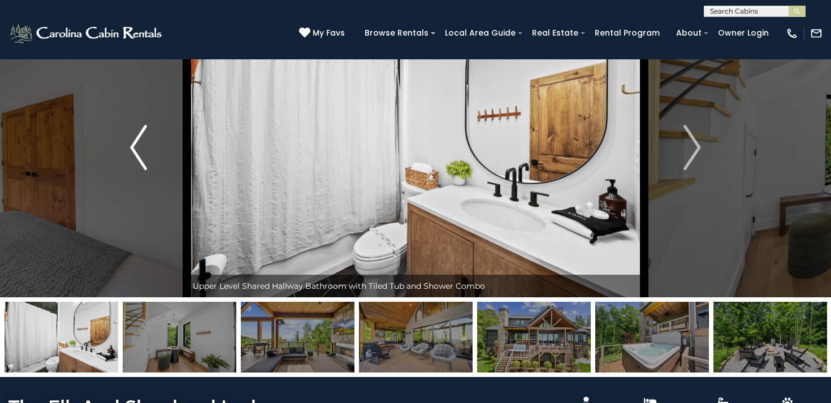
click at [140, 156] on img "Previous" at bounding box center [138, 147] width 17 height 45
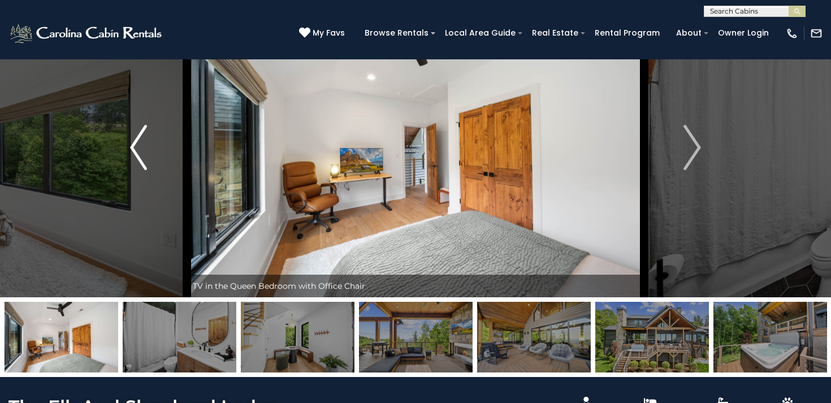
click at [140, 156] on img "Previous" at bounding box center [138, 147] width 17 height 45
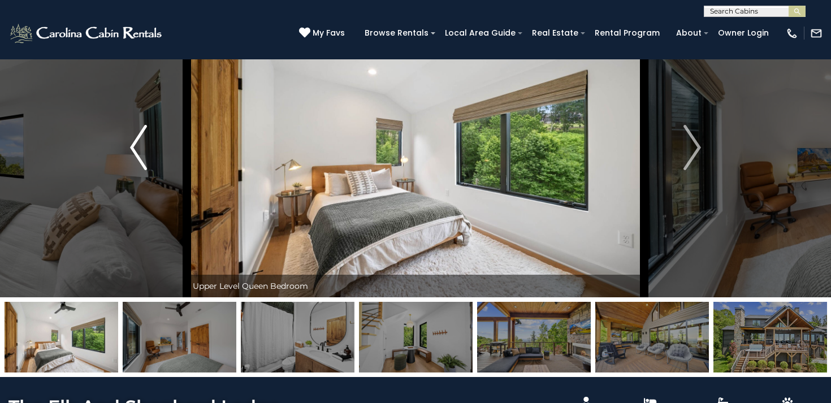
click at [140, 156] on img "Previous" at bounding box center [138, 147] width 17 height 45
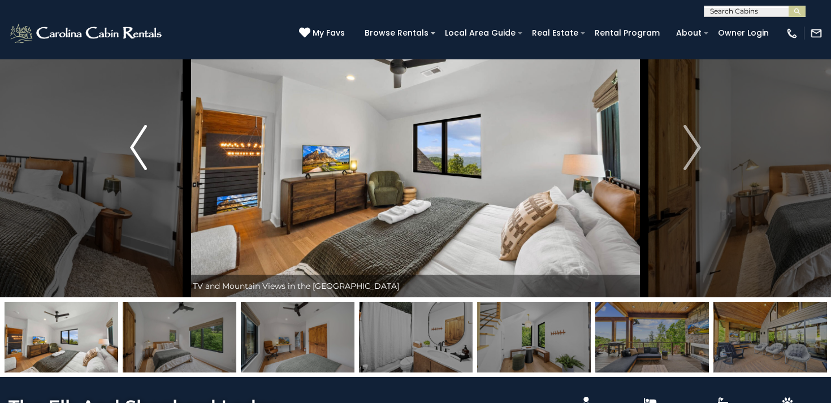
click at [140, 156] on img "Previous" at bounding box center [138, 147] width 17 height 45
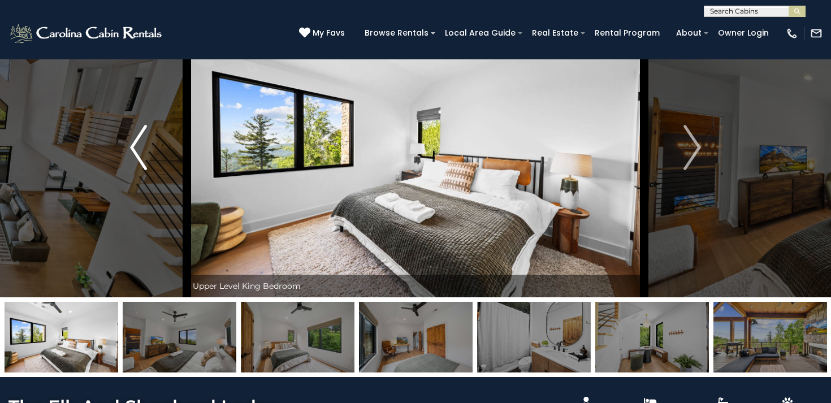
click at [140, 156] on img "Previous" at bounding box center [138, 147] width 17 height 45
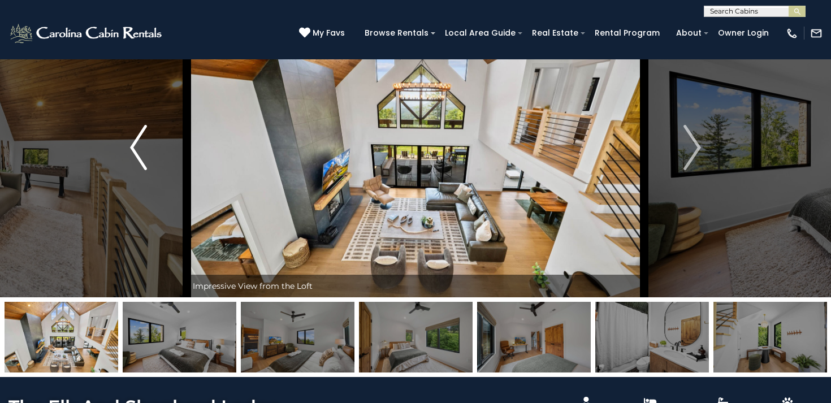
click at [140, 156] on img "Previous" at bounding box center [138, 147] width 17 height 45
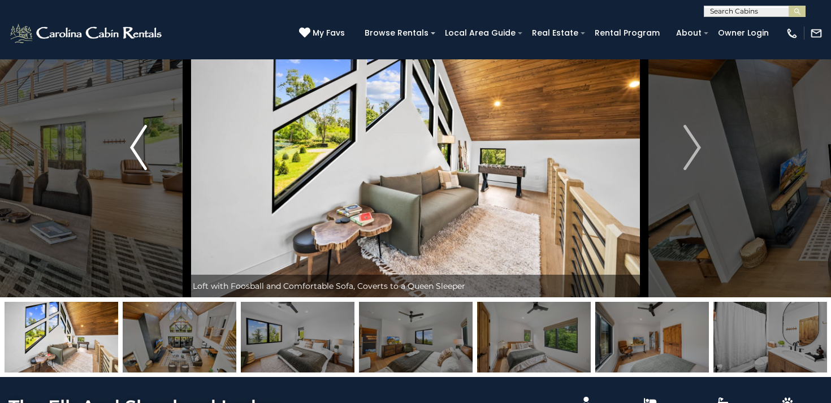
click at [140, 156] on img "Previous" at bounding box center [138, 147] width 17 height 45
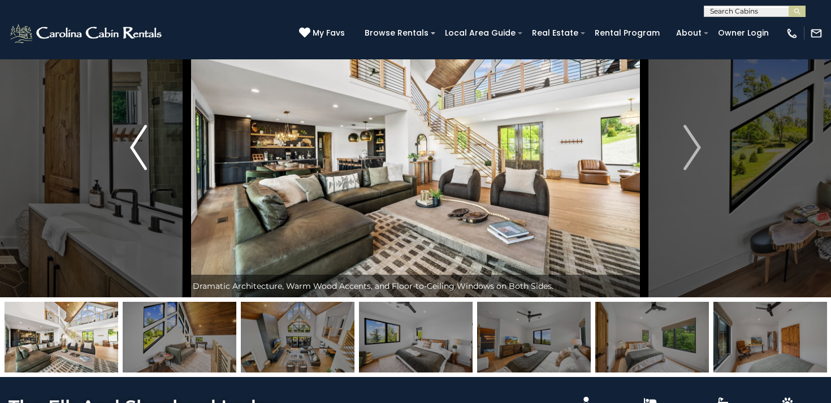
click at [140, 156] on img "Previous" at bounding box center [138, 147] width 17 height 45
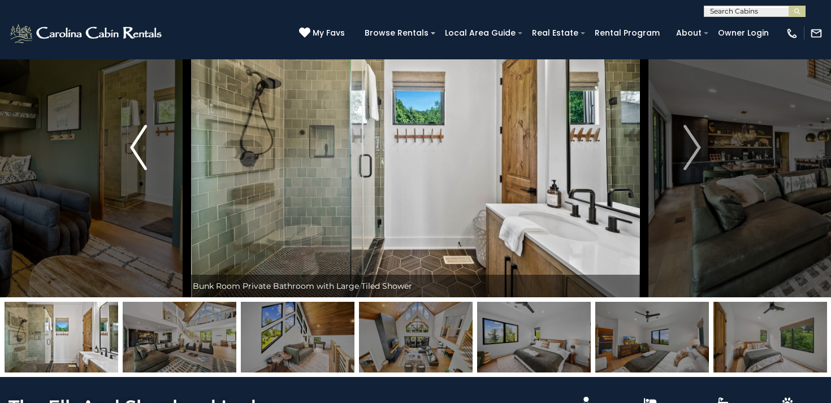
click at [140, 156] on img "Previous" at bounding box center [138, 147] width 17 height 45
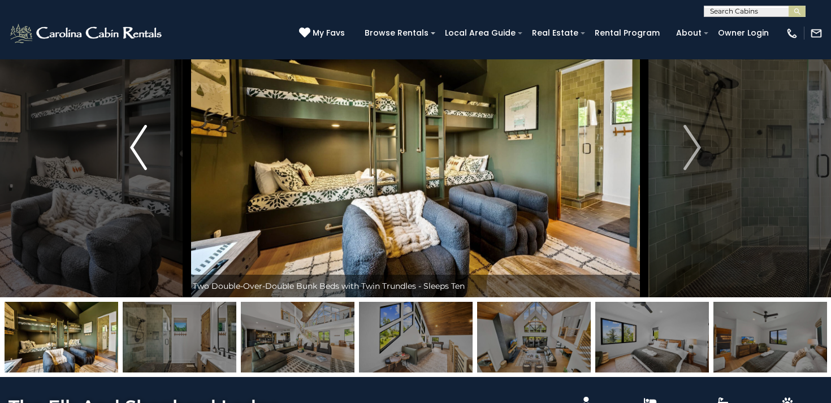
click at [140, 156] on img "Previous" at bounding box center [138, 147] width 17 height 45
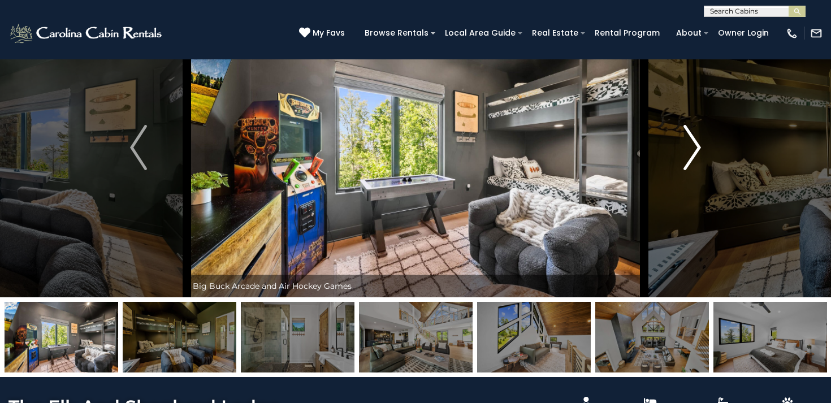
click at [688, 158] on img "Next" at bounding box center [692, 147] width 17 height 45
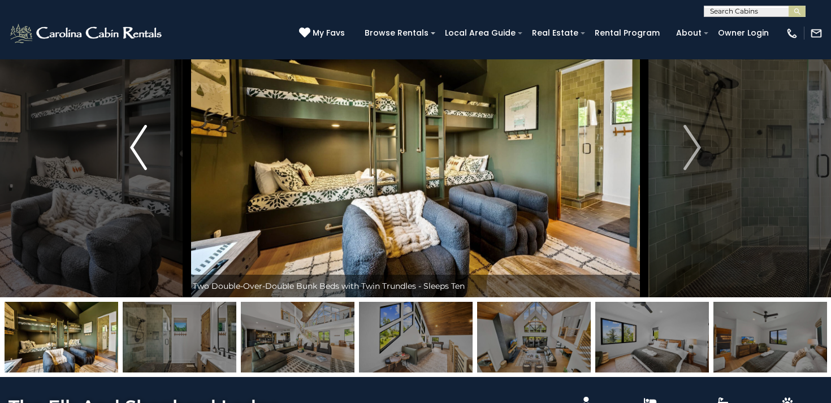
click at [141, 146] on img "Previous" at bounding box center [138, 147] width 17 height 45
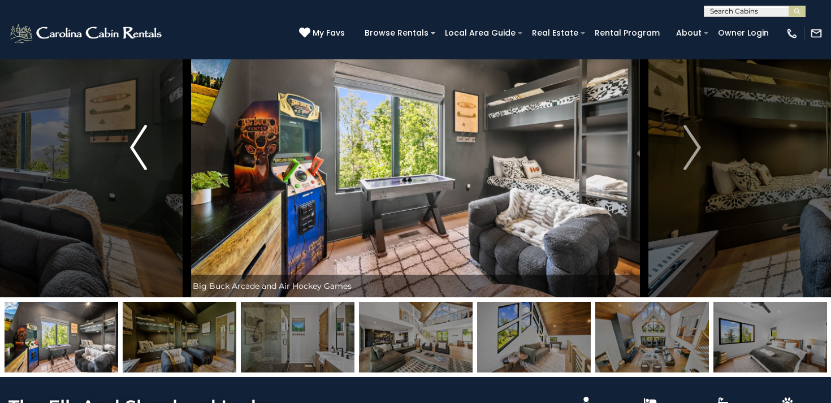
click at [142, 147] on img "Previous" at bounding box center [138, 147] width 17 height 45
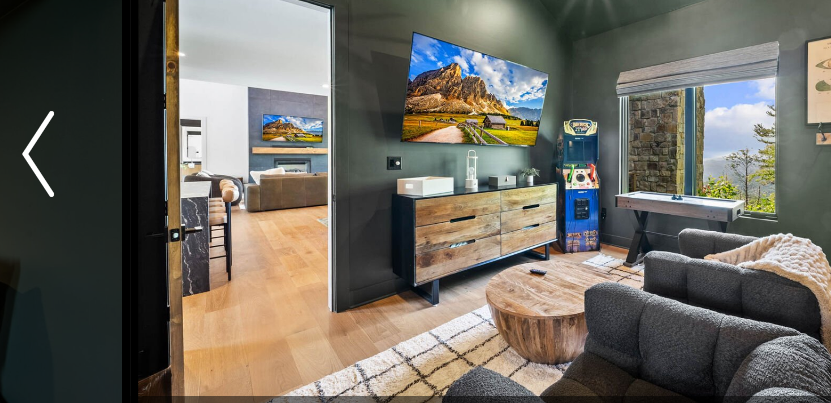
click at [139, 151] on img "Previous" at bounding box center [138, 147] width 17 height 45
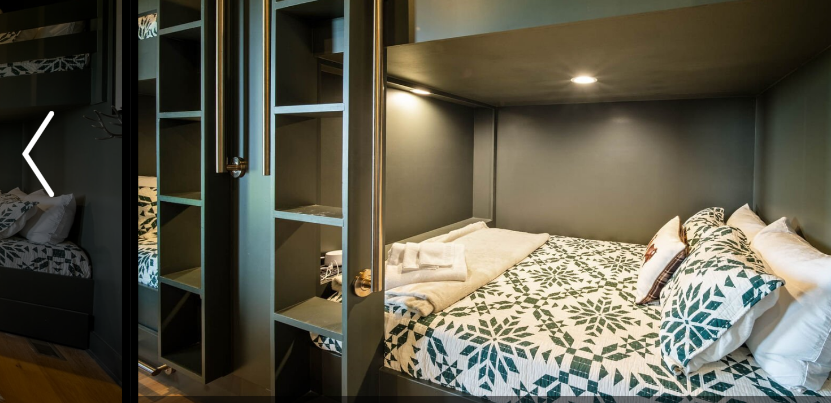
click at [139, 151] on img "Previous" at bounding box center [138, 147] width 17 height 45
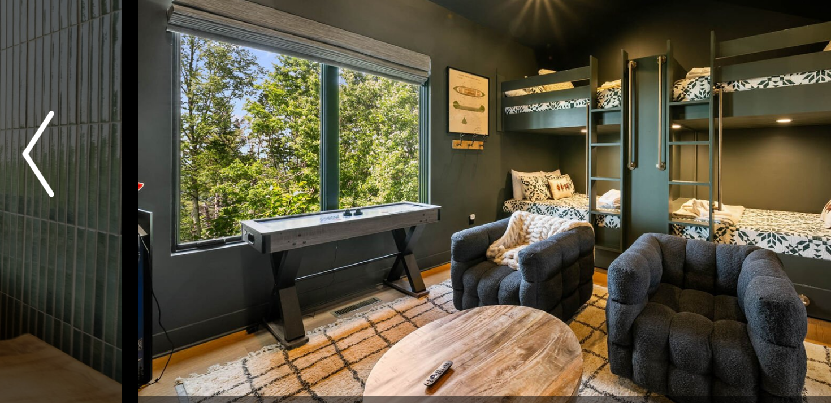
click at [139, 151] on img "Previous" at bounding box center [138, 147] width 17 height 45
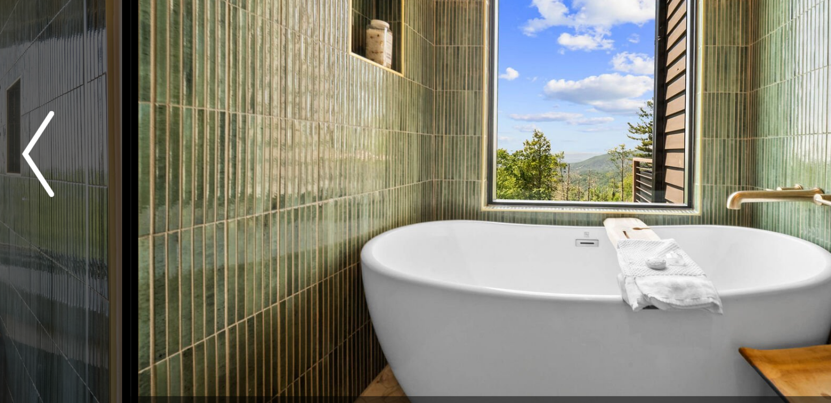
click at [139, 151] on img "Previous" at bounding box center [138, 147] width 17 height 45
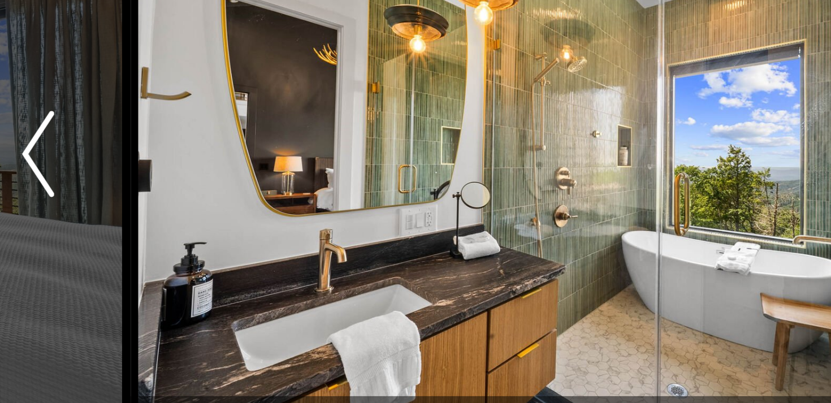
click at [139, 151] on img "Previous" at bounding box center [138, 147] width 17 height 45
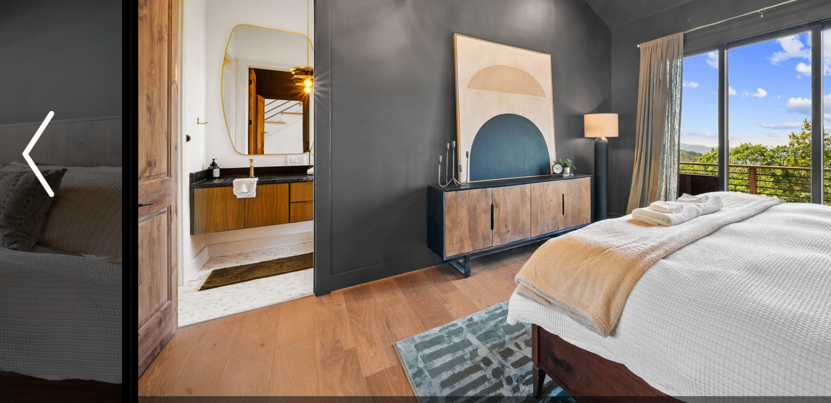
click at [139, 151] on img "Previous" at bounding box center [138, 147] width 17 height 45
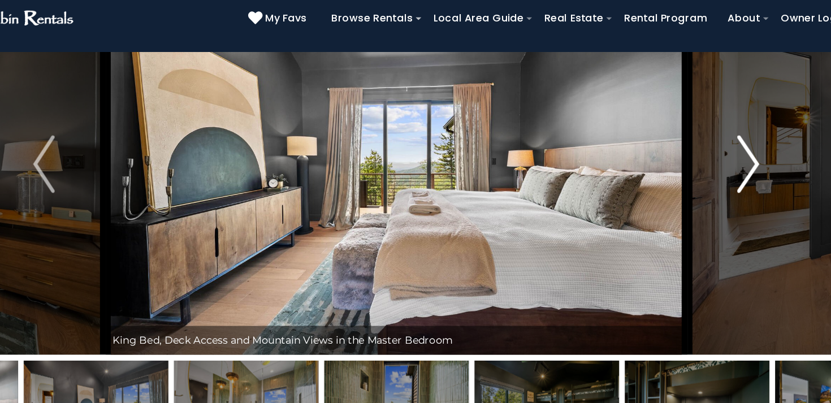
click at [694, 151] on img "Next" at bounding box center [692, 147] width 17 height 45
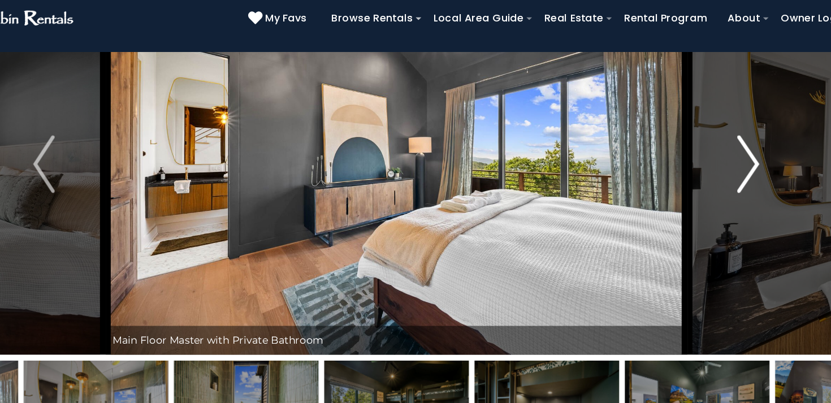
click at [694, 151] on img "Next" at bounding box center [692, 147] width 17 height 45
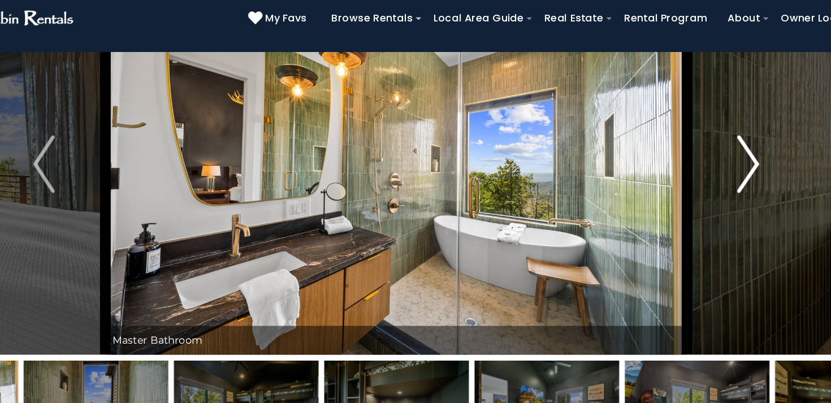
click at [694, 151] on img "Next" at bounding box center [692, 147] width 17 height 45
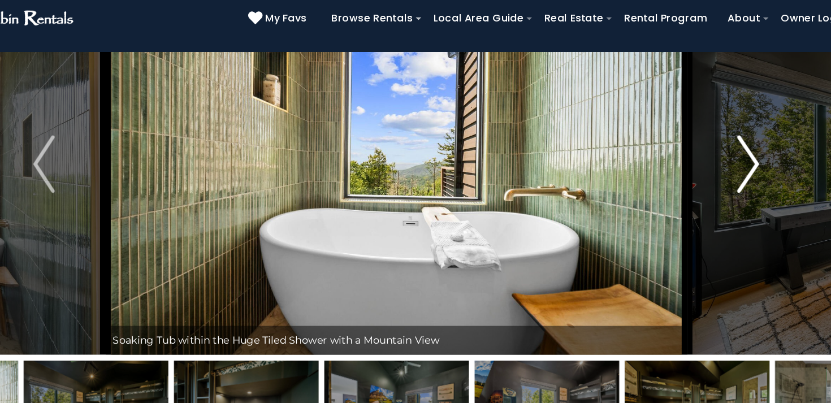
click at [694, 151] on img "Next" at bounding box center [692, 147] width 17 height 45
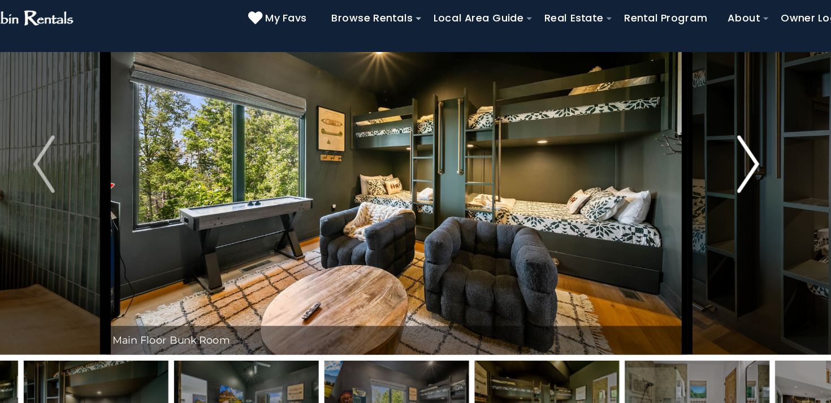
click at [694, 151] on img "Next" at bounding box center [692, 147] width 17 height 45
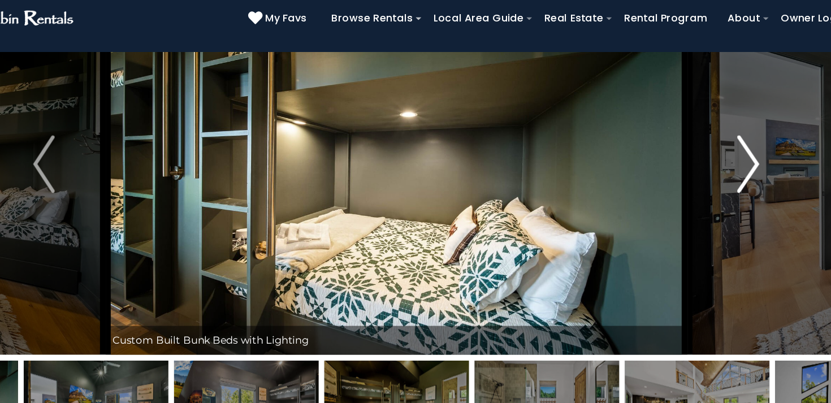
click at [694, 151] on img "Next" at bounding box center [692, 147] width 17 height 45
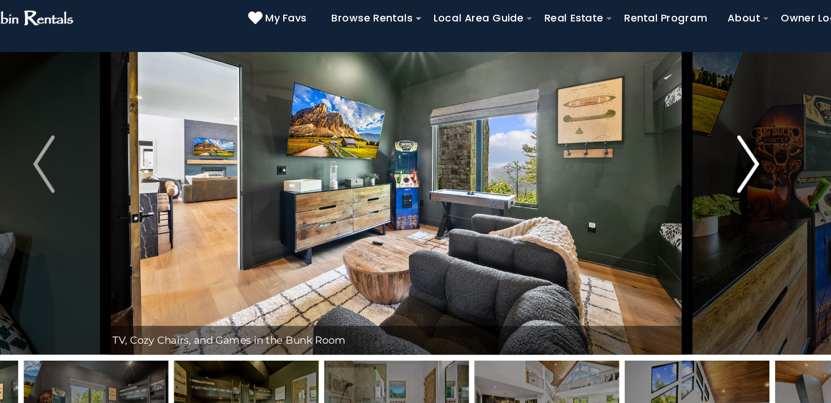
click at [694, 151] on img "Next" at bounding box center [692, 147] width 17 height 45
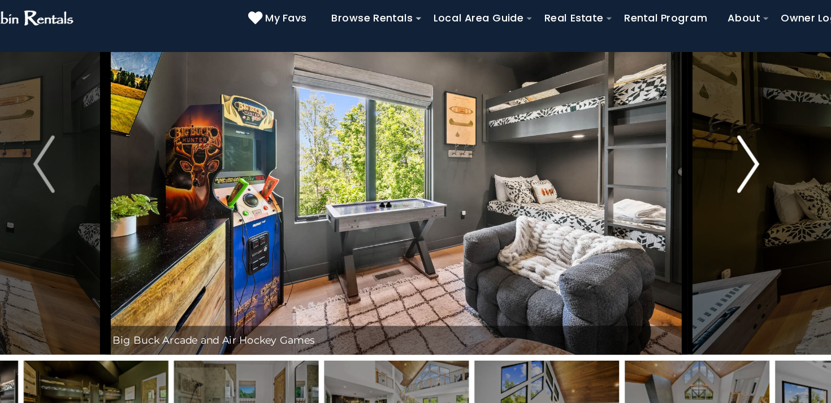
click at [694, 151] on img "Next" at bounding box center [692, 147] width 17 height 45
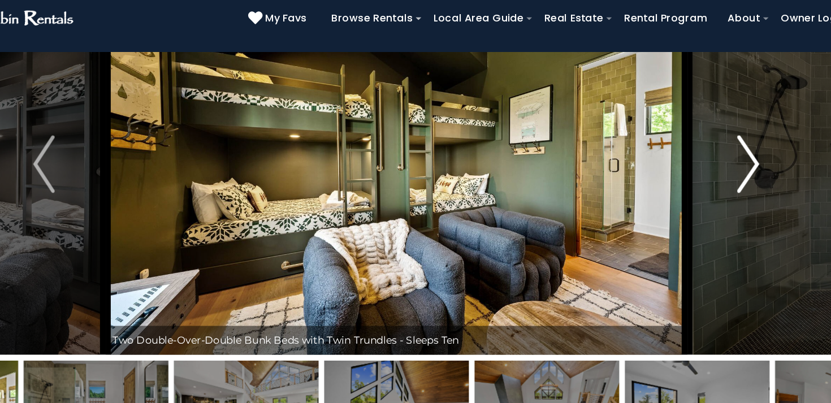
click at [694, 151] on img "Next" at bounding box center [692, 147] width 17 height 45
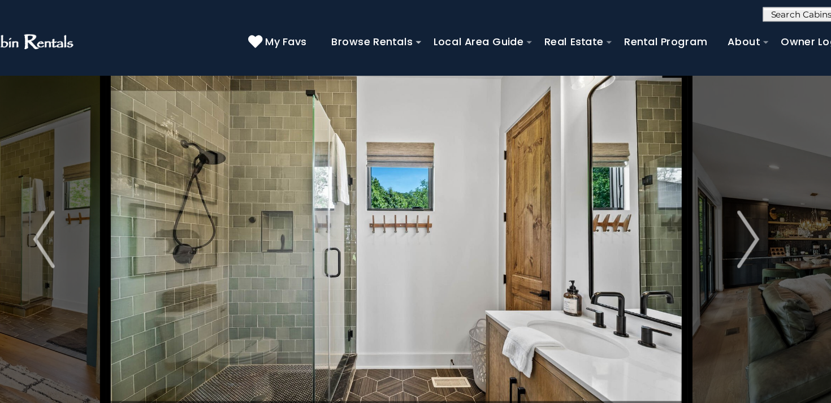
scroll to position [0, 0]
